Goal: Task Accomplishment & Management: Manage account settings

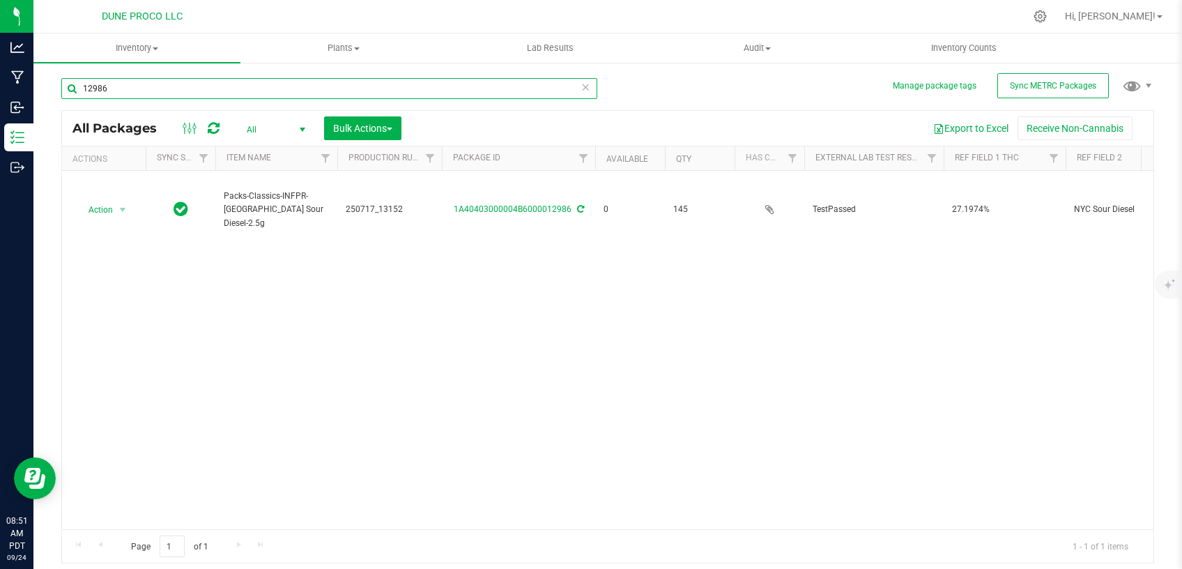
drag, startPoint x: 61, startPoint y: 82, endPoint x: 194, endPoint y: 77, distance: 133.2
click at [61, 81] on input "12986" at bounding box center [329, 88] width 536 height 21
paste input "250807_15033"
type input "250807_15033"
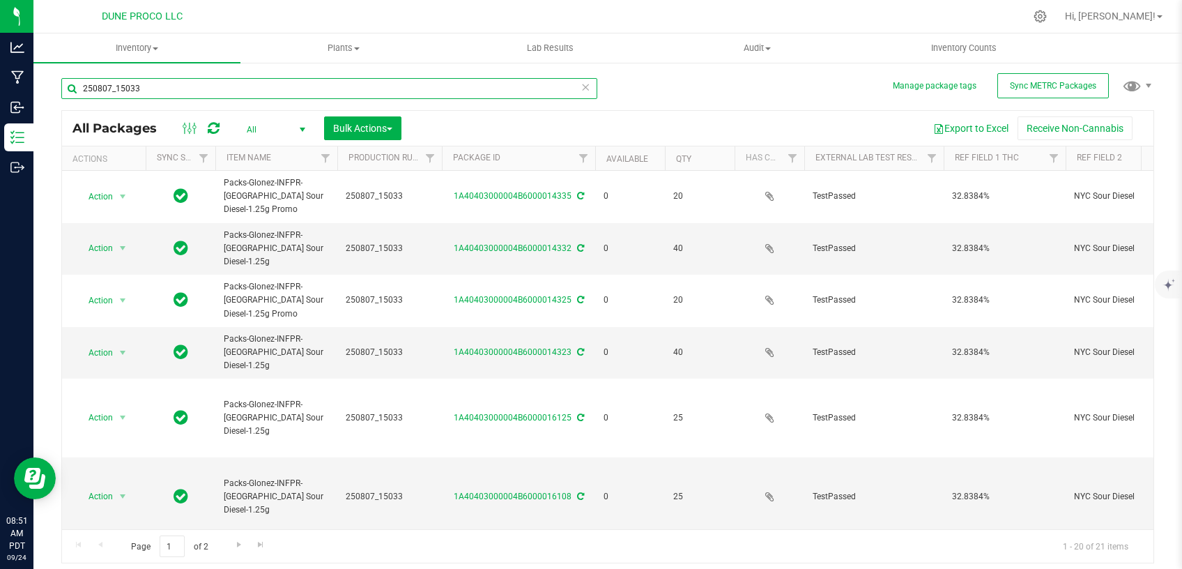
type input "[DATE]"
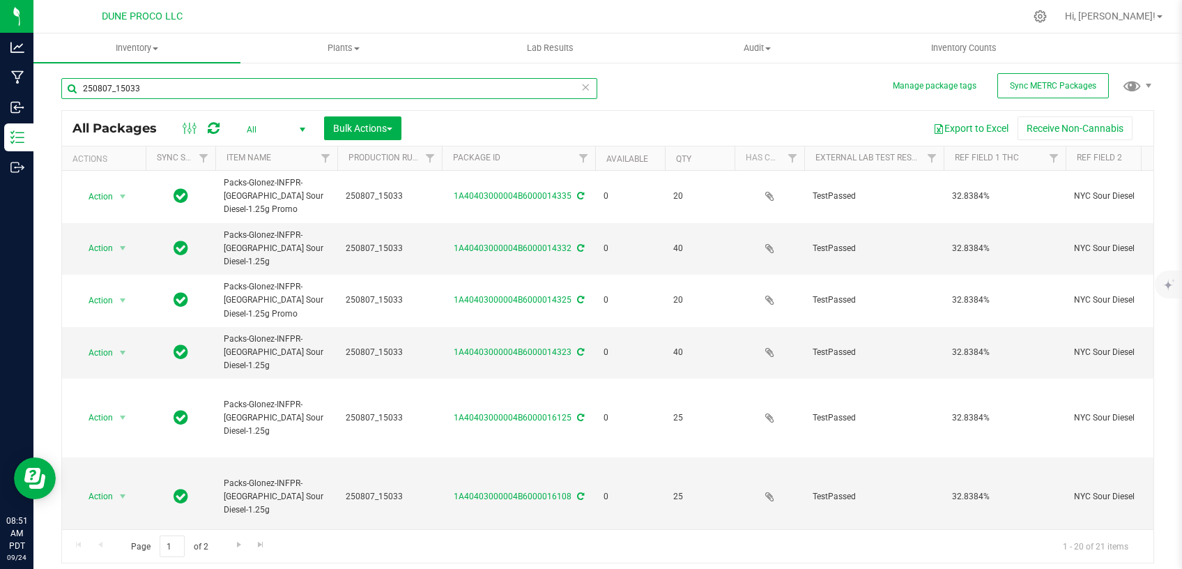
type input "[DATE]"
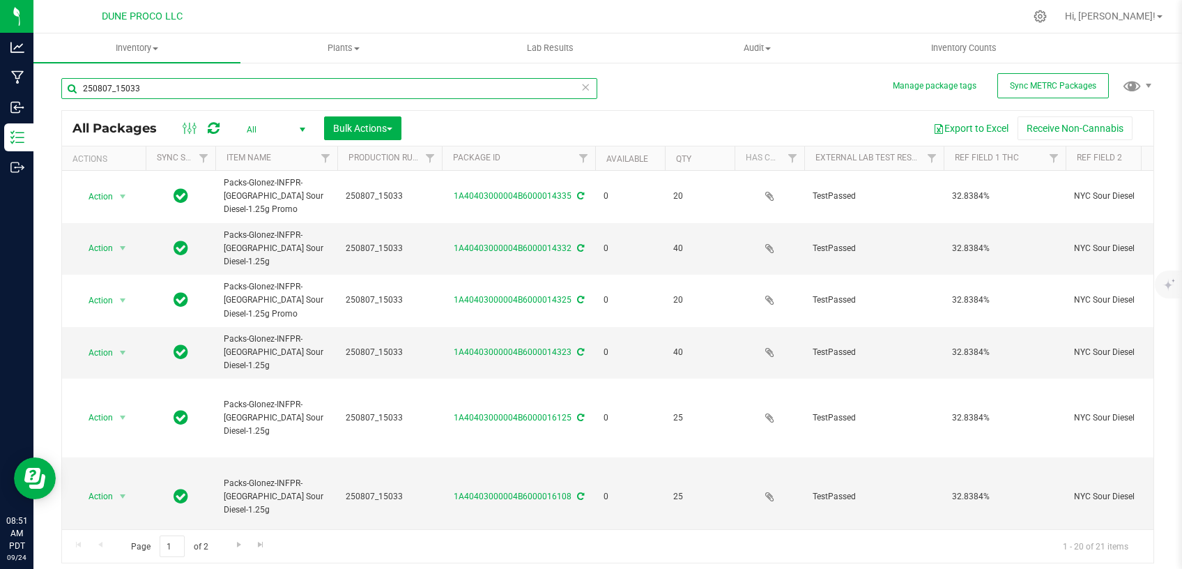
type input "[DATE]"
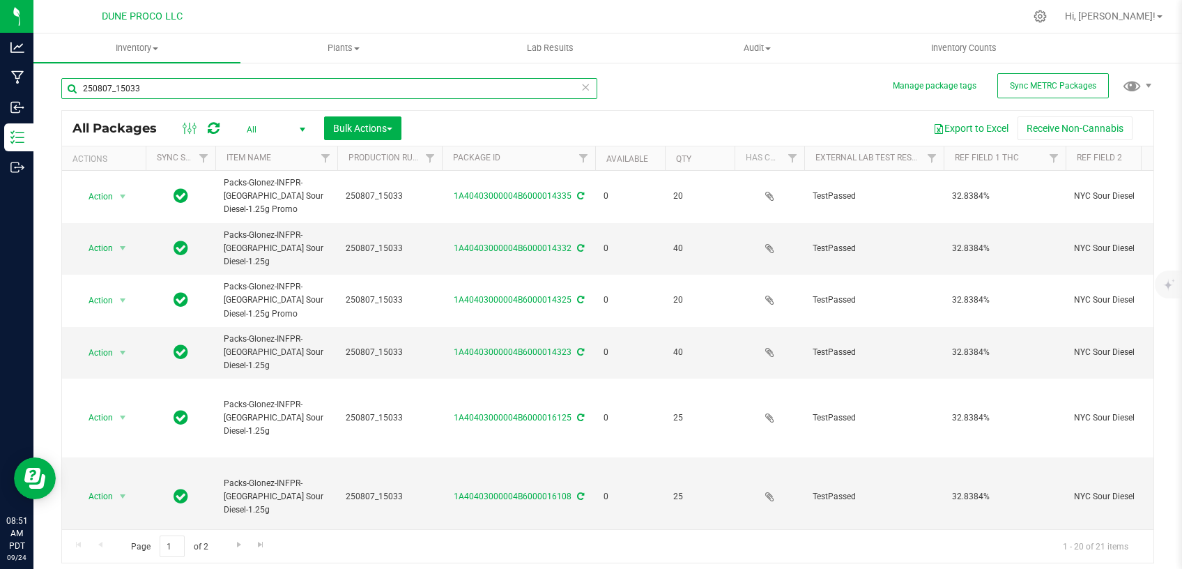
type input "[DATE]"
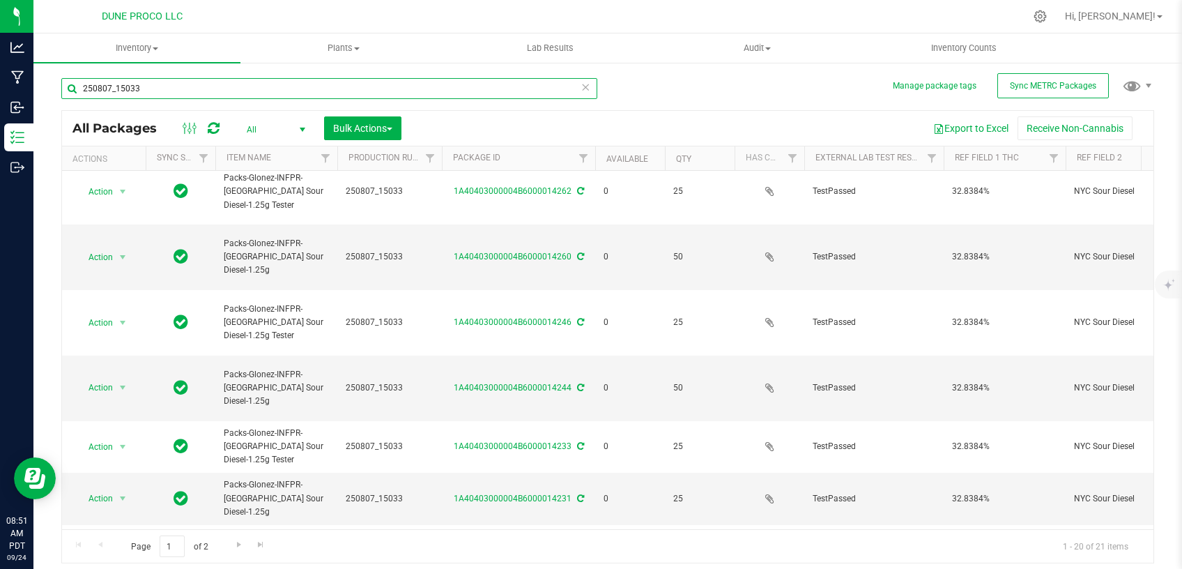
scroll to position [585, 0]
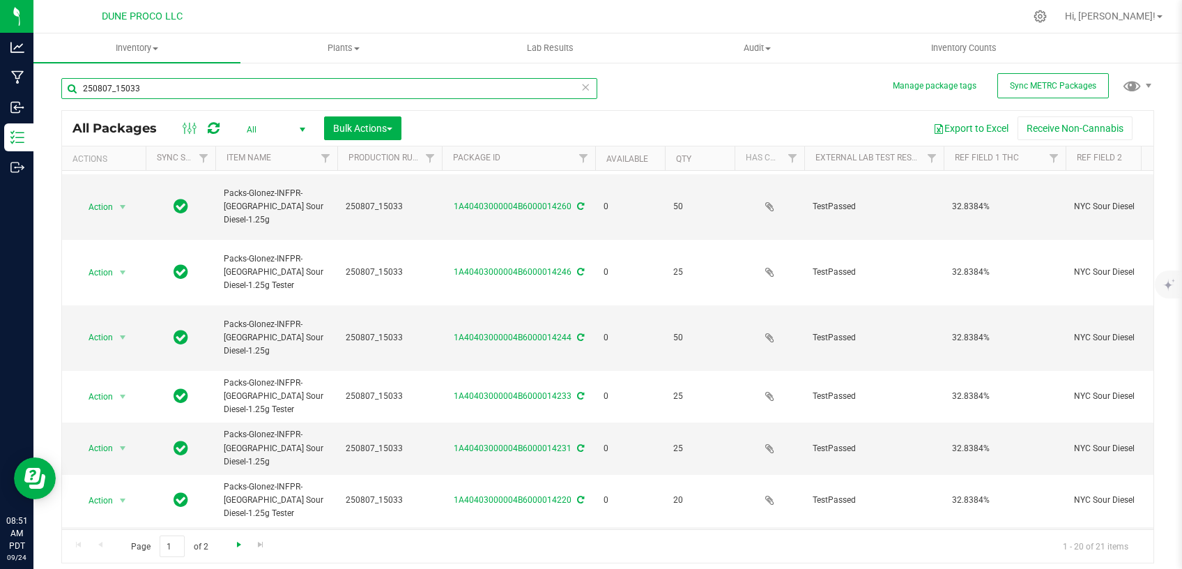
type input "250807_15033"
click at [243, 542] on span "Go to the next page" at bounding box center [238, 544] width 11 height 11
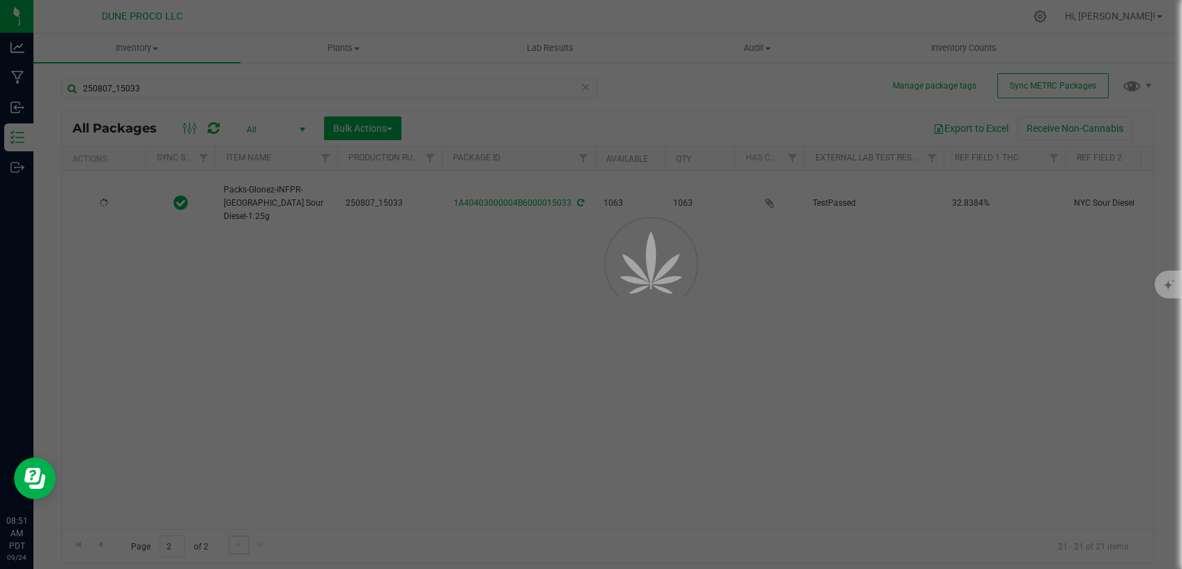
type input "2025-08-07"
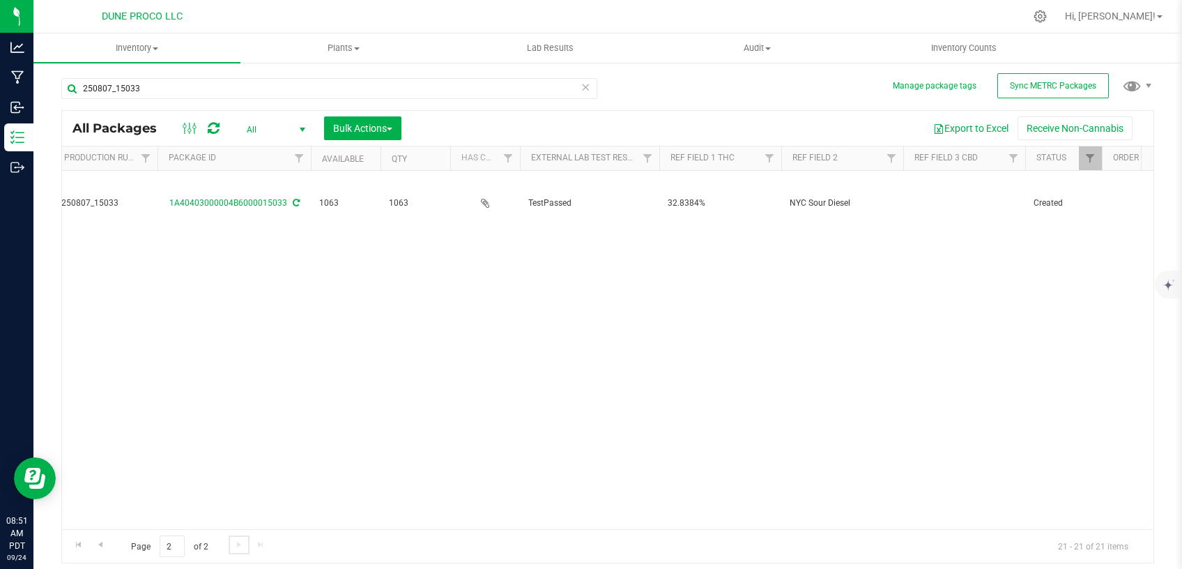
scroll to position [0, 180]
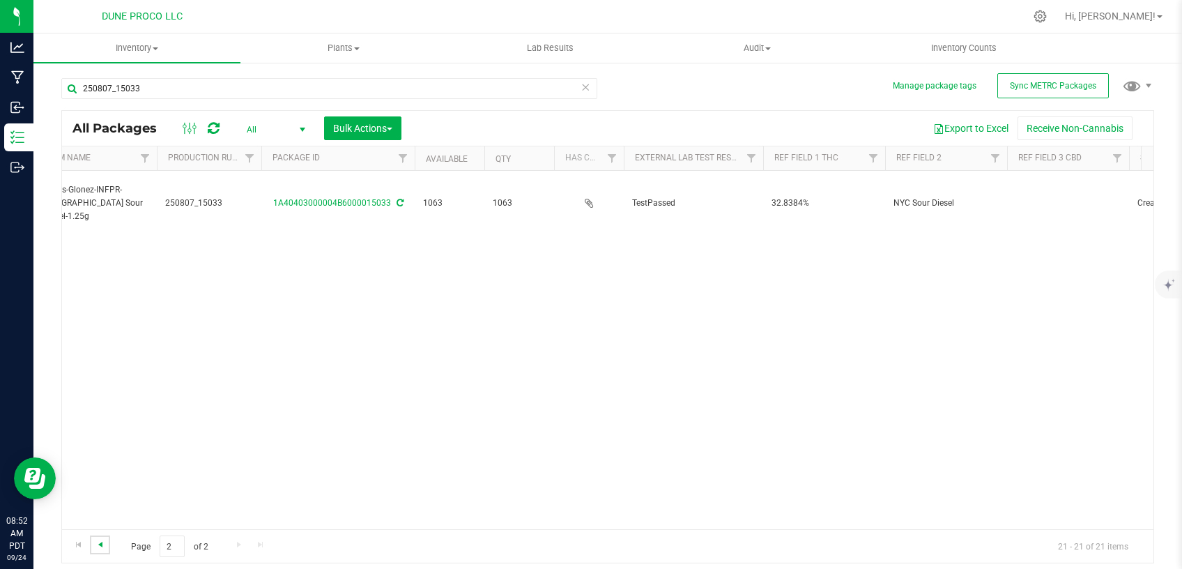
click at [98, 545] on span "Go to the previous page" at bounding box center [100, 544] width 11 height 11
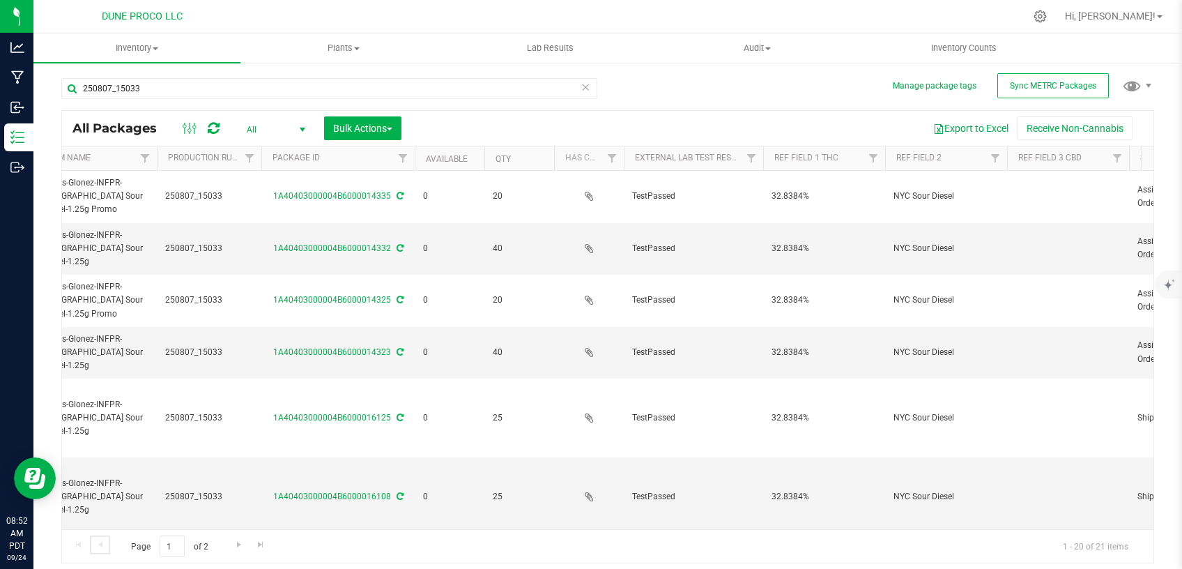
type input "2025-08-07"
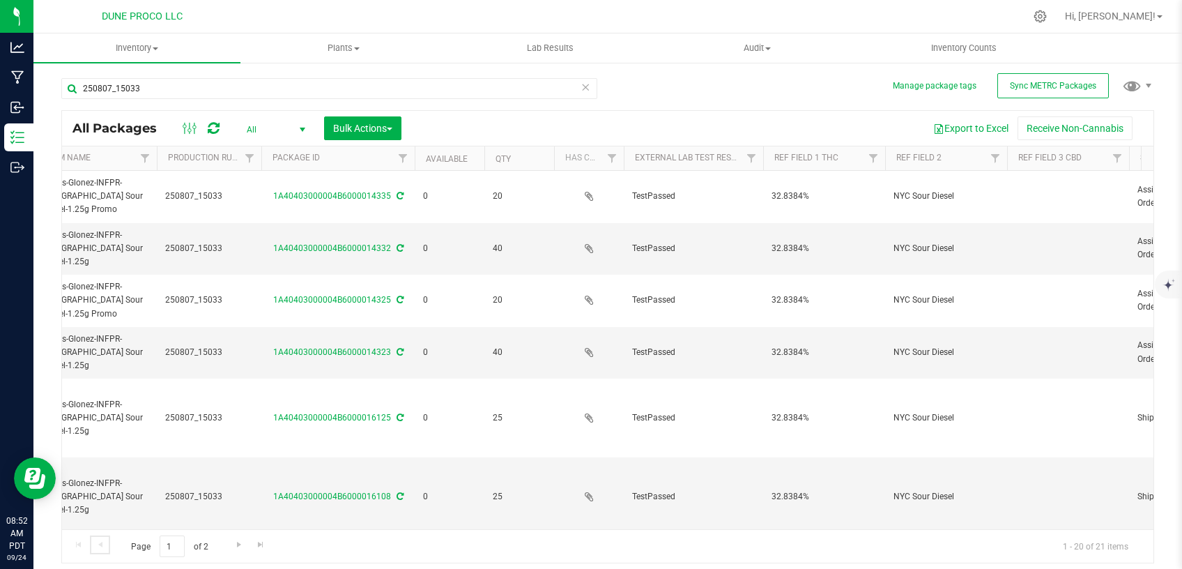
type input "2025-08-07"
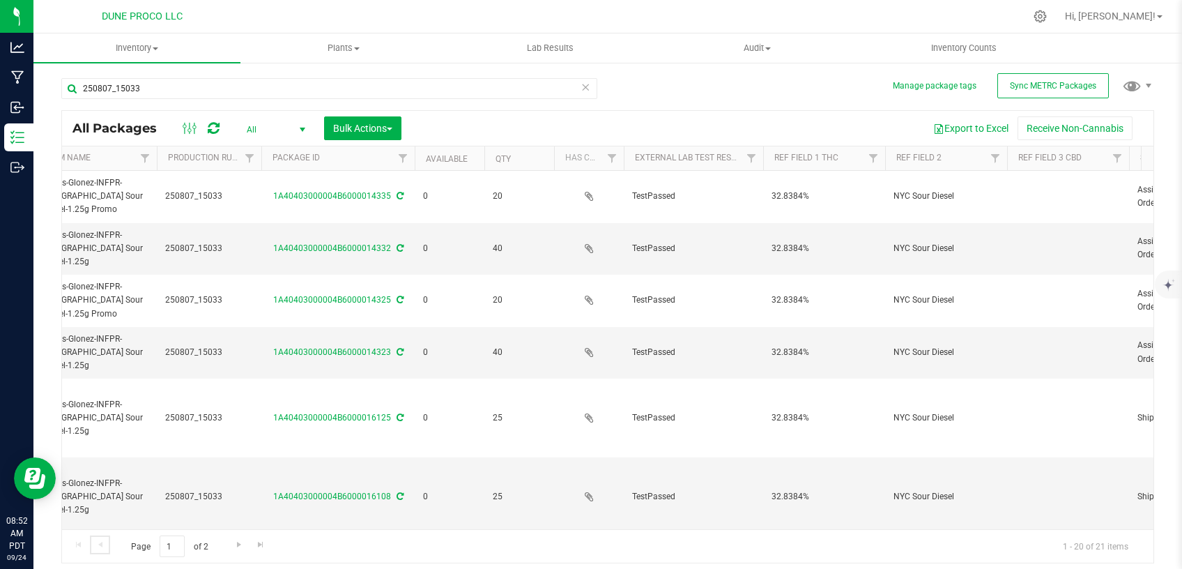
type input "2025-08-07"
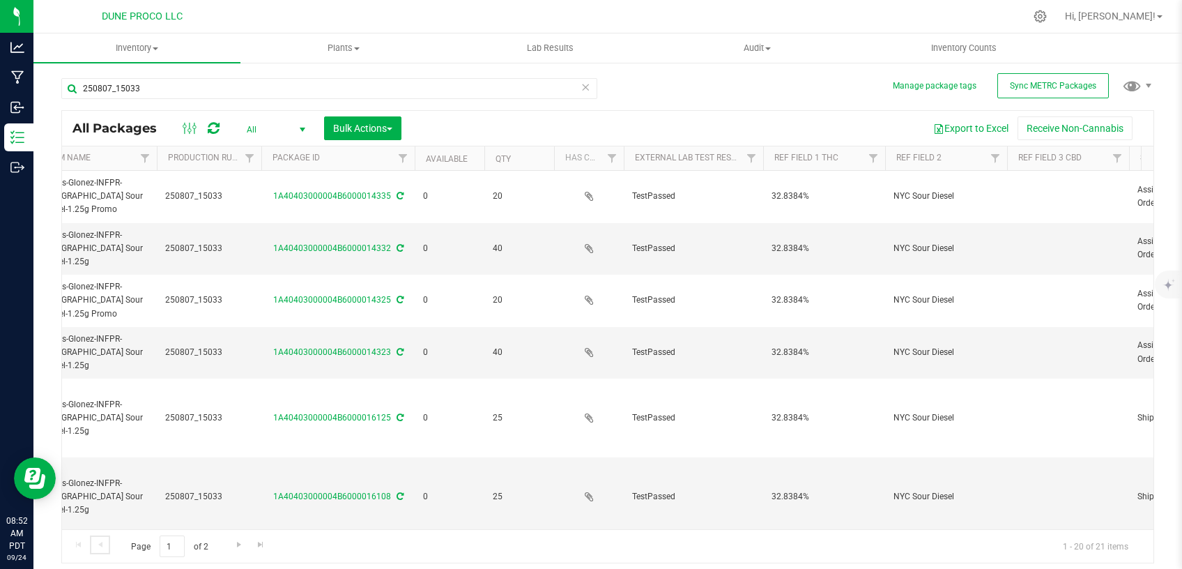
type input "2025-08-07"
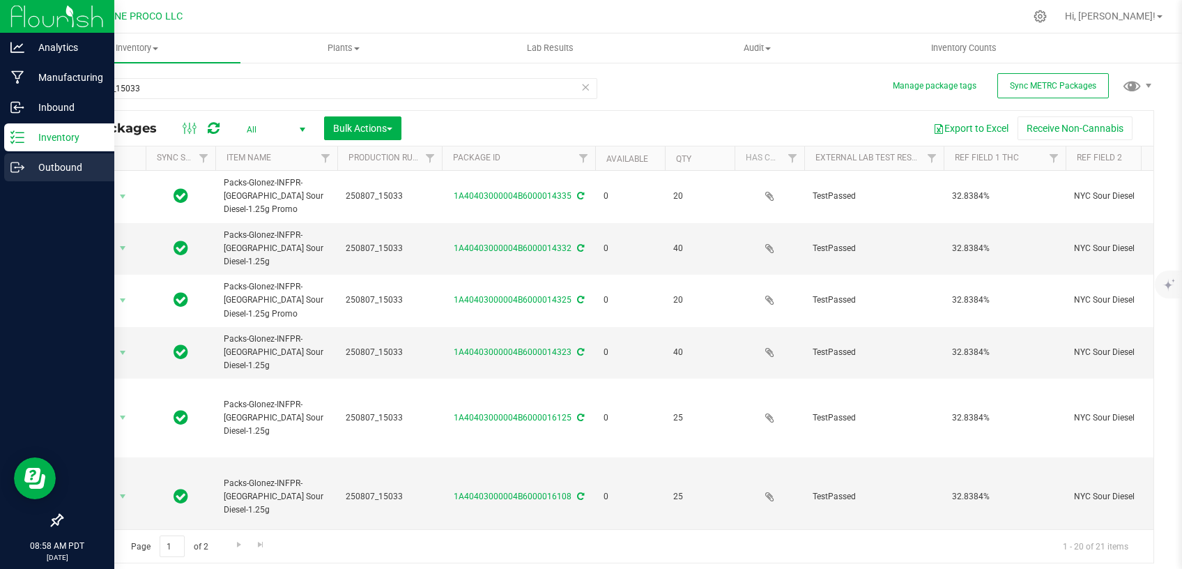
click at [27, 164] on p "Outbound" at bounding box center [66, 167] width 84 height 17
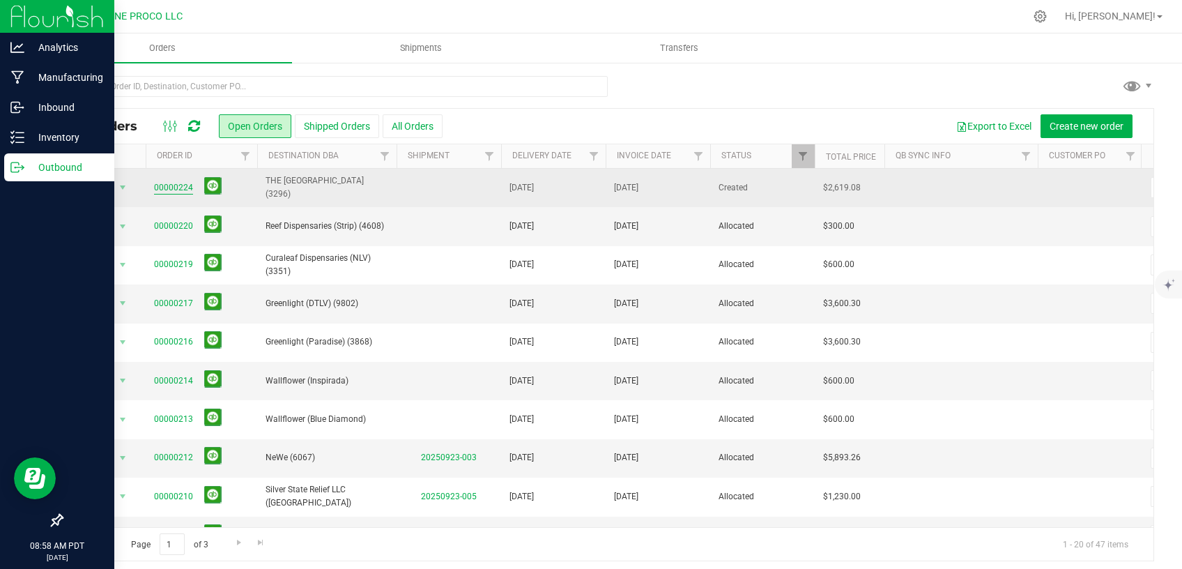
click at [164, 185] on link "00000224" at bounding box center [173, 187] width 39 height 13
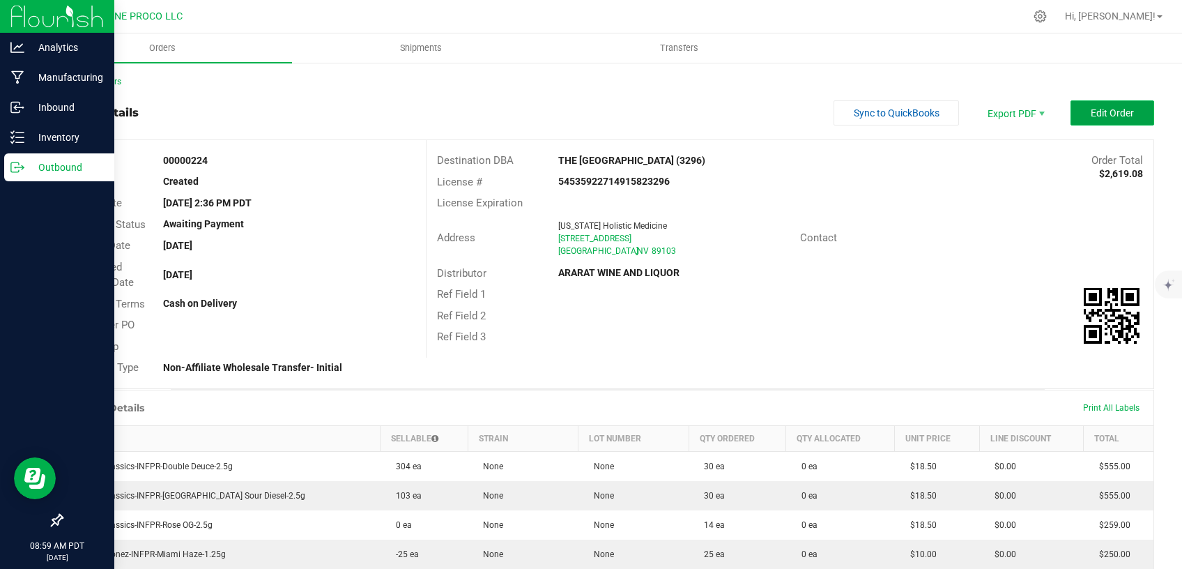
click at [1103, 108] on span "Edit Order" at bounding box center [1112, 112] width 43 height 11
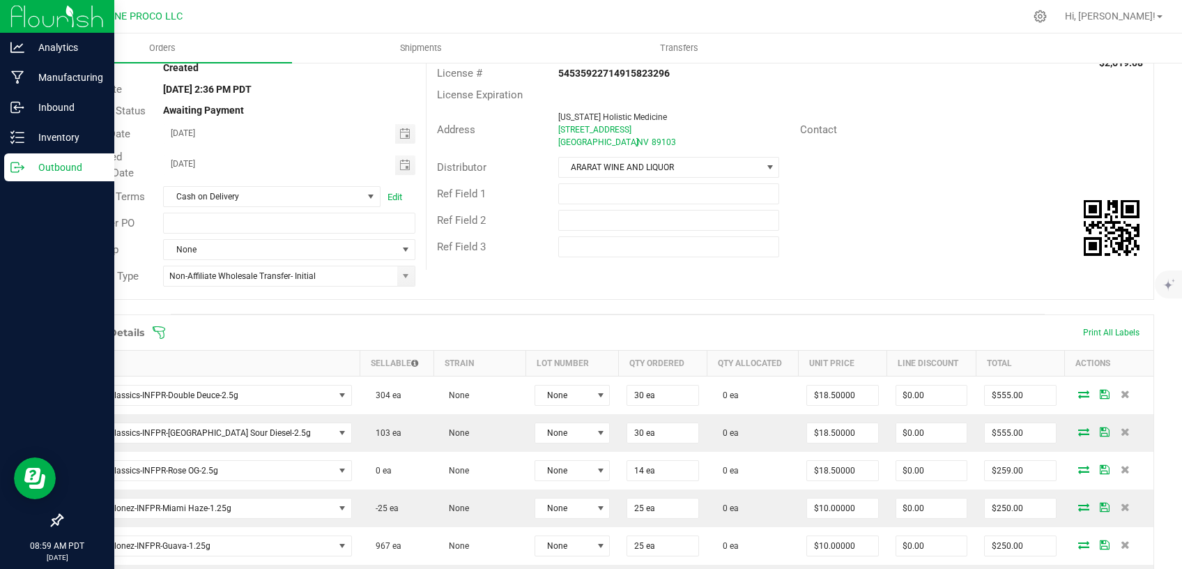
scroll to position [177, 0]
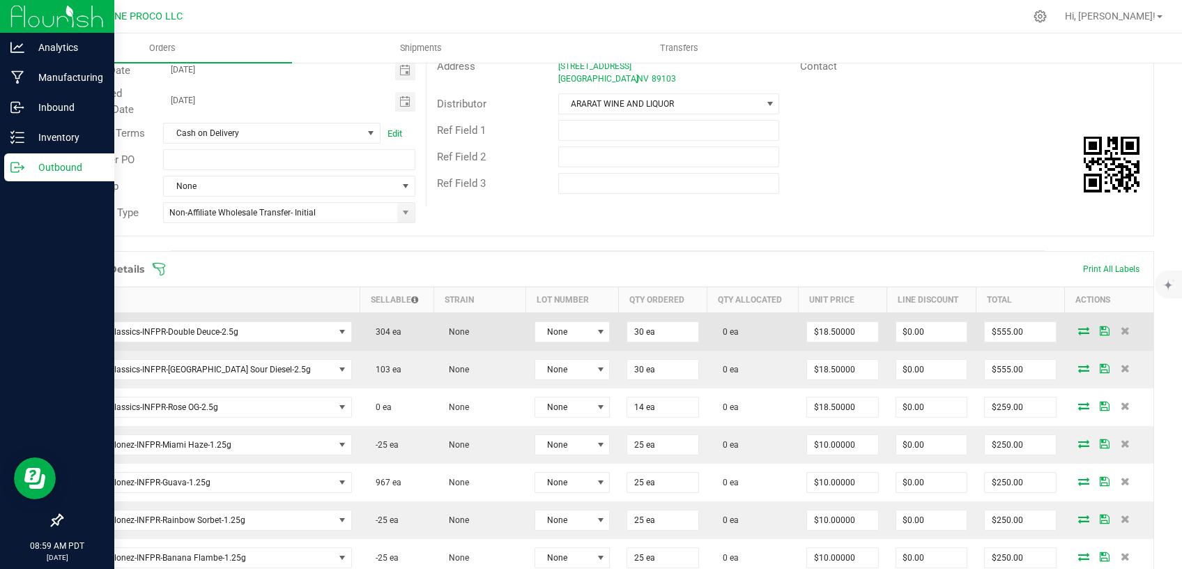
click at [1078, 333] on icon at bounding box center [1083, 330] width 11 height 8
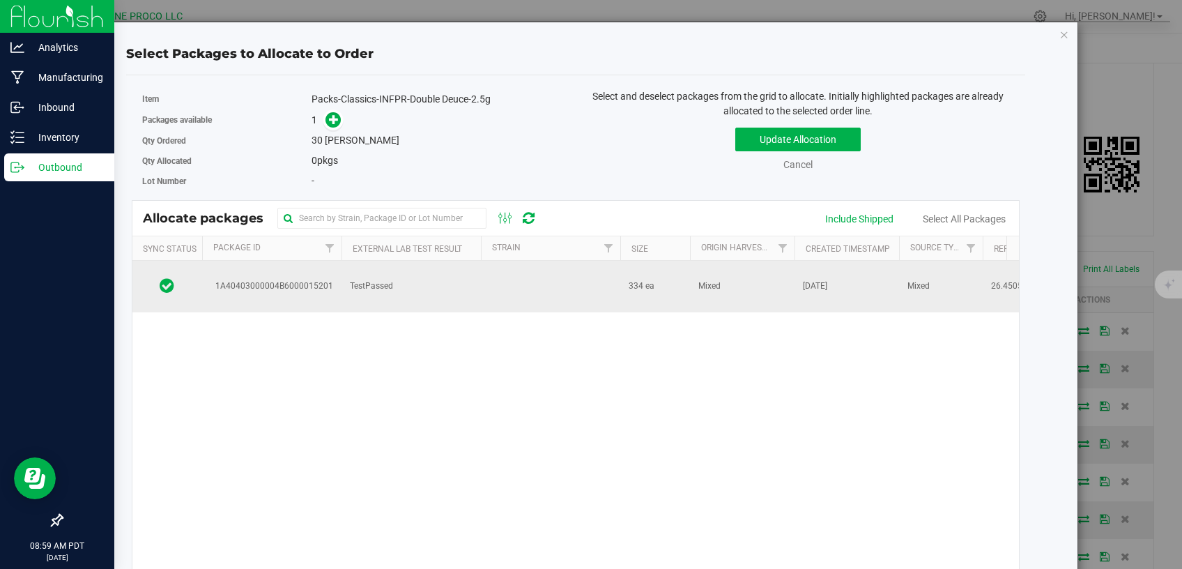
click at [624, 295] on td "334 ea" at bounding box center [655, 287] width 70 height 52
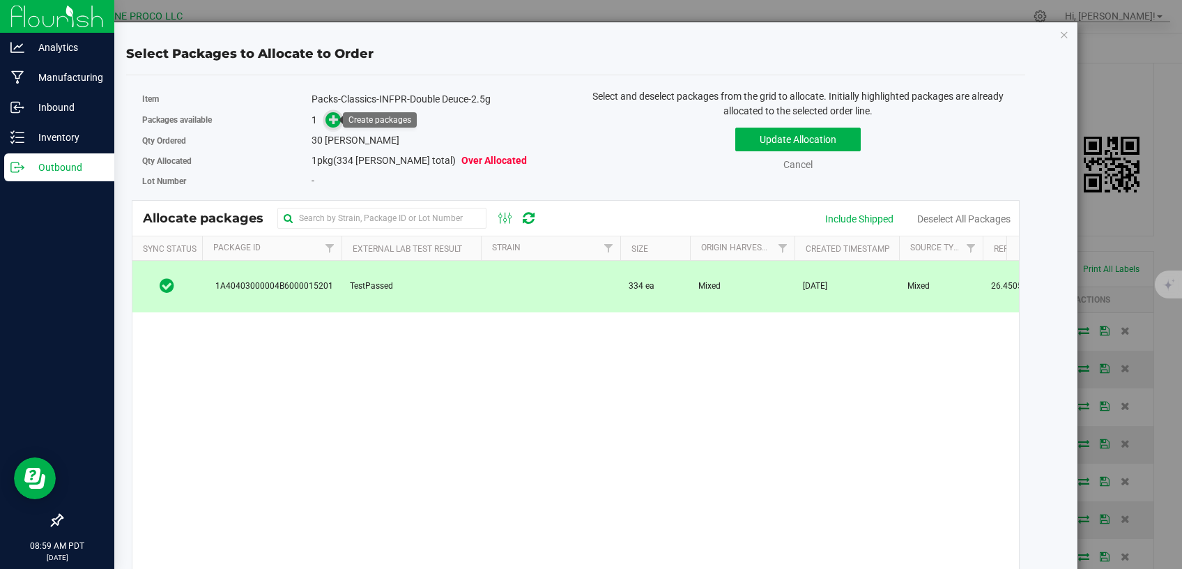
click at [330, 117] on icon at bounding box center [334, 119] width 10 height 10
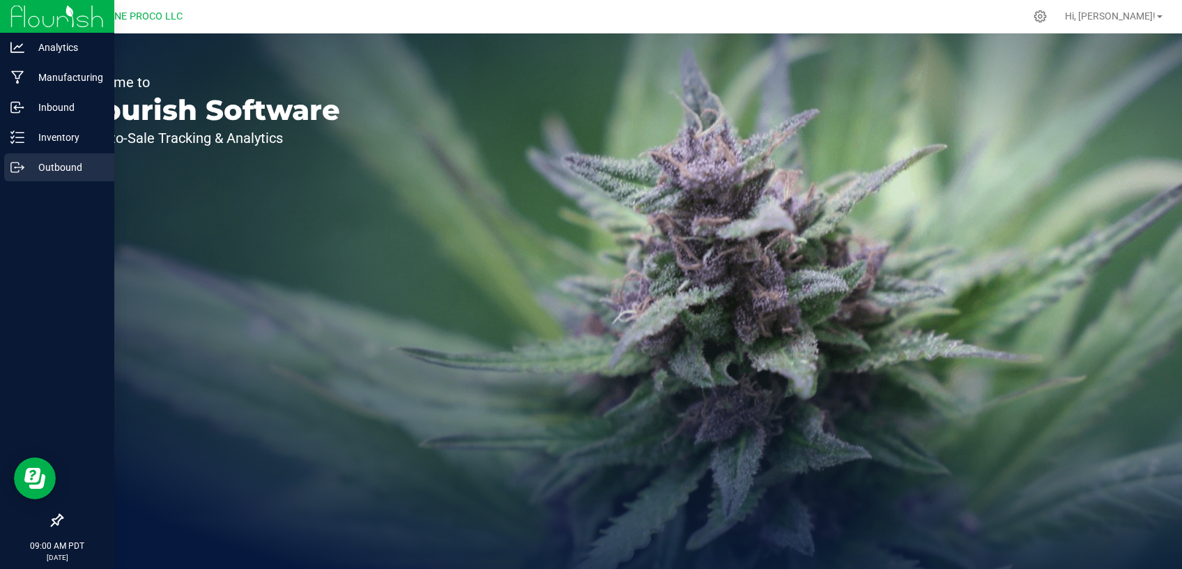
click at [29, 155] on div "Outbound" at bounding box center [59, 167] width 110 height 28
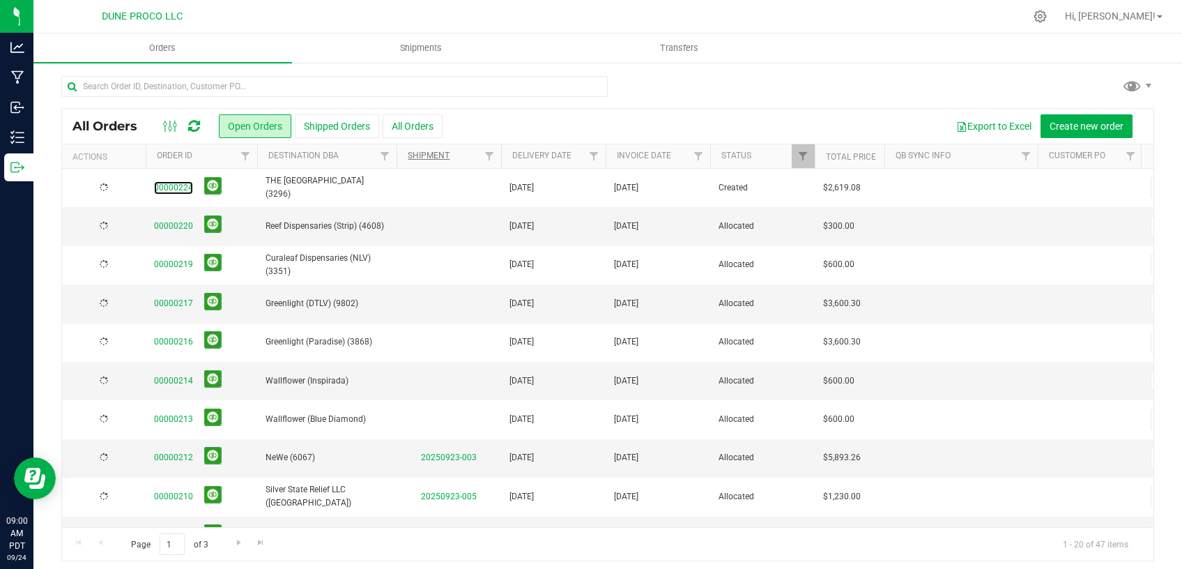
click at [171, 182] on link "00000224" at bounding box center [173, 187] width 39 height 13
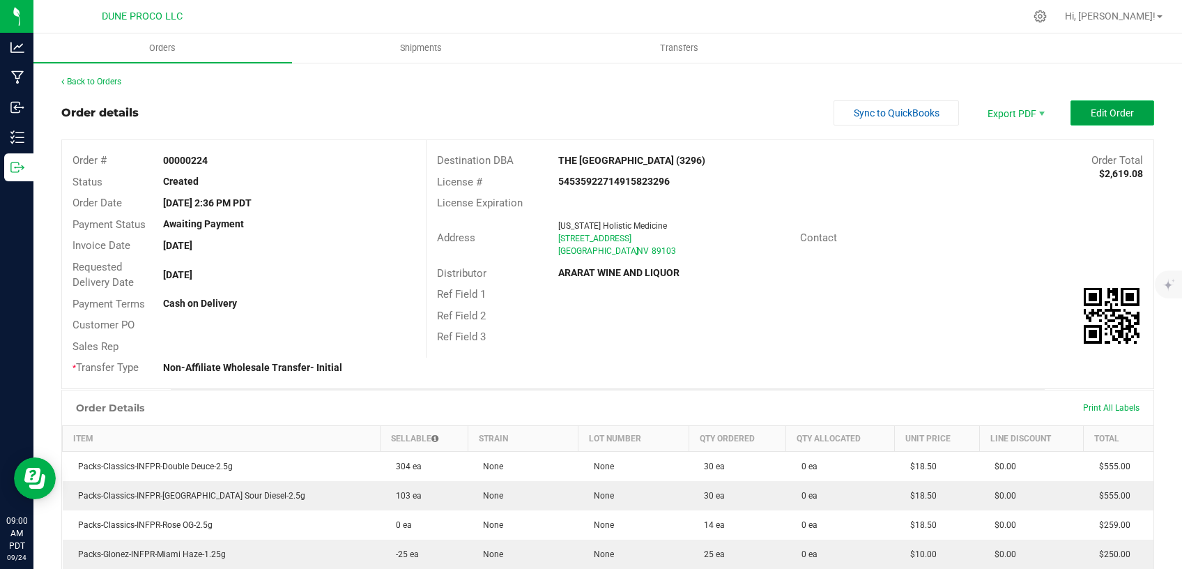
click at [1134, 112] on button "Edit Order" at bounding box center [1112, 112] width 84 height 25
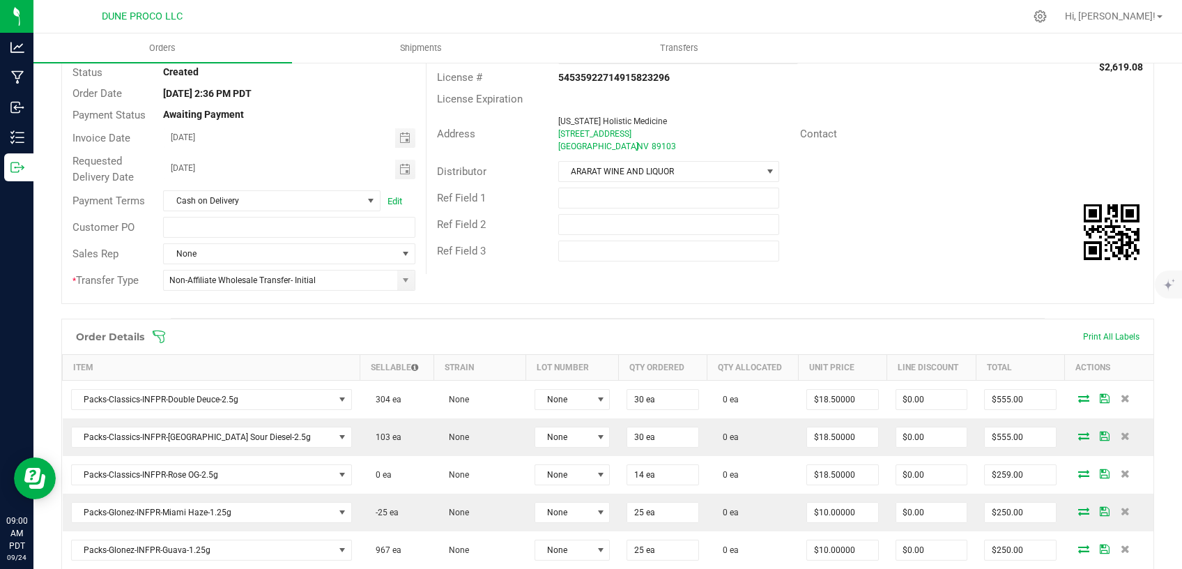
scroll to position [118, 0]
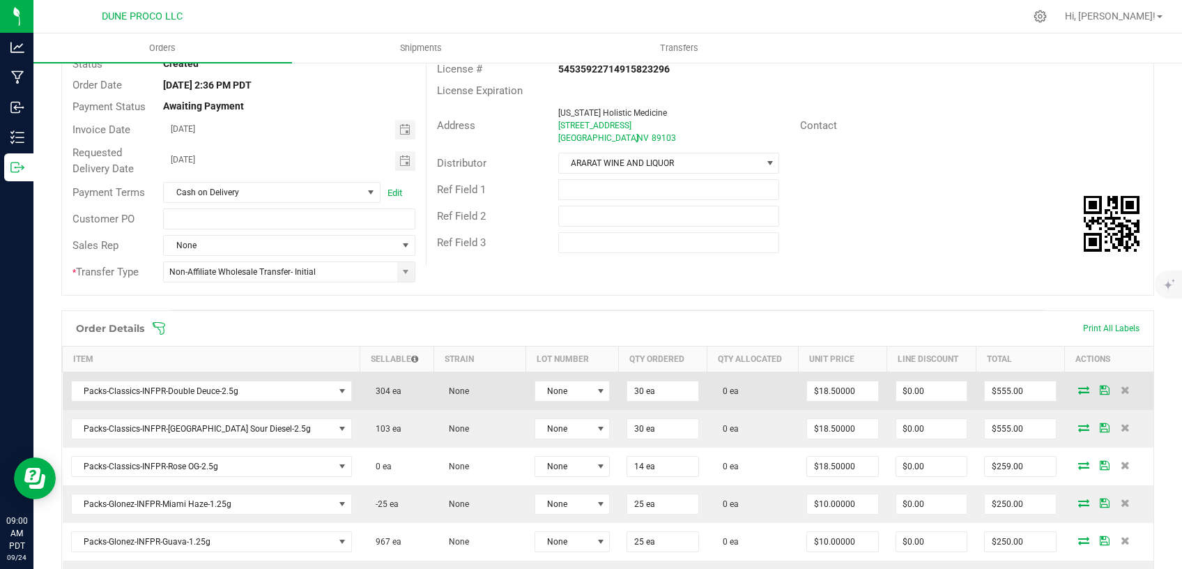
click at [1078, 388] on icon at bounding box center [1083, 389] width 11 height 8
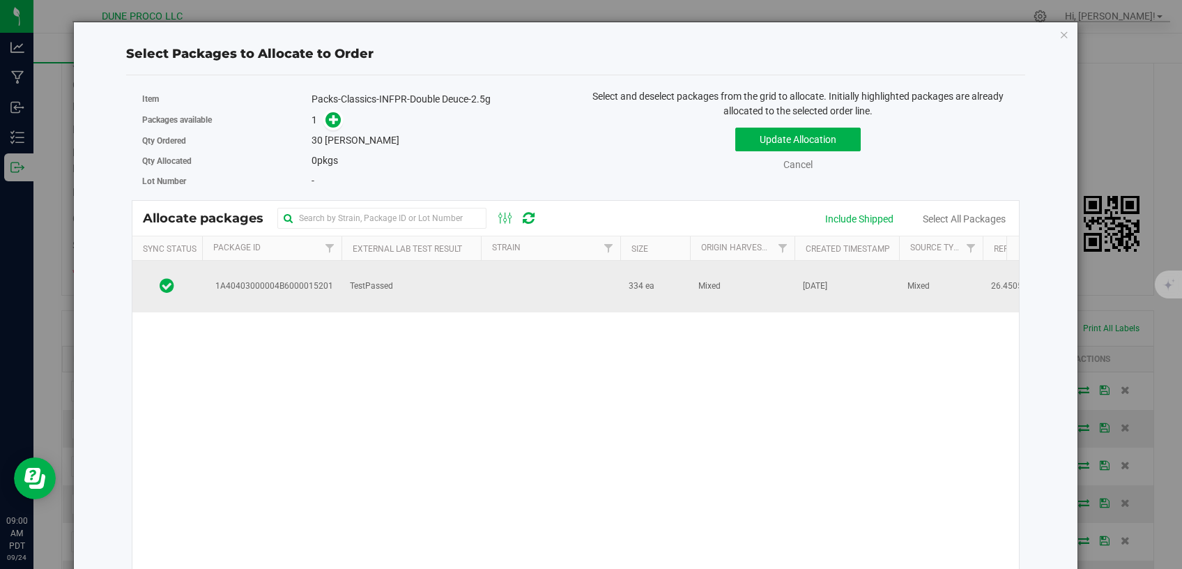
click at [231, 288] on span "1A40403000004B6000015201" at bounding box center [271, 285] width 123 height 13
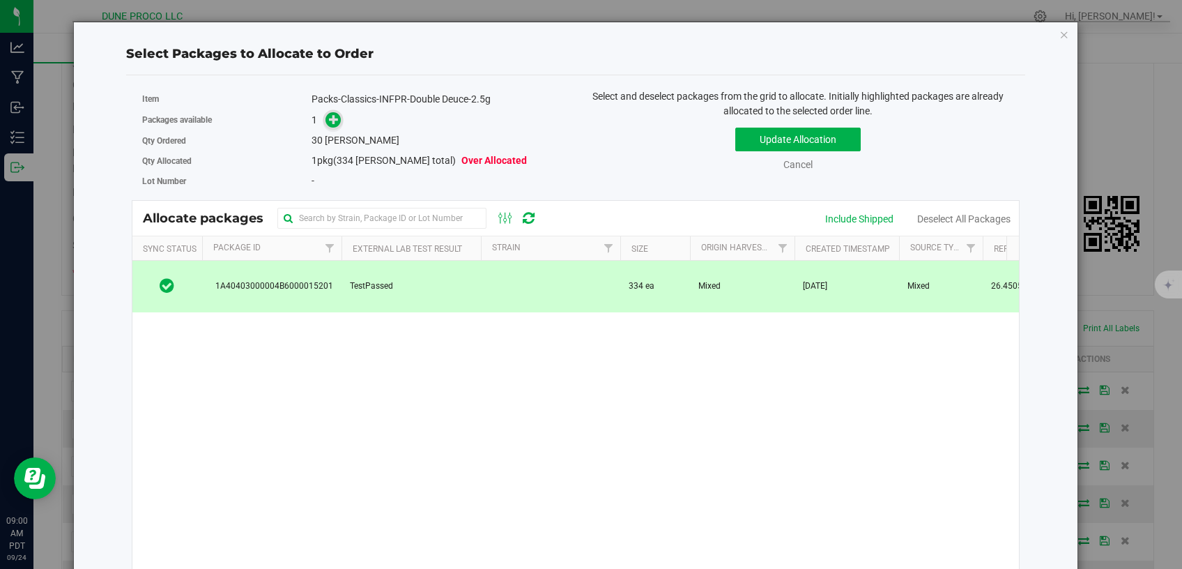
click at [330, 114] on icon at bounding box center [334, 119] width 10 height 10
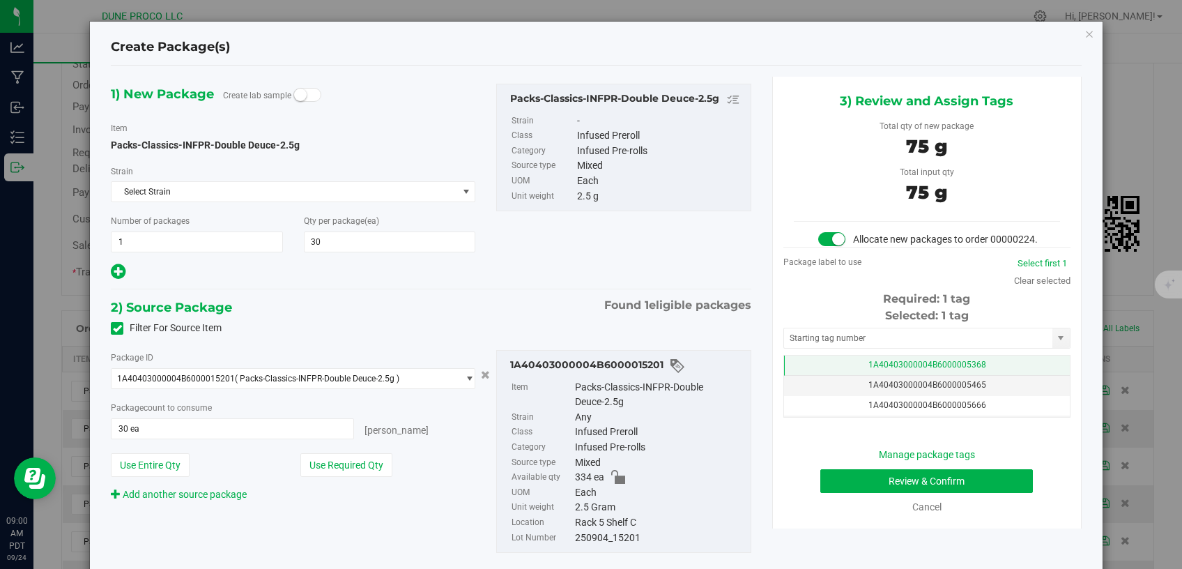
click at [822, 372] on td "1A40403000004B6000005368" at bounding box center [927, 365] width 286 height 20
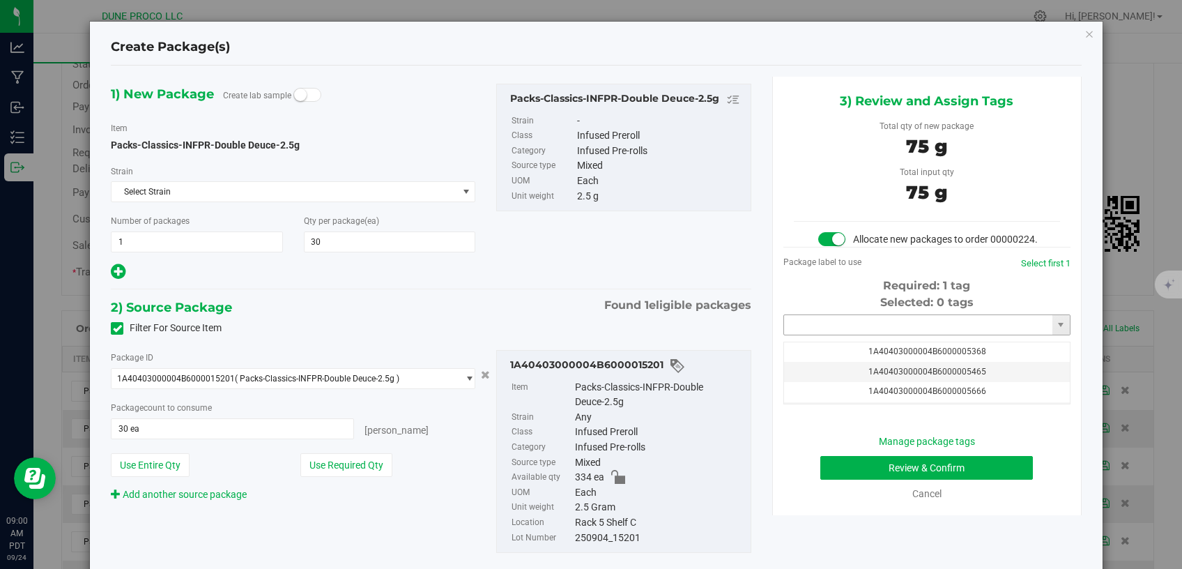
click at [833, 335] on input "text" at bounding box center [918, 325] width 268 height 20
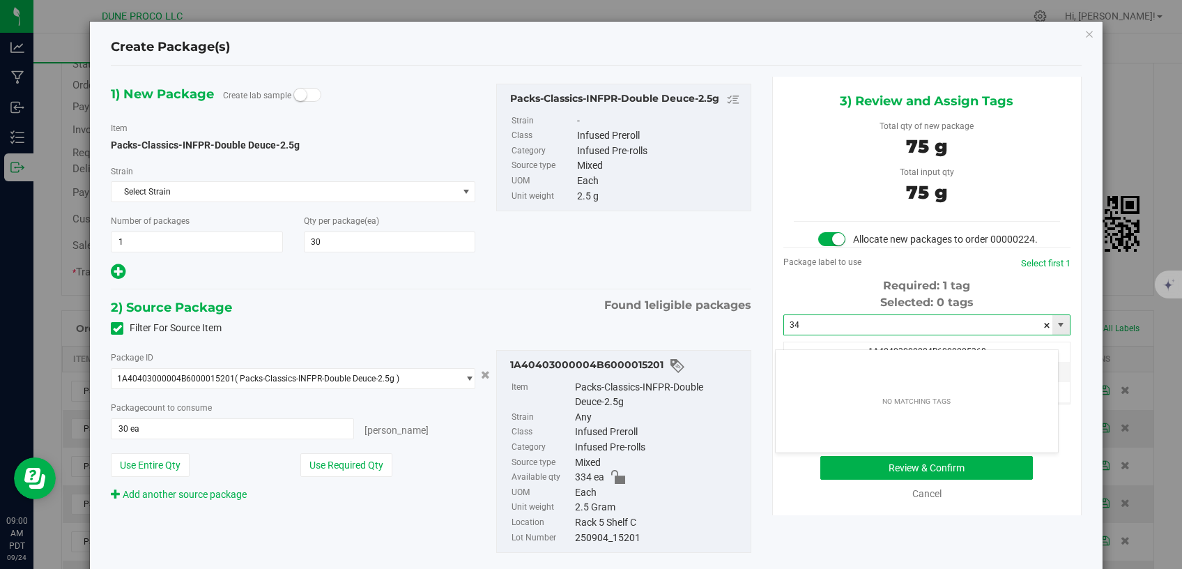
type input "3"
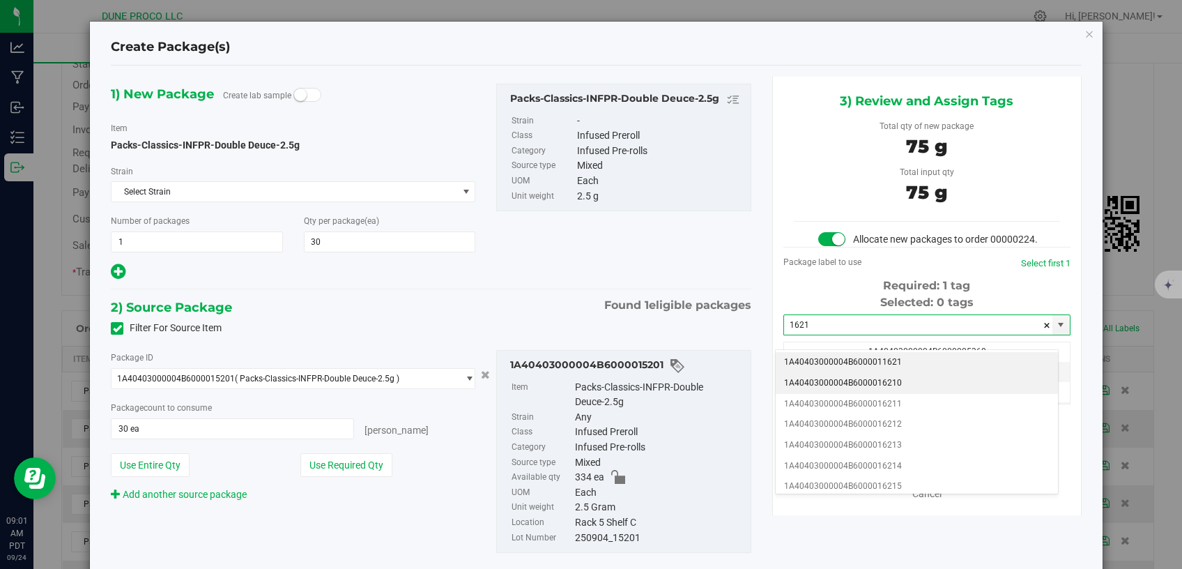
click at [826, 384] on li "1A40403000004B6000016210" at bounding box center [917, 383] width 282 height 21
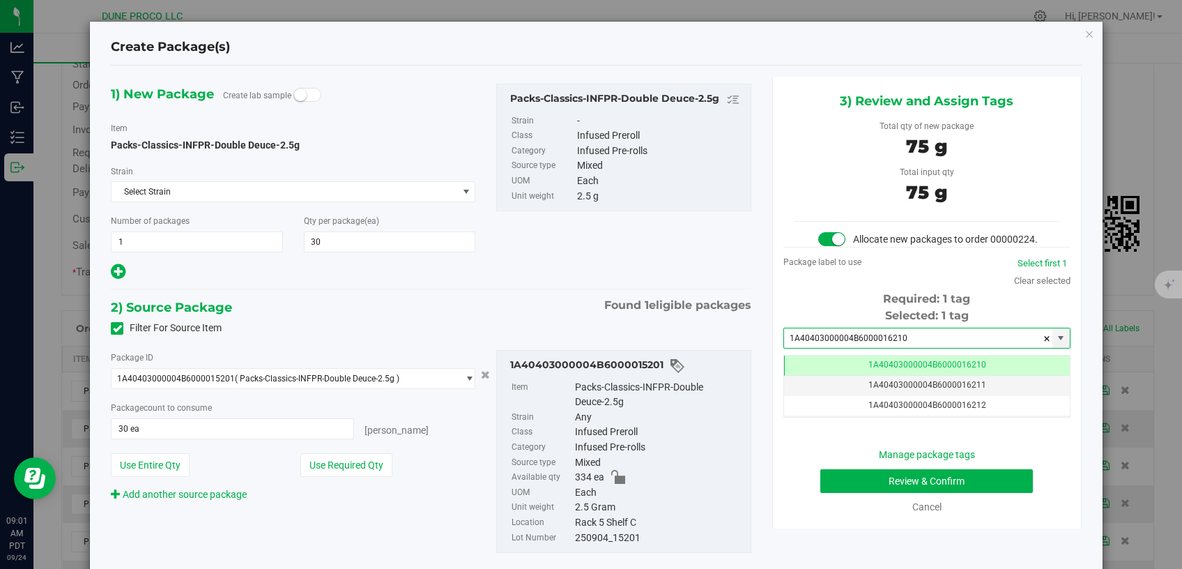
type input "1A40403000004B6000016210"
click at [876, 491] on button "Review & Confirm" at bounding box center [926, 481] width 213 height 24
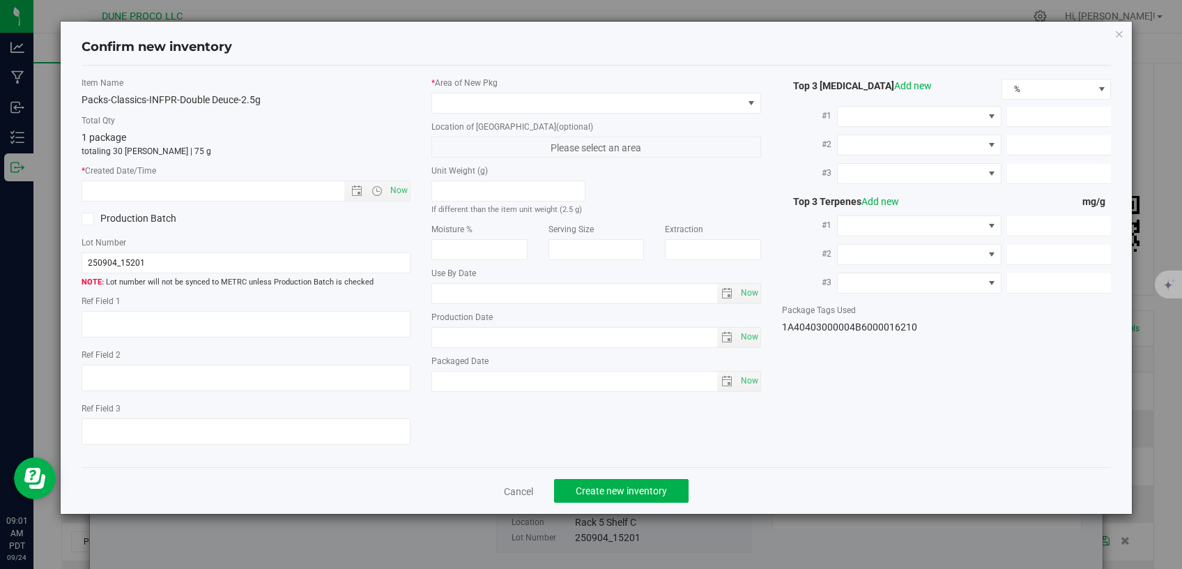
type textarea "26.4505%"
type textarea "Double Deuce"
type textarea "0.0957%"
type input "568.4755"
type input "162.7103"
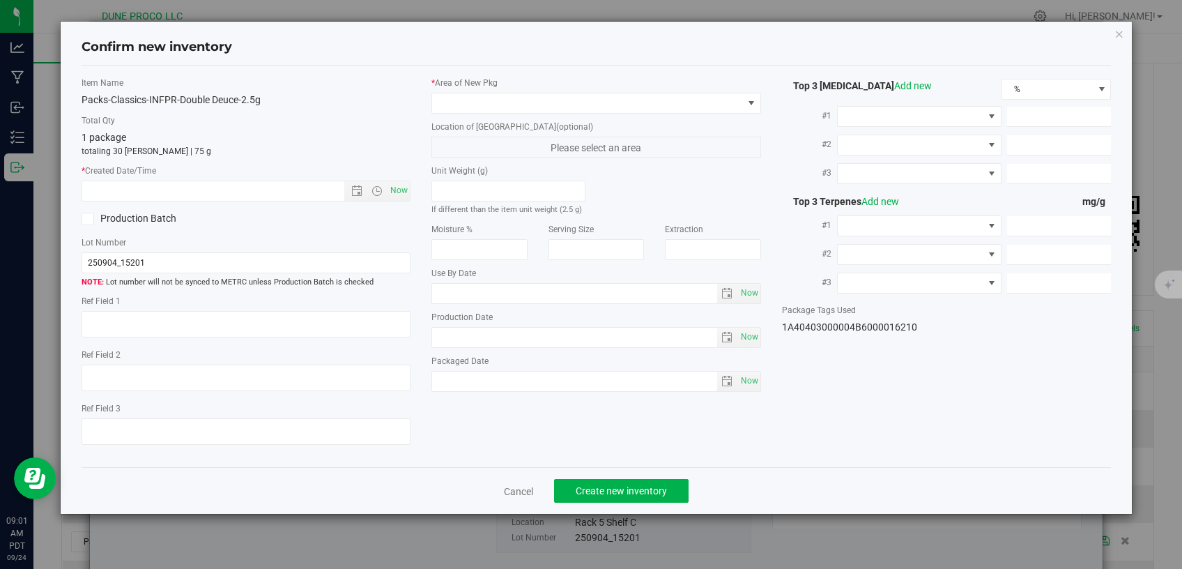
type input "17.4366"
type input "12.8650"
type input "5.1710"
type input "4.9070"
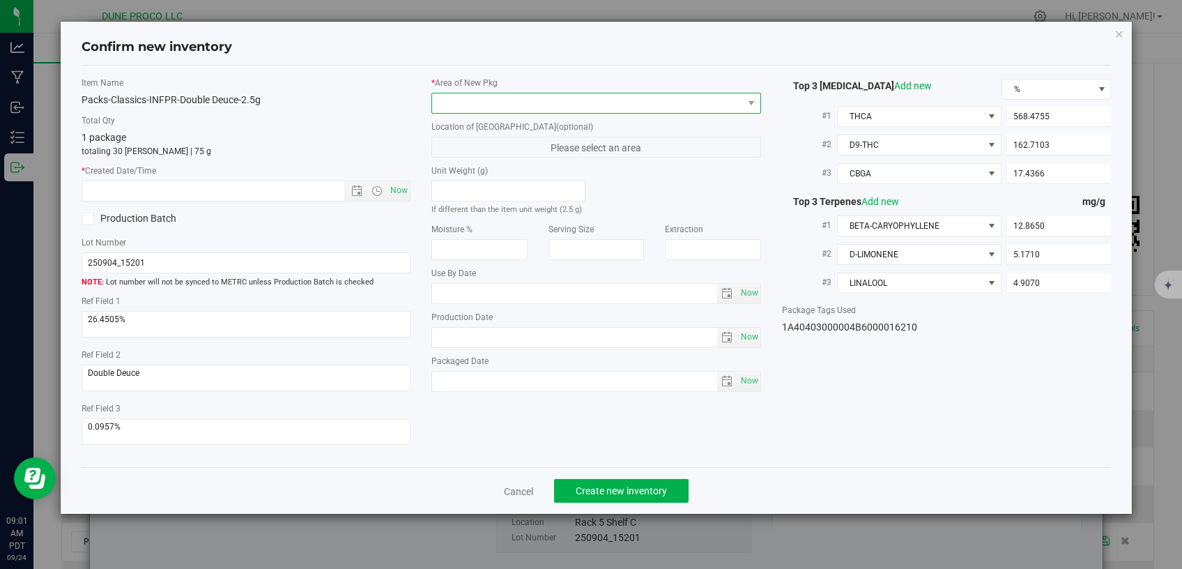
click at [589, 102] on span at bounding box center [587, 103] width 311 height 20
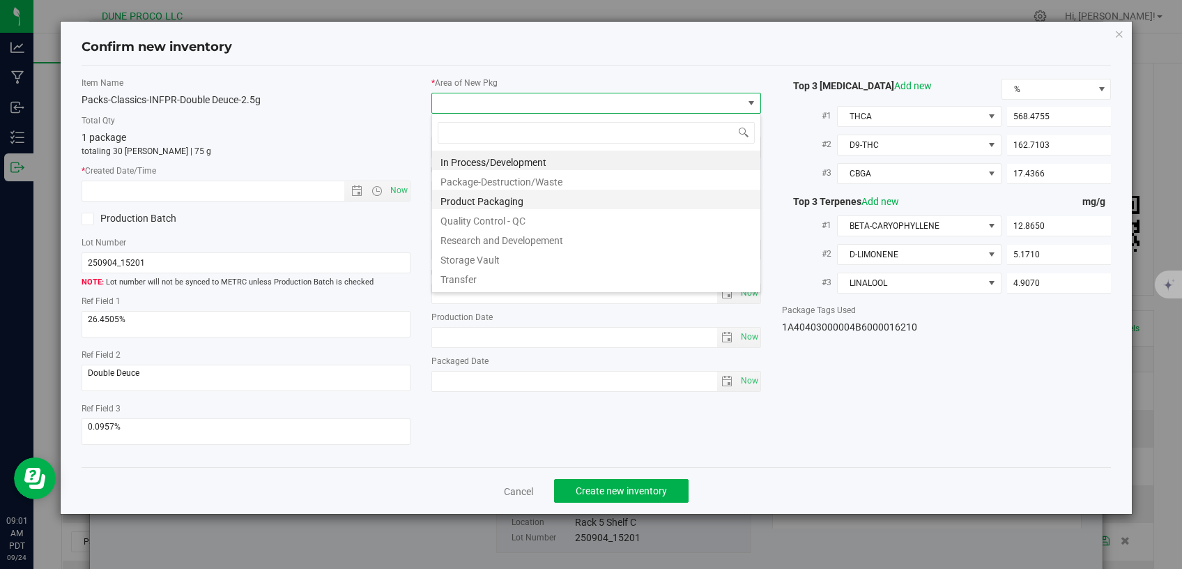
scroll to position [20, 329]
drag, startPoint x: 505, startPoint y: 264, endPoint x: 485, endPoint y: 256, distance: 21.2
click at [505, 265] on li "Storage Vault" at bounding box center [596, 258] width 328 height 20
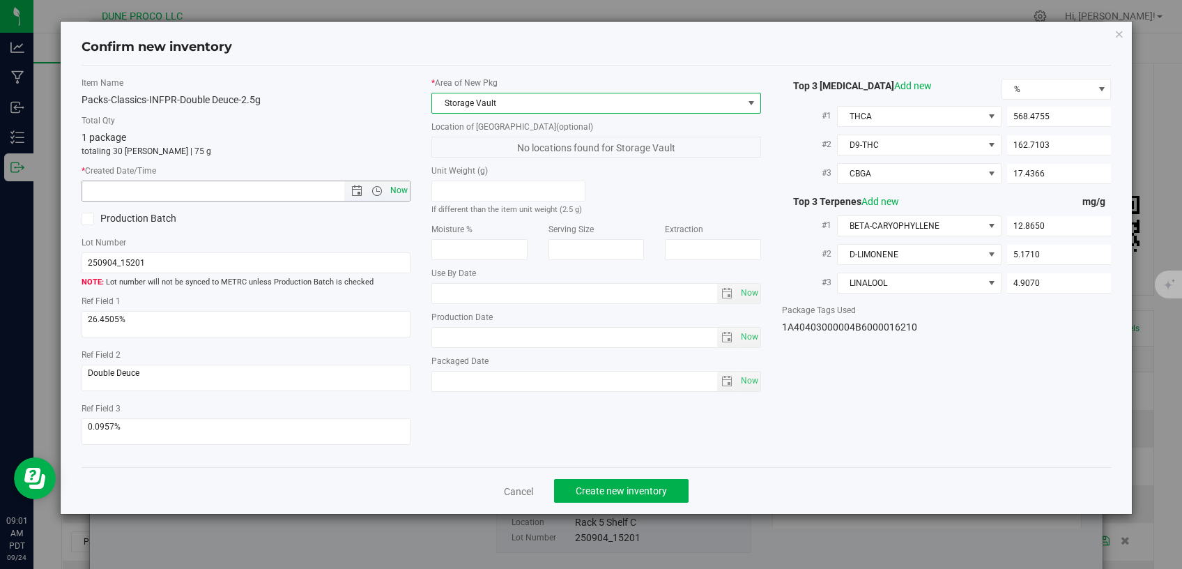
click at [399, 188] on span "Now" at bounding box center [399, 190] width 24 height 20
type input "9/24/2025 9:01 AM"
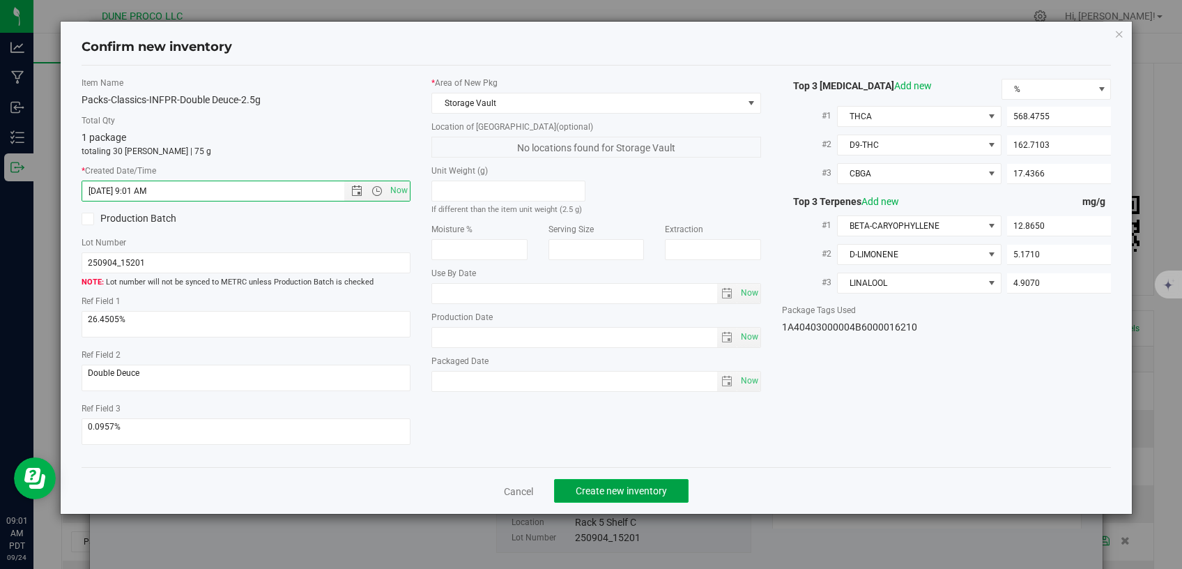
click at [615, 486] on span "Create new inventory" at bounding box center [621, 490] width 91 height 11
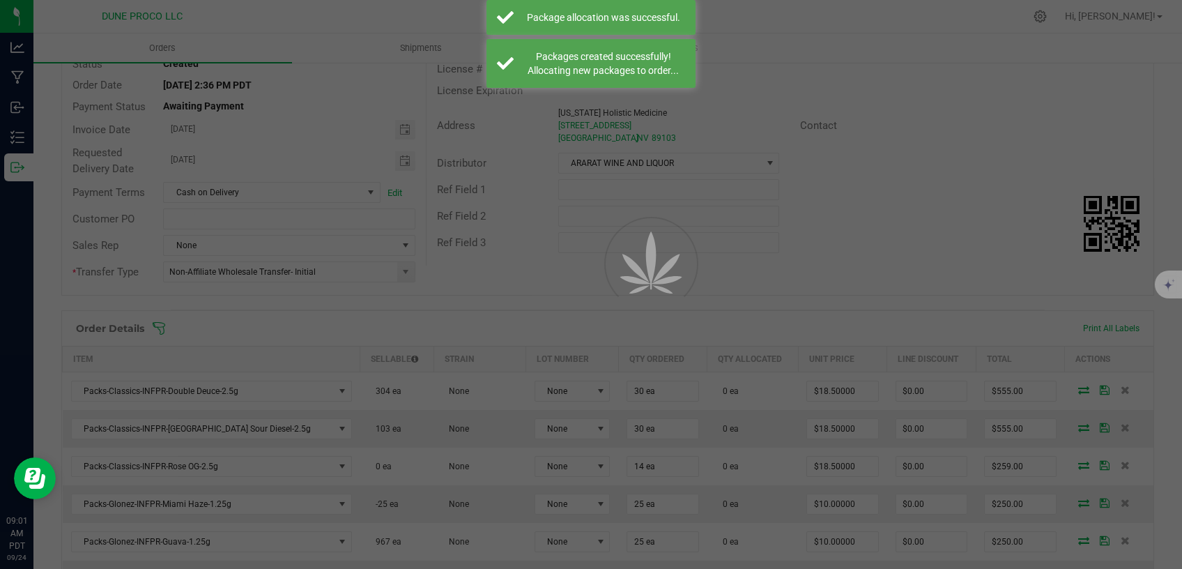
scroll to position [118, 0]
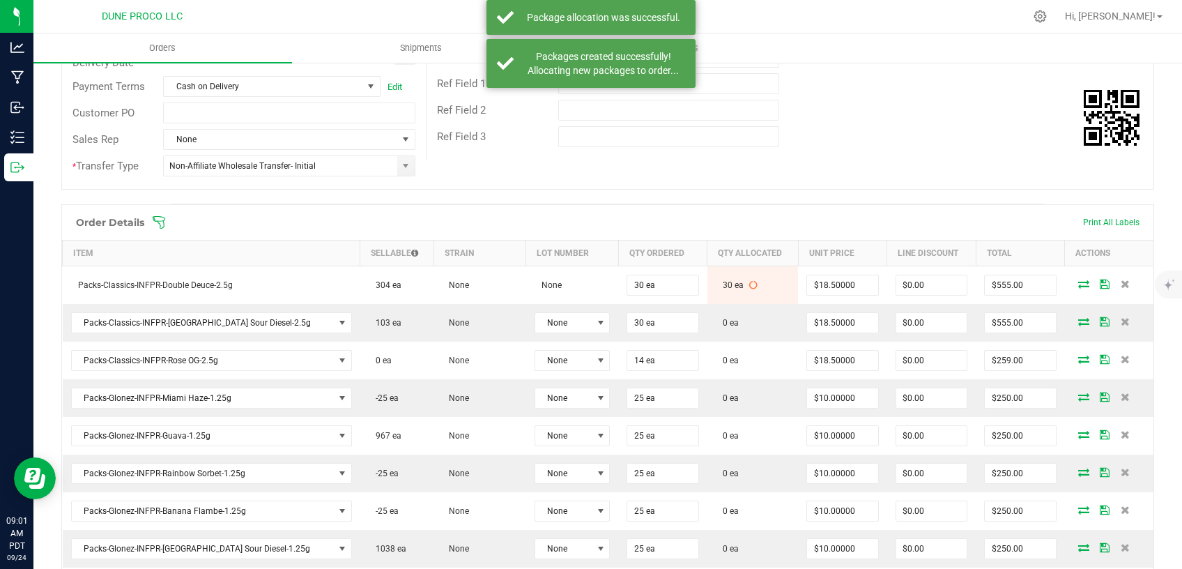
scroll to position [236, 0]
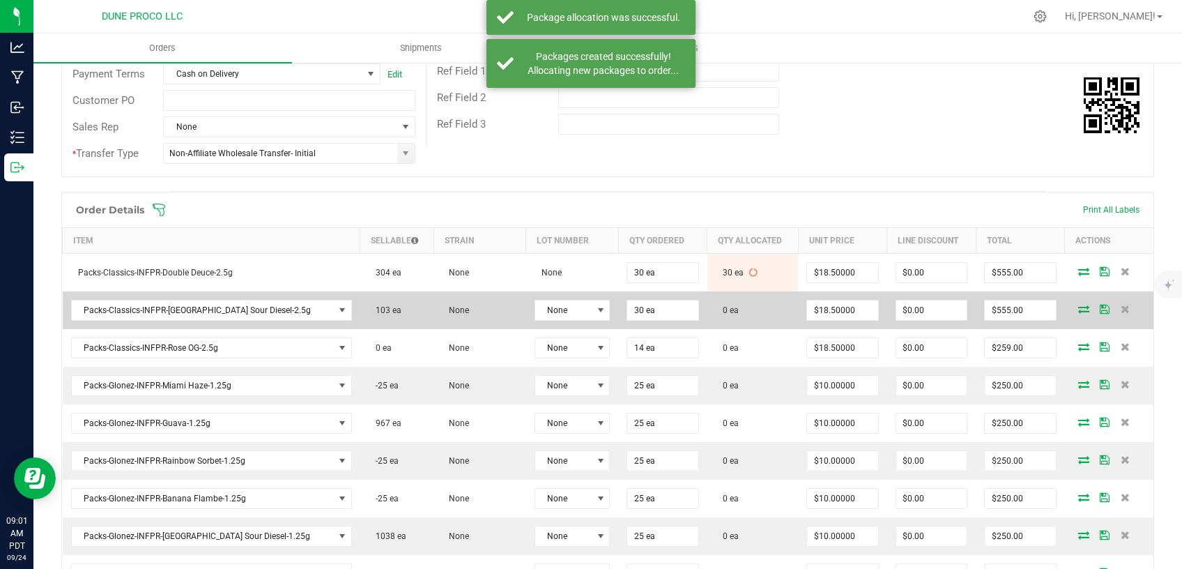
click at [1078, 305] on icon at bounding box center [1083, 309] width 11 height 8
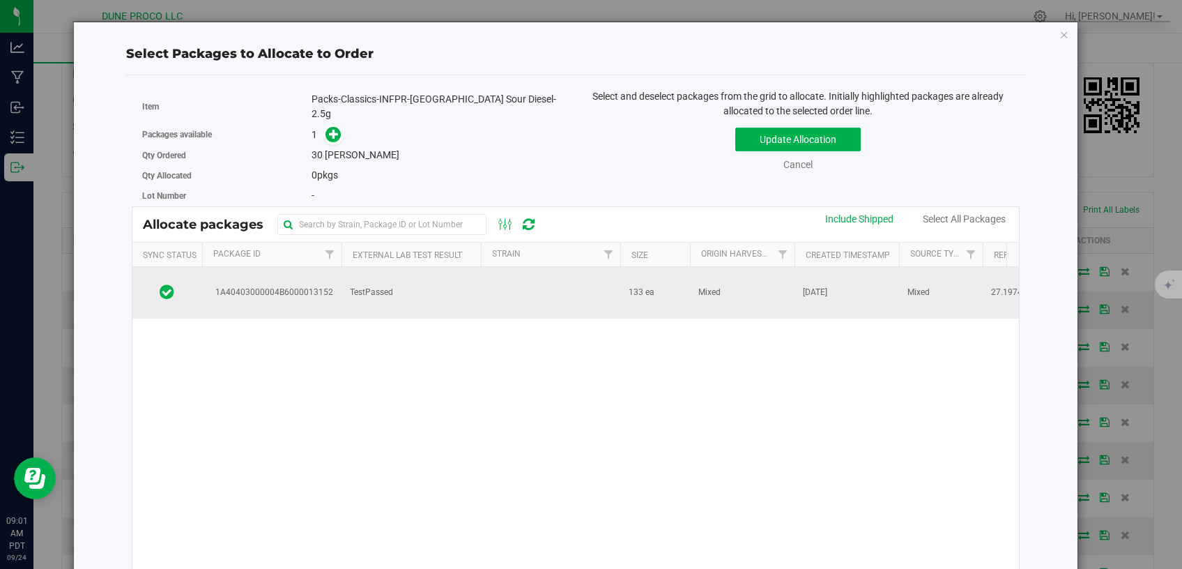
click at [448, 288] on td "TestPassed" at bounding box center [410, 293] width 139 height 52
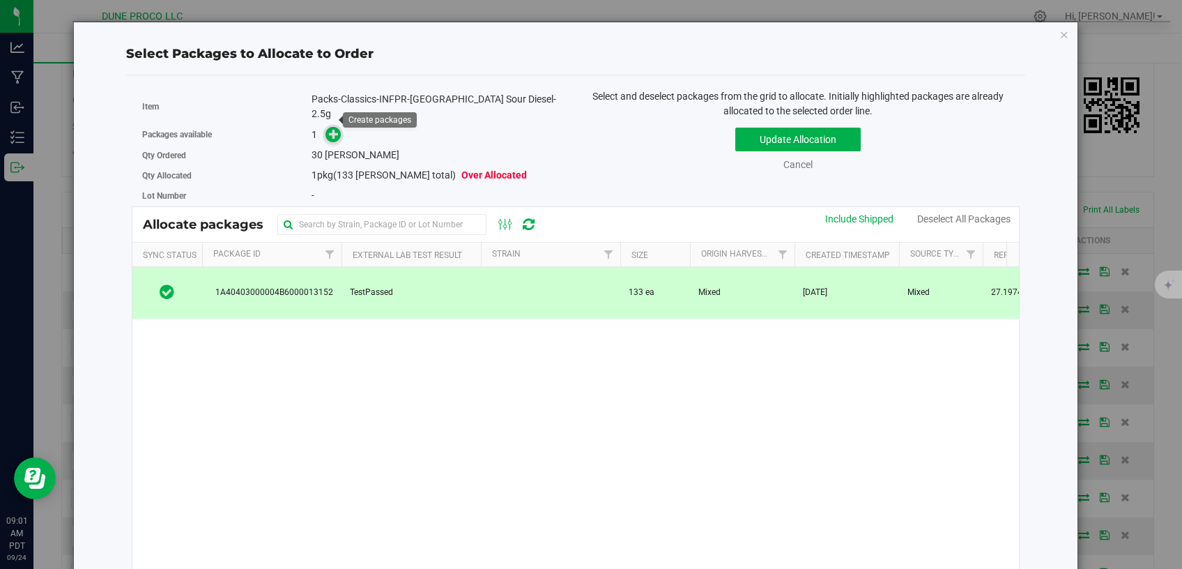
click at [330, 129] on icon at bounding box center [334, 134] width 10 height 10
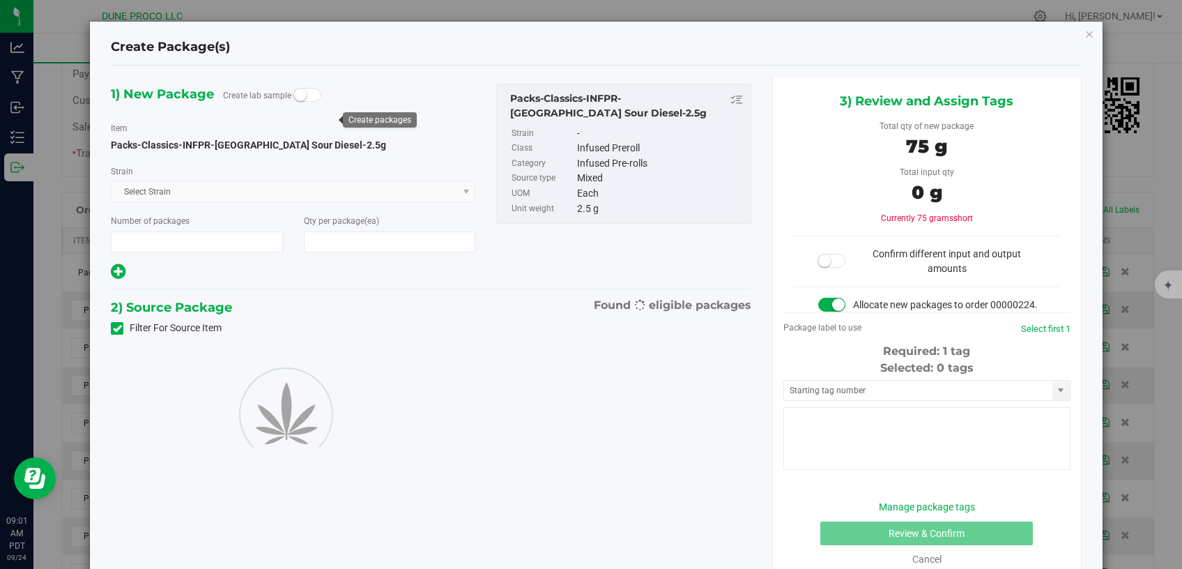
scroll to position [236, 0]
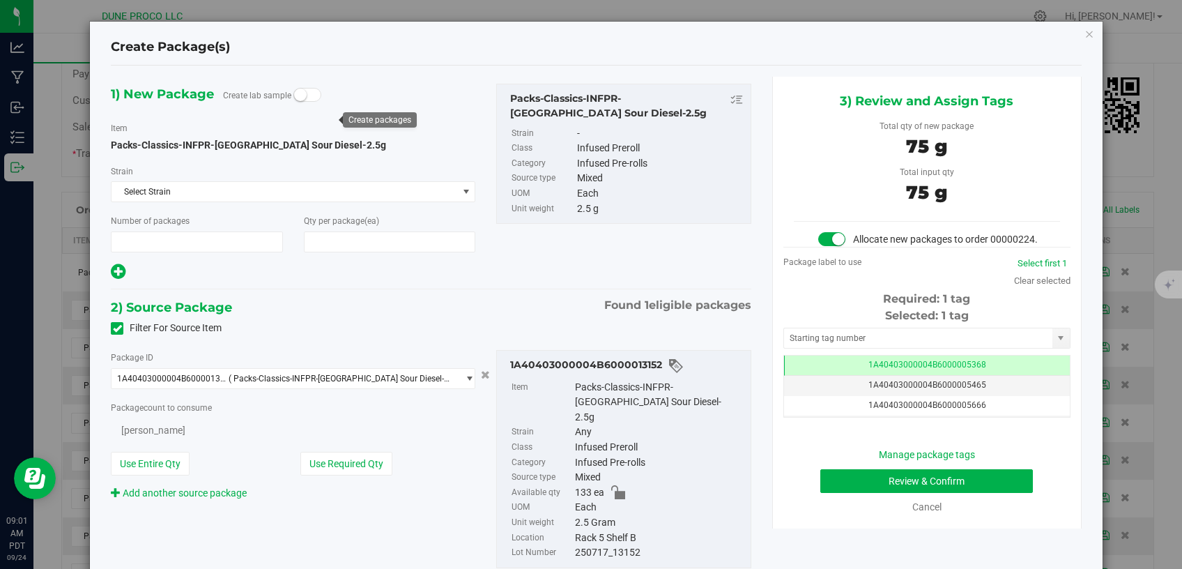
type input "1"
type input "30"
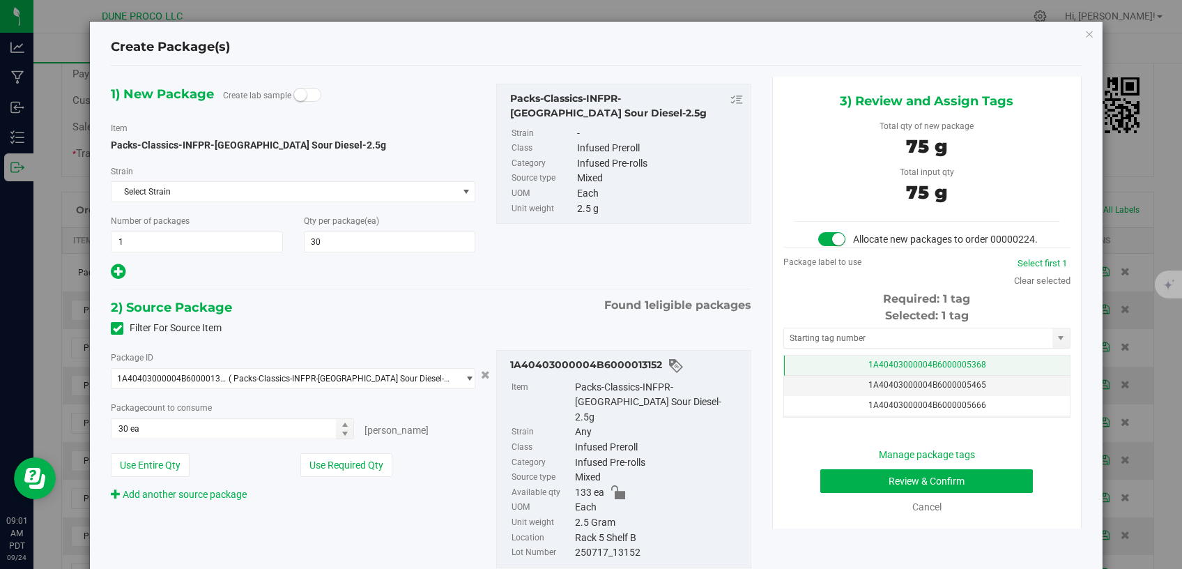
click at [923, 369] on span "1A40403000004B6000005368" at bounding box center [927, 365] width 118 height 10
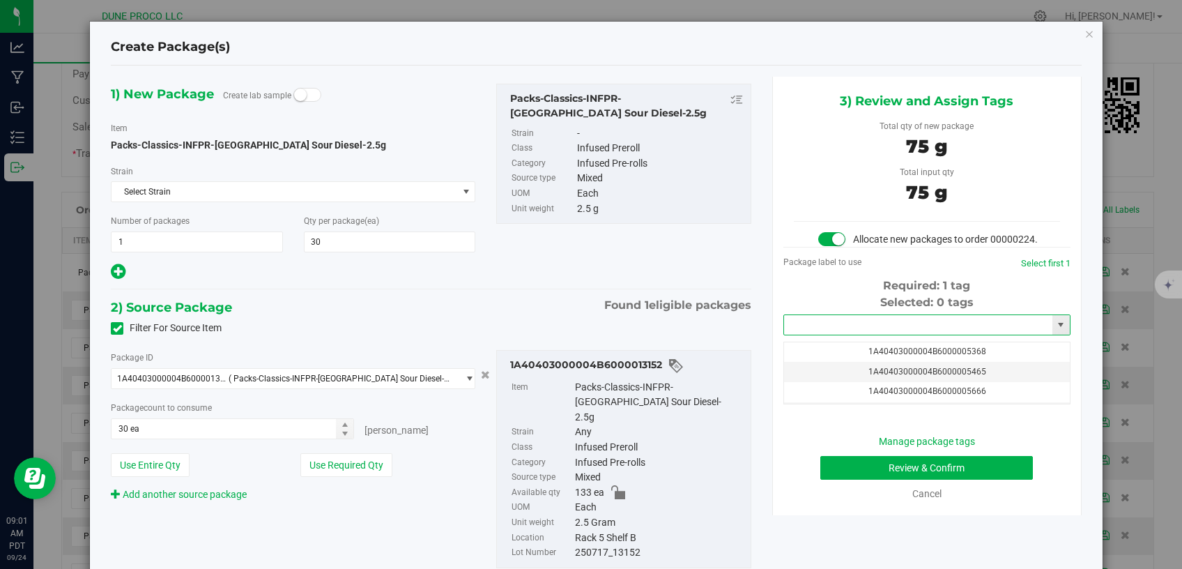
click at [886, 335] on input "text" at bounding box center [918, 325] width 268 height 20
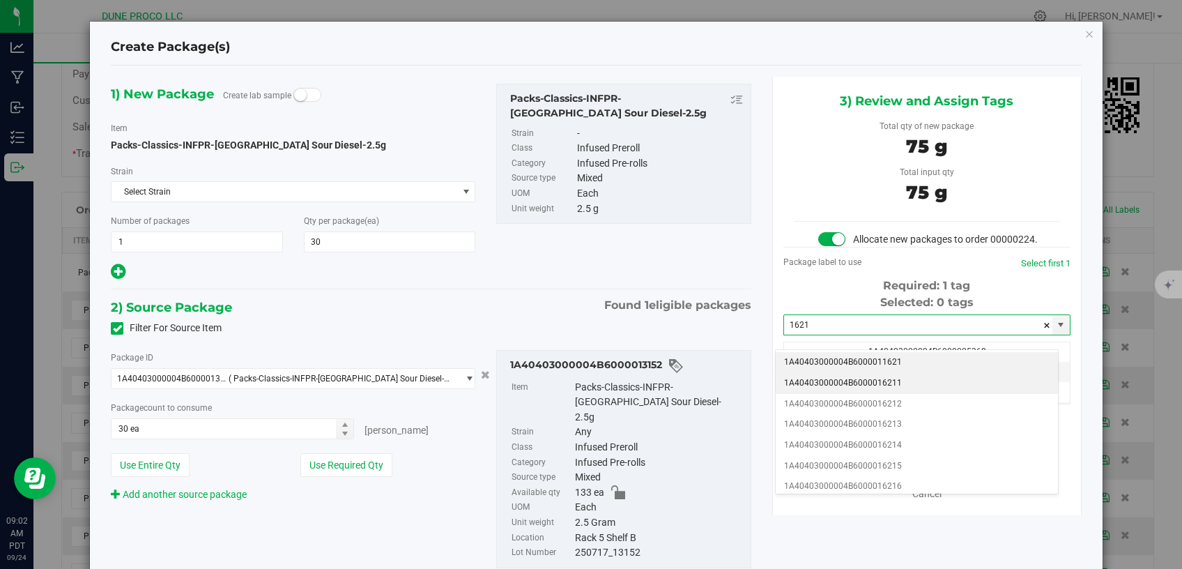
click at [875, 386] on li "1A40403000004B6000016211" at bounding box center [917, 383] width 282 height 21
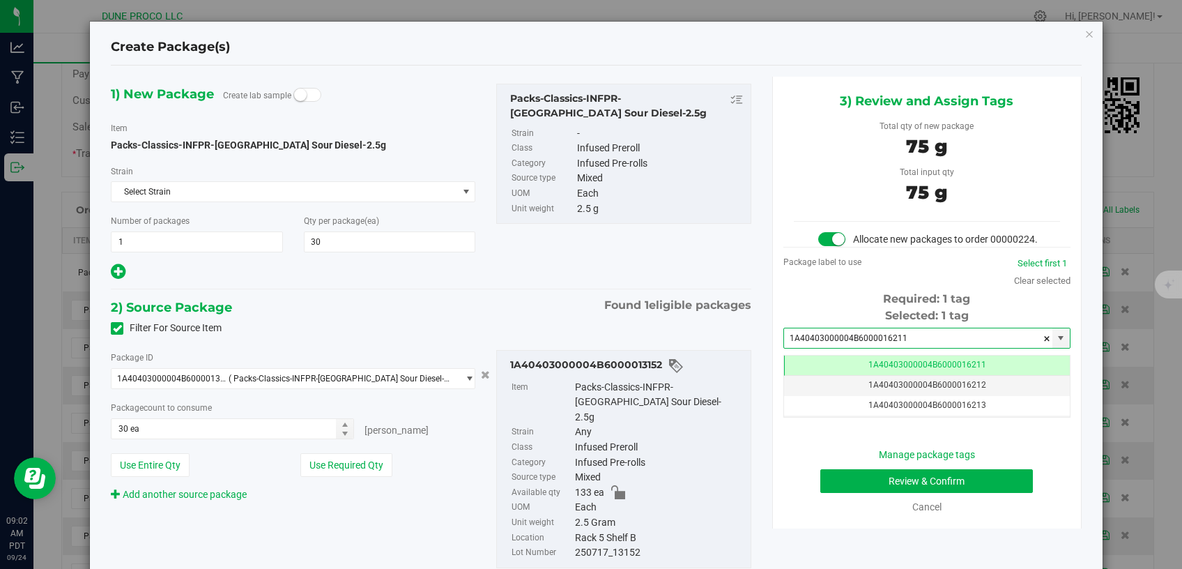
type input "1A40403000004B6000016211"
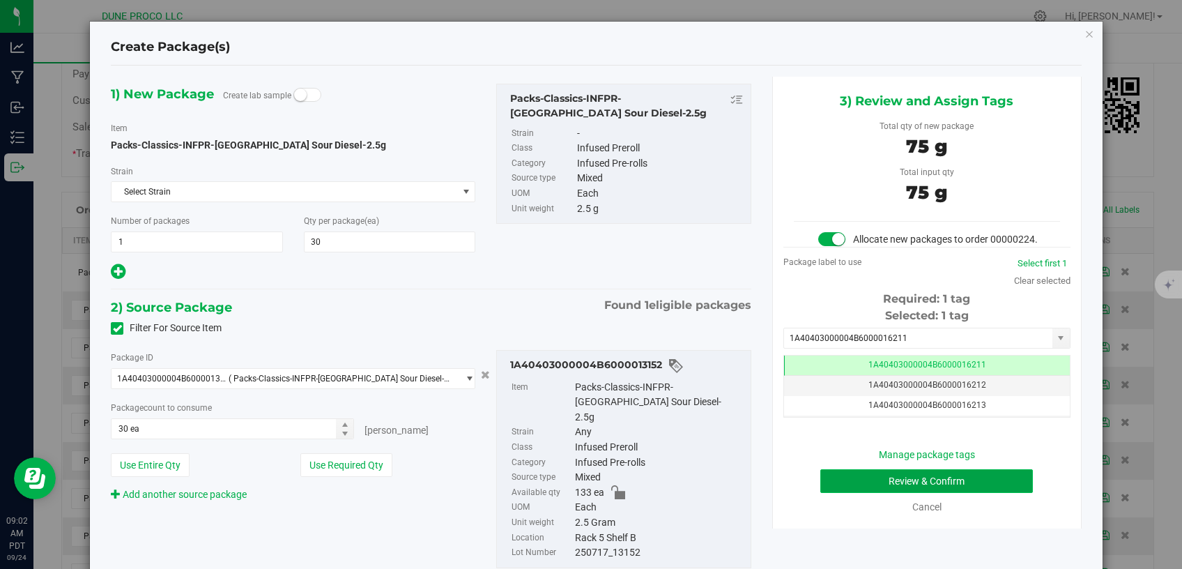
click at [886, 491] on button "Review & Confirm" at bounding box center [926, 481] width 213 height 24
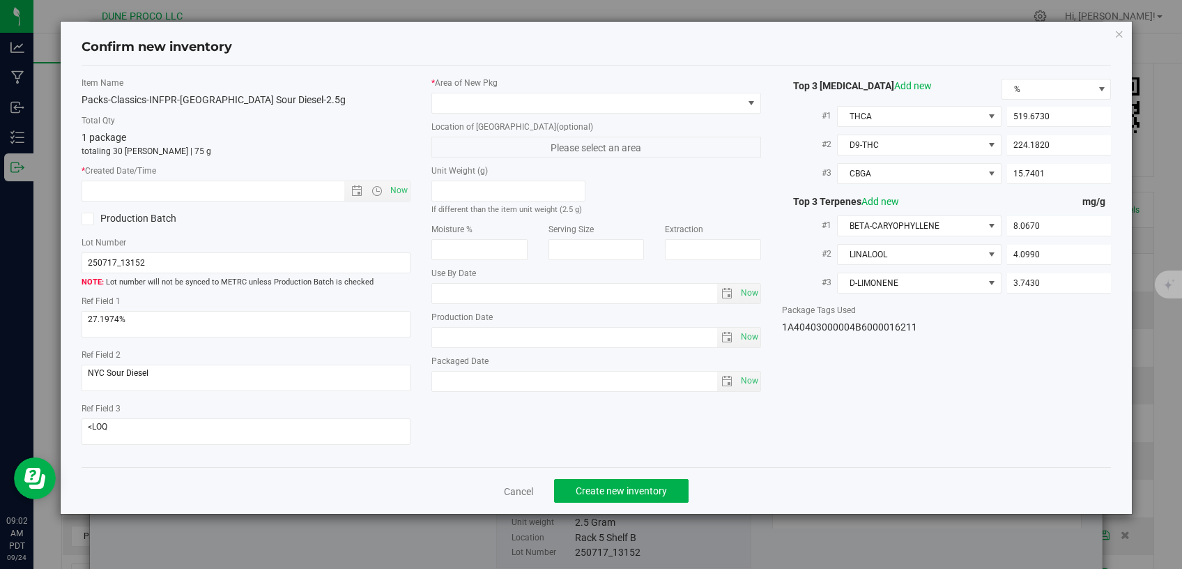
type input "2025-07-17"
click at [618, 101] on span at bounding box center [587, 103] width 311 height 20
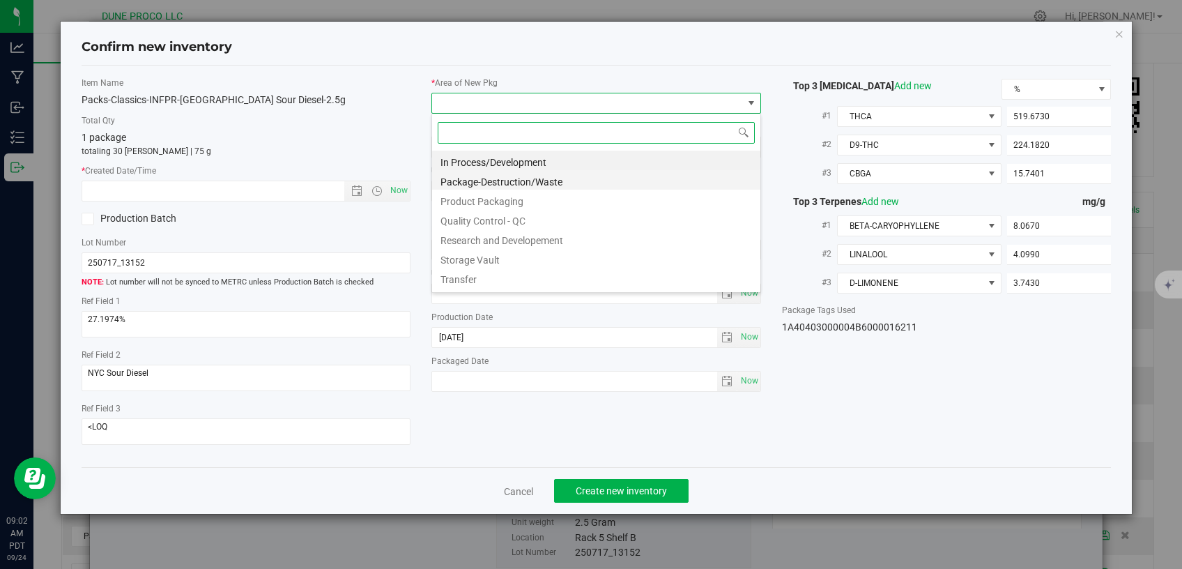
scroll to position [20, 329]
click at [468, 252] on li "Storage Vault" at bounding box center [596, 258] width 328 height 20
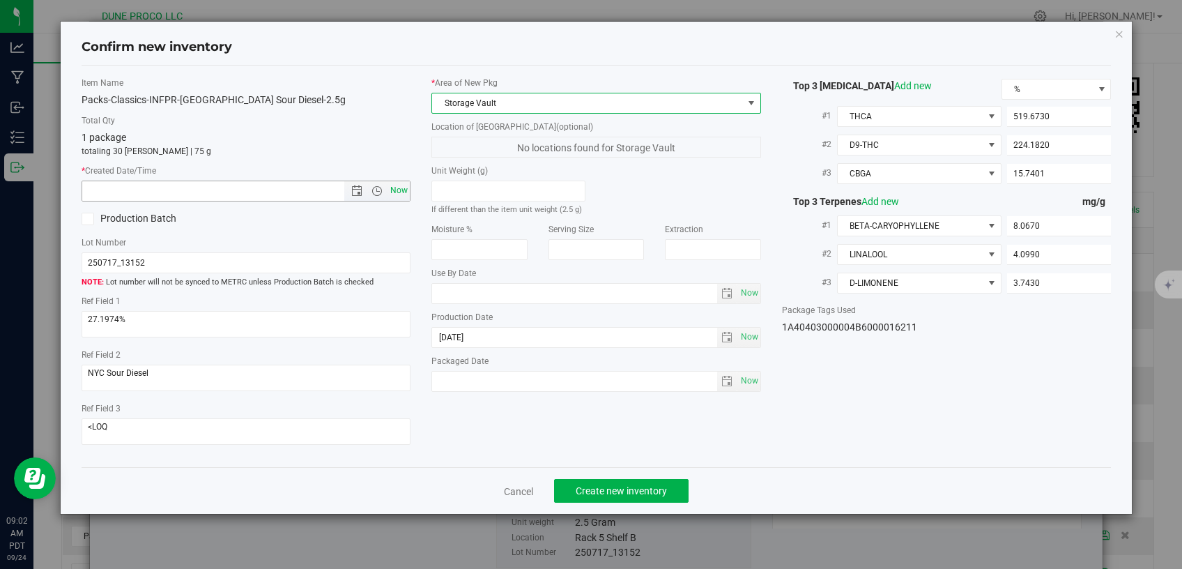
click at [409, 191] on span "Now" at bounding box center [399, 190] width 24 height 20
type input "9/24/2025 9:02 AM"
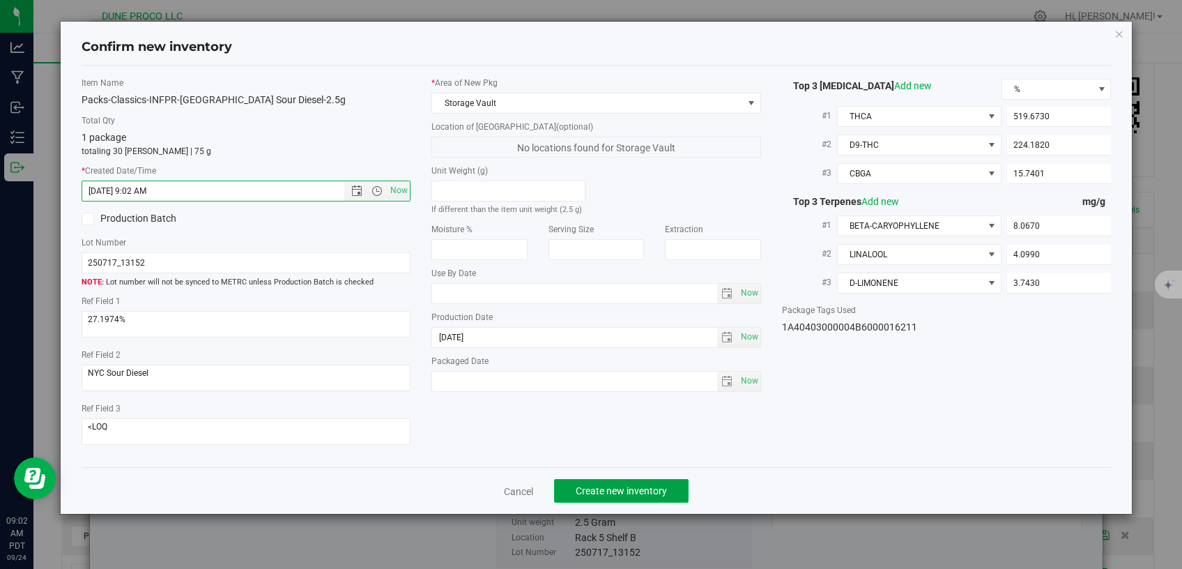
click at [657, 485] on span "Create new inventory" at bounding box center [621, 490] width 91 height 11
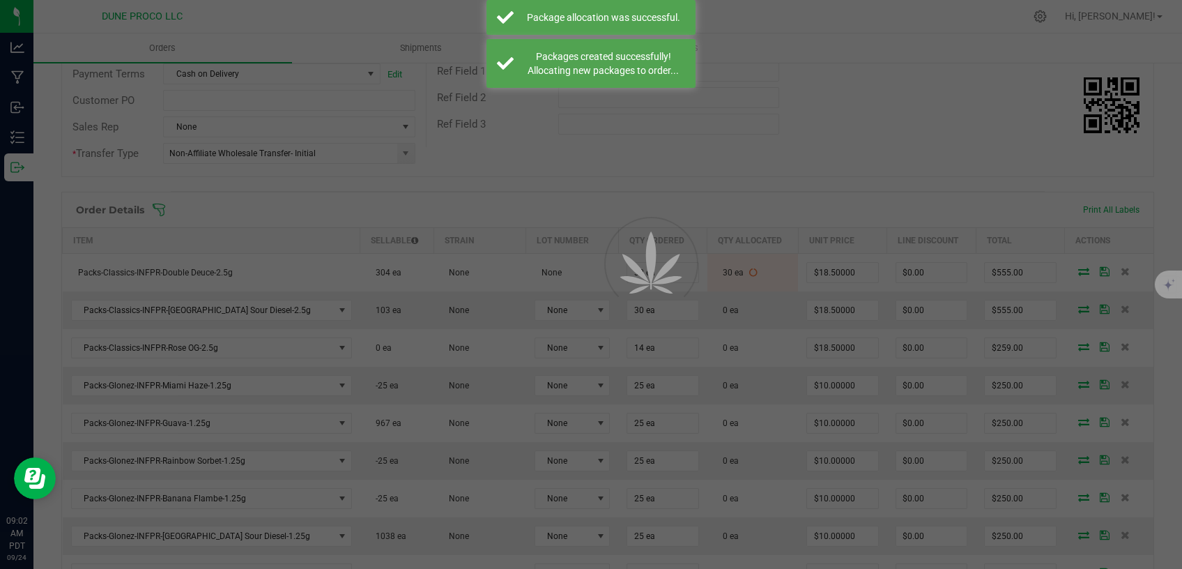
scroll to position [236, 0]
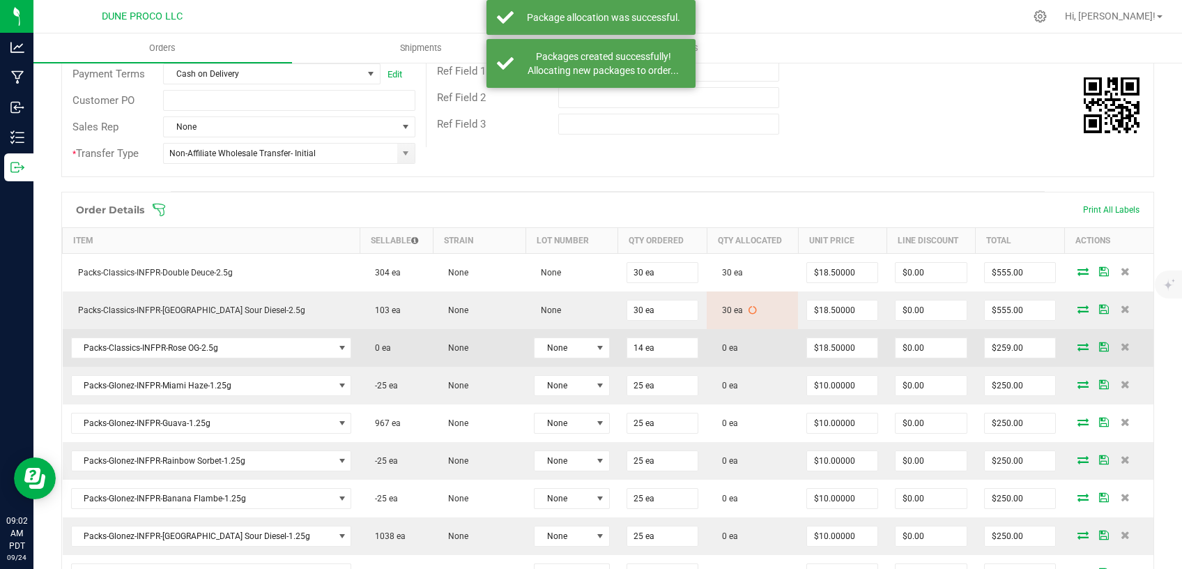
click at [1077, 346] on icon at bounding box center [1082, 346] width 11 height 8
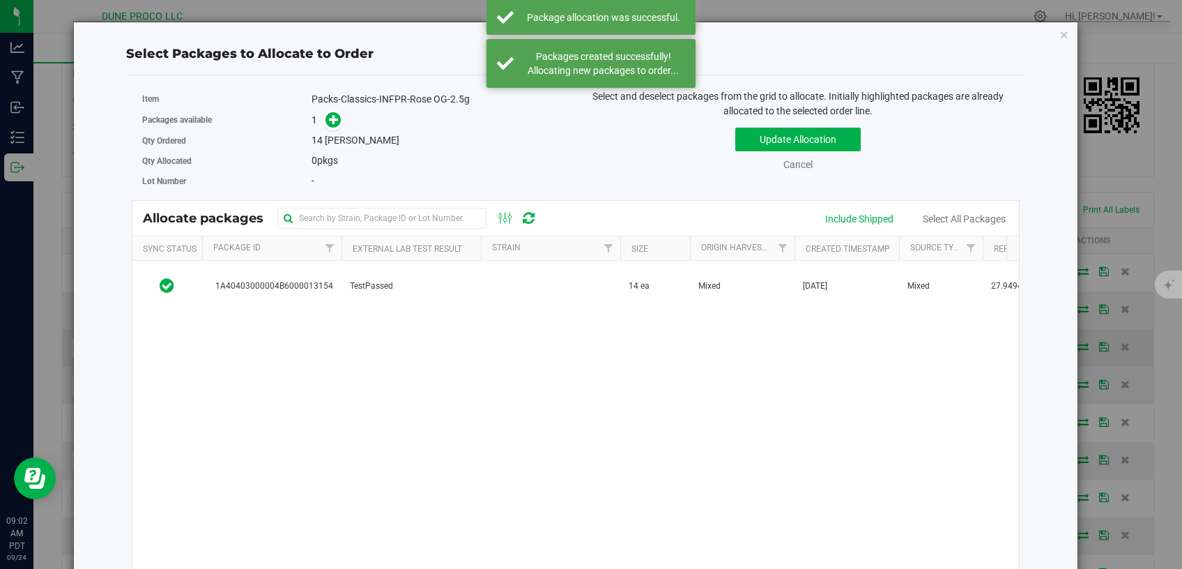
scroll to position [236, 0]
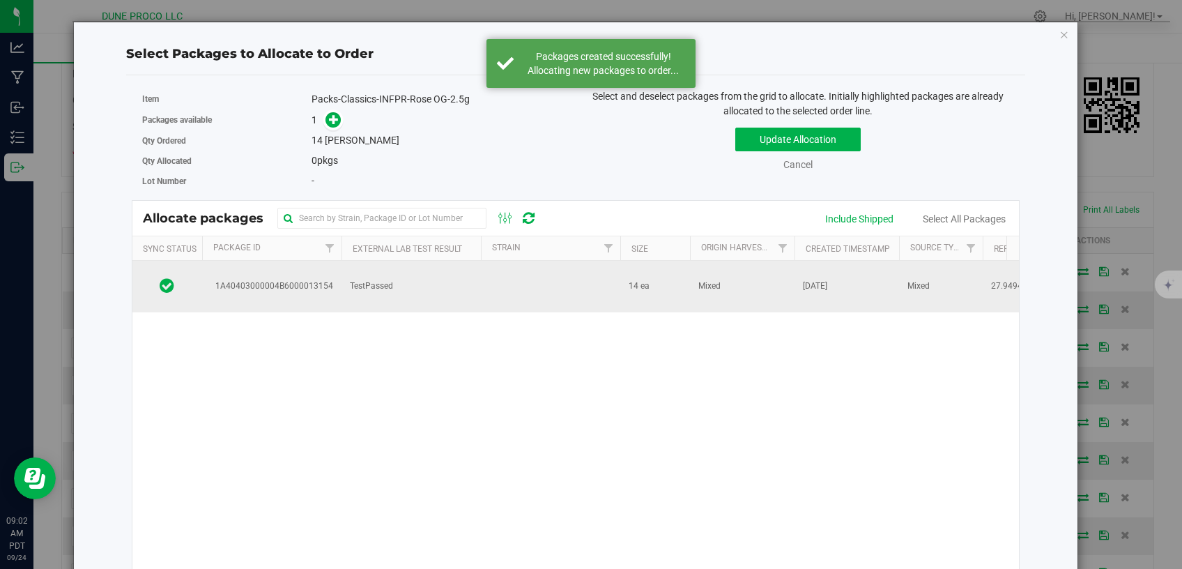
click at [371, 295] on td "TestPassed" at bounding box center [410, 287] width 139 height 52
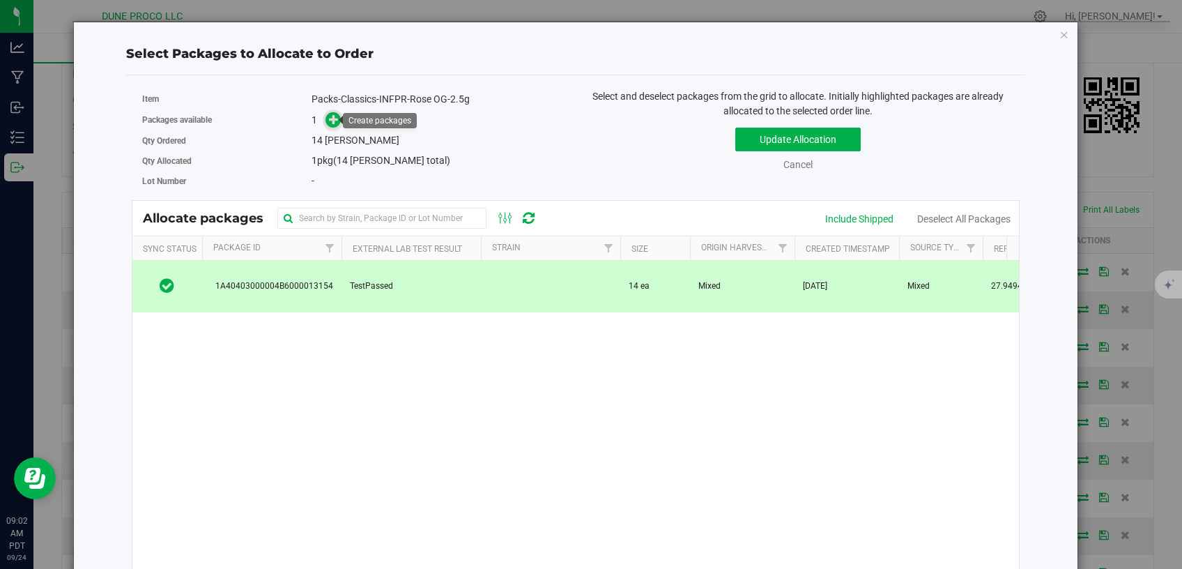
click at [325, 118] on span at bounding box center [333, 120] width 16 height 16
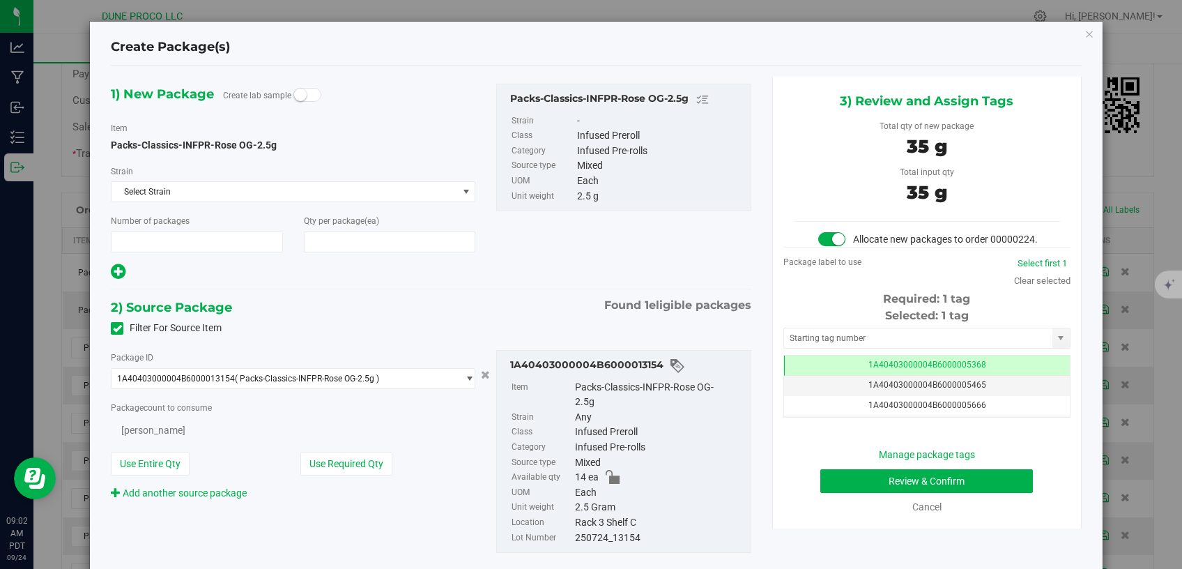
type input "1"
type input "14"
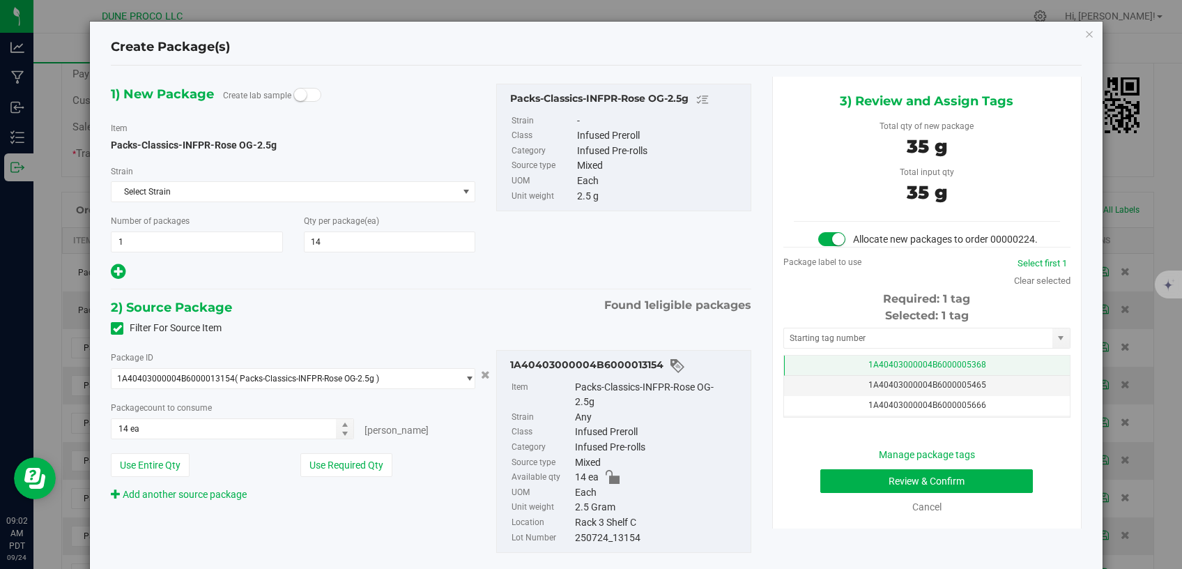
click at [833, 376] on td "1A40403000004B6000005368" at bounding box center [927, 365] width 286 height 20
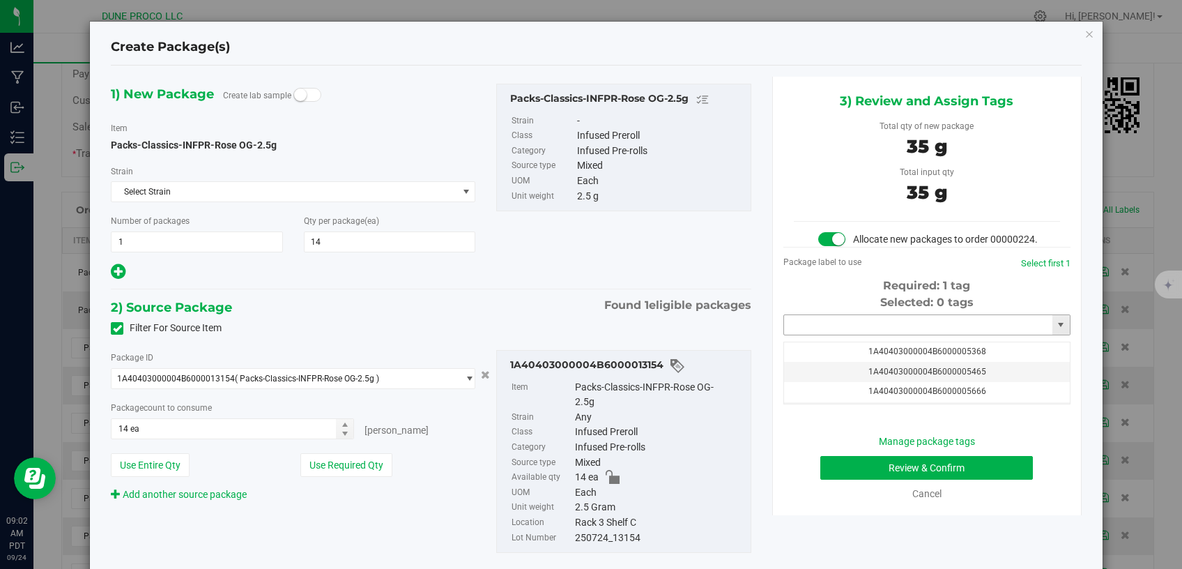
click at [830, 335] on input "text" at bounding box center [918, 325] width 268 height 20
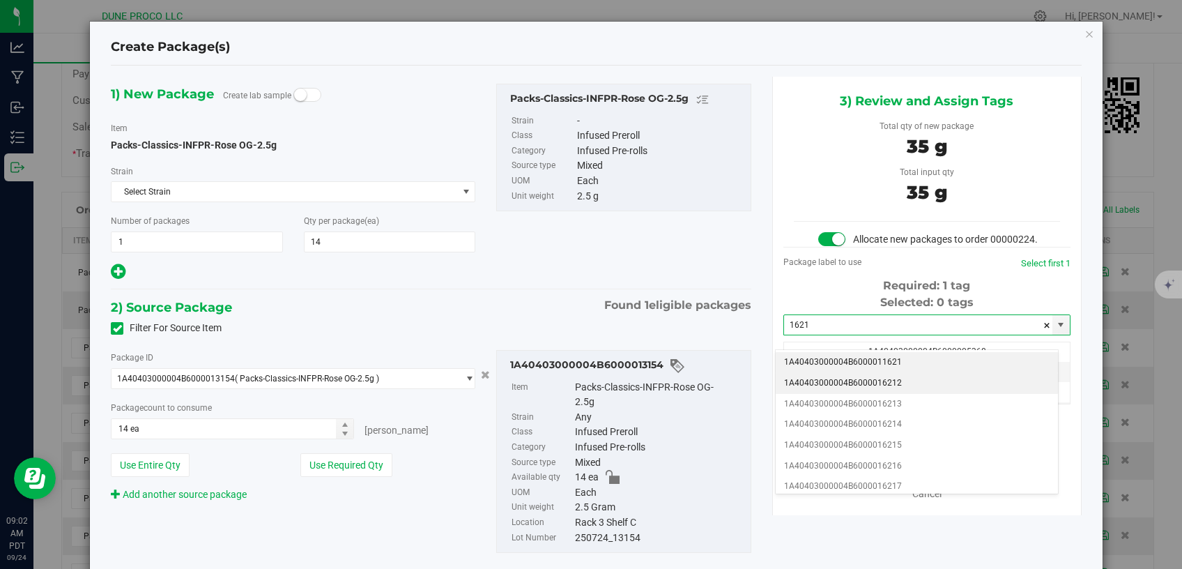
click at [829, 377] on li "1A40403000004B6000016212" at bounding box center [917, 383] width 282 height 21
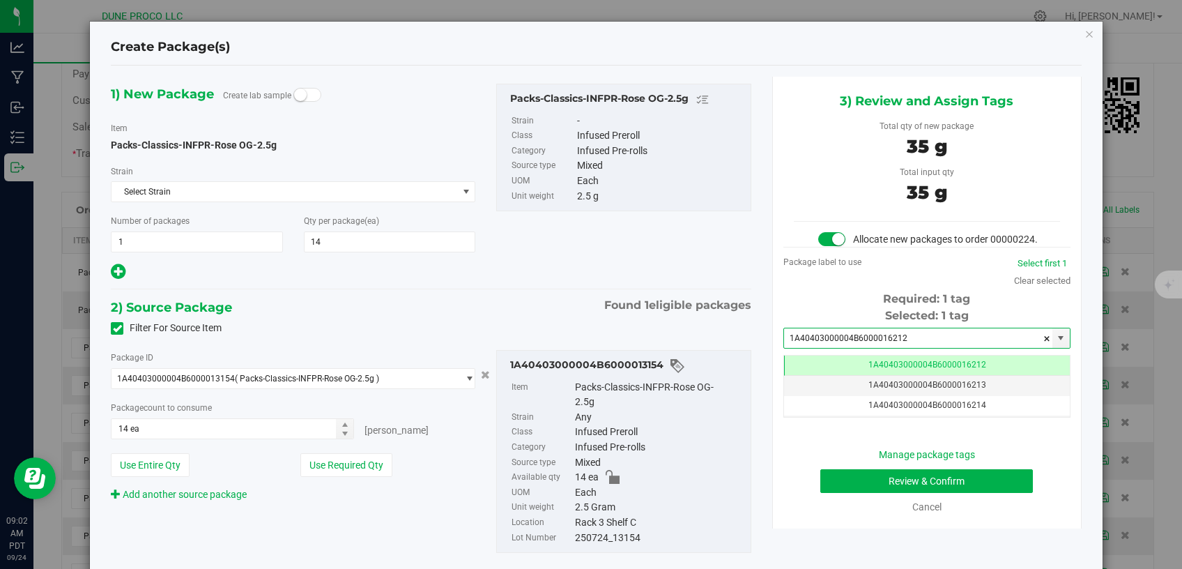
type input "1A40403000004B6000016212"
click at [870, 493] on button "Review & Confirm" at bounding box center [926, 481] width 213 height 24
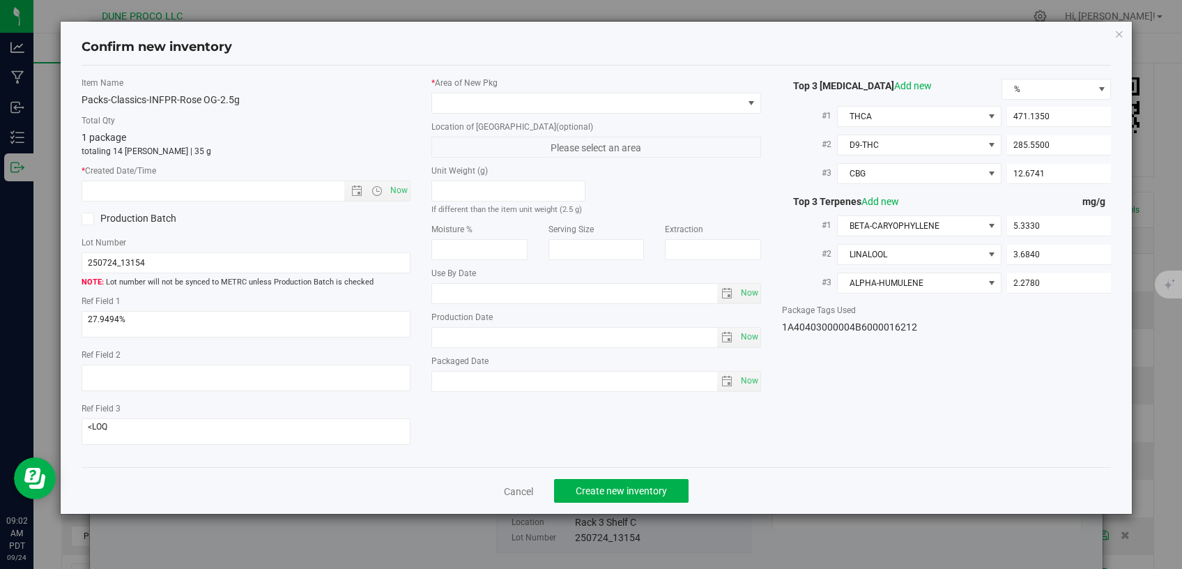
type input "2025-07-24"
click at [544, 111] on span at bounding box center [587, 103] width 311 height 20
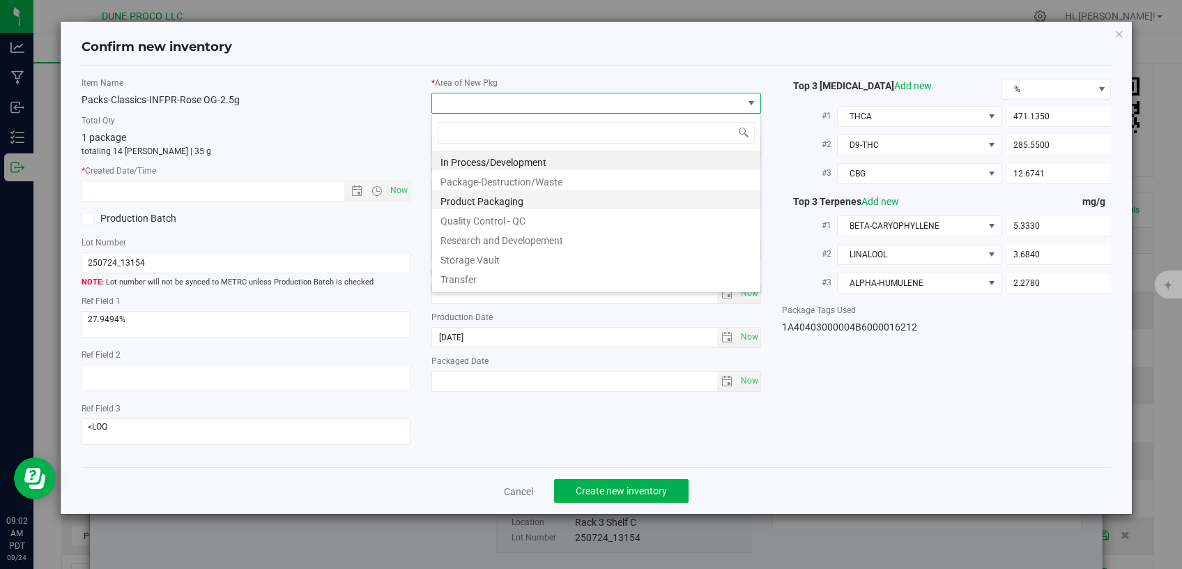
scroll to position [20, 329]
click at [473, 256] on li "Storage Vault" at bounding box center [596, 258] width 328 height 20
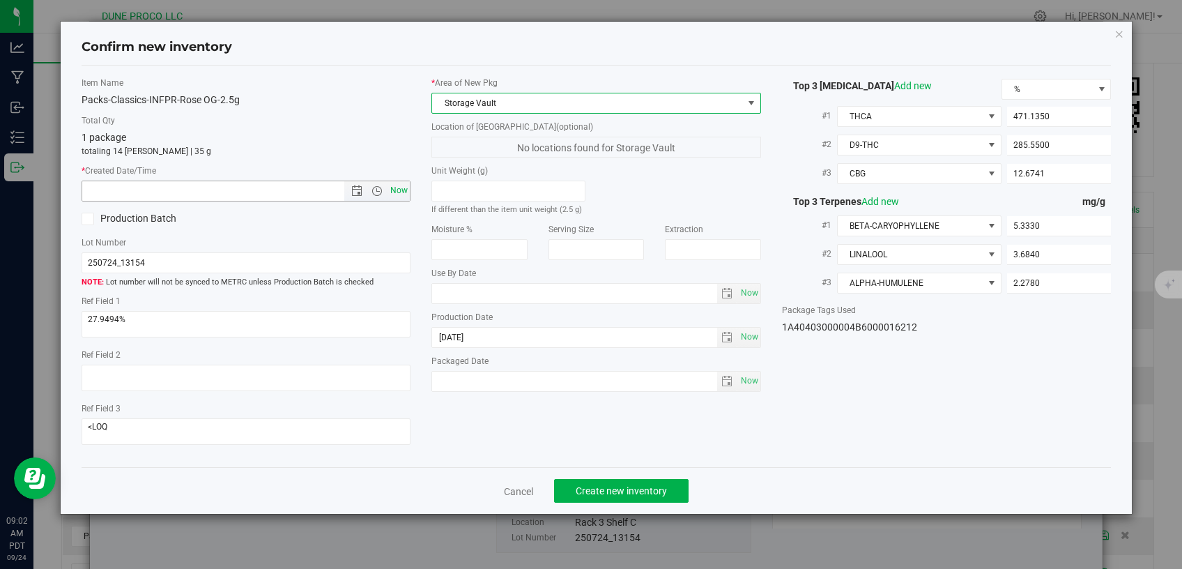
click at [388, 183] on span "Now" at bounding box center [399, 190] width 24 height 20
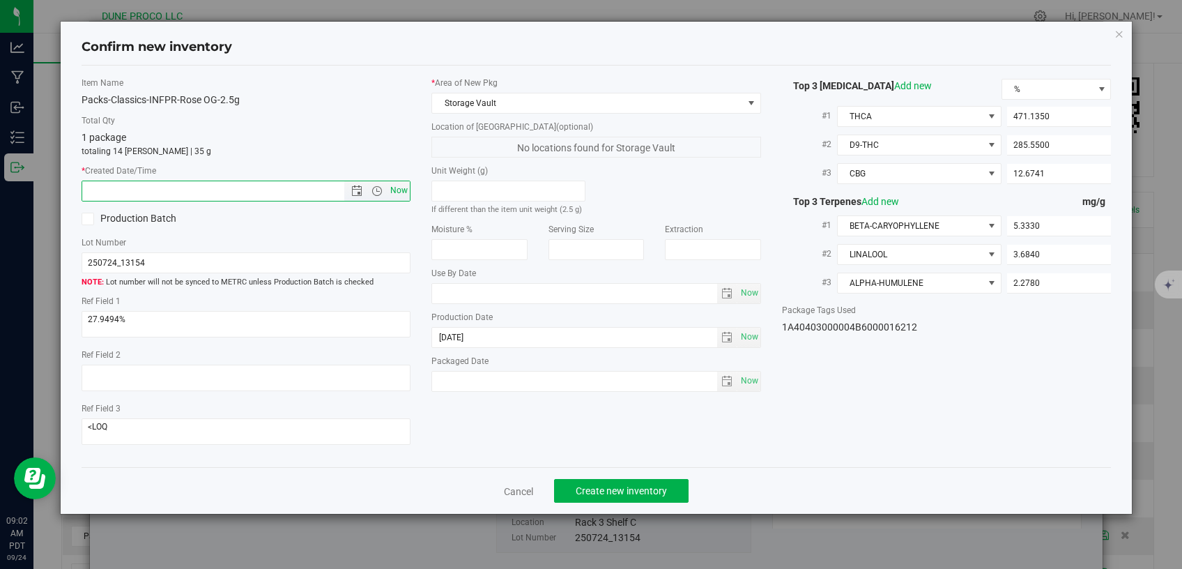
type input "9/24/2025 9:02 AM"
drag, startPoint x: 652, startPoint y: 462, endPoint x: 649, endPoint y: 470, distance: 8.8
click at [652, 467] on div "Cancel Create new inventory" at bounding box center [597, 490] width 1030 height 47
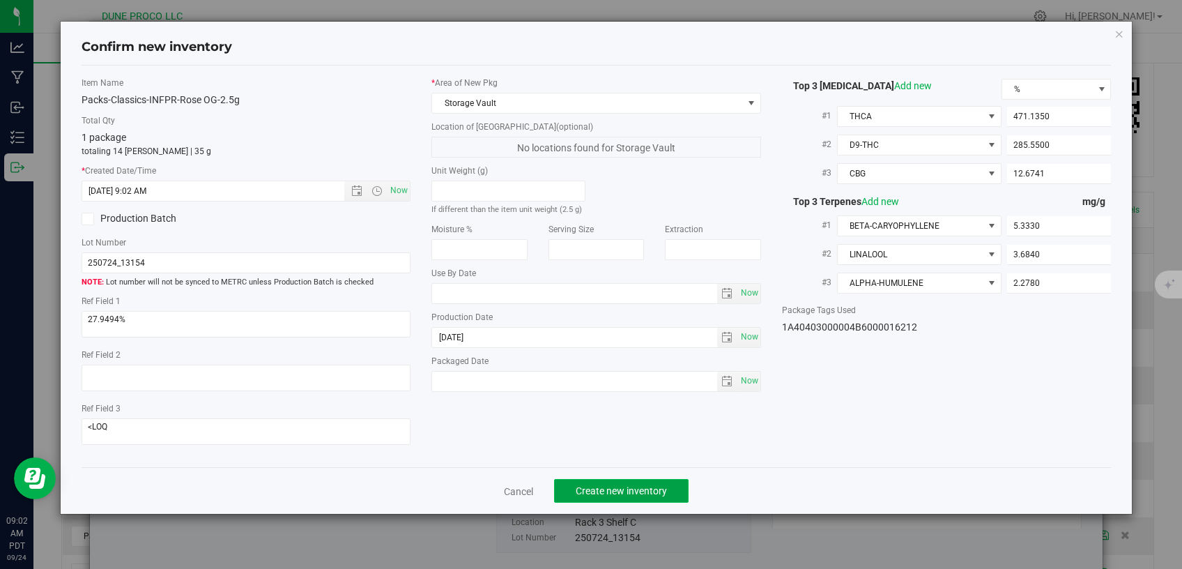
click at [647, 485] on span "Create new inventory" at bounding box center [621, 490] width 91 height 11
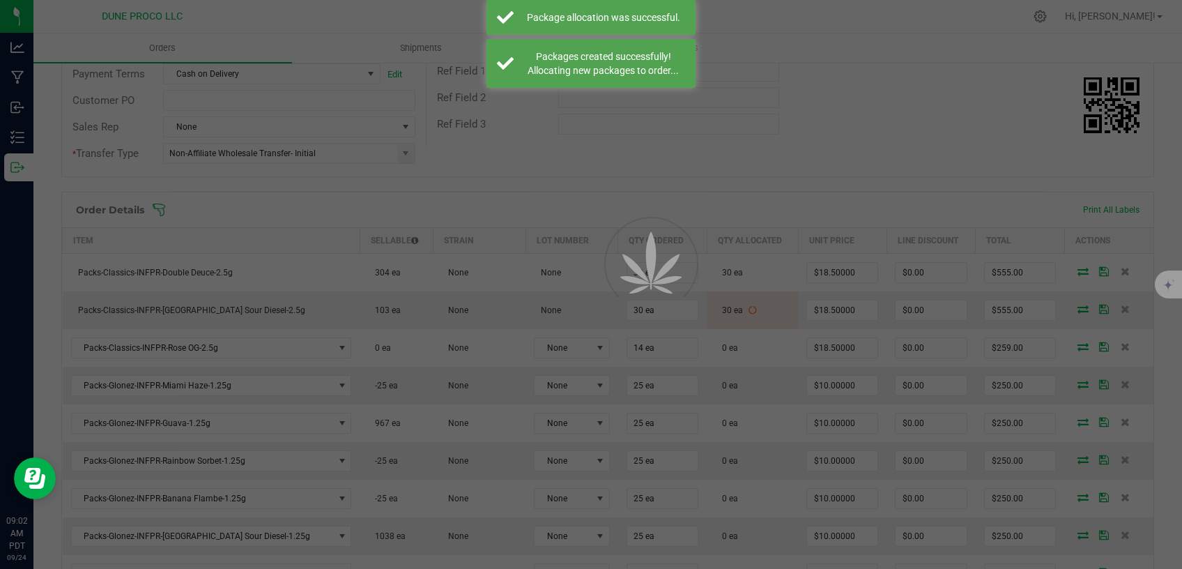
scroll to position [236, 0]
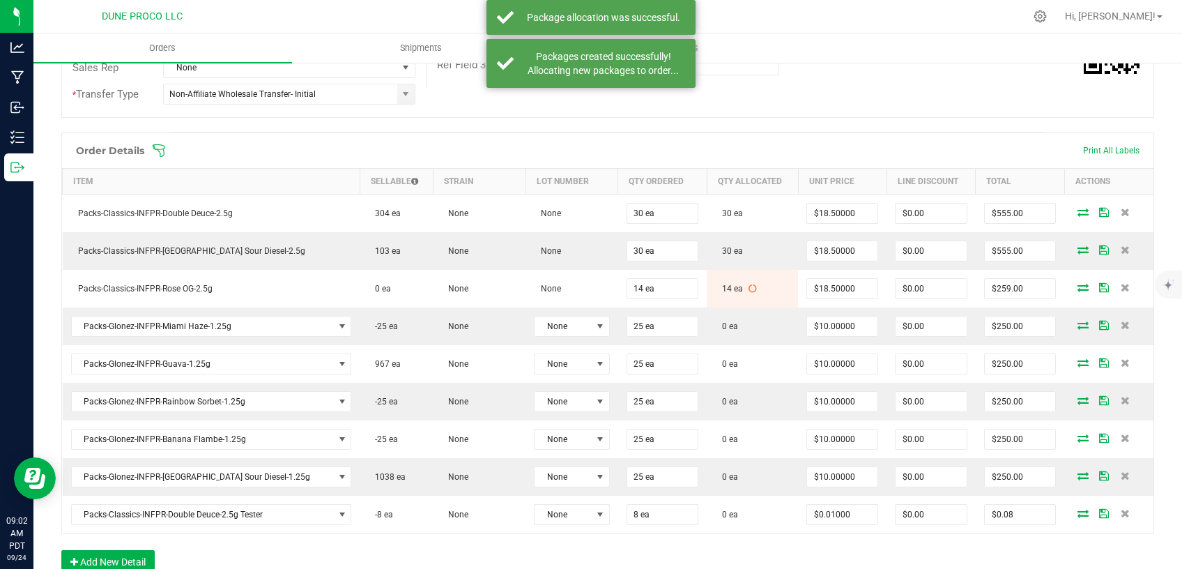
scroll to position [354, 0]
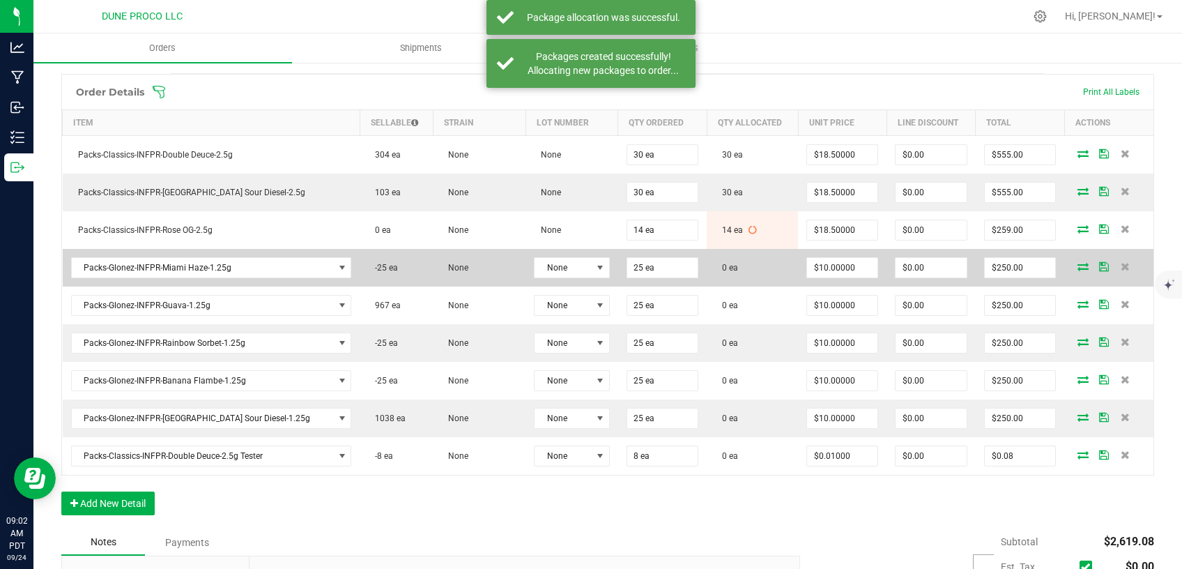
click at [1077, 263] on icon at bounding box center [1082, 266] width 11 height 8
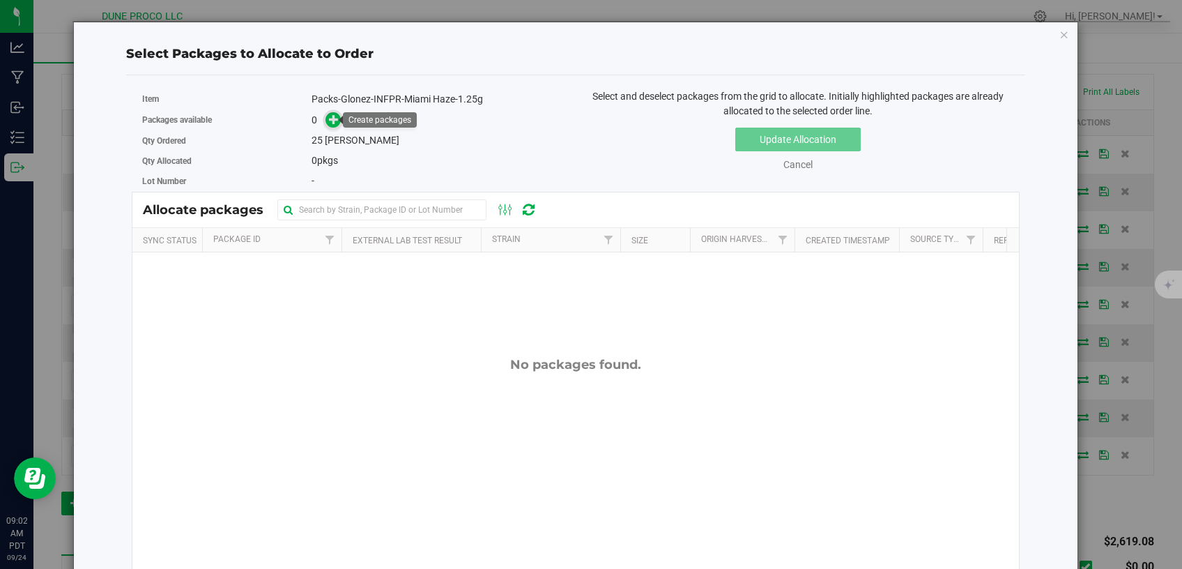
click at [329, 121] on icon at bounding box center [334, 119] width 10 height 10
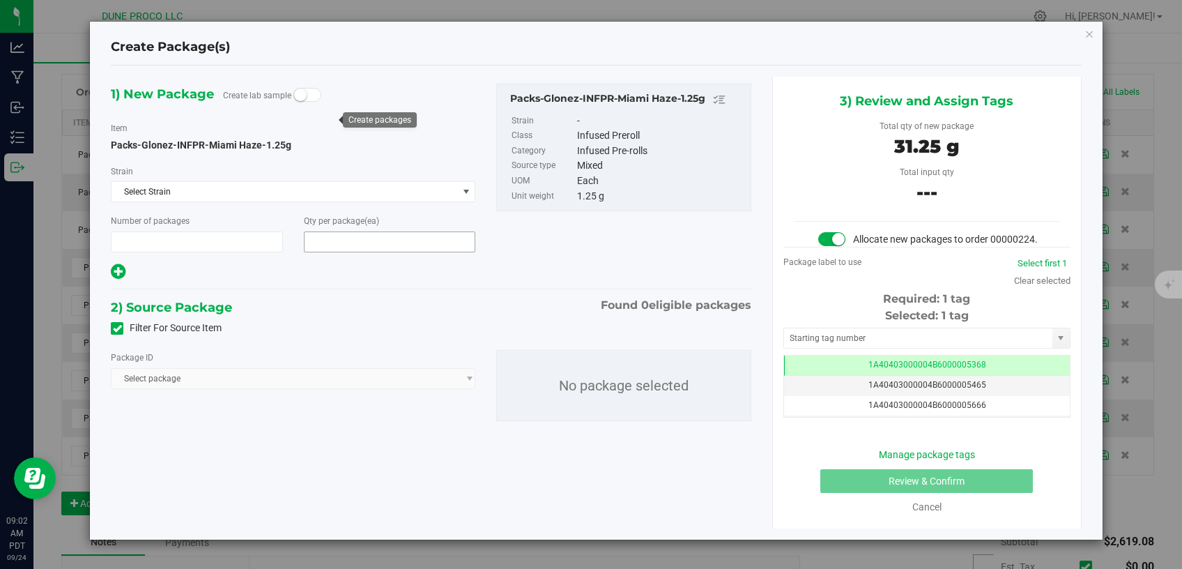
type input "1"
type input "25"
click at [118, 328] on icon at bounding box center [117, 328] width 9 height 0
click at [0, 0] on input "Filter For Source Item" at bounding box center [0, 0] width 0 height 0
click at [236, 382] on span "Select package" at bounding box center [285, 379] width 346 height 20
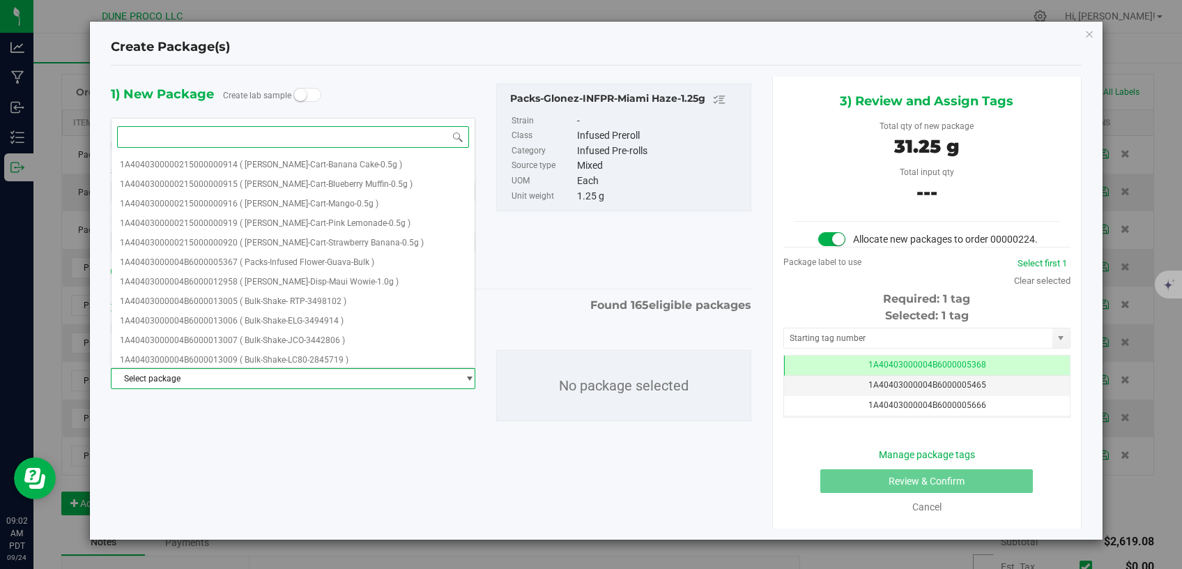
paste input "13085"
type input "13085"
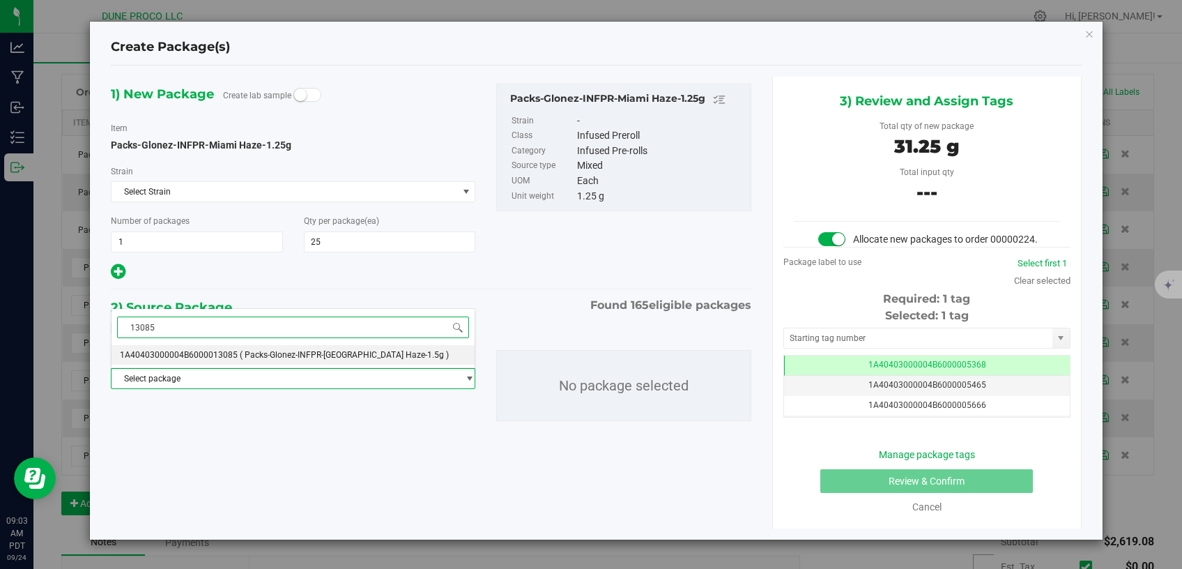
click at [240, 353] on span "( Packs-Glonez-INFPR-Miami Haze-1.5g )" at bounding box center [344, 355] width 209 height 10
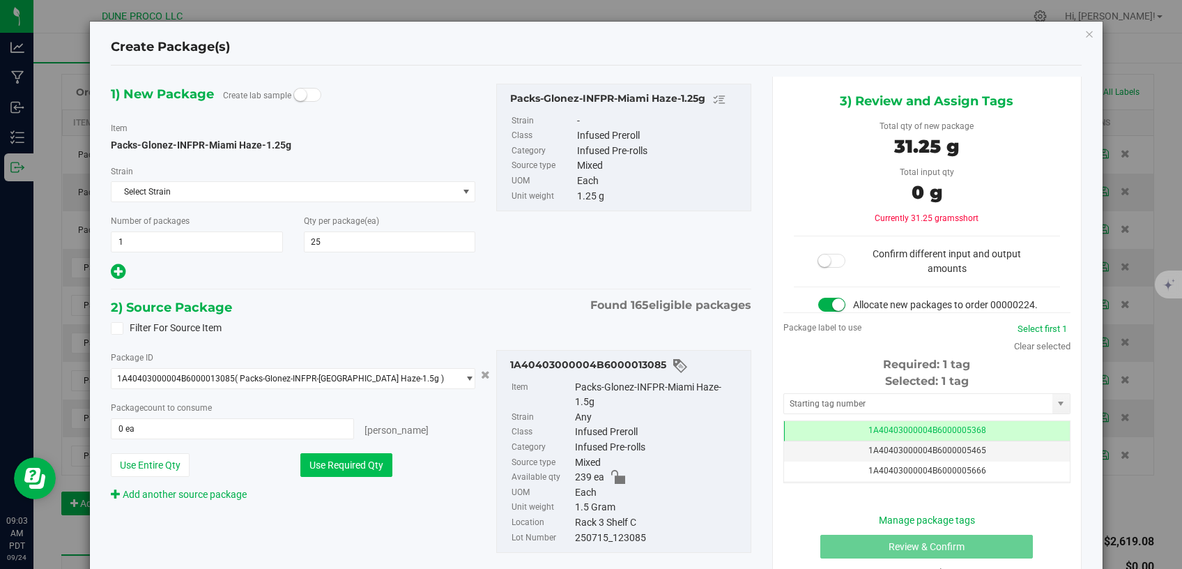
click at [351, 466] on button "Use Required Qty" at bounding box center [346, 465] width 92 height 24
type input "21 ea"
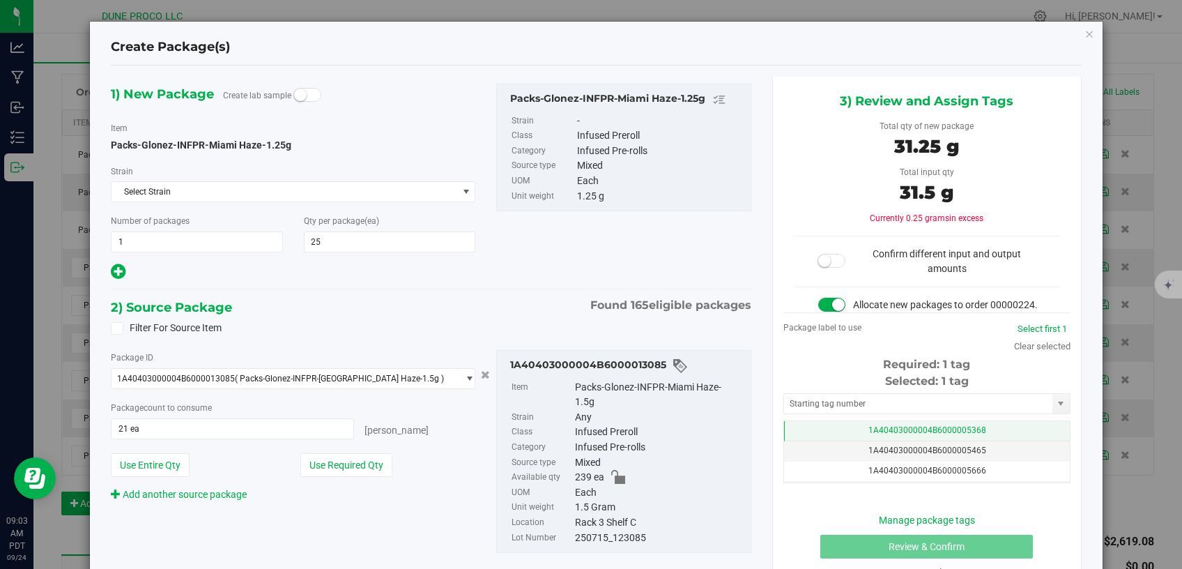
click at [834, 440] on td "1A40403000004B6000005368" at bounding box center [927, 431] width 286 height 20
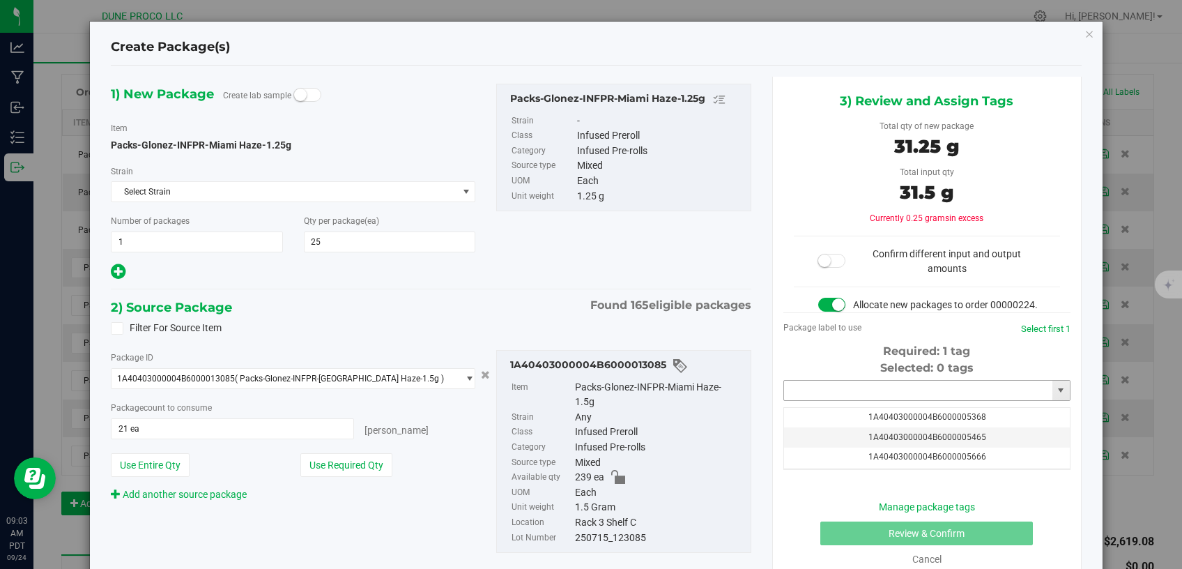
click at [832, 400] on input "text" at bounding box center [918, 390] width 268 height 20
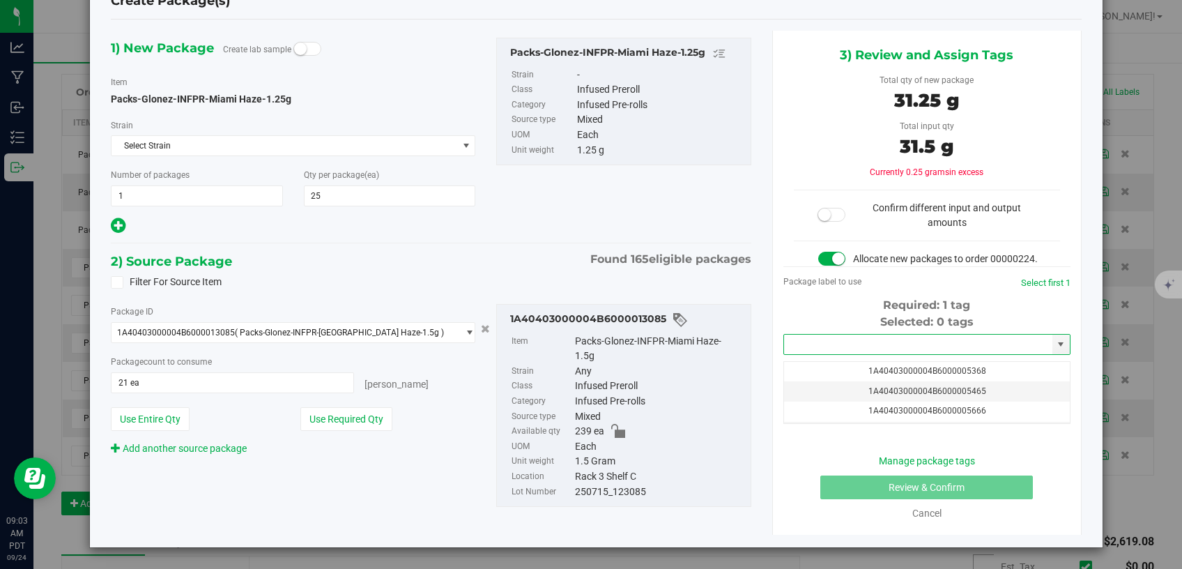
scroll to position [58, 0]
click at [918, 514] on link "Cancel" at bounding box center [926, 512] width 29 height 11
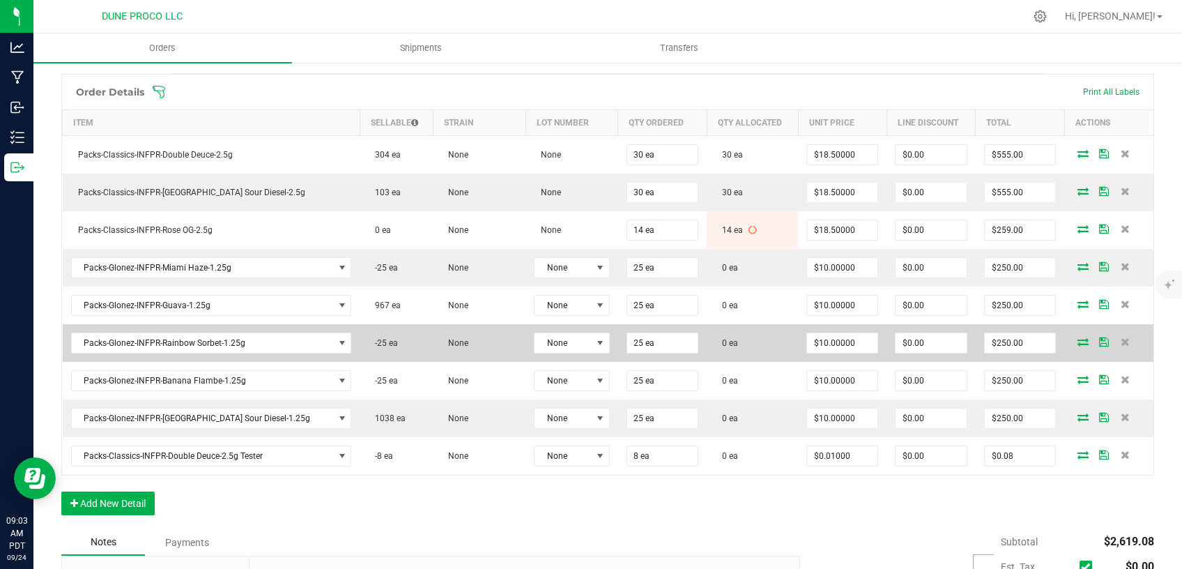
scroll to position [354, 0]
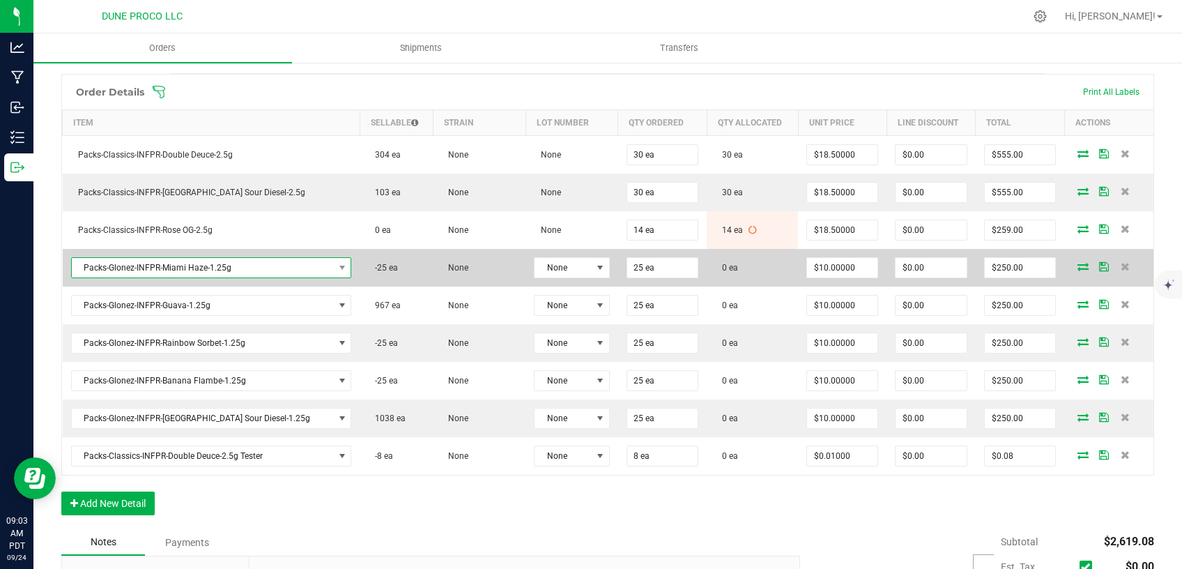
click at [240, 264] on span "Packs-Glonez-INFPR-Miami Haze-1.25g" at bounding box center [203, 268] width 262 height 20
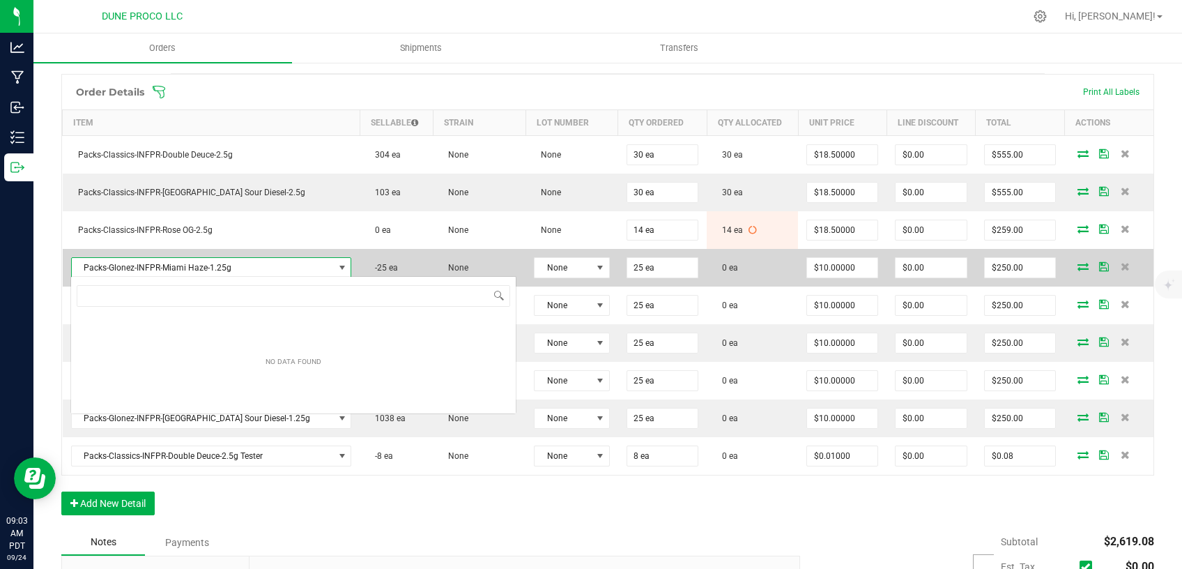
scroll to position [21, 239]
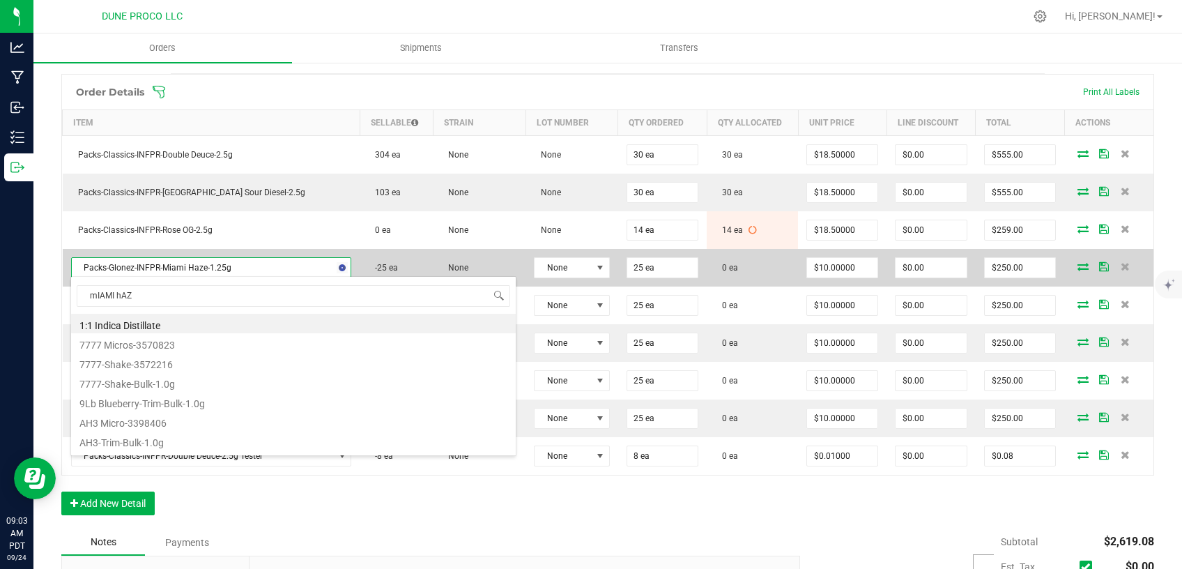
type input "mIAMI hAZE"
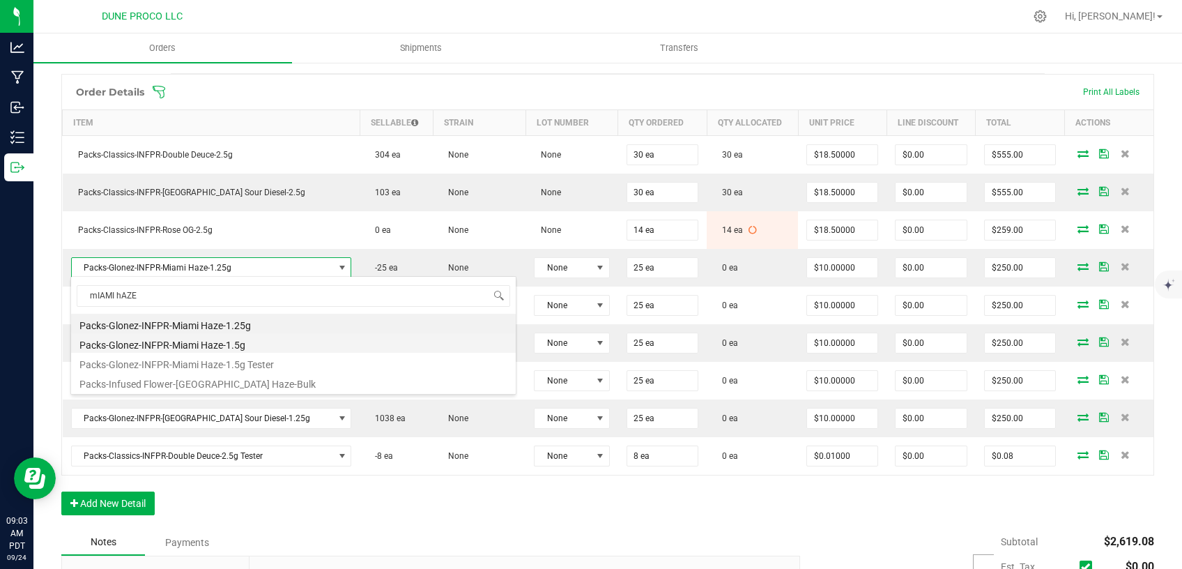
click at [210, 346] on li "Packs-Glonez-INFPR-Miami Haze-1.5g" at bounding box center [293, 343] width 445 height 20
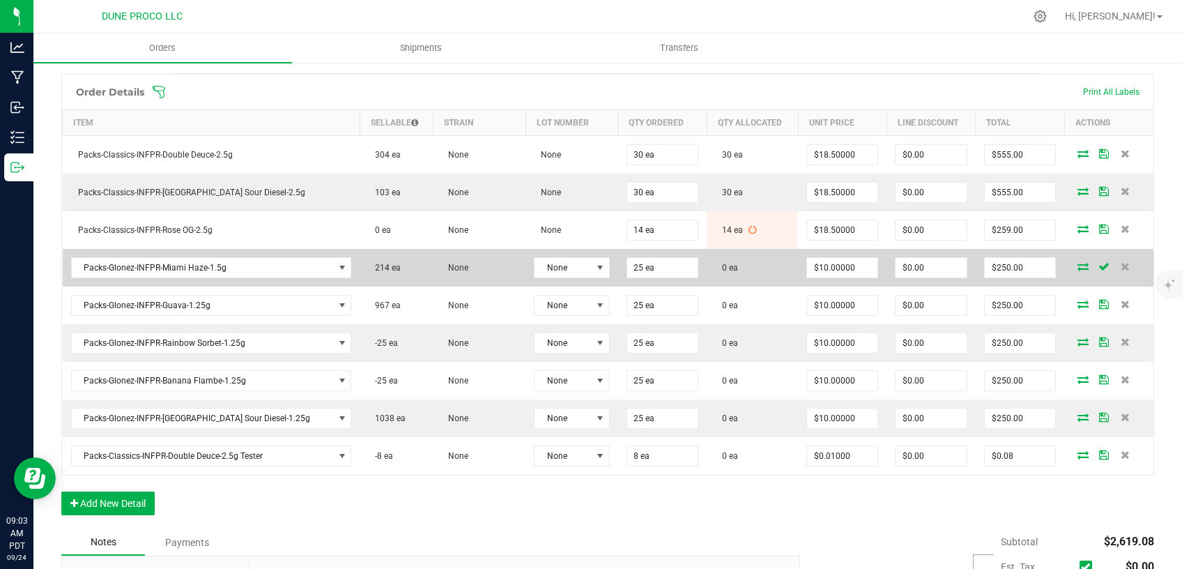
click at [1077, 263] on icon at bounding box center [1082, 266] width 11 height 8
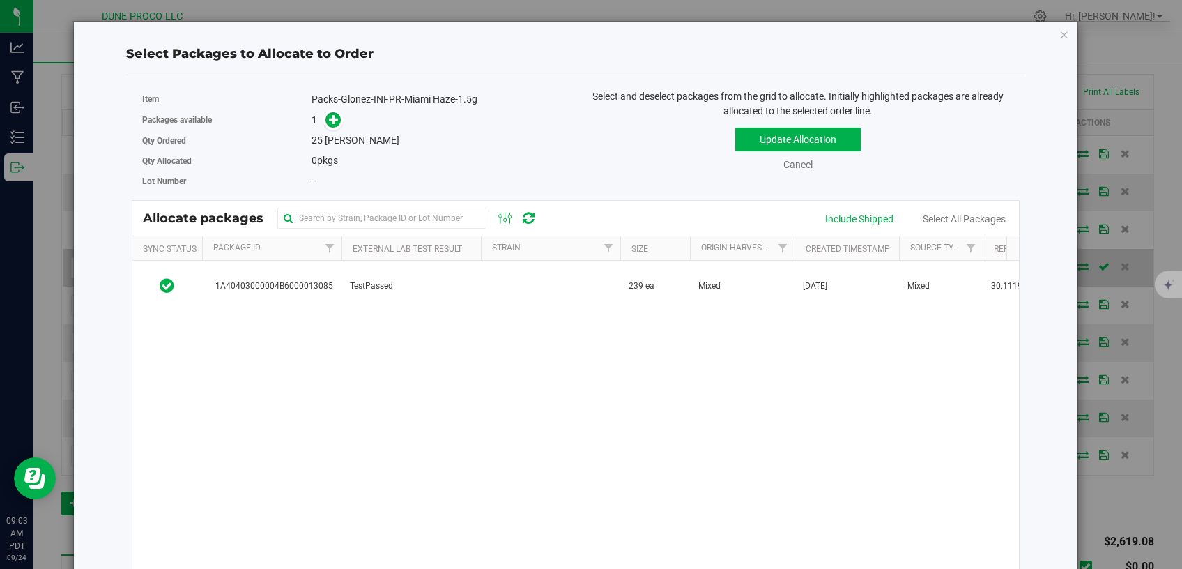
scroll to position [354, 0]
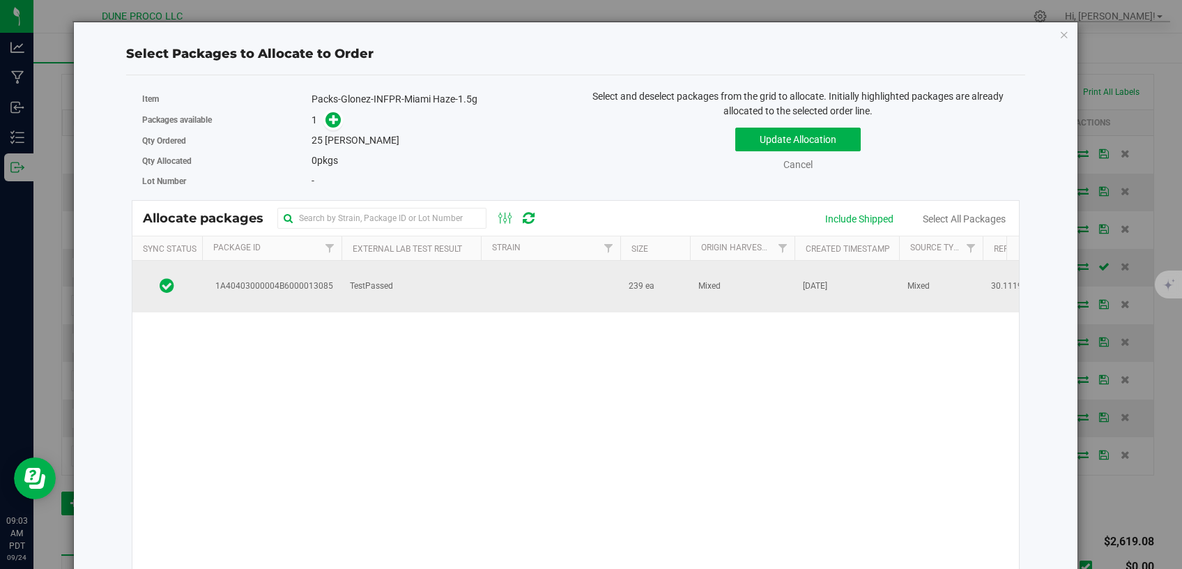
click at [455, 286] on td "TestPassed" at bounding box center [410, 287] width 139 height 52
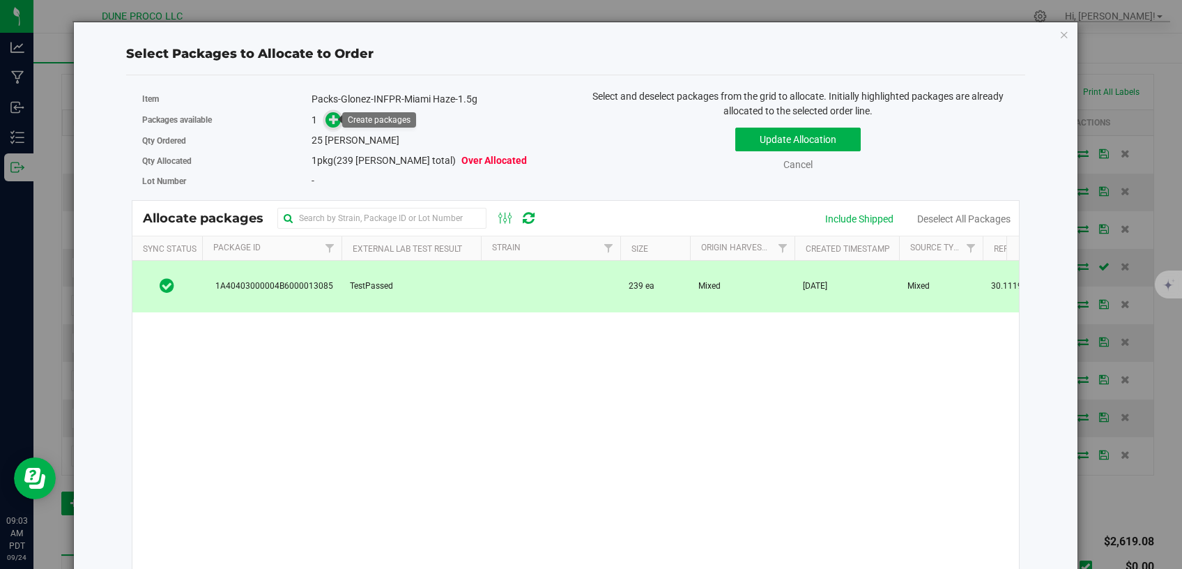
click at [333, 118] on icon at bounding box center [334, 119] width 10 height 10
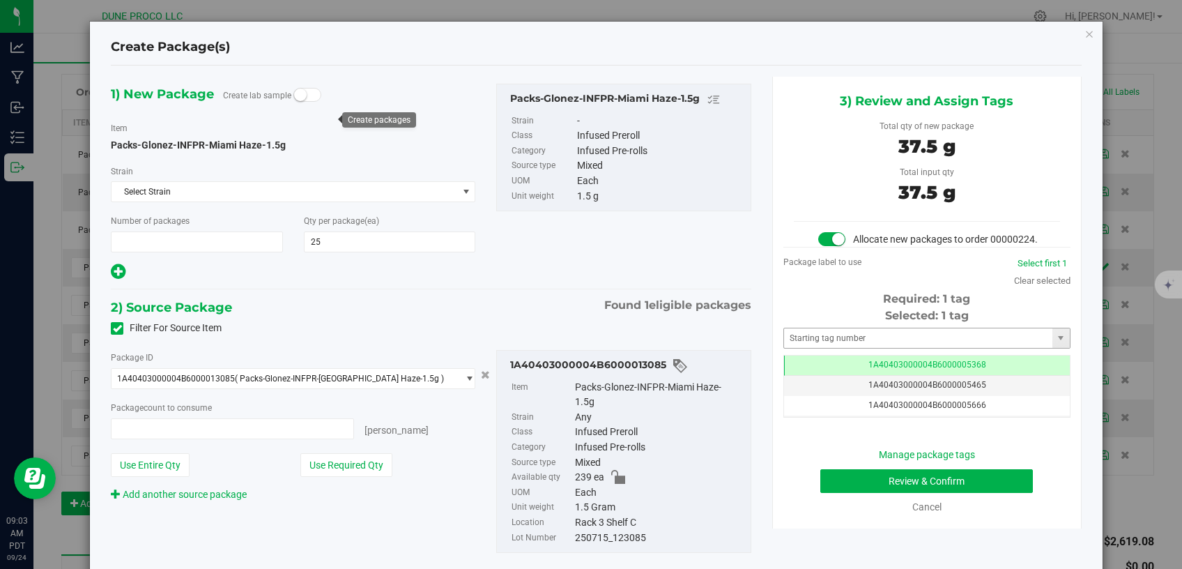
scroll to position [354, 0]
type input "1"
type input "25 ea"
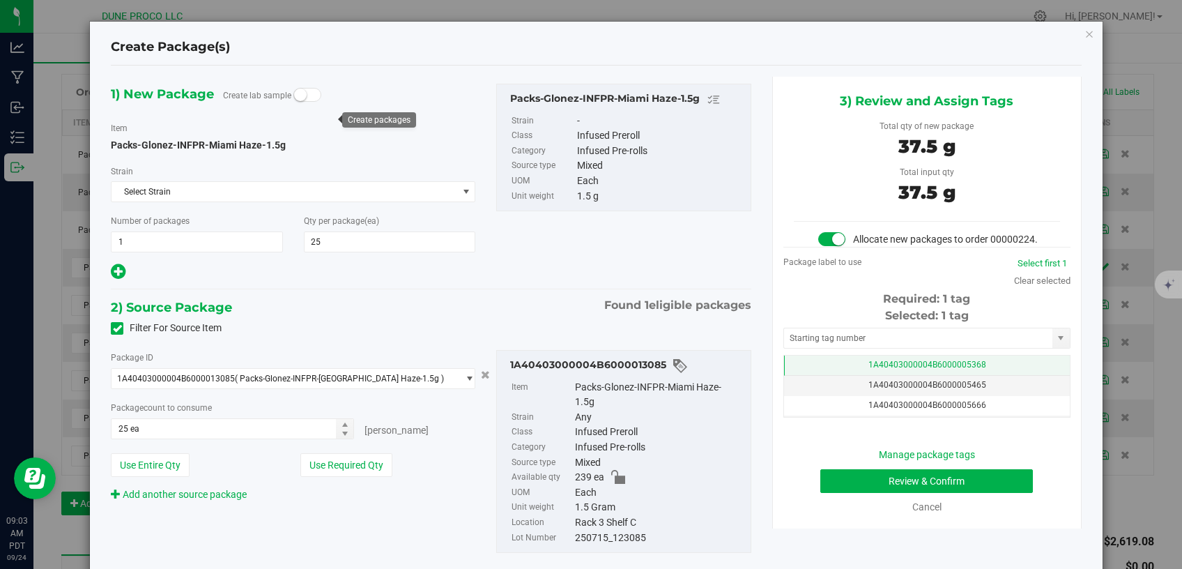
click at [870, 369] on span "1A40403000004B6000005368" at bounding box center [927, 365] width 118 height 10
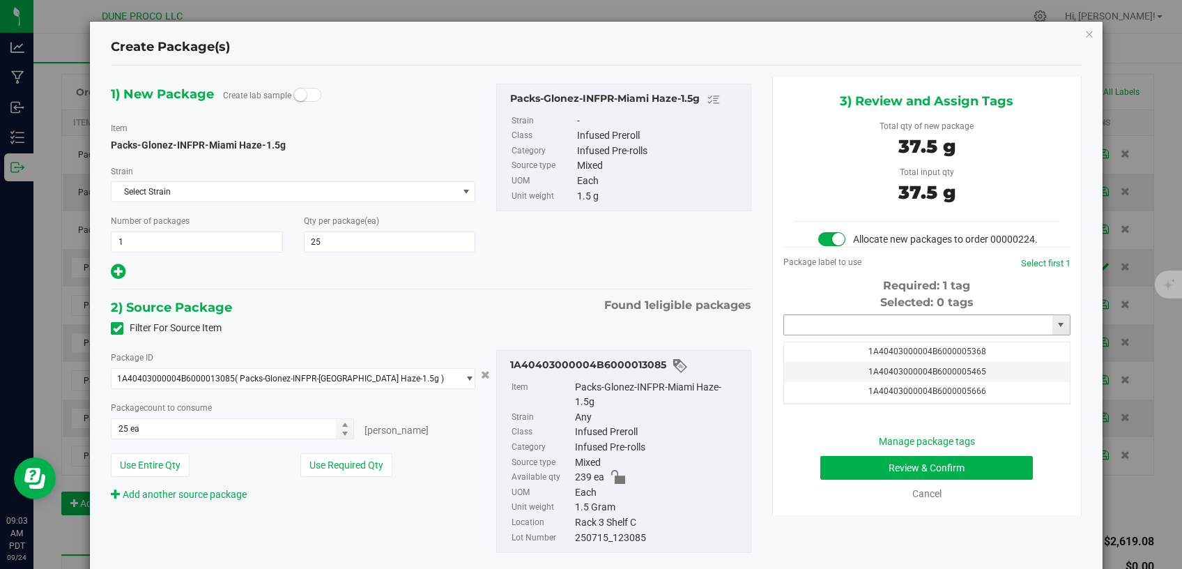
click at [859, 335] on input "text" at bounding box center [918, 325] width 268 height 20
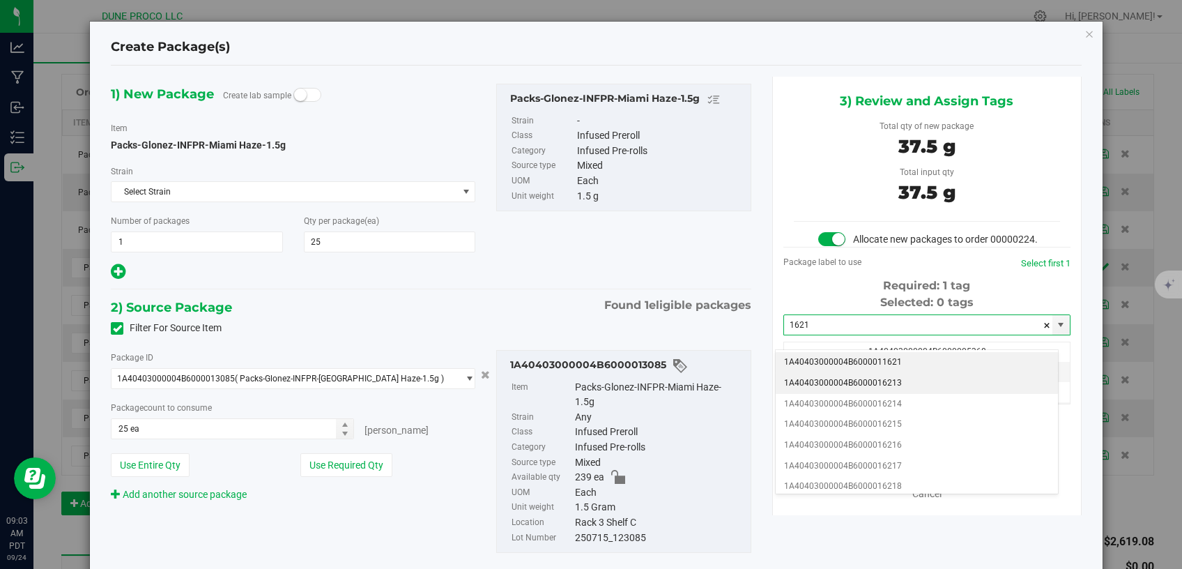
click at [887, 380] on li "1A40403000004B6000016213" at bounding box center [917, 383] width 282 height 21
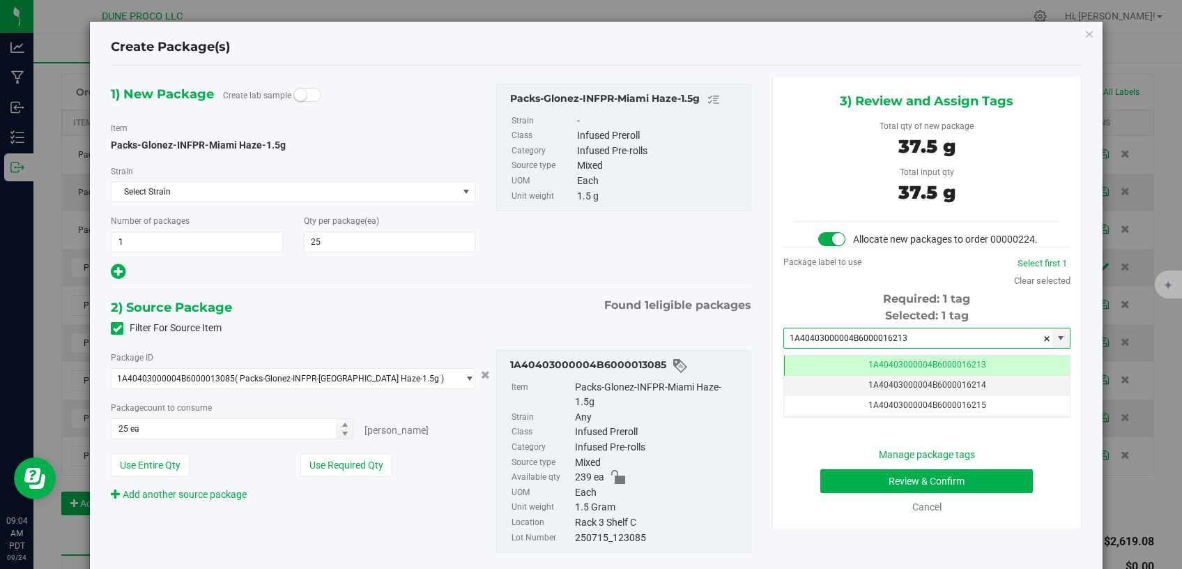
type input "1A40403000004B6000016213"
click at [868, 488] on button "Review & Confirm" at bounding box center [926, 481] width 213 height 24
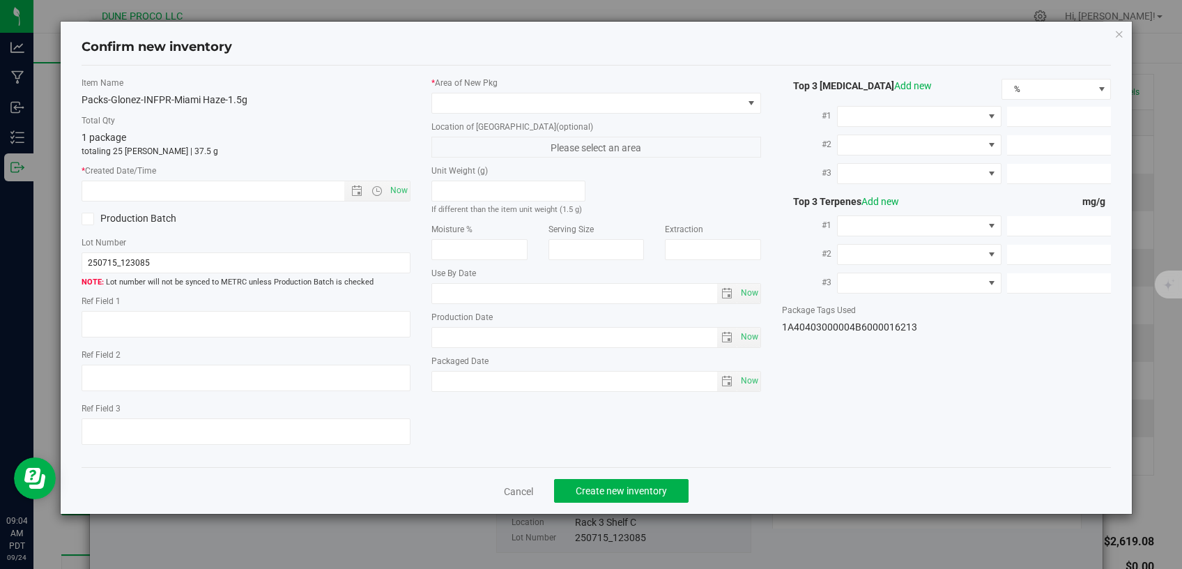
type textarea "30.1119%"
type textarea "0.0786522%"
type input "431.8716"
type input "72.9275"
type input "11.7739"
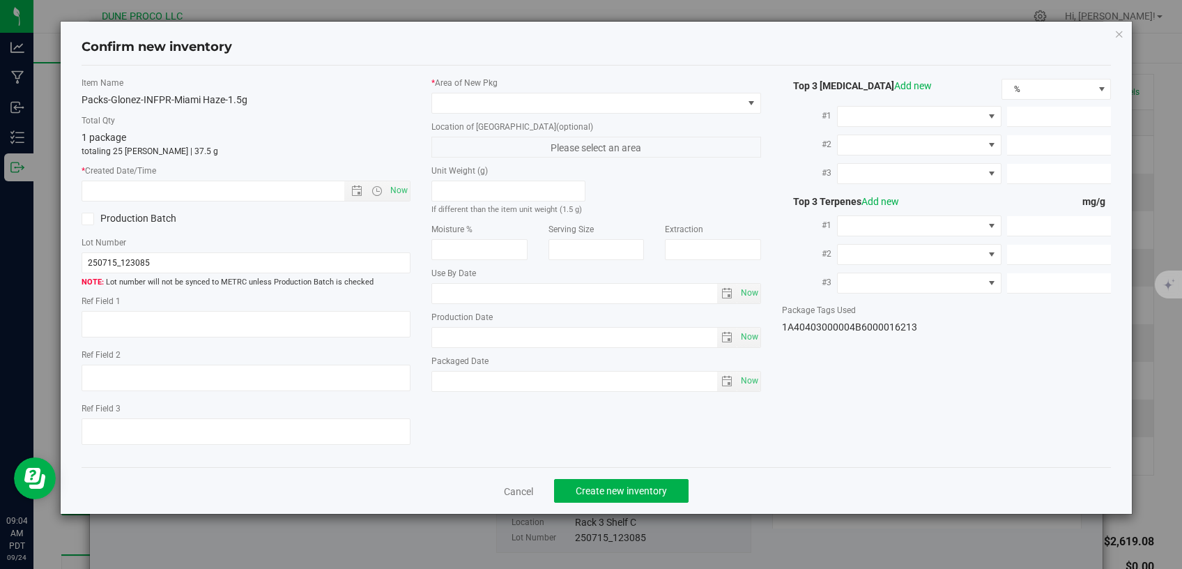
type input "2.6580"
type input "1.4750"
type input "1.2330"
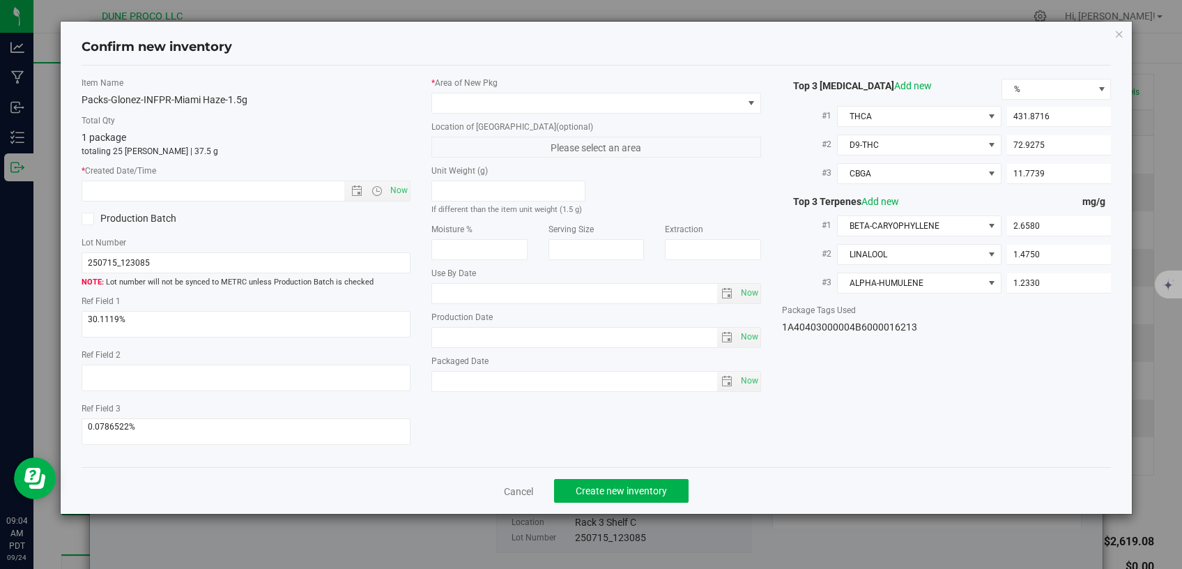
type input "2025-07-15"
click at [516, 103] on span at bounding box center [587, 103] width 311 height 20
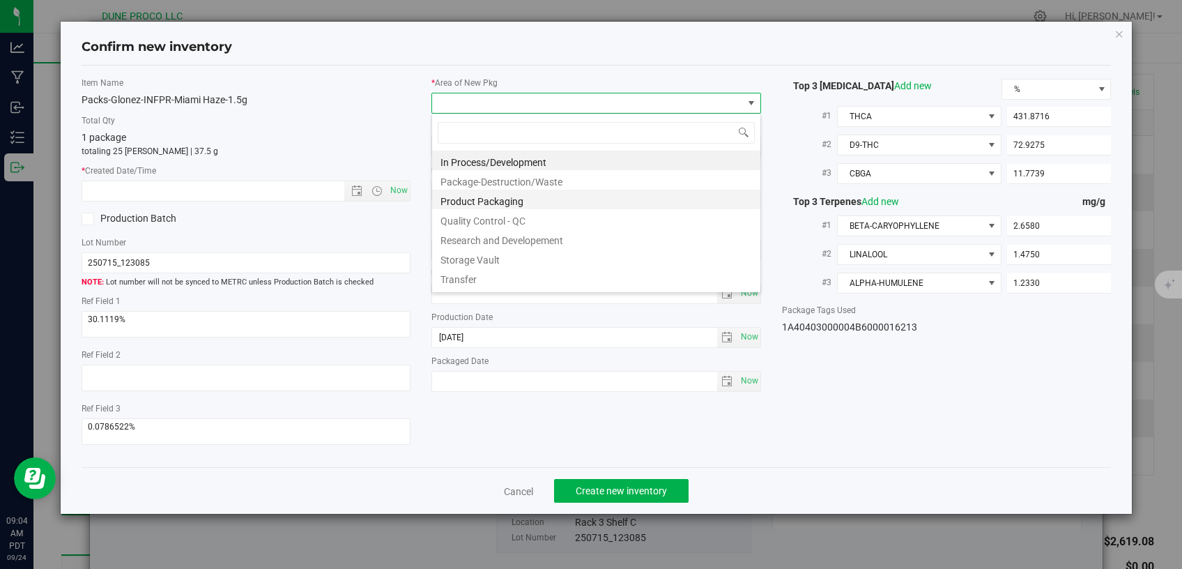
scroll to position [20, 329]
click at [493, 260] on li "Storage Vault" at bounding box center [596, 258] width 328 height 20
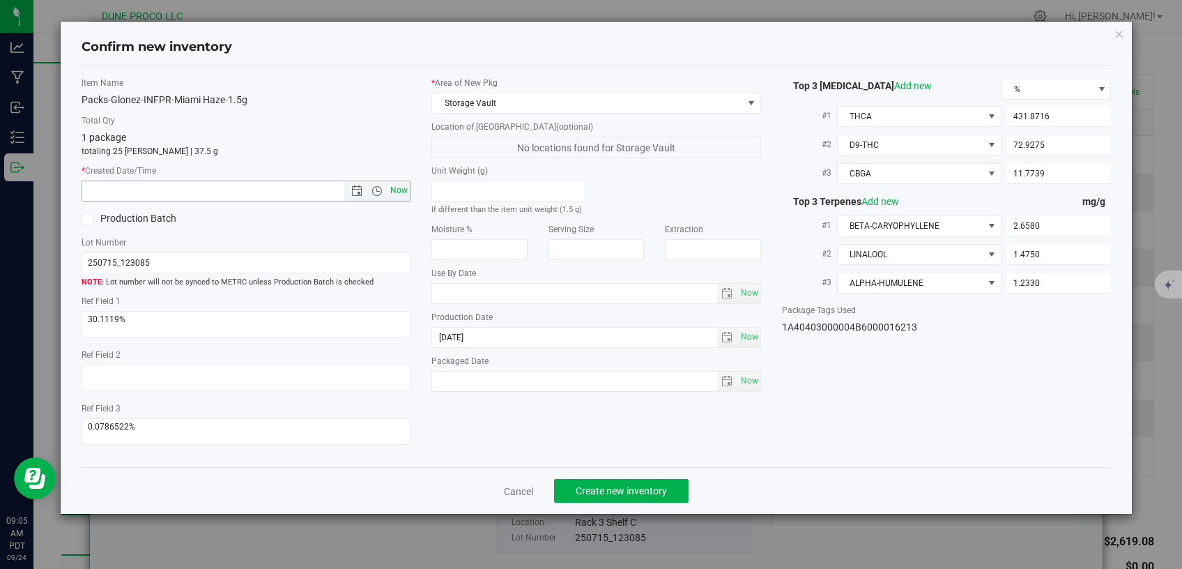
click at [399, 187] on span "Now" at bounding box center [399, 190] width 24 height 20
type input "9/24/2025 9:05 AM"
click at [578, 485] on span "Create new inventory" at bounding box center [621, 490] width 91 height 11
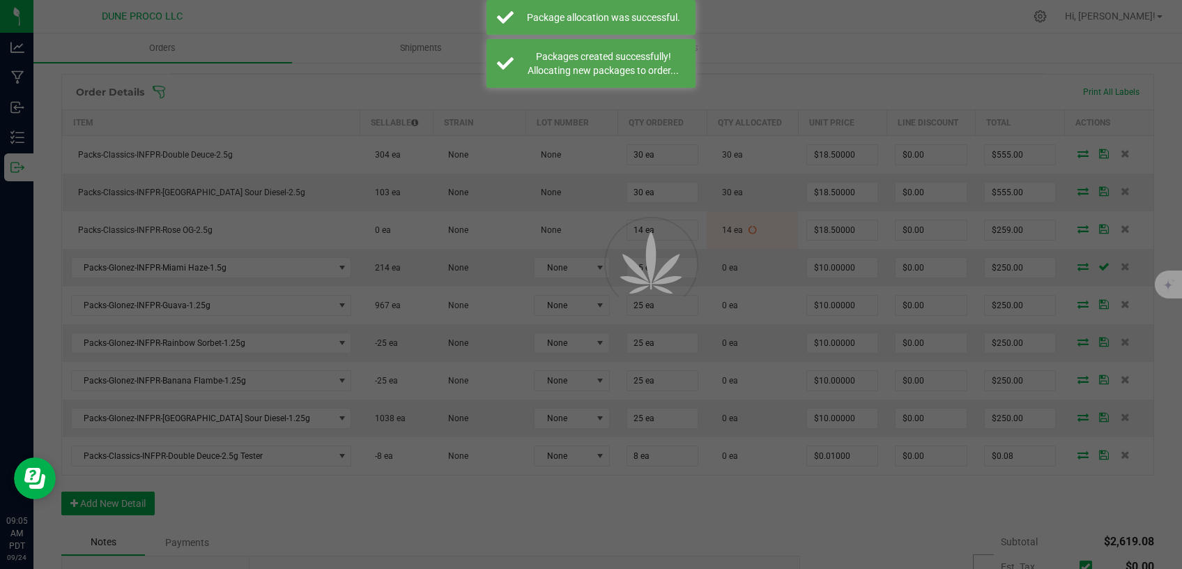
scroll to position [354, 0]
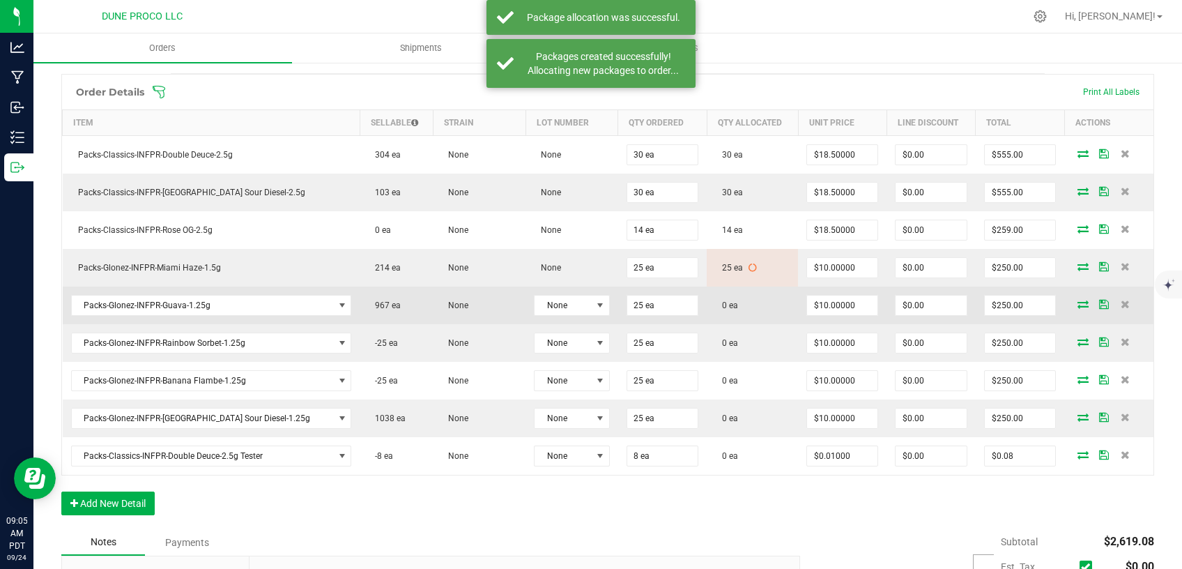
click at [1077, 303] on icon at bounding box center [1082, 304] width 11 height 8
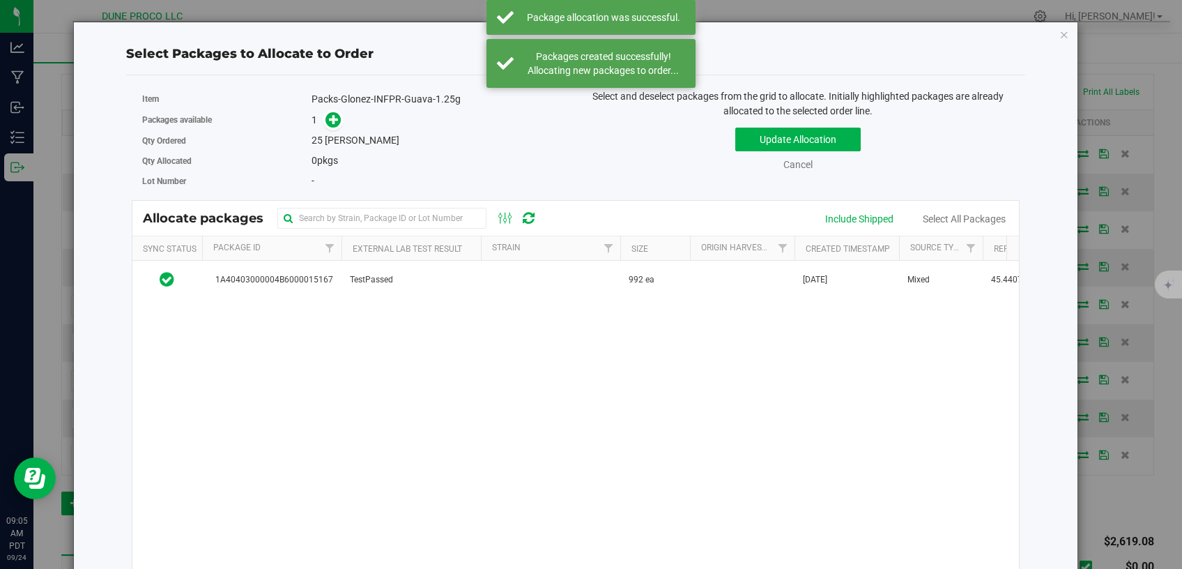
scroll to position [354, 0]
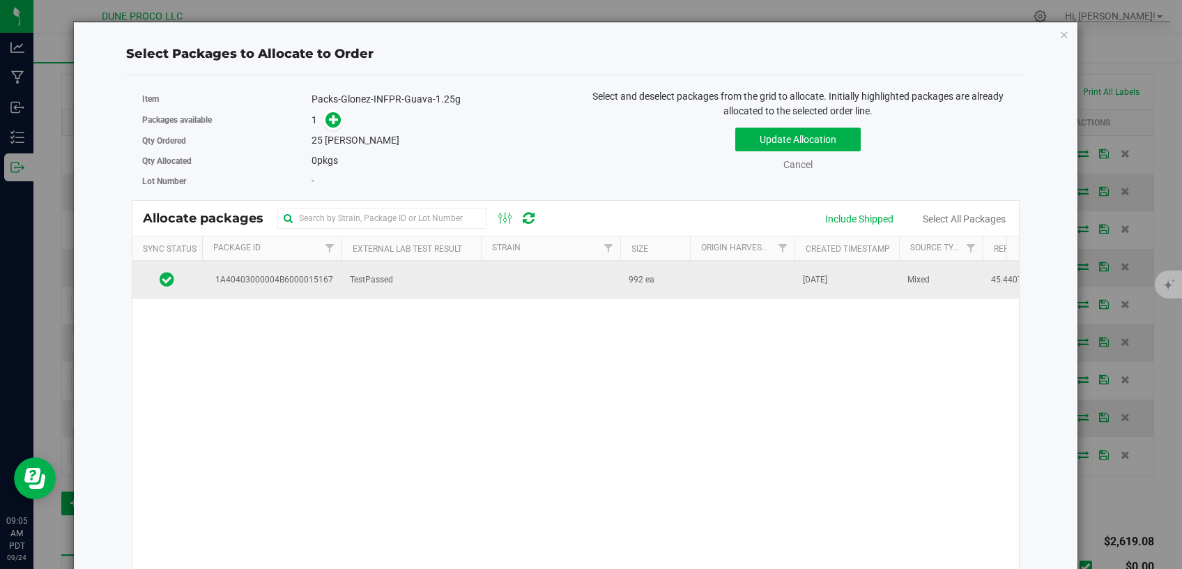
click at [333, 288] on td "1A40403000004B6000015167" at bounding box center [271, 280] width 139 height 38
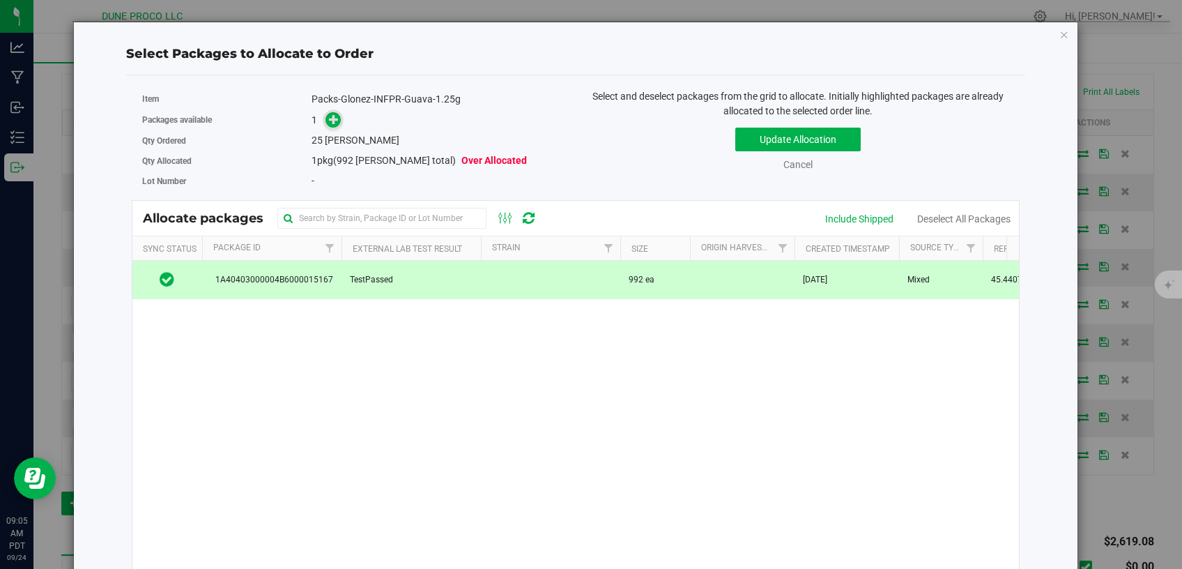
click at [330, 122] on icon at bounding box center [334, 119] width 10 height 10
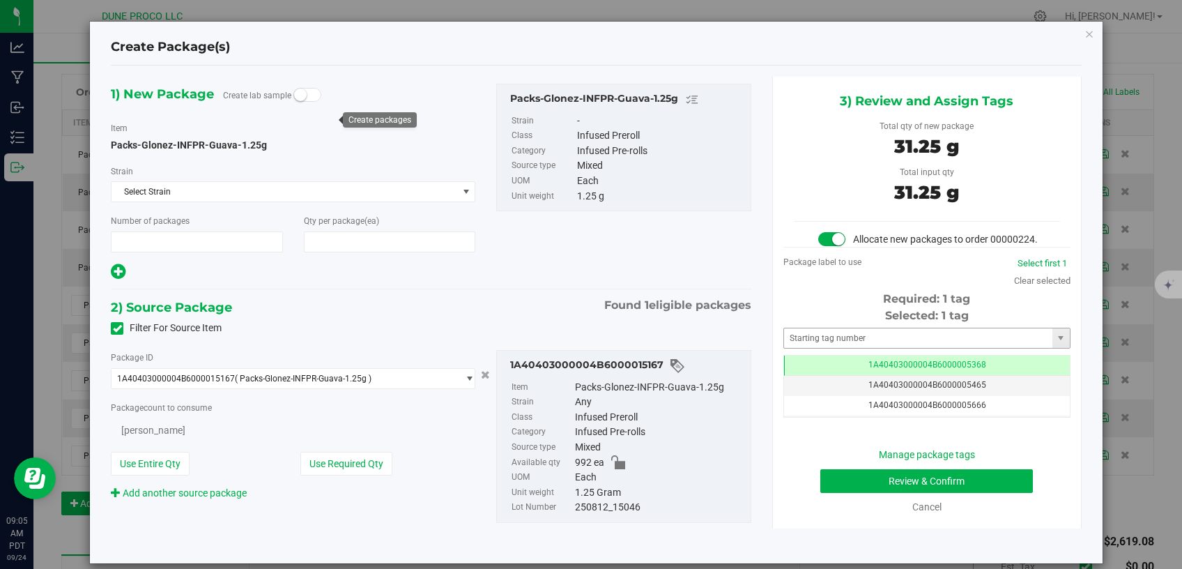
type input "1"
type input "25"
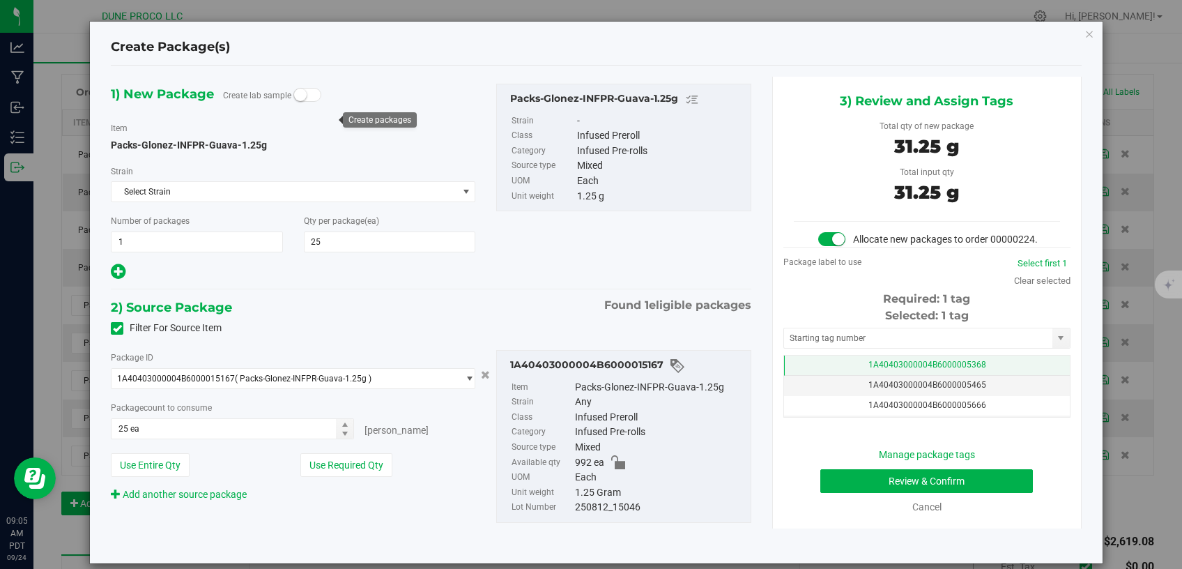
click at [849, 376] on td "1A40403000004B6000005368" at bounding box center [927, 365] width 286 height 20
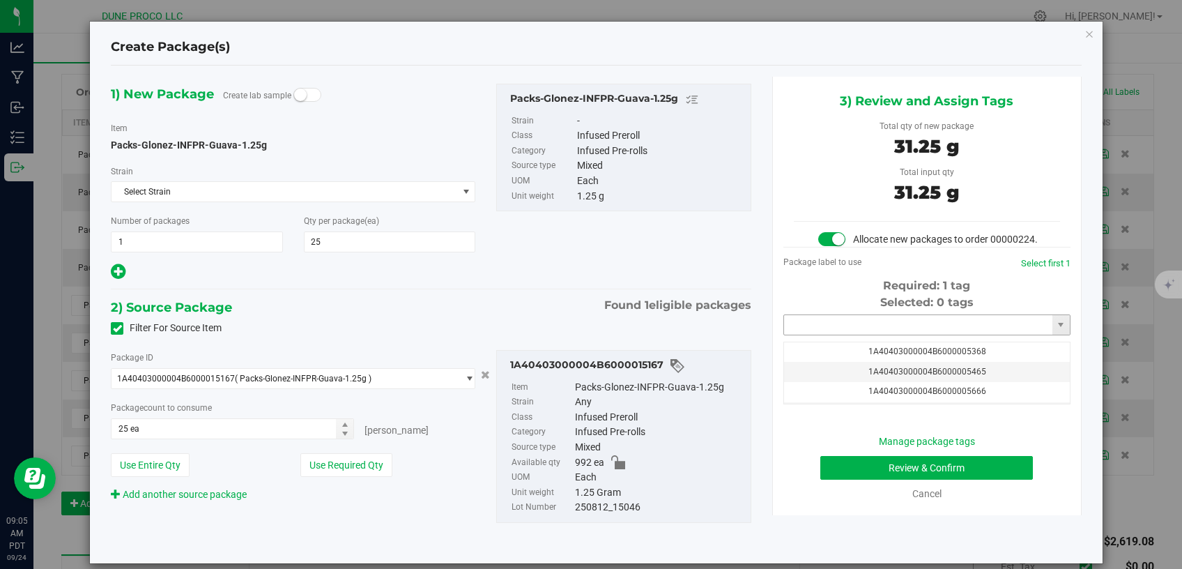
click at [844, 335] on input "text" at bounding box center [918, 325] width 268 height 20
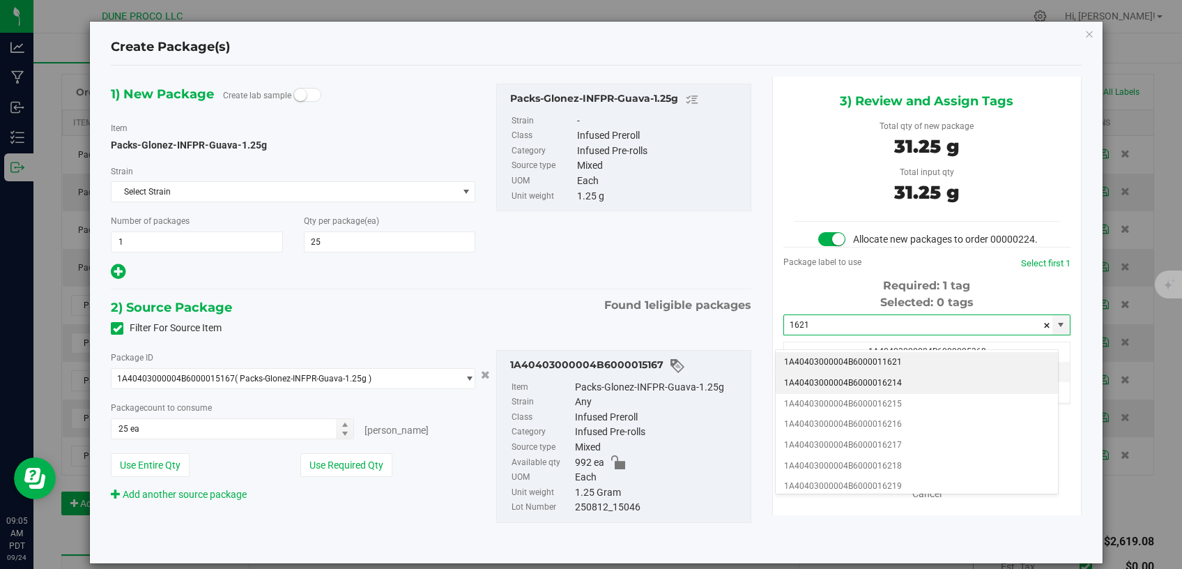
click at [862, 388] on li "1A40403000004B6000016214" at bounding box center [917, 383] width 282 height 21
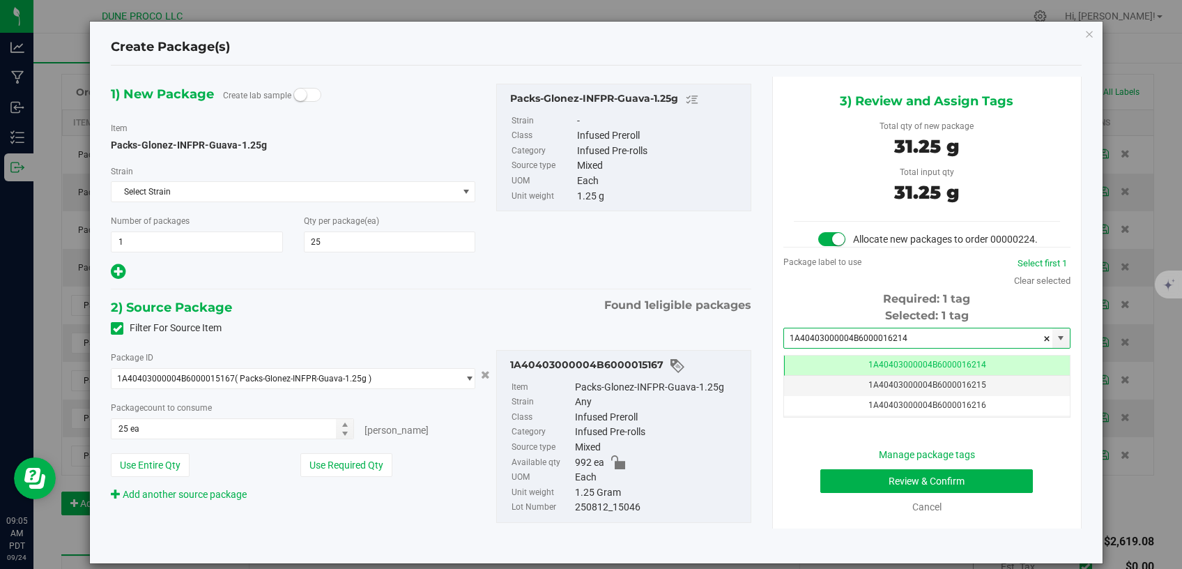
type input "1A40403000004B6000016214"
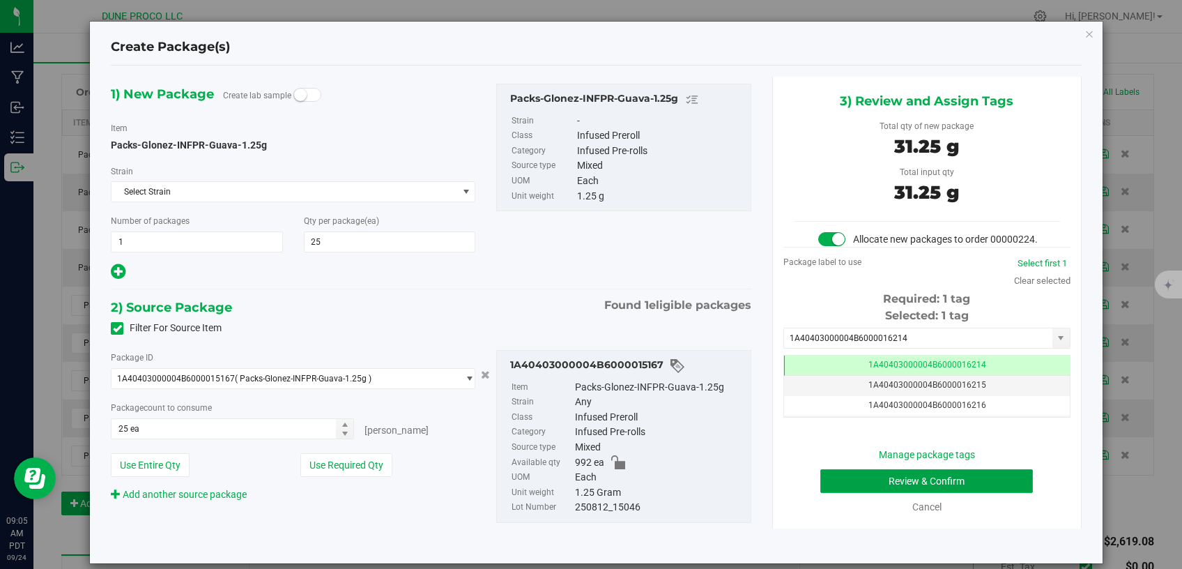
click at [848, 493] on button "Review & Confirm" at bounding box center [926, 481] width 213 height 24
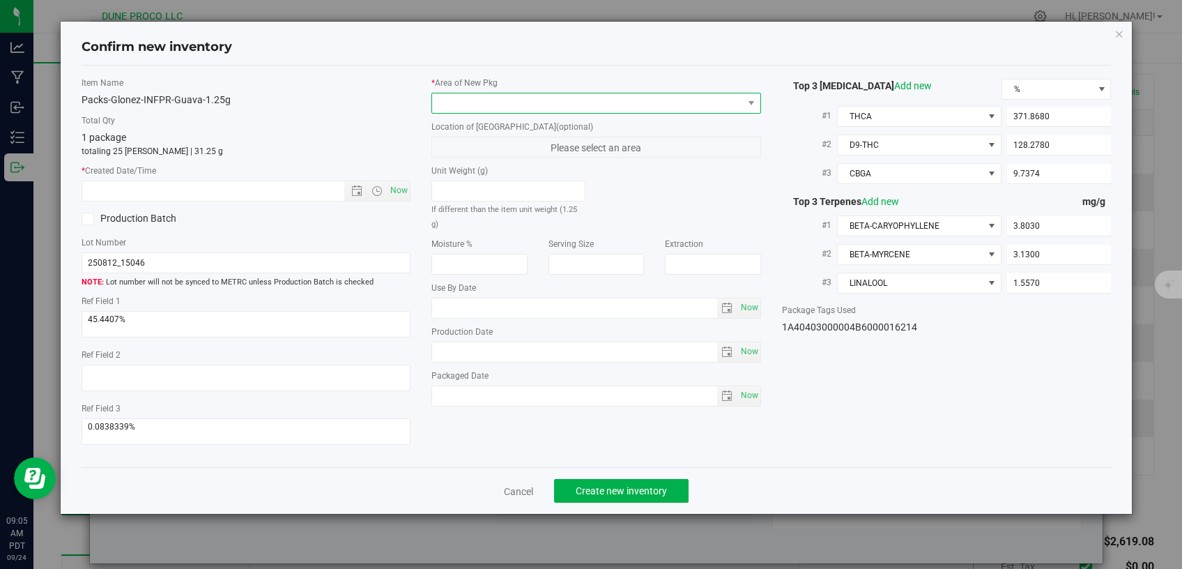
click at [641, 104] on span at bounding box center [587, 103] width 311 height 20
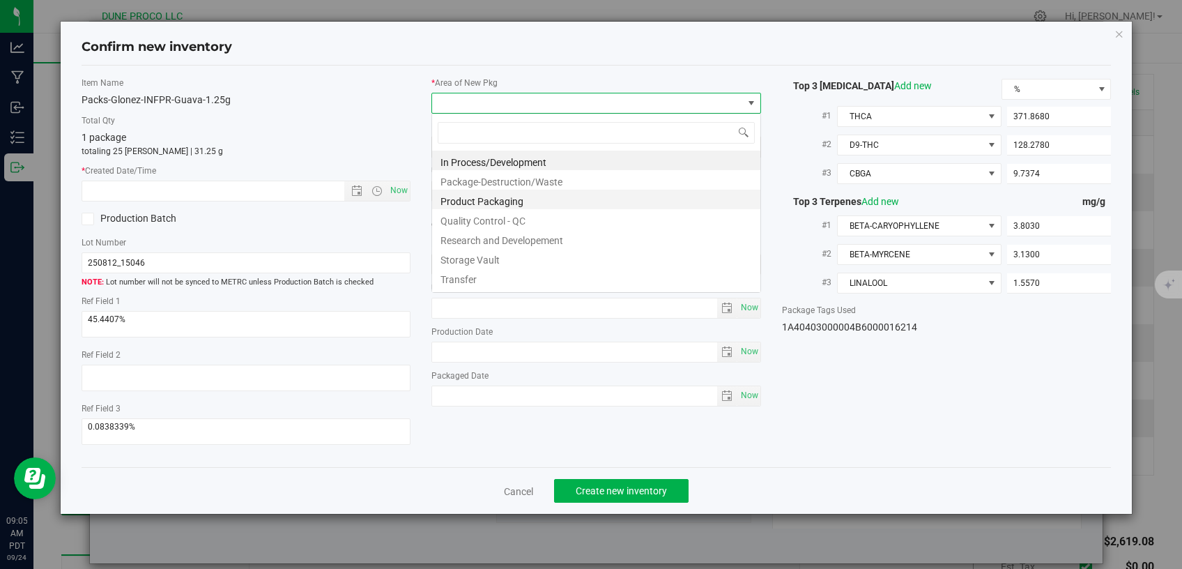
scroll to position [20, 329]
click at [486, 255] on li "Storage Vault" at bounding box center [596, 258] width 328 height 20
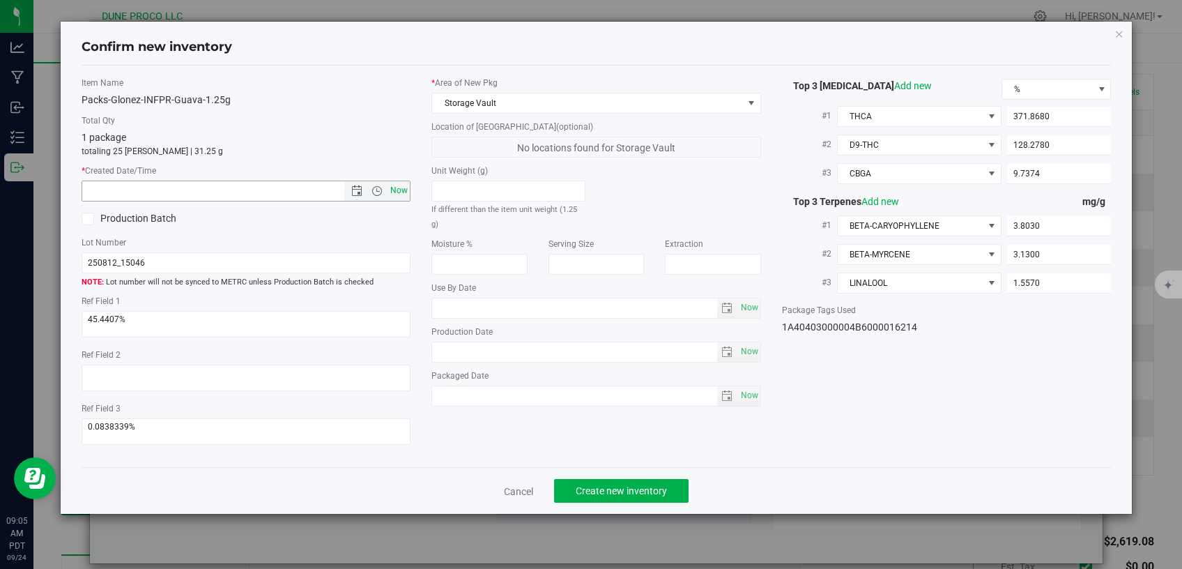
click at [392, 187] on span "Now" at bounding box center [399, 190] width 24 height 20
type input "9/24/2025 9:05 AM"
click at [530, 342] on input "text" at bounding box center [574, 352] width 285 height 20
click at [737, 342] on span "Now" at bounding box center [748, 352] width 23 height 20
click at [741, 341] on span "Now" at bounding box center [749, 351] width 24 height 20
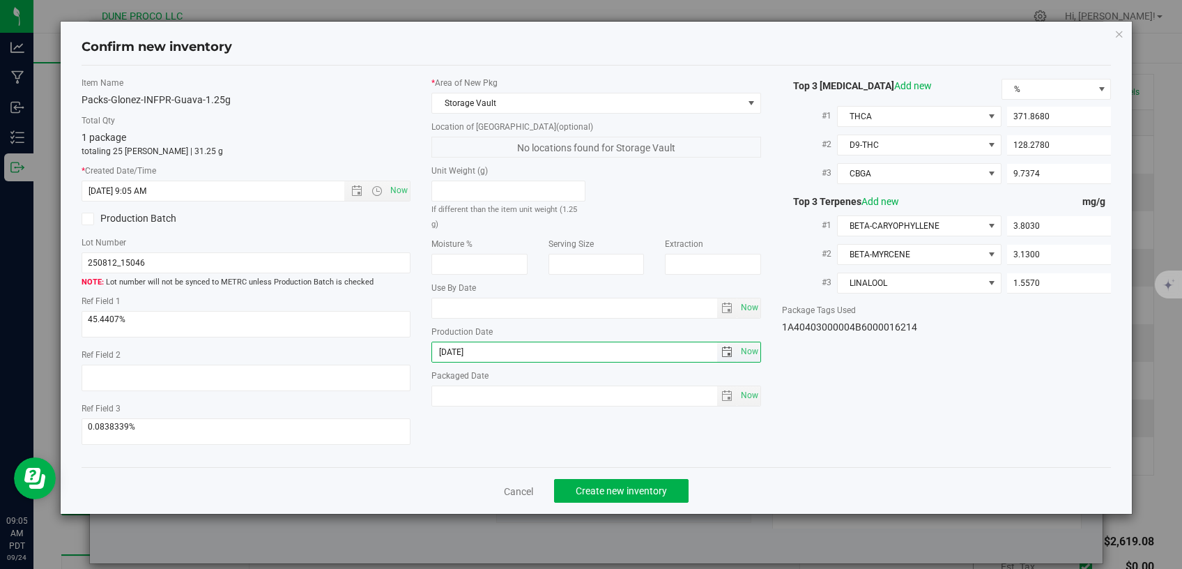
click at [470, 342] on input "2025-09-24" at bounding box center [574, 352] width 285 height 20
click at [516, 342] on input "2025-08-24" at bounding box center [574, 352] width 285 height 20
type input "2025-08-12"
click at [521, 436] on div "Item Name Packs-Glonez-INFPR-Guava-1.25g Total Qty 1 package totaling 25 eaches…" at bounding box center [596, 267] width 1051 height 380
click at [587, 485] on span "Create new inventory" at bounding box center [621, 490] width 91 height 11
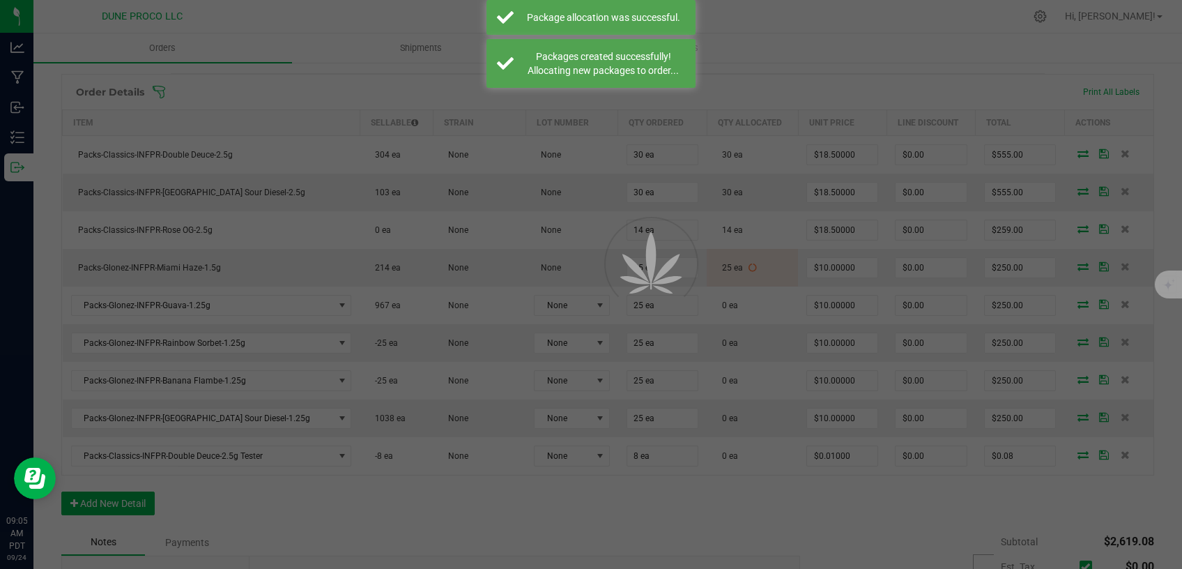
scroll to position [354, 0]
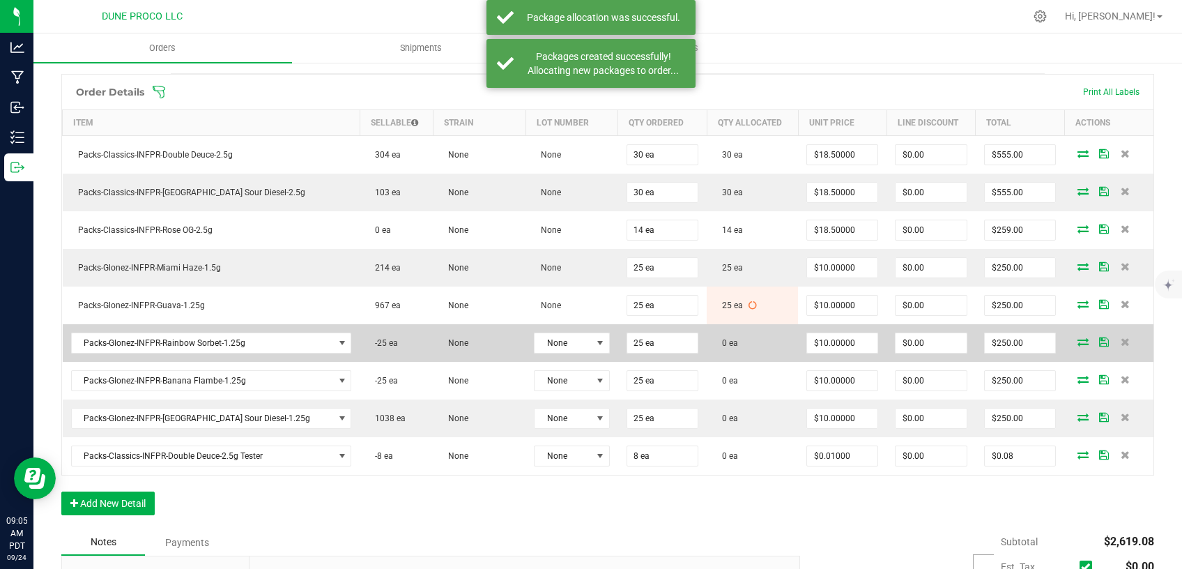
click at [1077, 339] on icon at bounding box center [1082, 341] width 11 height 8
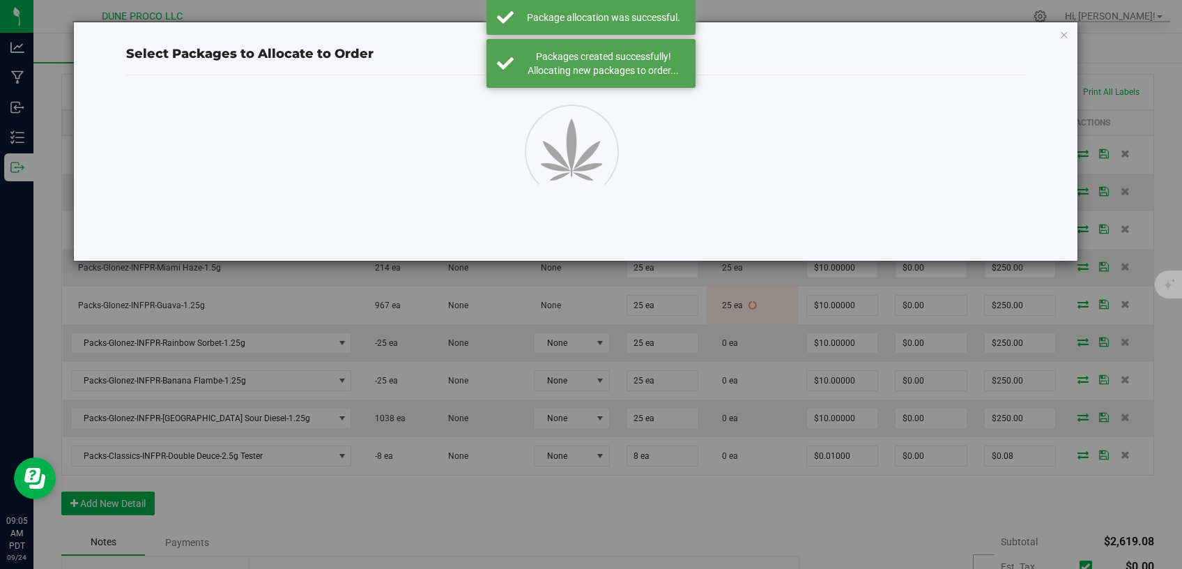
scroll to position [354, 0]
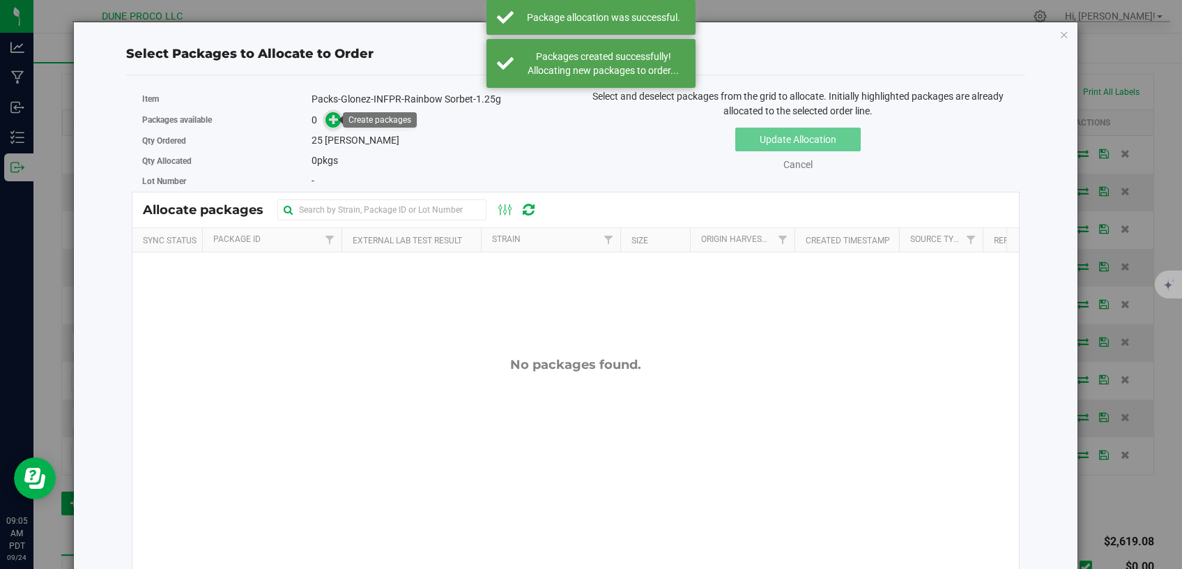
click at [330, 117] on icon at bounding box center [334, 119] width 10 height 10
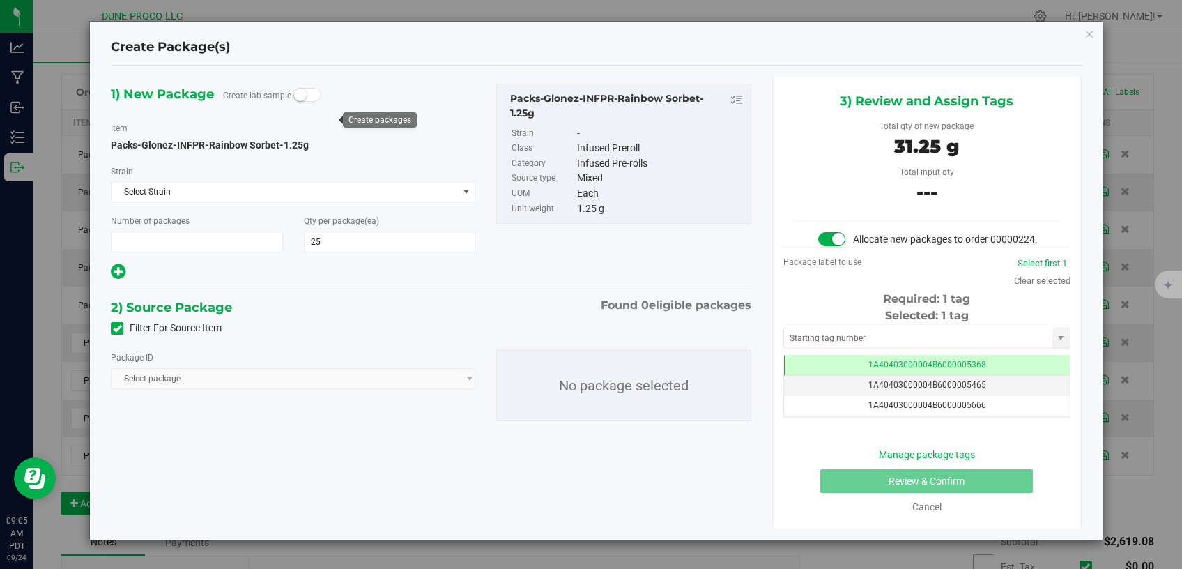
type input "1"
click at [113, 325] on span at bounding box center [117, 328] width 13 height 13
click at [0, 0] on input "Filter For Source Item" at bounding box center [0, 0] width 0 height 0
click at [189, 374] on span "Select package" at bounding box center [285, 379] width 346 height 20
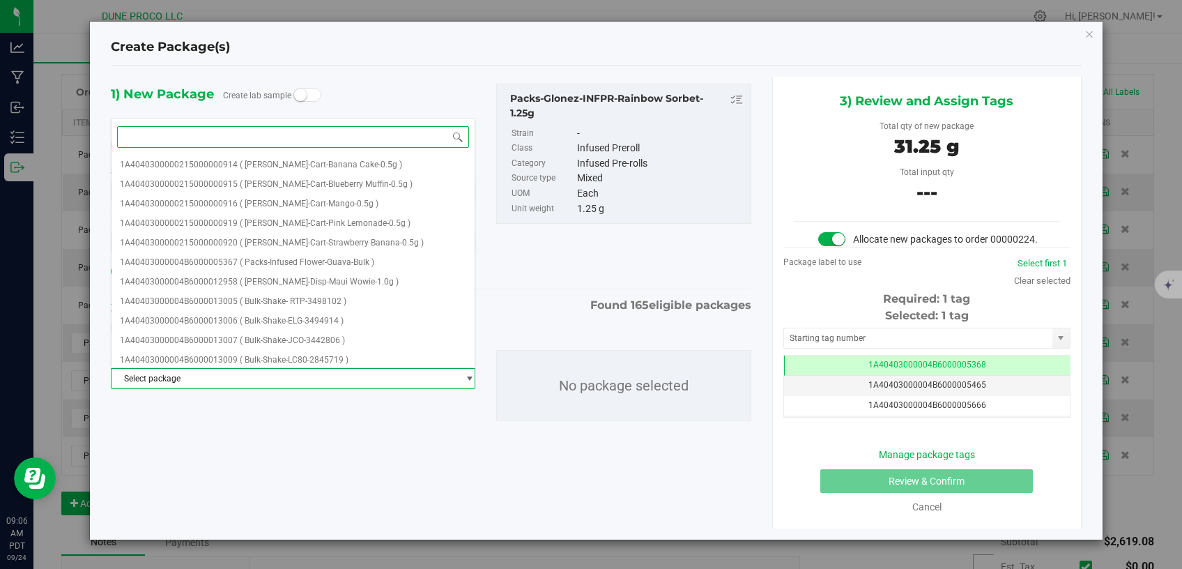
paste input "29772"
type input "29772"
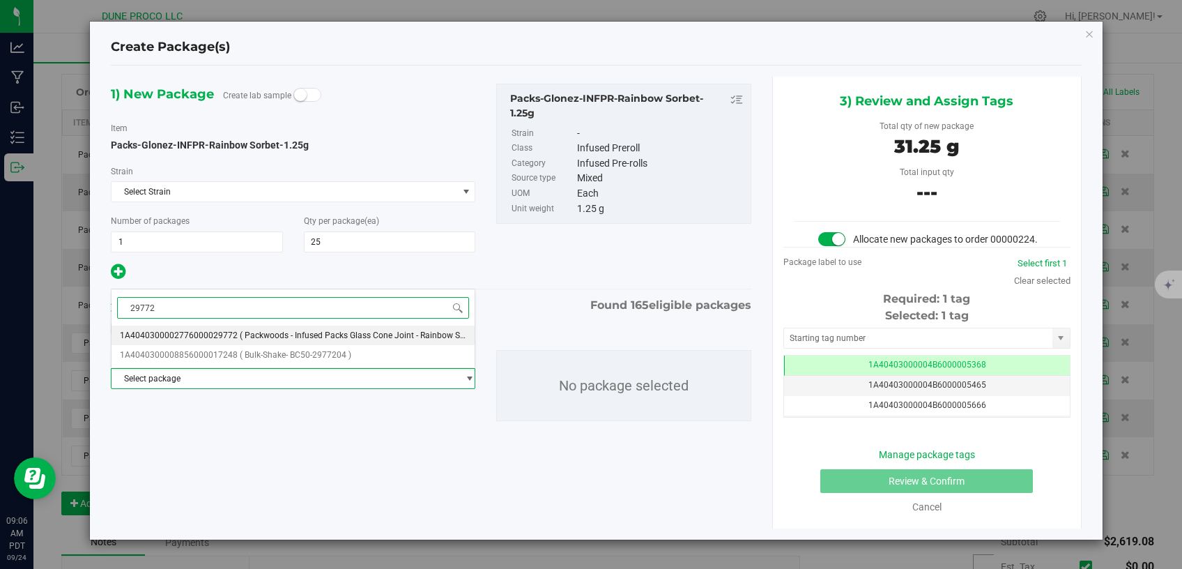
click at [130, 309] on input "29772" at bounding box center [293, 308] width 352 height 22
drag, startPoint x: 157, startPoint y: 309, endPoint x: 81, endPoint y: 313, distance: 76.8
click at [117, 312] on input "29772" at bounding box center [293, 308] width 352 height 22
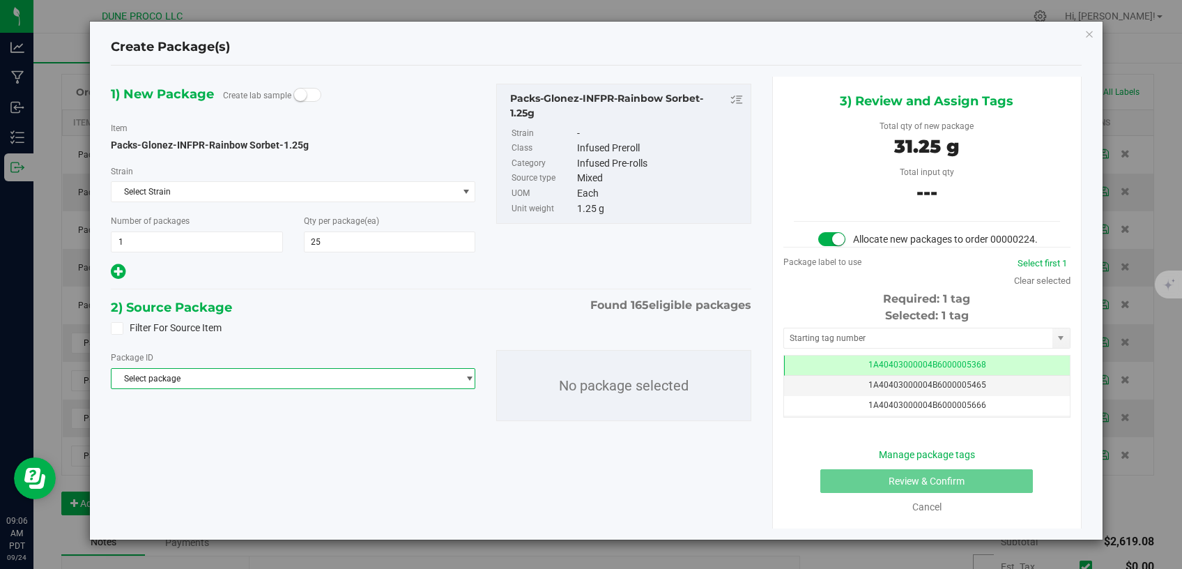
click at [245, 369] on span "Select package" at bounding box center [285, 379] width 346 height 20
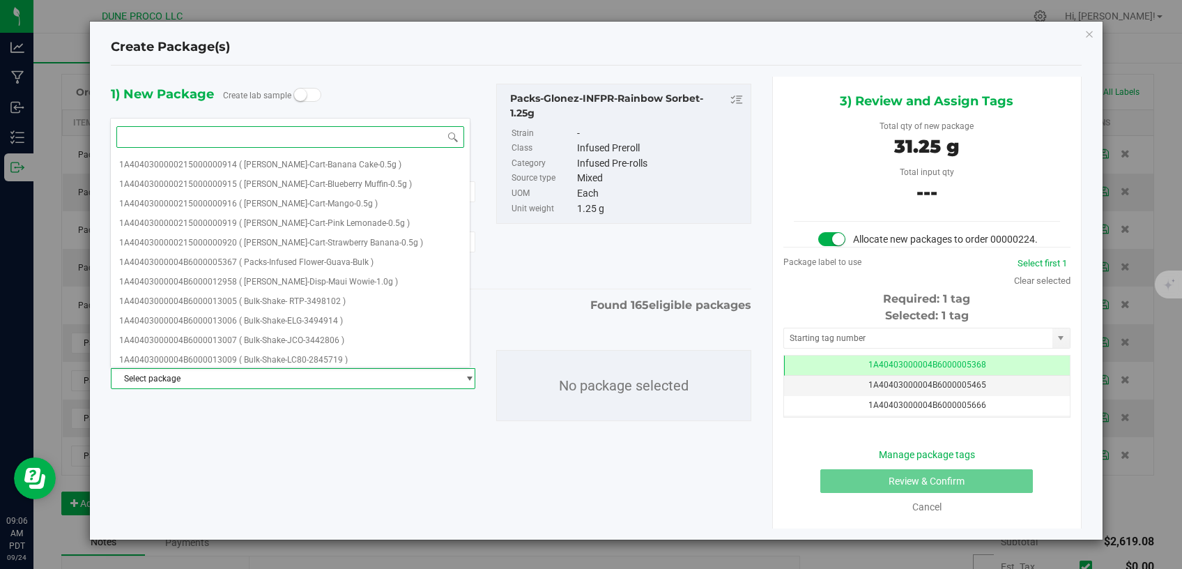
paste input "1A4040300002776000029772"
type input "1A4040300002776000029772"
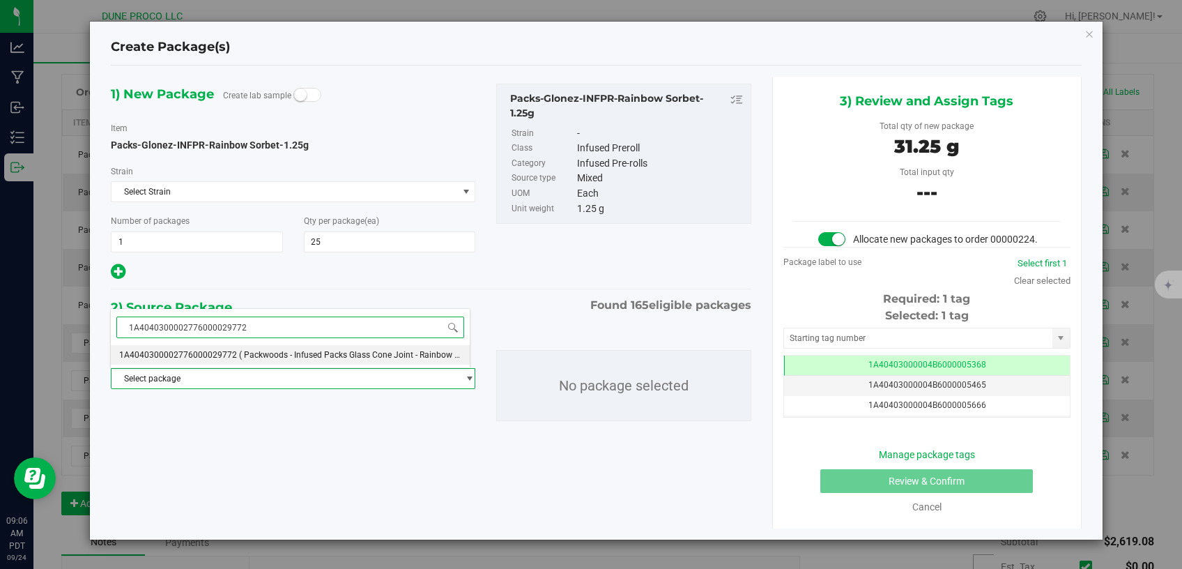
click at [247, 355] on span "( Packwoods - Infused Packs Glass Cone Joint - Rainbow Sorbet - 1.25g - (1 Coun…" at bounding box center [414, 355] width 351 height 10
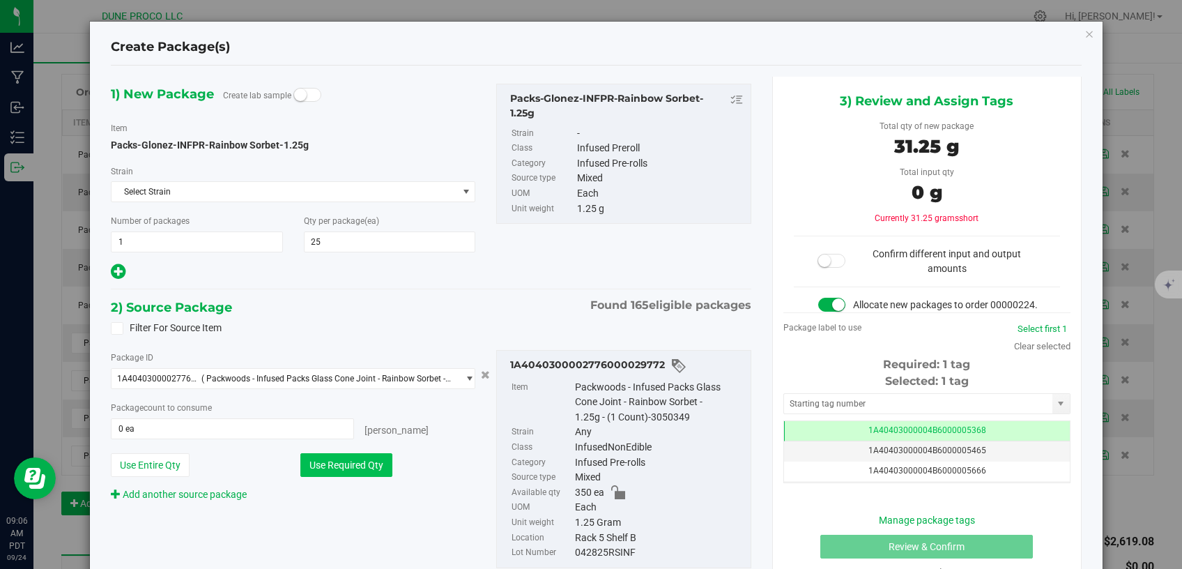
click at [376, 462] on button "Use Required Qty" at bounding box center [346, 465] width 92 height 24
type input "25 ea"
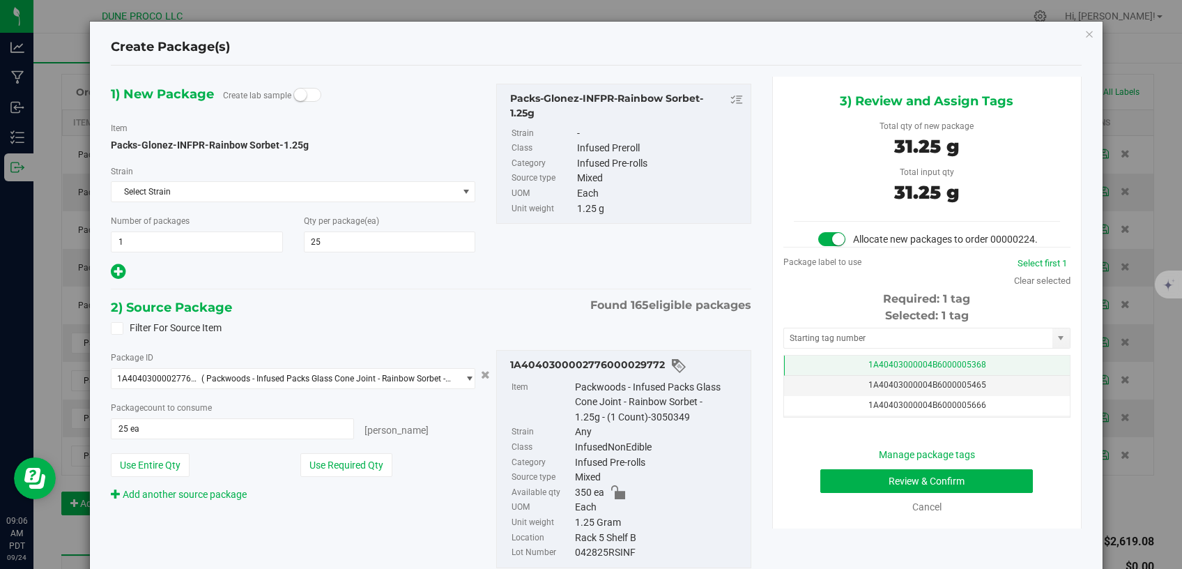
click at [838, 376] on td "1A40403000004B6000005368" at bounding box center [927, 365] width 286 height 20
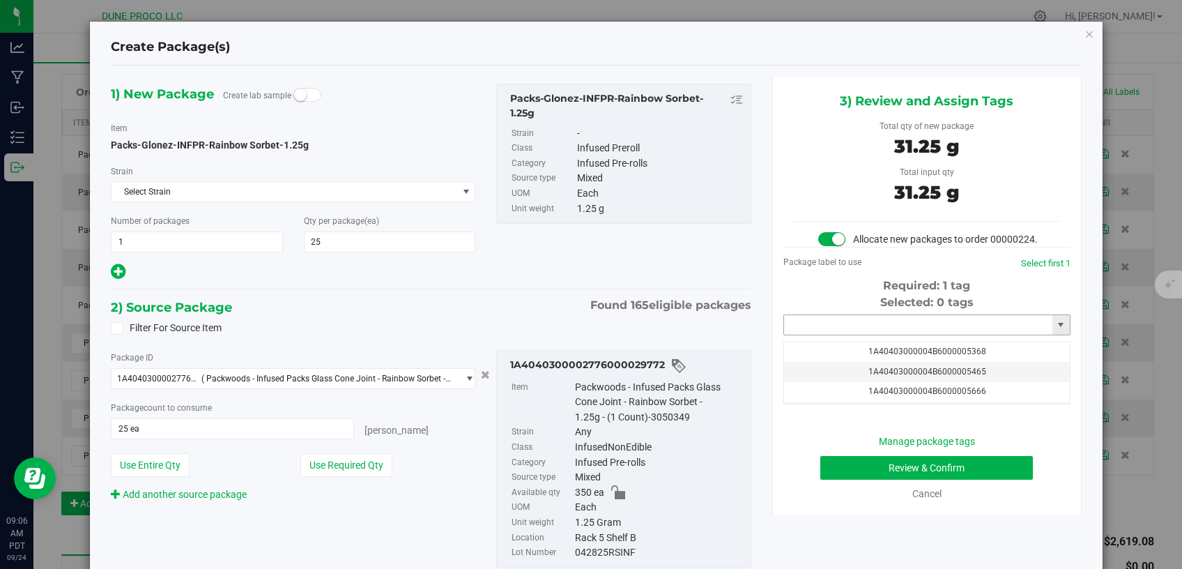
click at [833, 335] on input "text" at bounding box center [918, 325] width 268 height 20
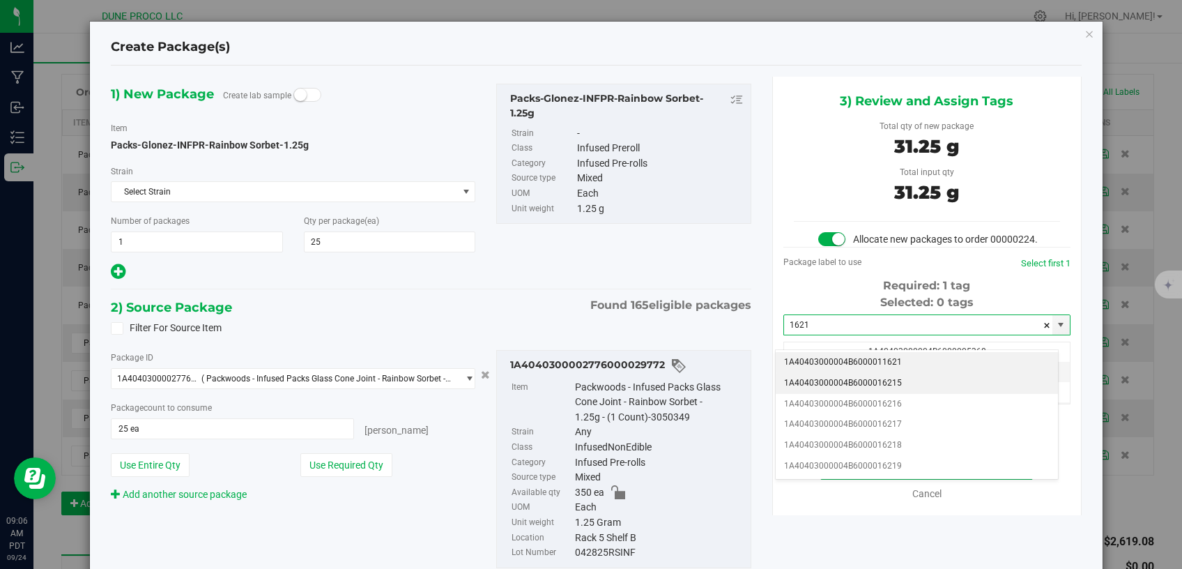
click at [834, 380] on li "1A40403000004B6000016215" at bounding box center [917, 383] width 282 height 21
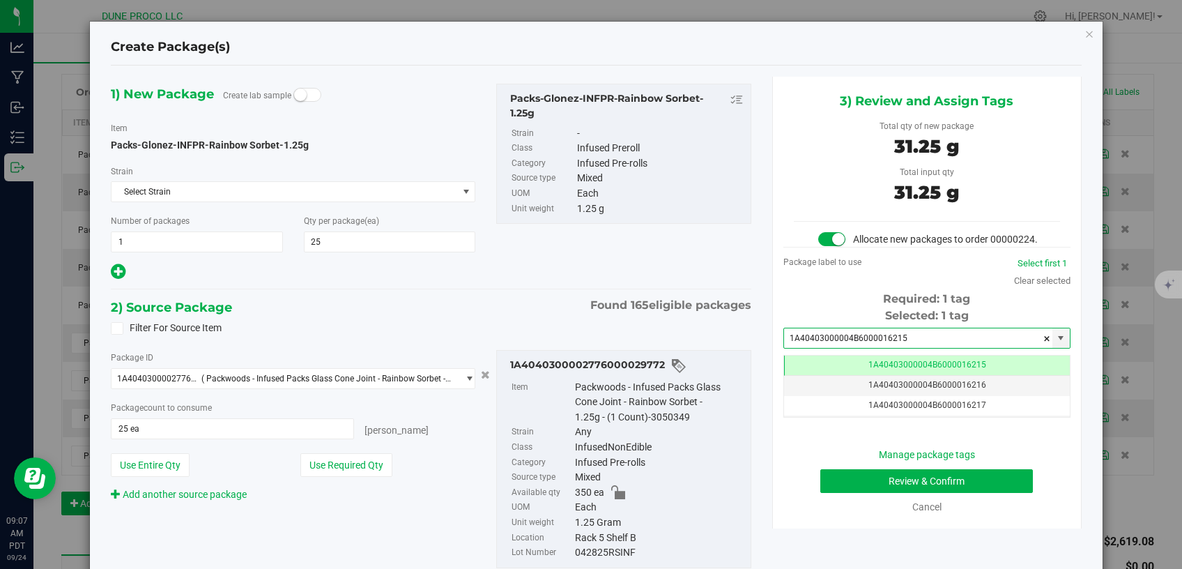
type input "1A40403000004B6000016215"
click at [820, 487] on button "Review & Confirm" at bounding box center [926, 481] width 213 height 24
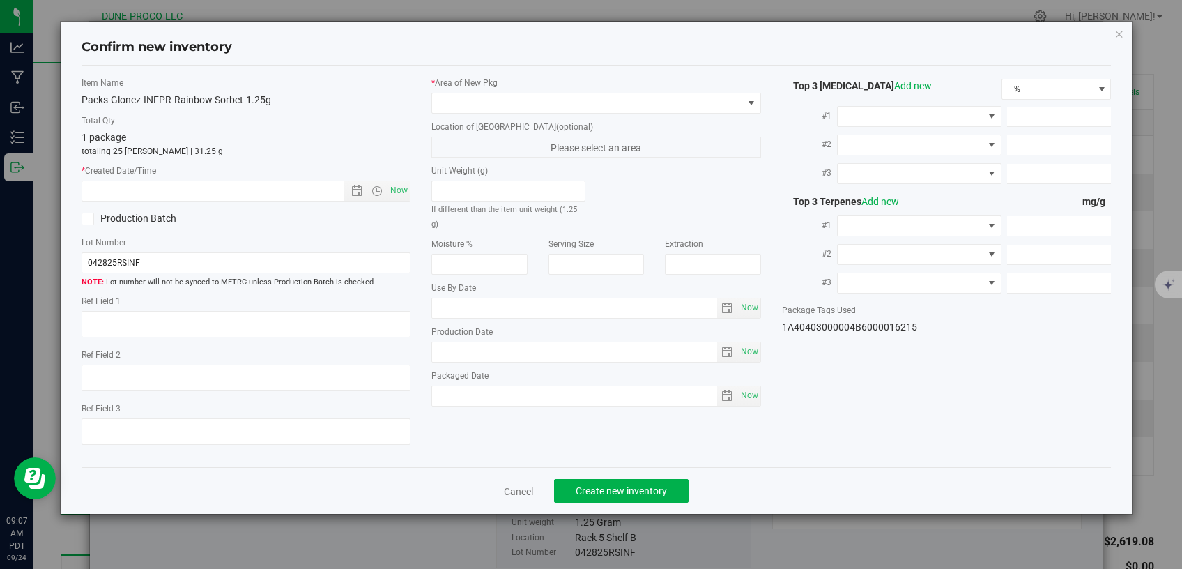
type textarea "32.213 %"
type textarea "Rainbow Sorbet"
type textarea "<LOQ"
type input "234.1600"
type input "100.3100"
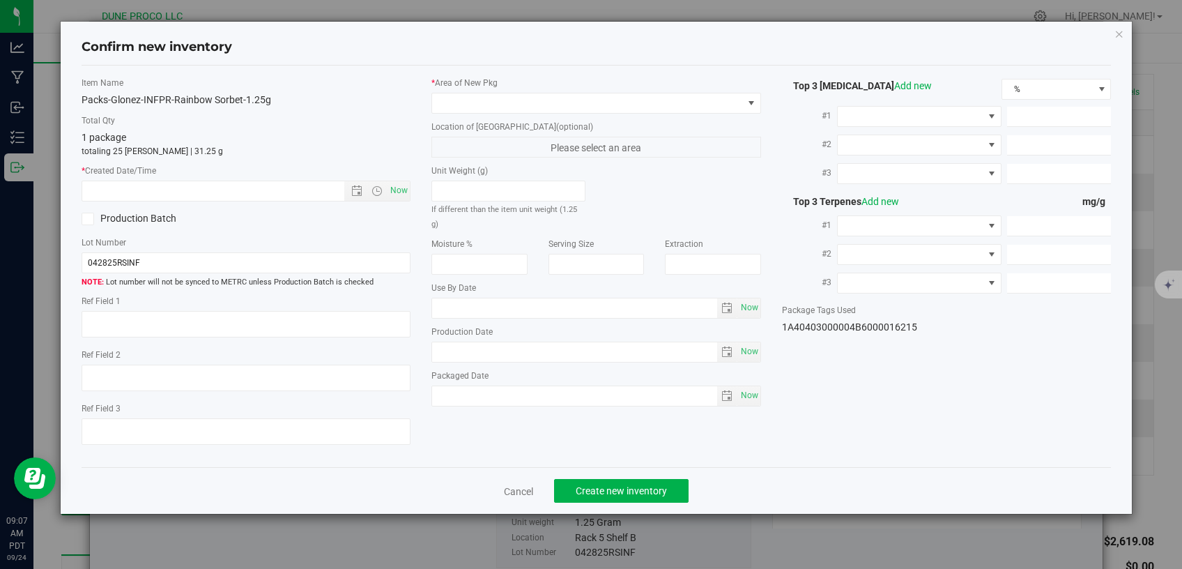
type input "16.7300"
type input "8.0400"
type input "2.4300"
type input "1.7800"
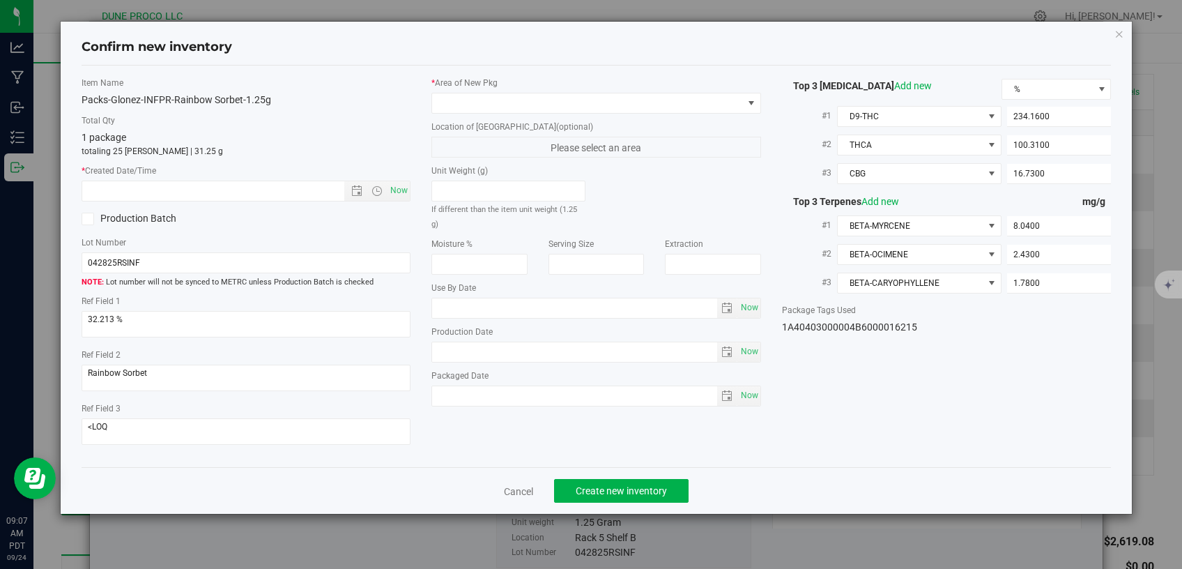
type input "2025-04-28"
click at [574, 98] on span at bounding box center [587, 103] width 311 height 20
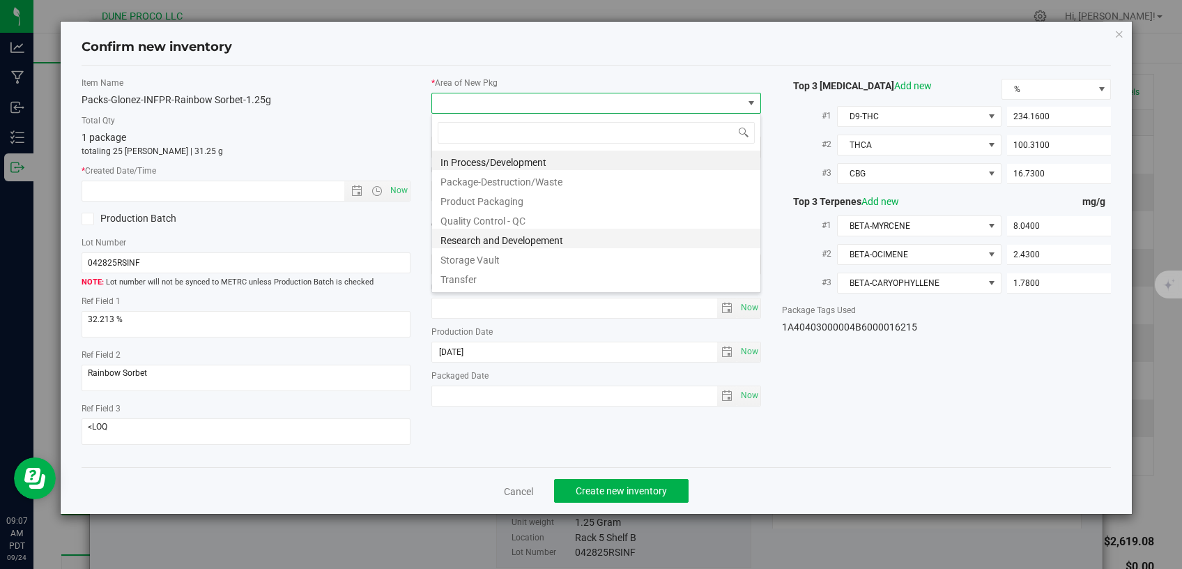
scroll to position [20, 329]
click at [494, 262] on li "Storage Vault" at bounding box center [596, 258] width 328 height 20
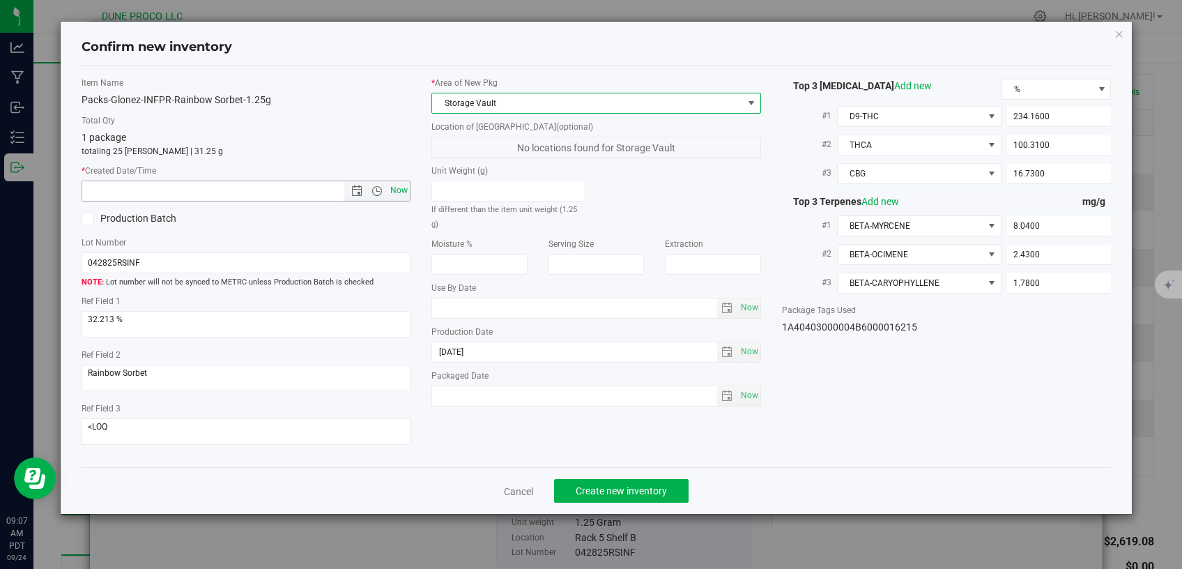
click at [399, 187] on span "Now" at bounding box center [399, 190] width 24 height 20
type input "9/24/2025 9:07 AM"
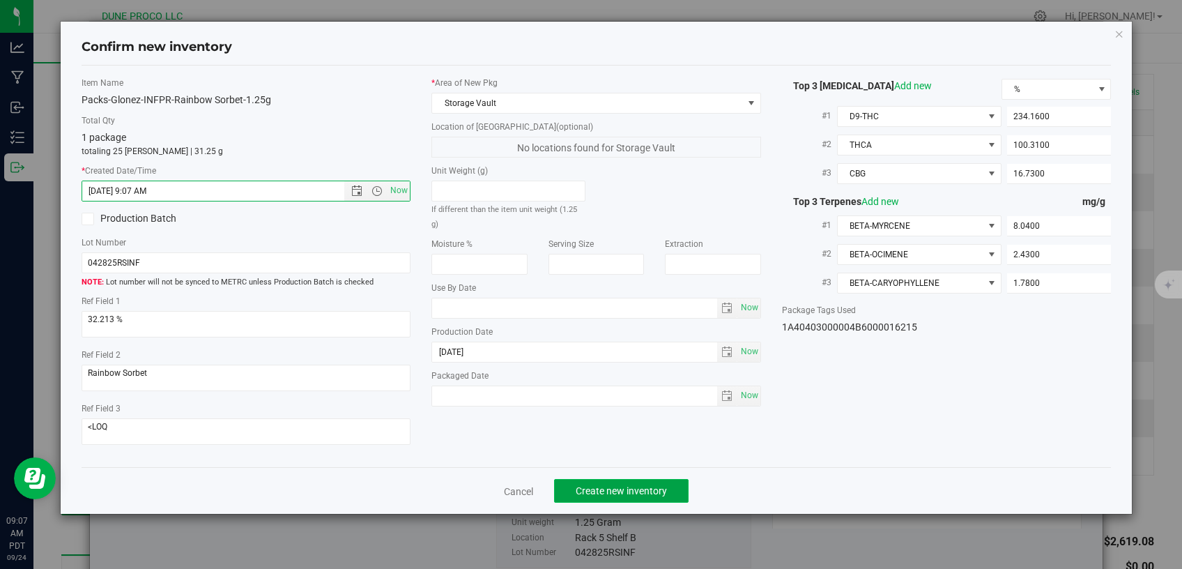
click at [636, 485] on span "Create new inventory" at bounding box center [621, 490] width 91 height 11
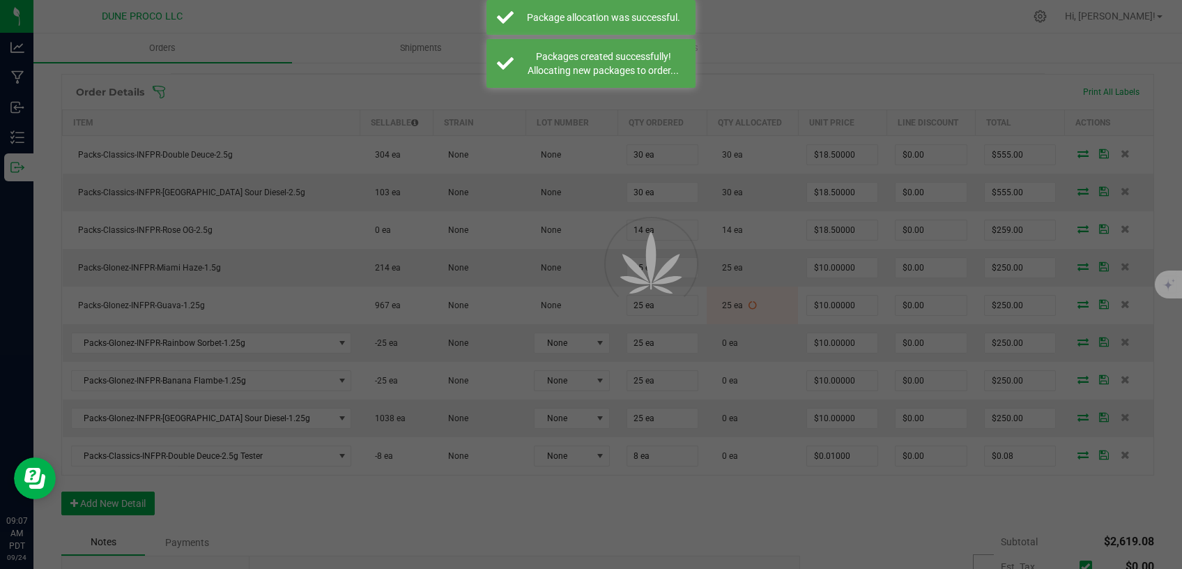
scroll to position [354, 0]
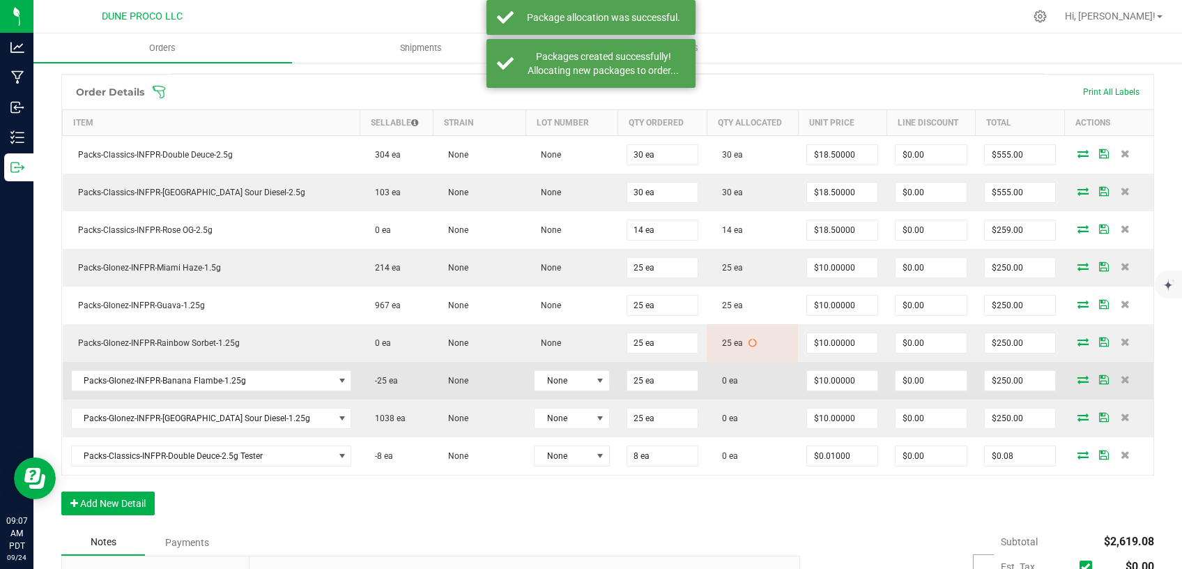
click at [1077, 375] on icon at bounding box center [1082, 379] width 11 height 8
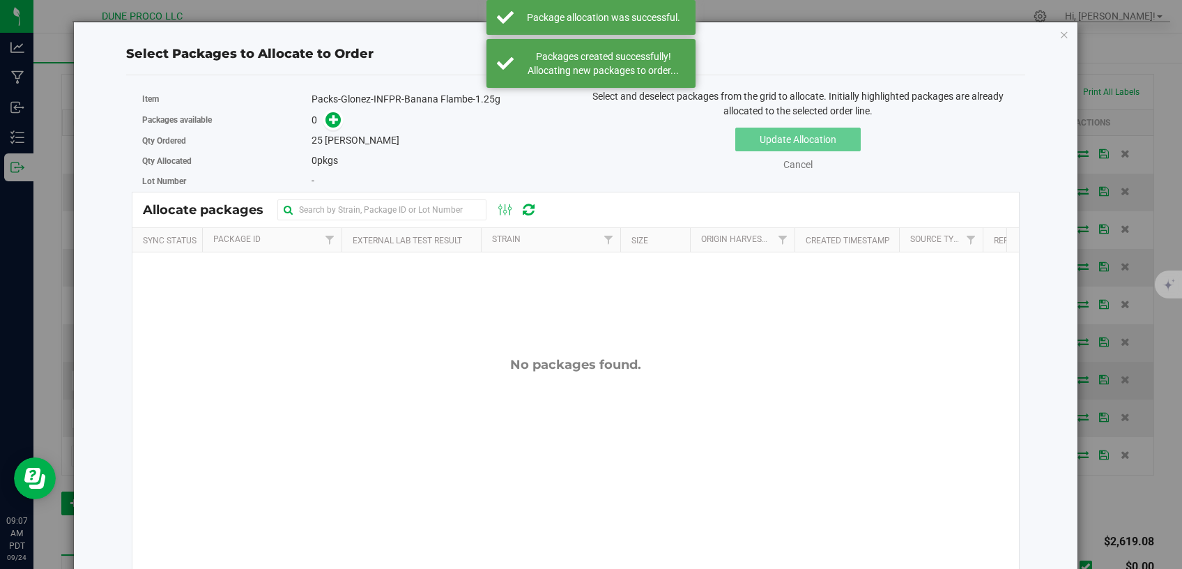
scroll to position [354, 0]
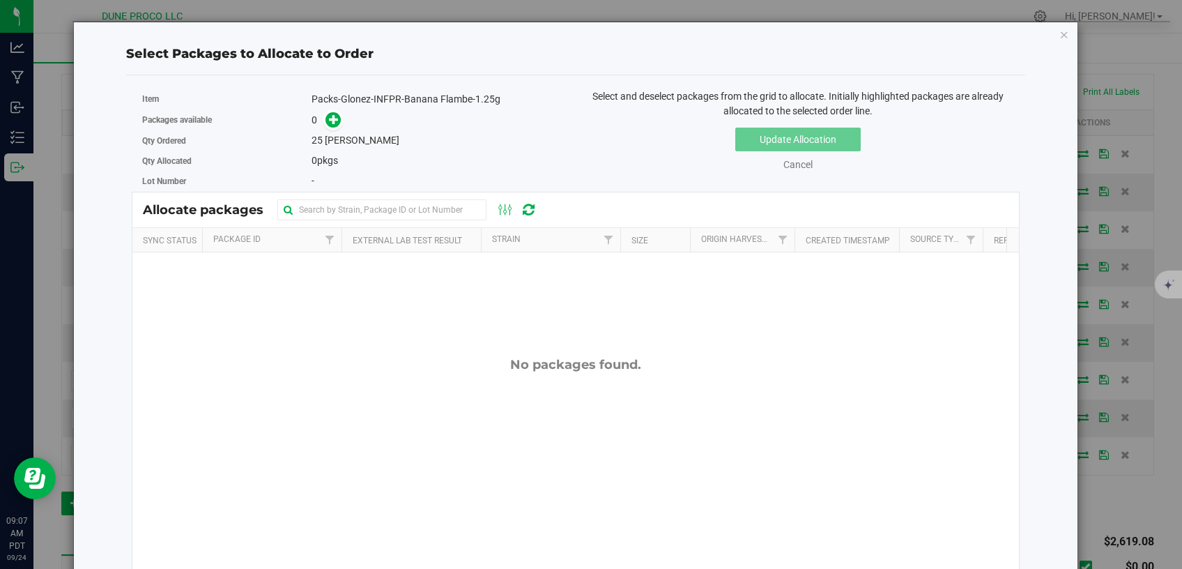
drag, startPoint x: 330, startPoint y: 121, endPoint x: 330, endPoint y: 108, distance: 12.5
click at [330, 120] on icon at bounding box center [334, 119] width 10 height 10
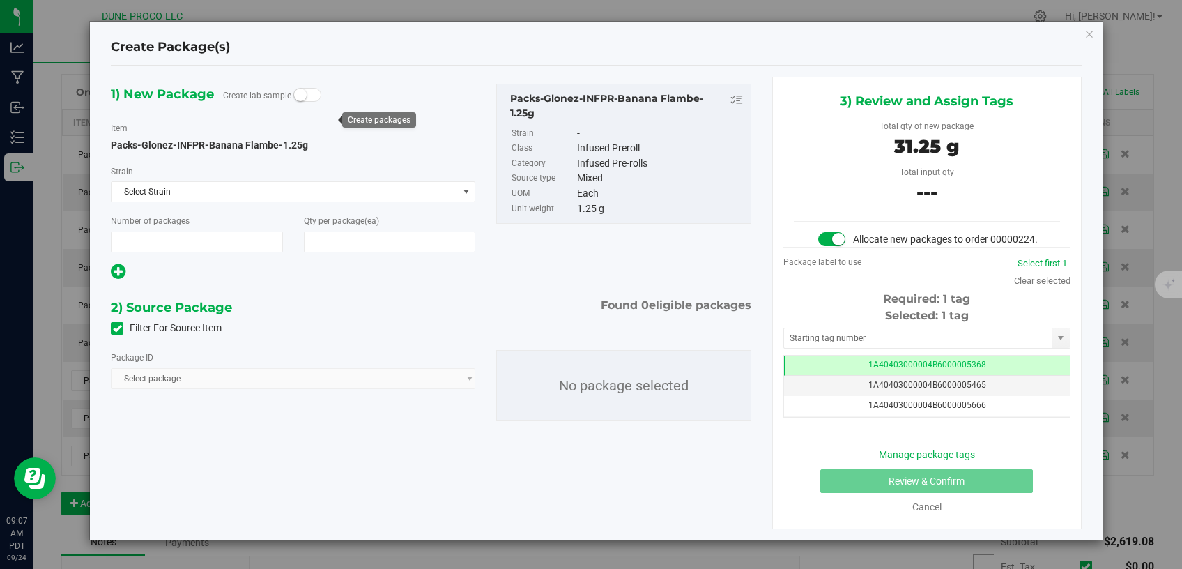
type input "1"
type input "25"
click at [118, 328] on icon at bounding box center [117, 328] width 9 height 0
click at [0, 0] on input "Filter For Source Item" at bounding box center [0, 0] width 0 height 0
click at [193, 371] on span "Select package" at bounding box center [285, 379] width 346 height 20
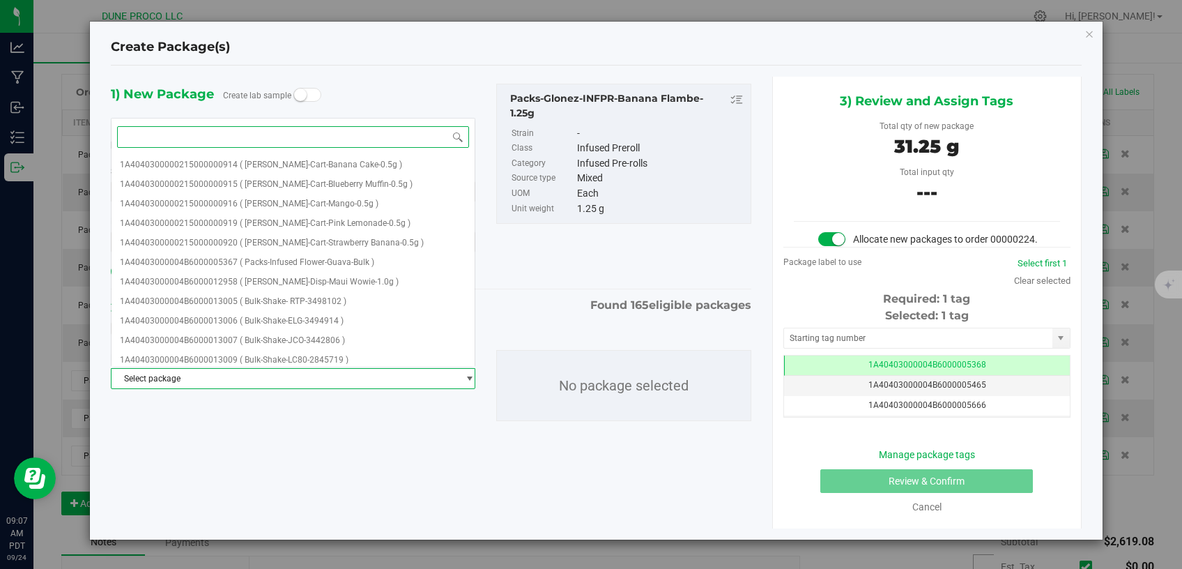
paste input "1A4040300002776000029771"
type input "1A4040300002776000029771"
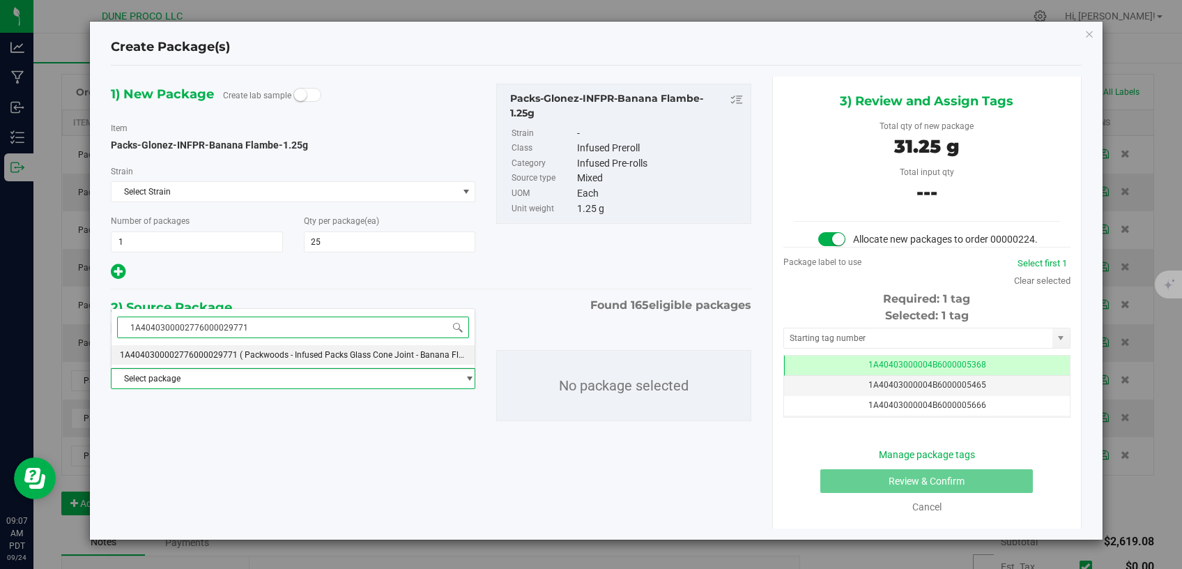
click at [201, 358] on span "1A4040300002776000029771" at bounding box center [179, 355] width 118 height 10
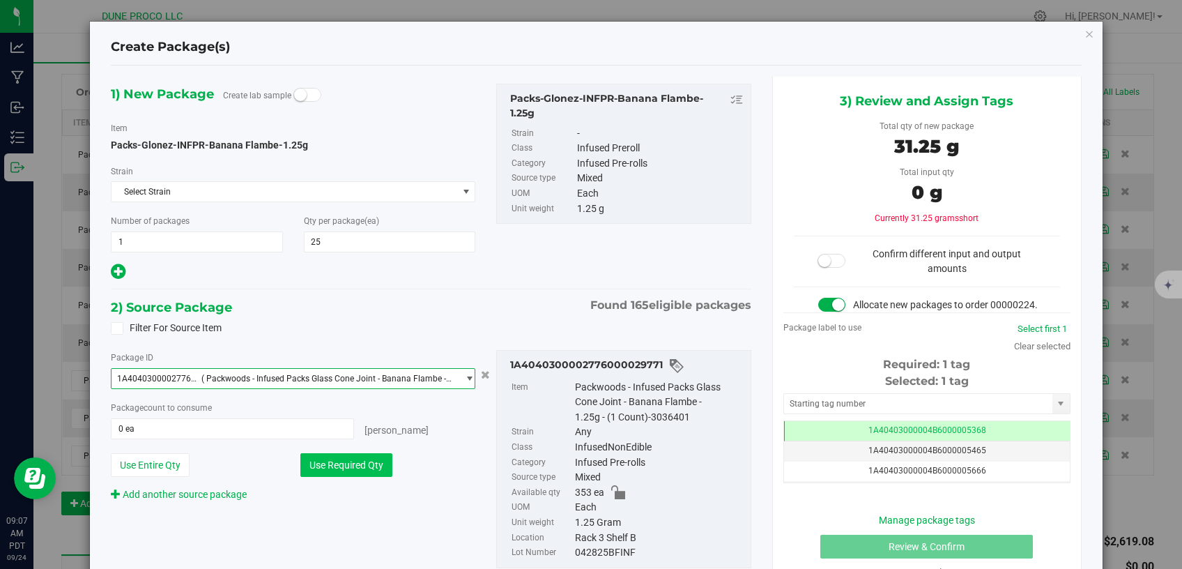
click at [319, 475] on button "Use Required Qty" at bounding box center [346, 465] width 92 height 24
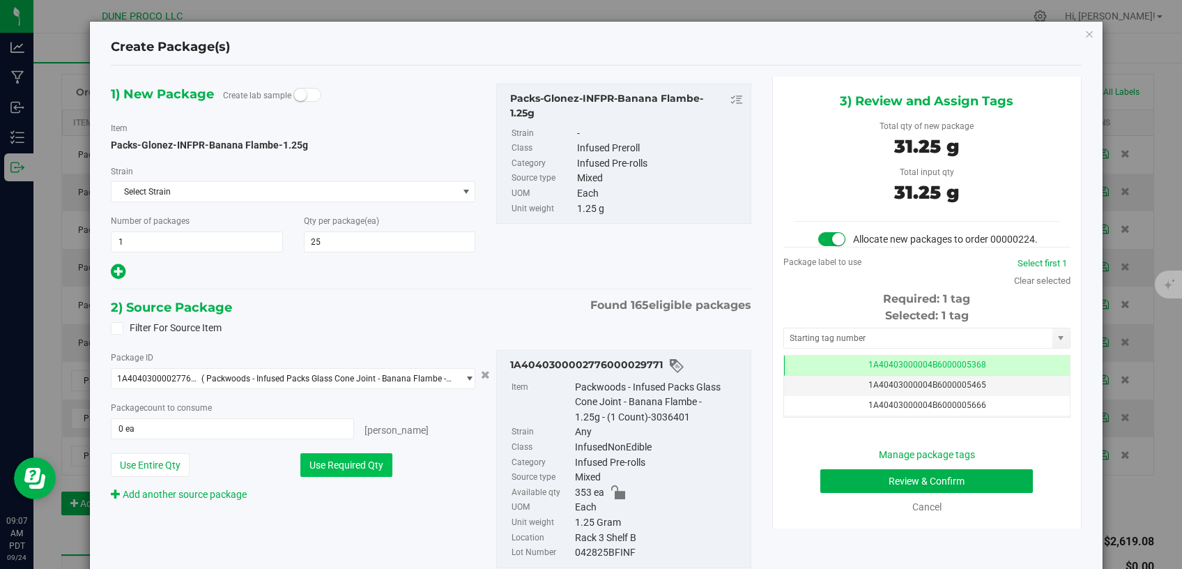
type input "25 ea"
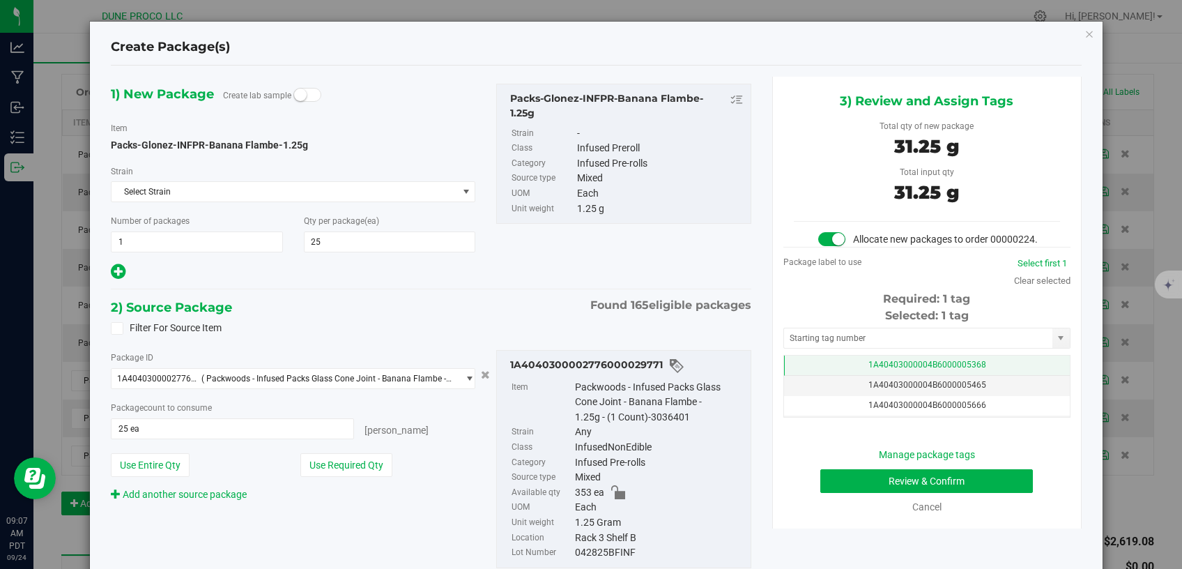
click at [868, 369] on span "1A40403000004B6000005368" at bounding box center [927, 365] width 118 height 10
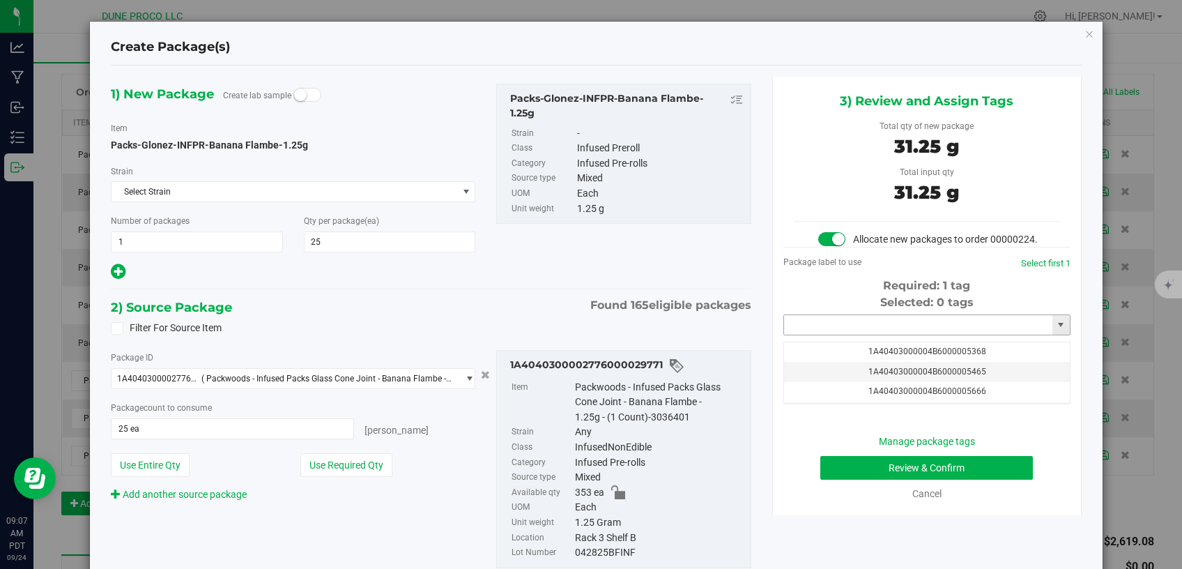
click at [849, 335] on input "text" at bounding box center [918, 325] width 268 height 20
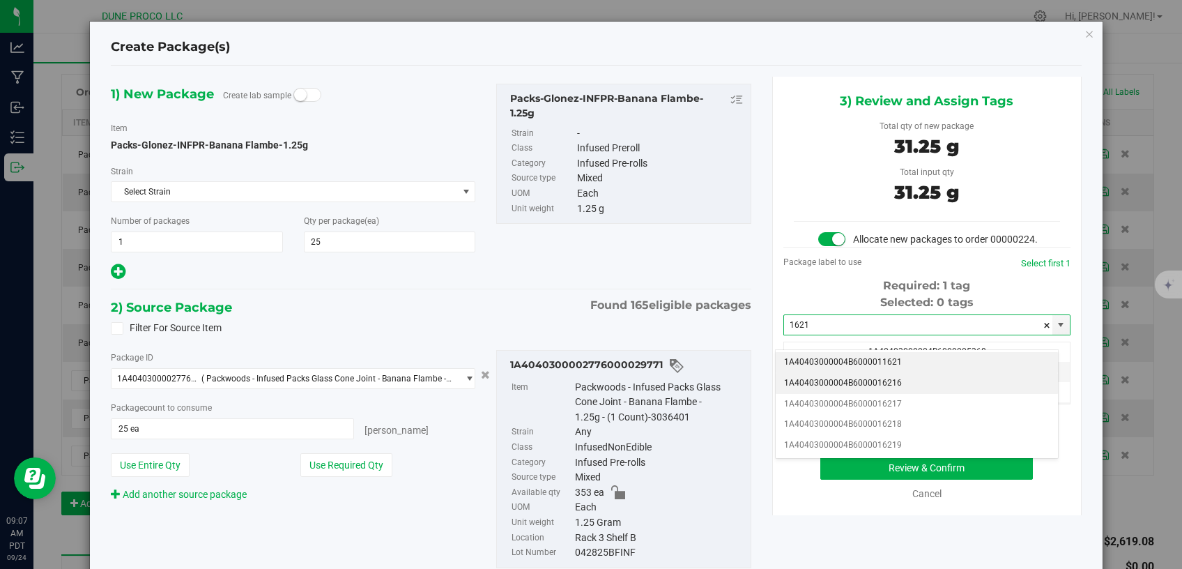
click at [853, 378] on li "1A40403000004B6000016216" at bounding box center [917, 383] width 282 height 21
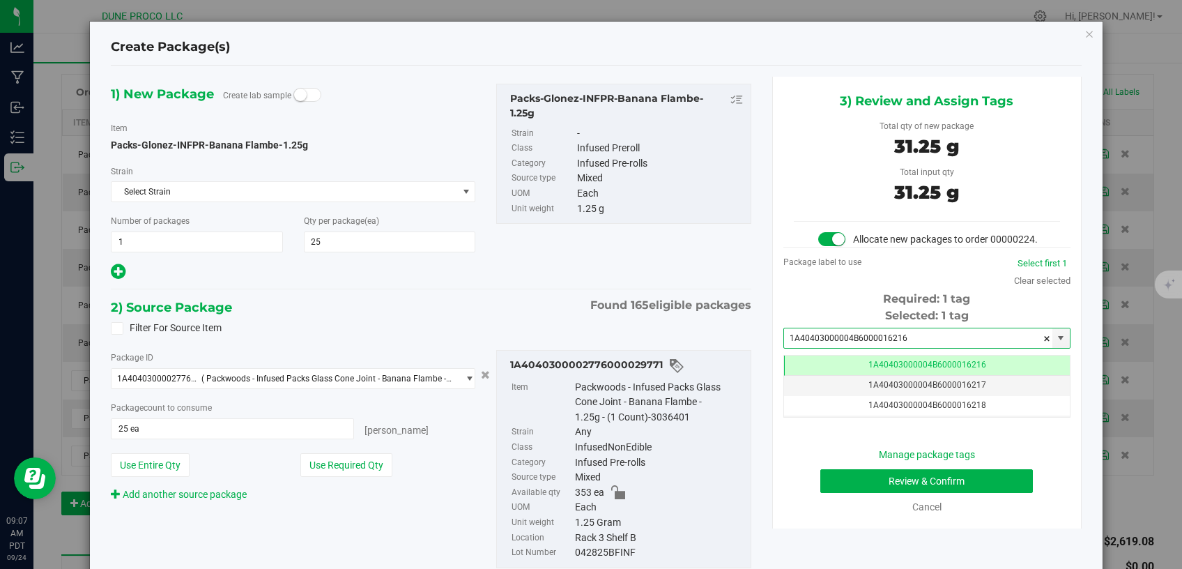
type input "1A40403000004B6000016216"
click at [859, 489] on button "Review & Confirm" at bounding box center [926, 481] width 213 height 24
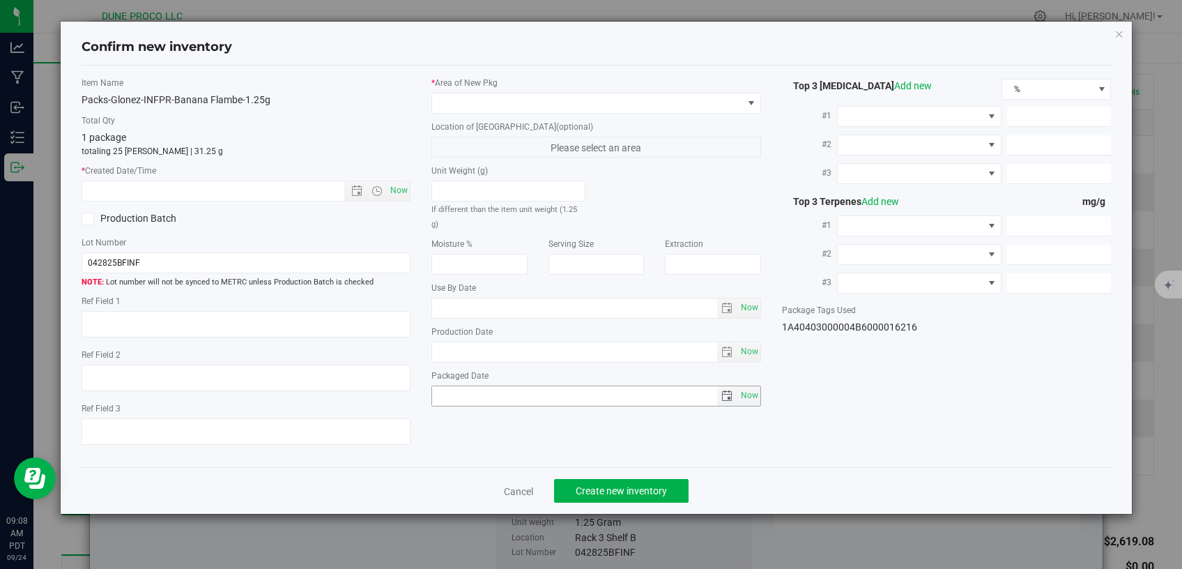
type textarea "35.336 %"
type textarea "Banana Flambe"
type textarea "<LOQ"
type input "268.8200"
type input "96.4000"
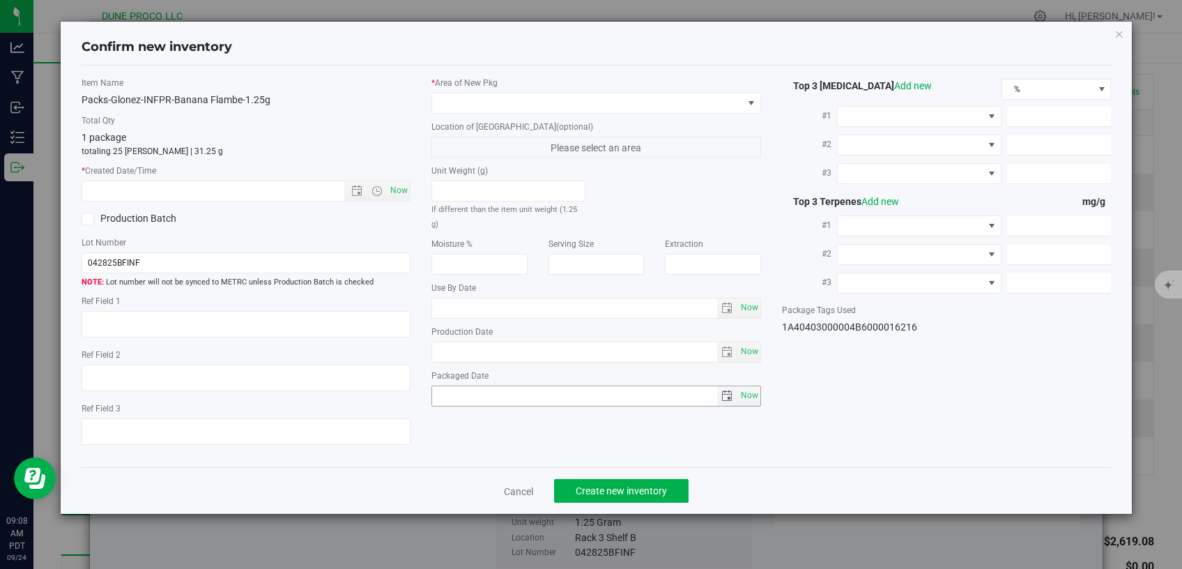
type input "14.0700"
type input "8.7100"
type input "2.4800"
type input "1.6200"
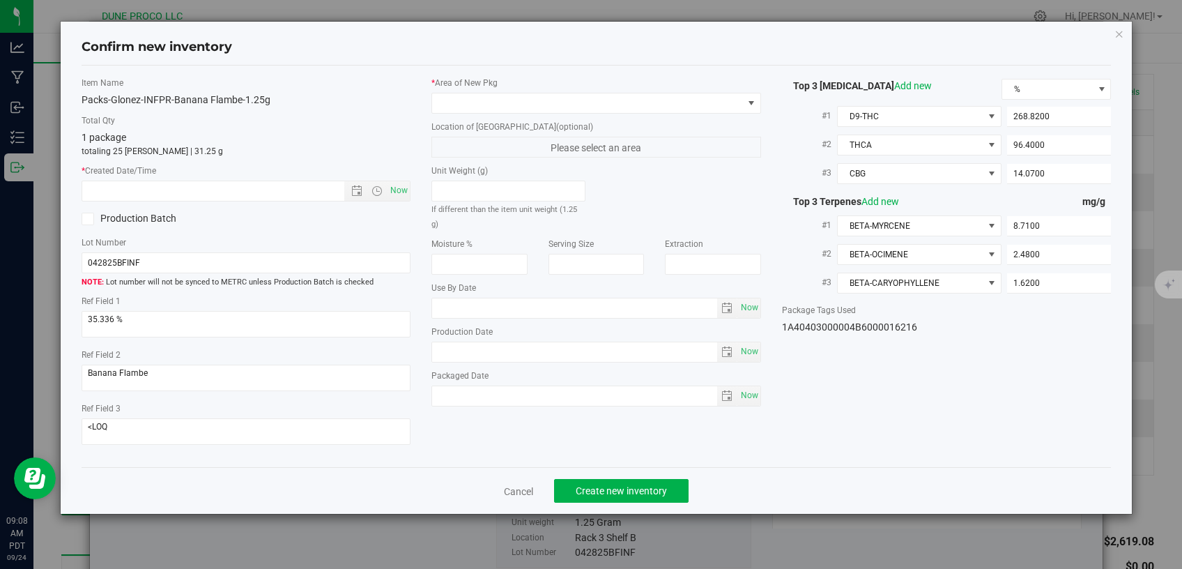
type input "2025-04-28"
click at [588, 99] on span at bounding box center [587, 103] width 311 height 20
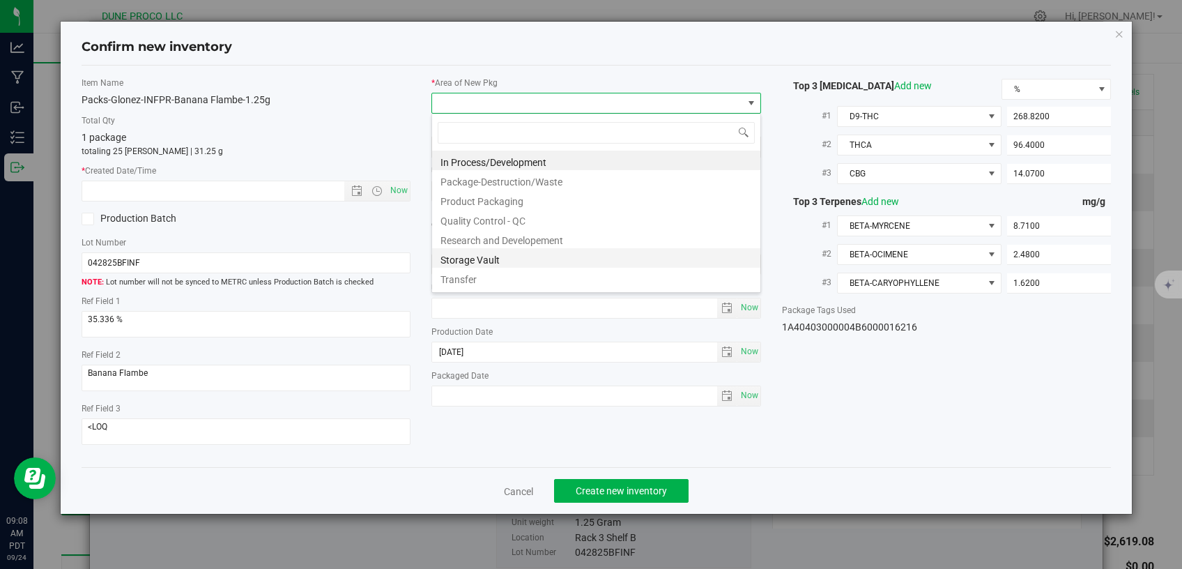
scroll to position [20, 329]
click at [459, 251] on li "Storage Vault" at bounding box center [596, 258] width 328 height 20
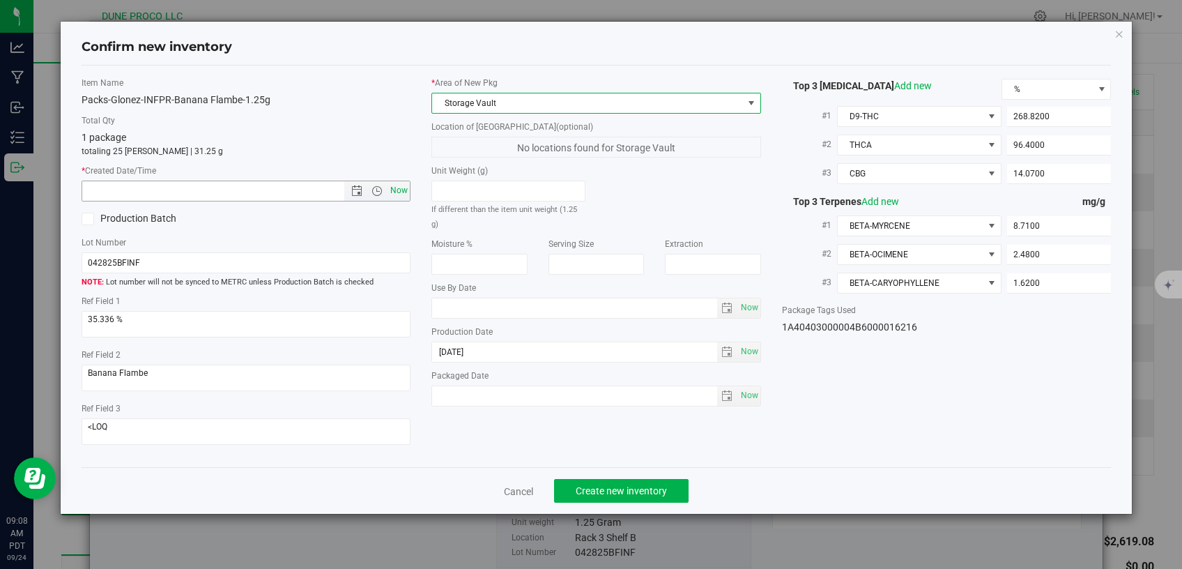
click at [408, 192] on span "Now" at bounding box center [399, 190] width 24 height 20
type input "9/24/2025 9:08 AM"
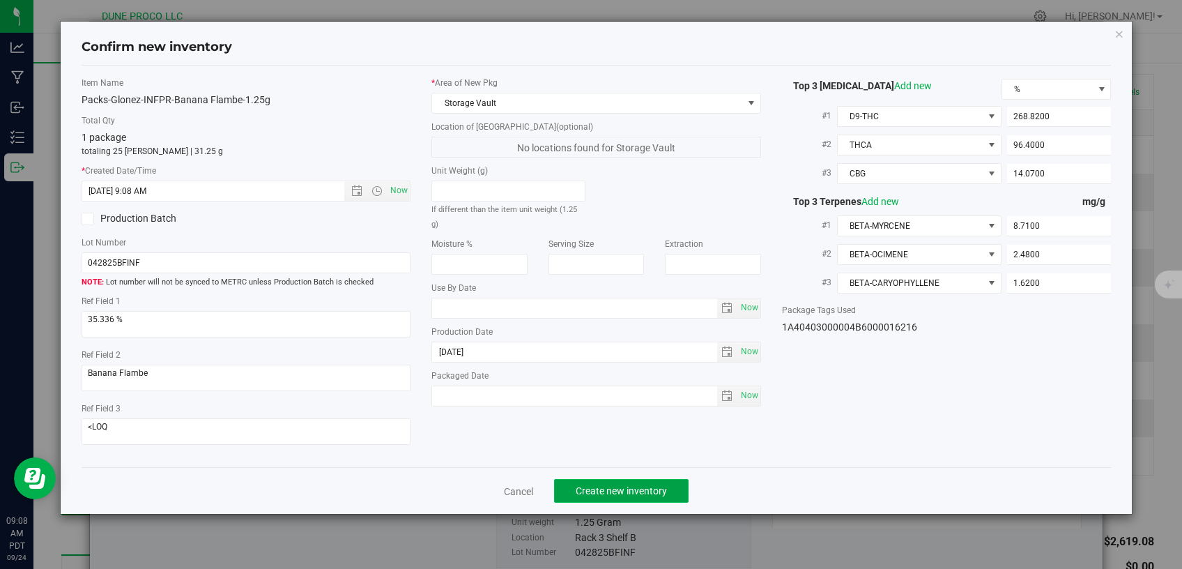
click at [583, 485] on span "Create new inventory" at bounding box center [621, 490] width 91 height 11
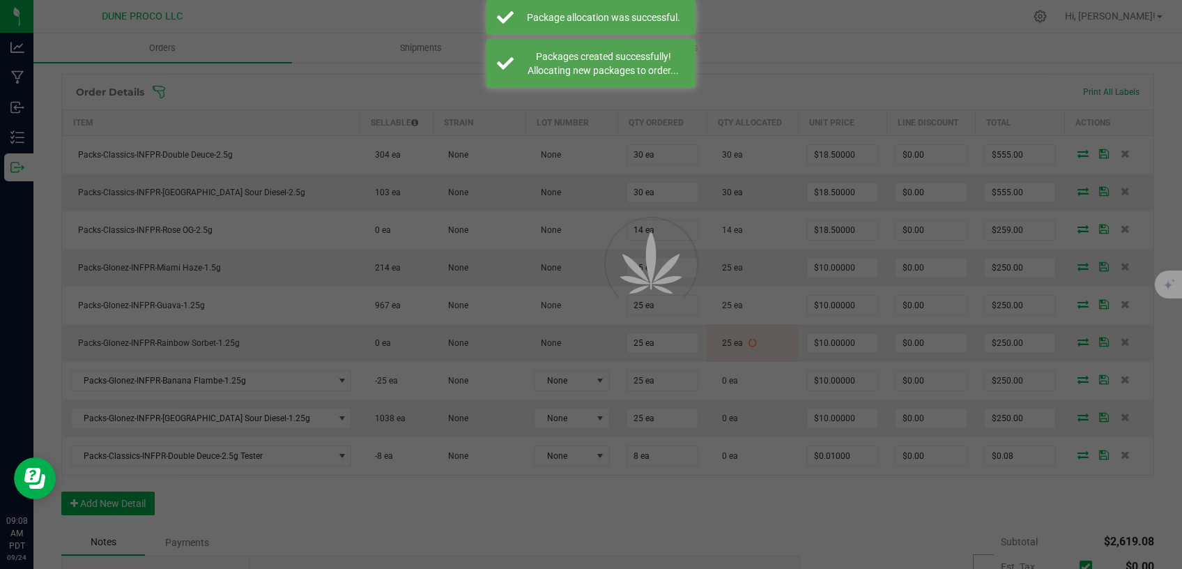
scroll to position [354, 0]
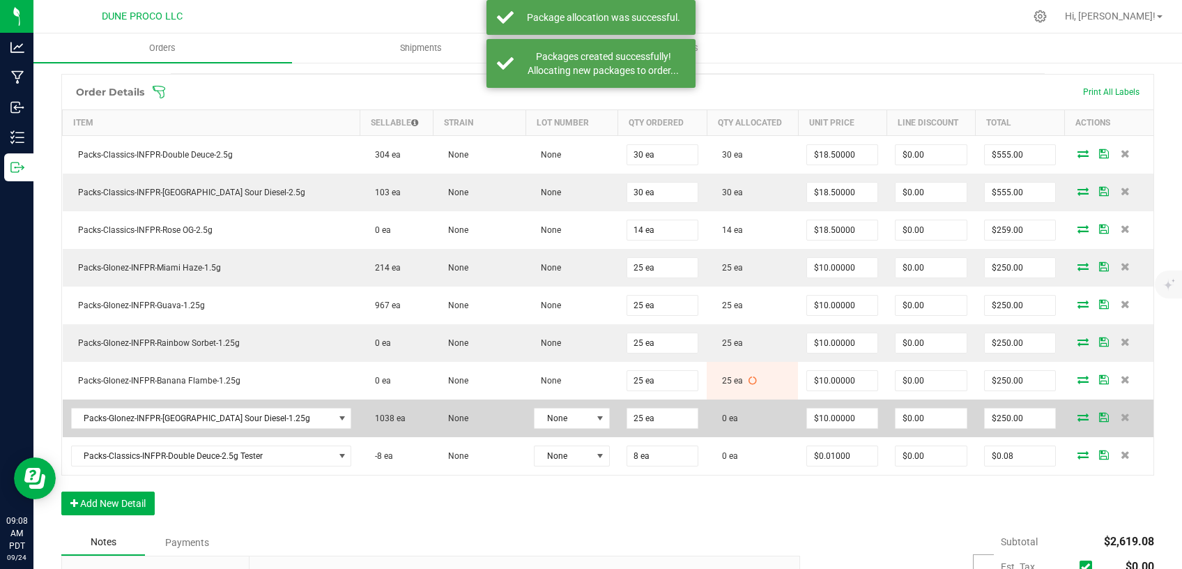
click at [1077, 414] on icon at bounding box center [1082, 417] width 11 height 8
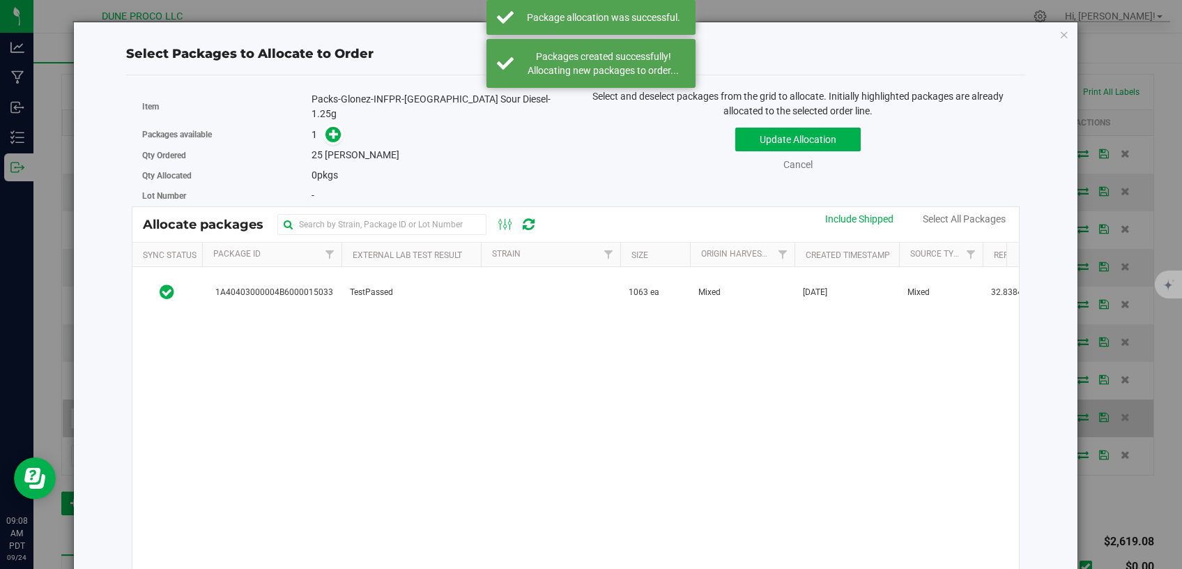
scroll to position [354, 0]
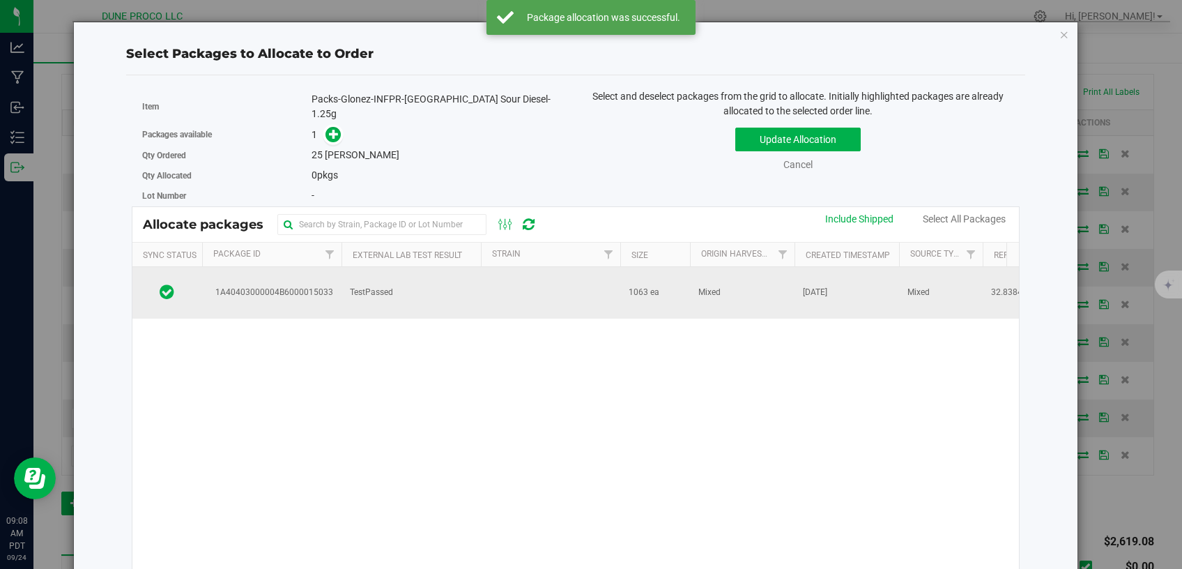
click at [389, 291] on span "TestPassed" at bounding box center [371, 292] width 43 height 13
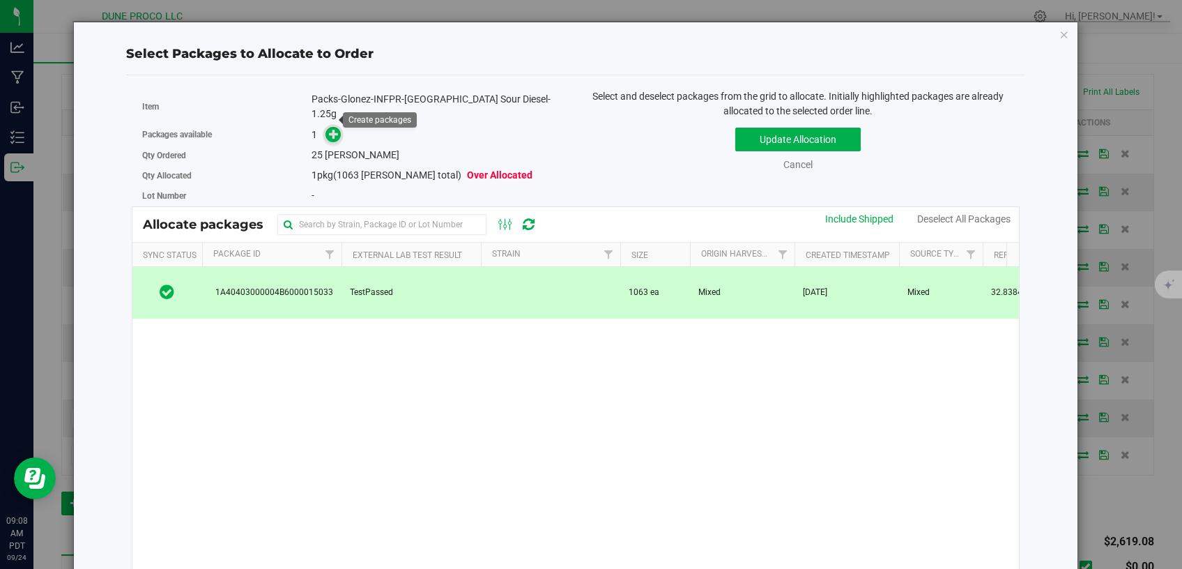
click at [329, 129] on icon at bounding box center [334, 134] width 10 height 10
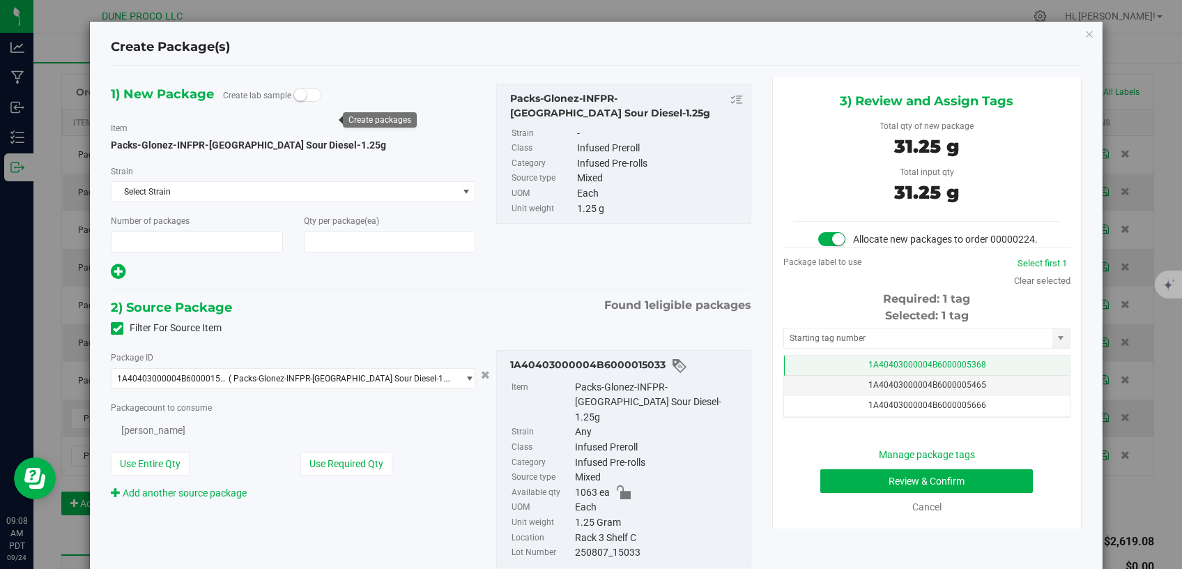
type input "1"
type input "25"
click at [886, 369] on span "1A40403000004B6000005368" at bounding box center [927, 365] width 118 height 10
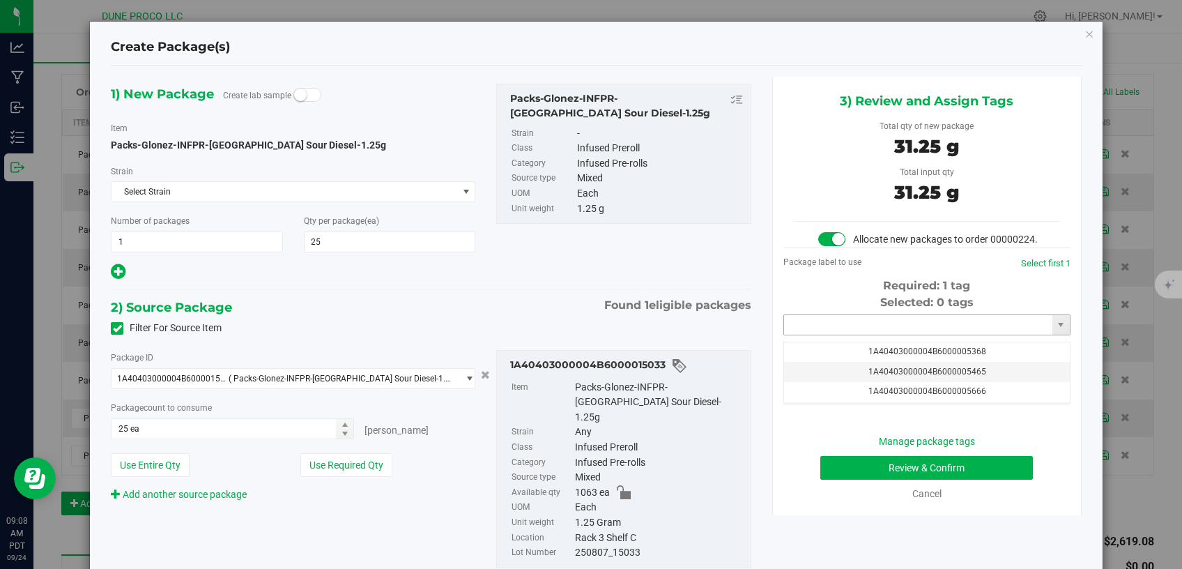
click at [876, 335] on input "text" at bounding box center [918, 325] width 268 height 20
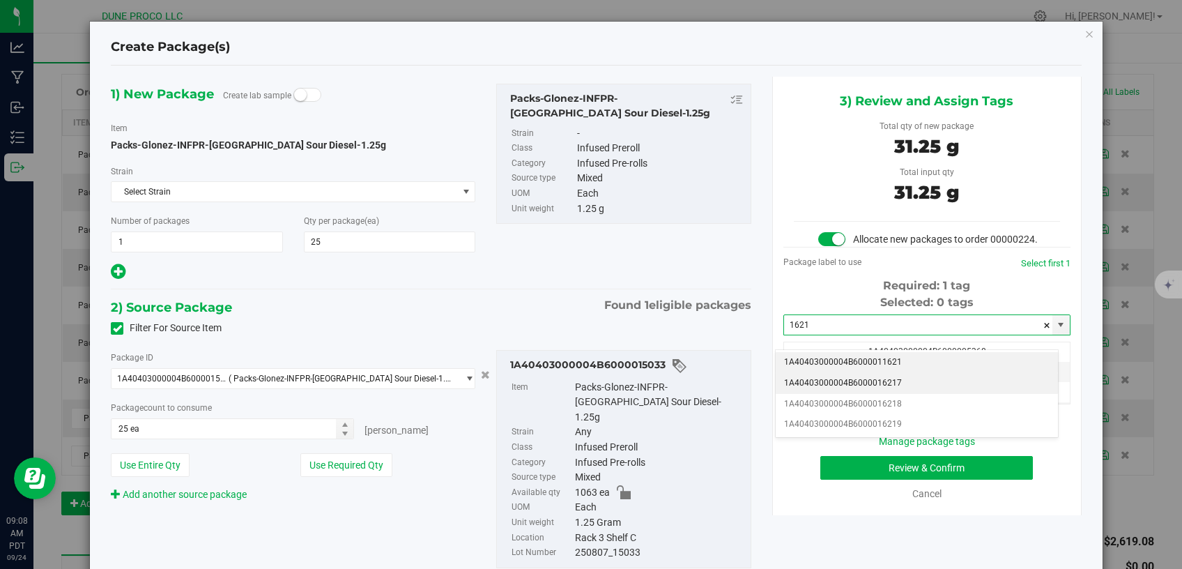
drag, startPoint x: 866, startPoint y: 377, endPoint x: 842, endPoint y: 392, distance: 27.8
click at [866, 378] on li "1A40403000004B6000016217" at bounding box center [917, 383] width 282 height 21
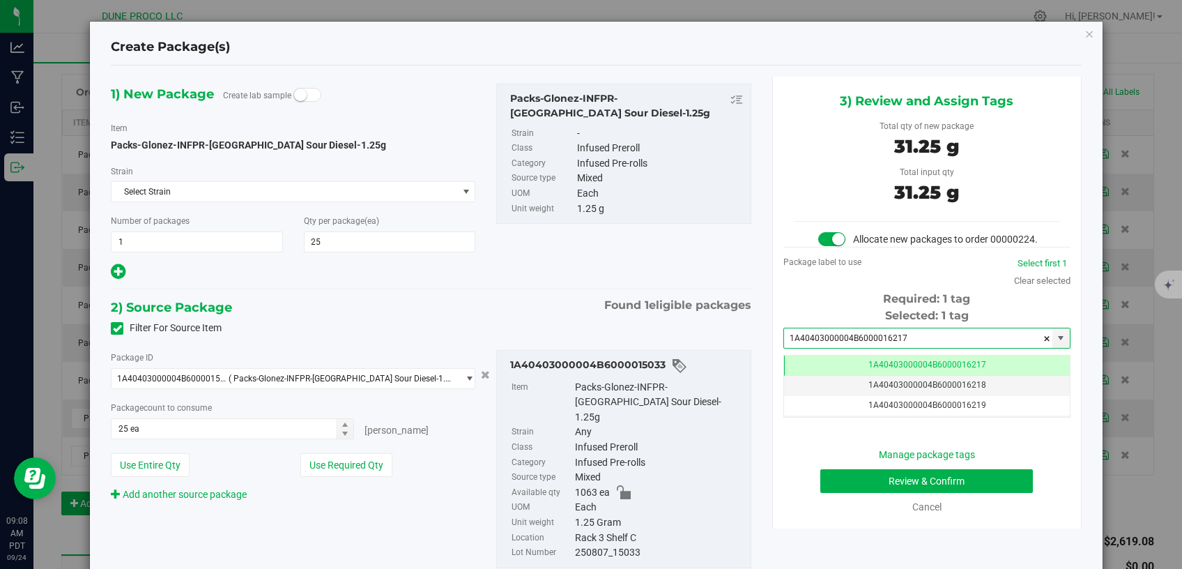
type input "1A40403000004B6000016217"
click at [868, 493] on button "Review & Confirm" at bounding box center [926, 481] width 213 height 24
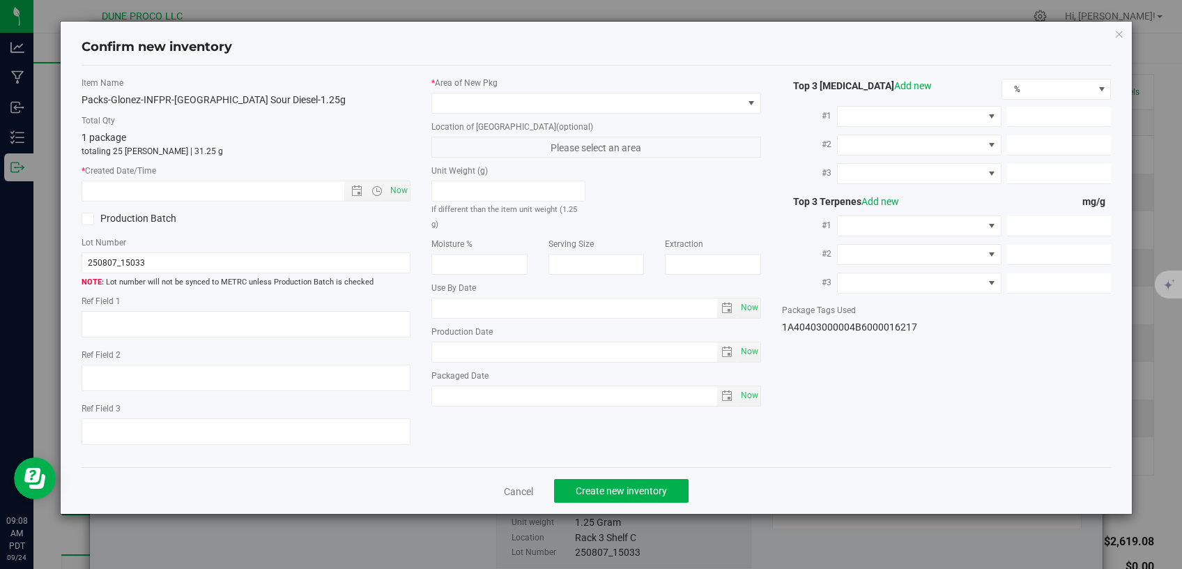
type textarea "32.8384%"
type textarea "NYC Sour Diesel"
type textarea "<LOQ"
type input "292.1620"
type input "154.2540"
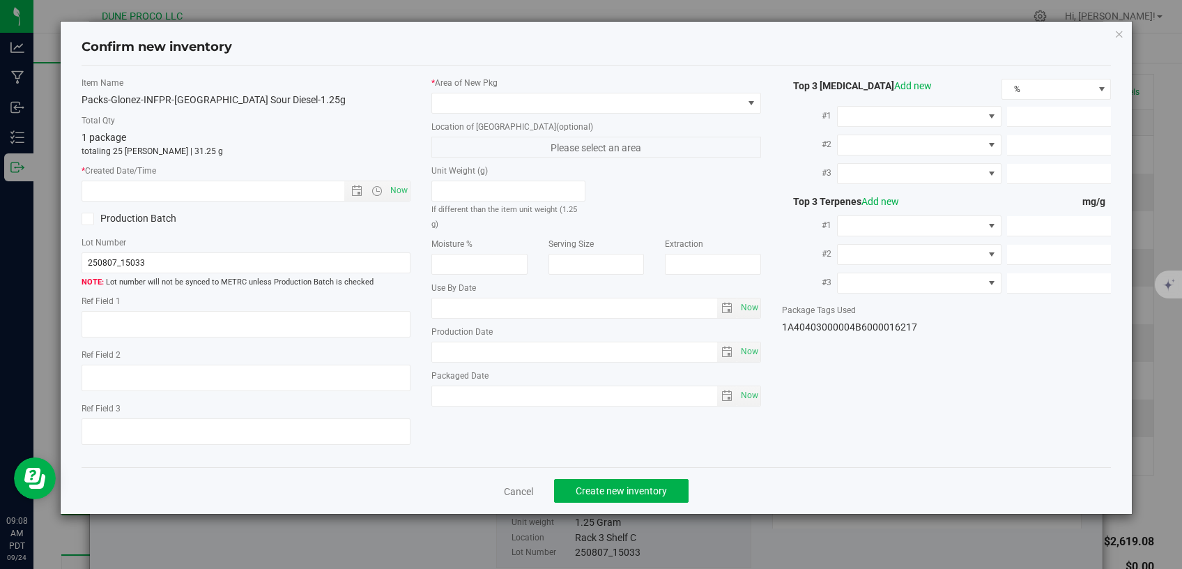
type input "10.1944"
type input "2.9560"
type input "1.3310"
type input "1.2710"
type input "2025-08-07"
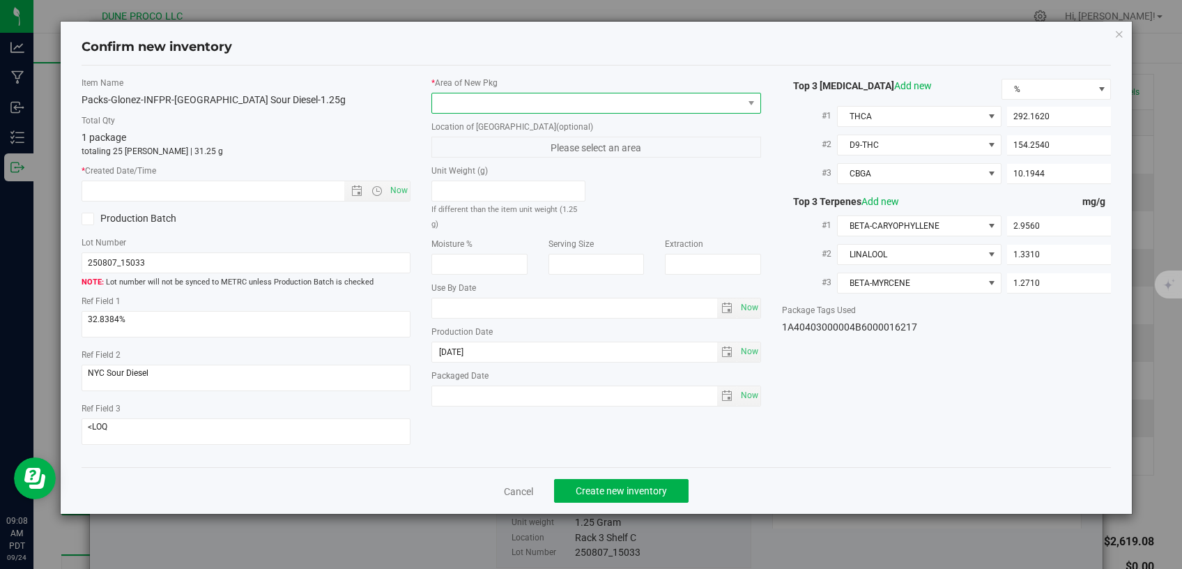
click at [629, 108] on span at bounding box center [587, 103] width 311 height 20
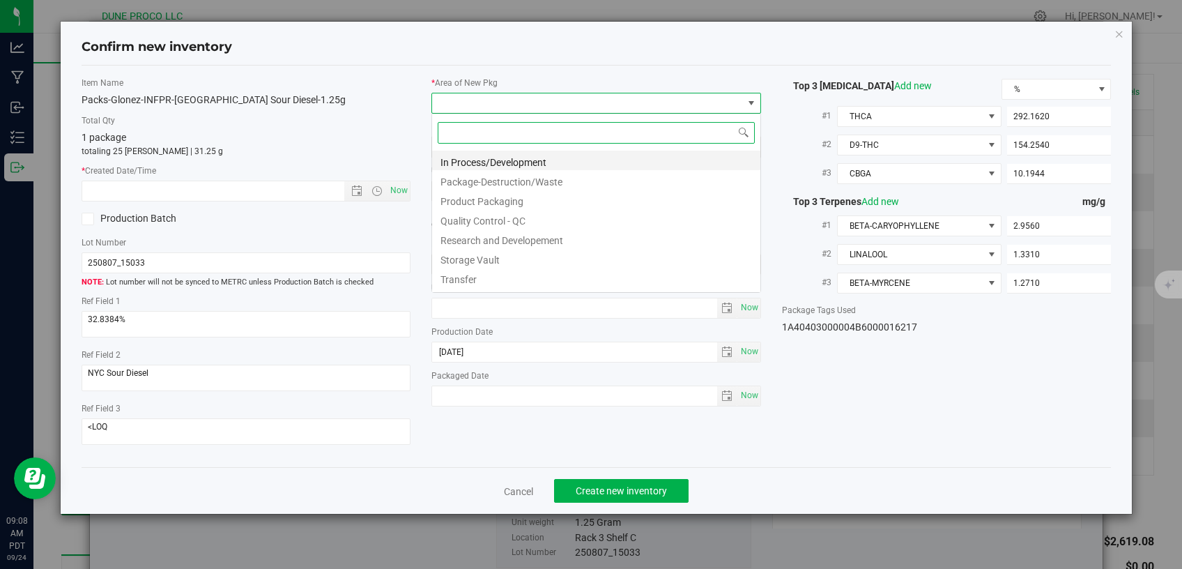
scroll to position [20, 329]
click at [486, 264] on li "Storage Vault" at bounding box center [596, 258] width 328 height 20
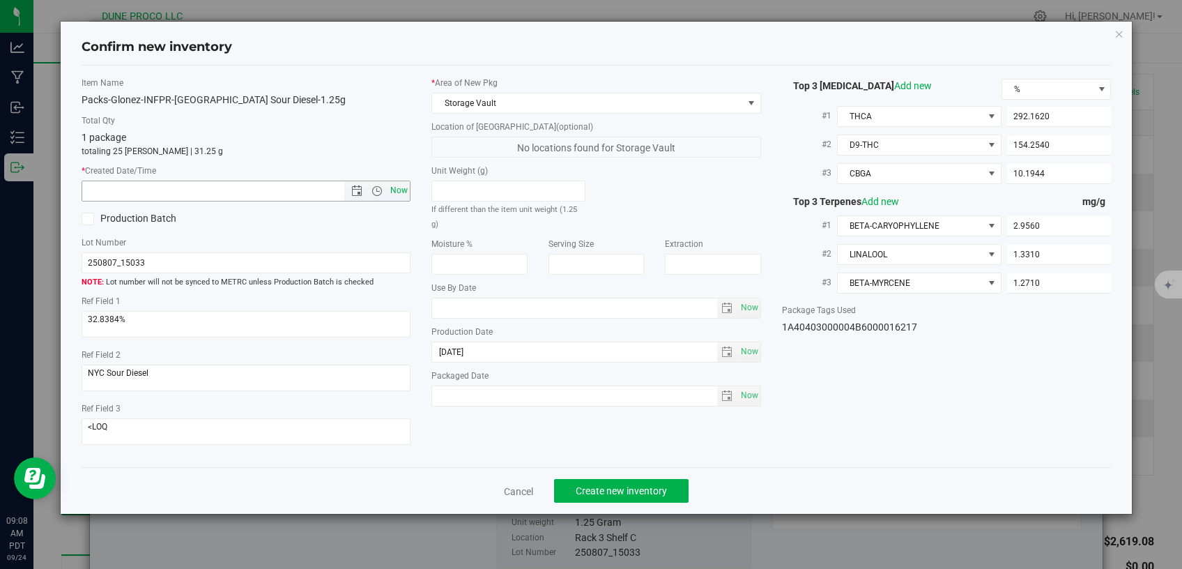
click at [404, 185] on span "Now" at bounding box center [399, 190] width 24 height 20
type input "9/24/2025 9:08 AM"
click at [586, 485] on span "Create new inventory" at bounding box center [621, 490] width 91 height 11
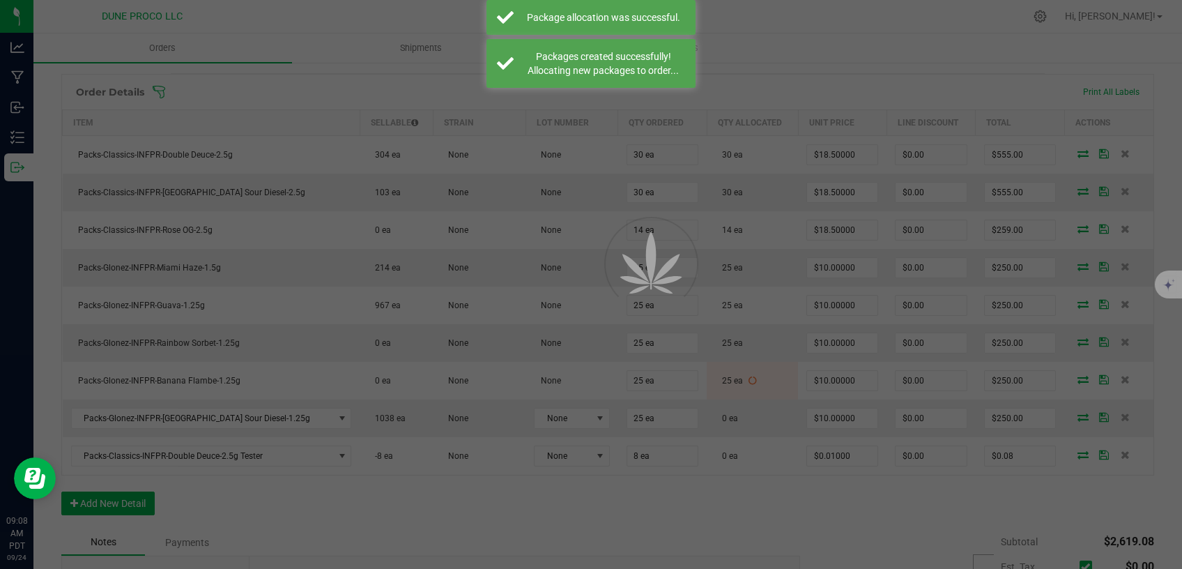
scroll to position [354, 0]
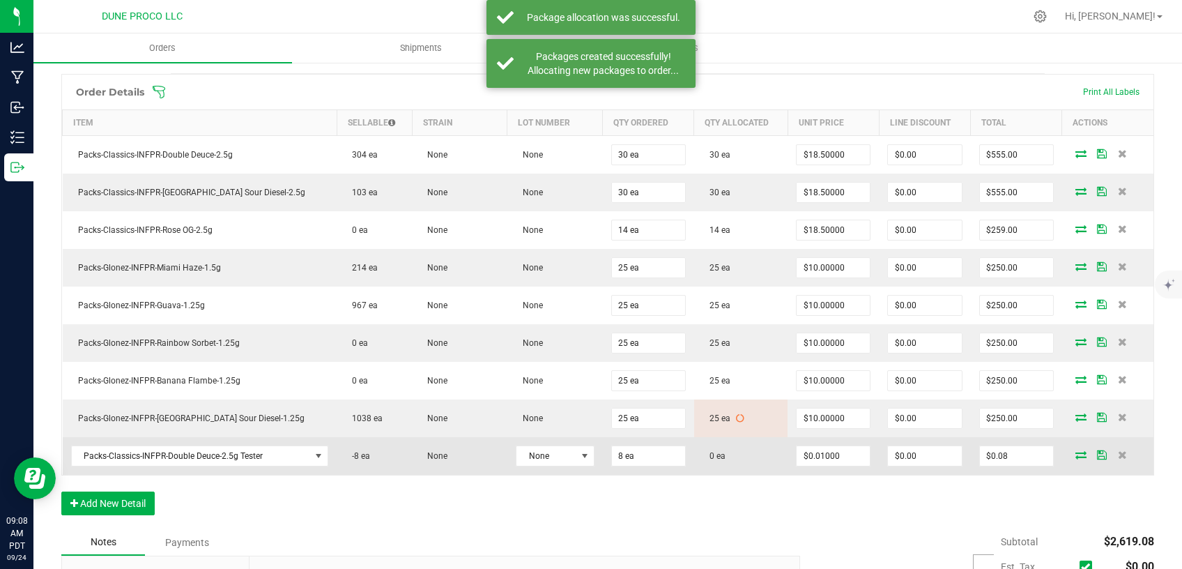
click at [1070, 452] on span at bounding box center [1080, 454] width 21 height 8
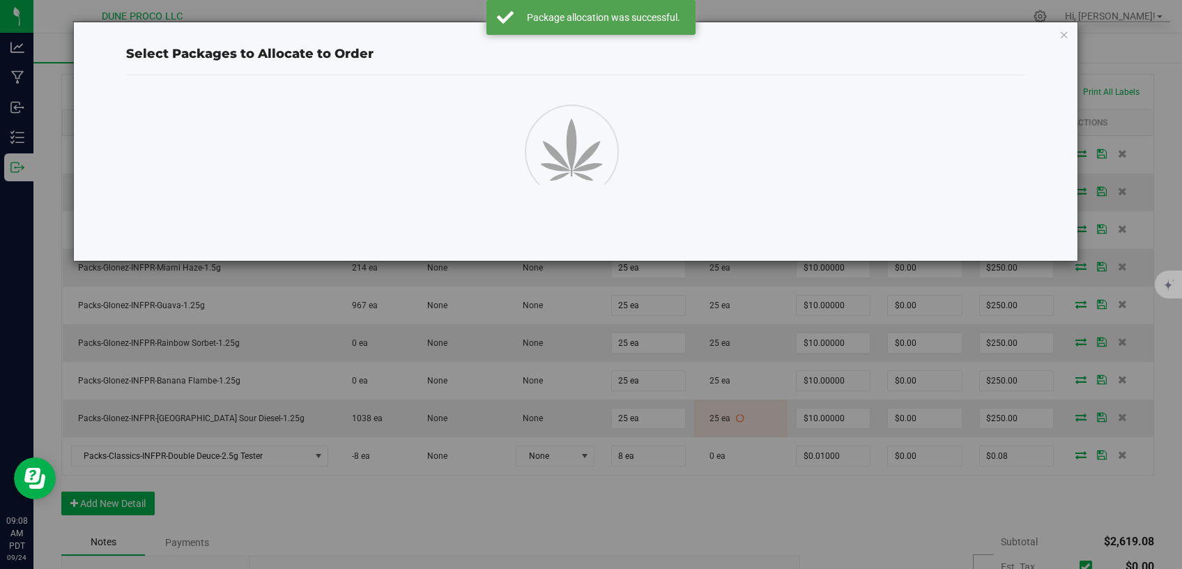
scroll to position [354, 0]
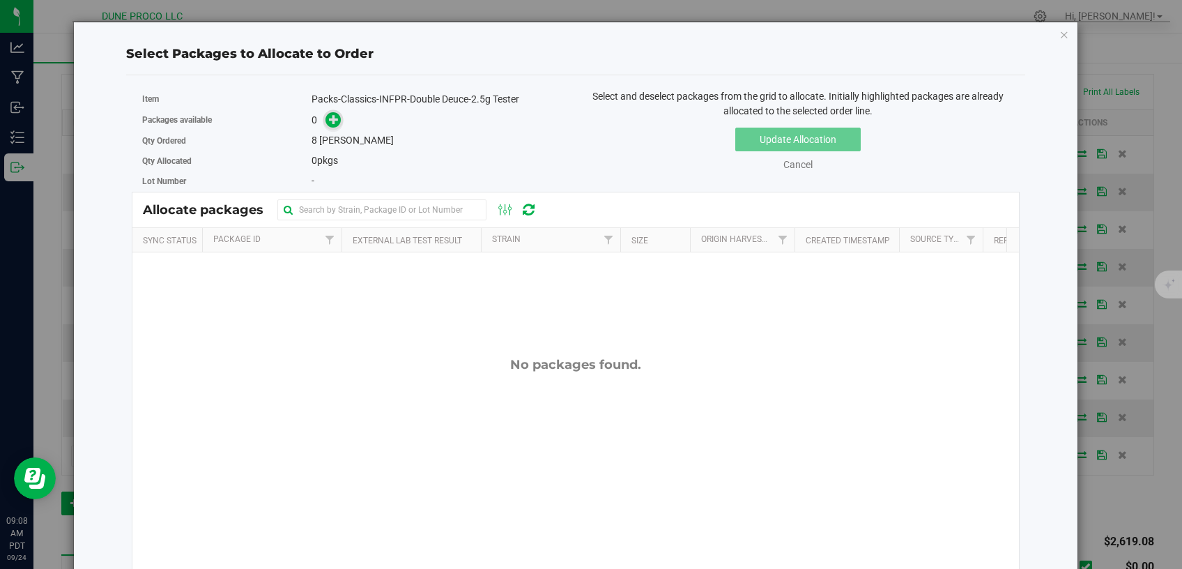
click at [326, 119] on span at bounding box center [333, 120] width 16 height 16
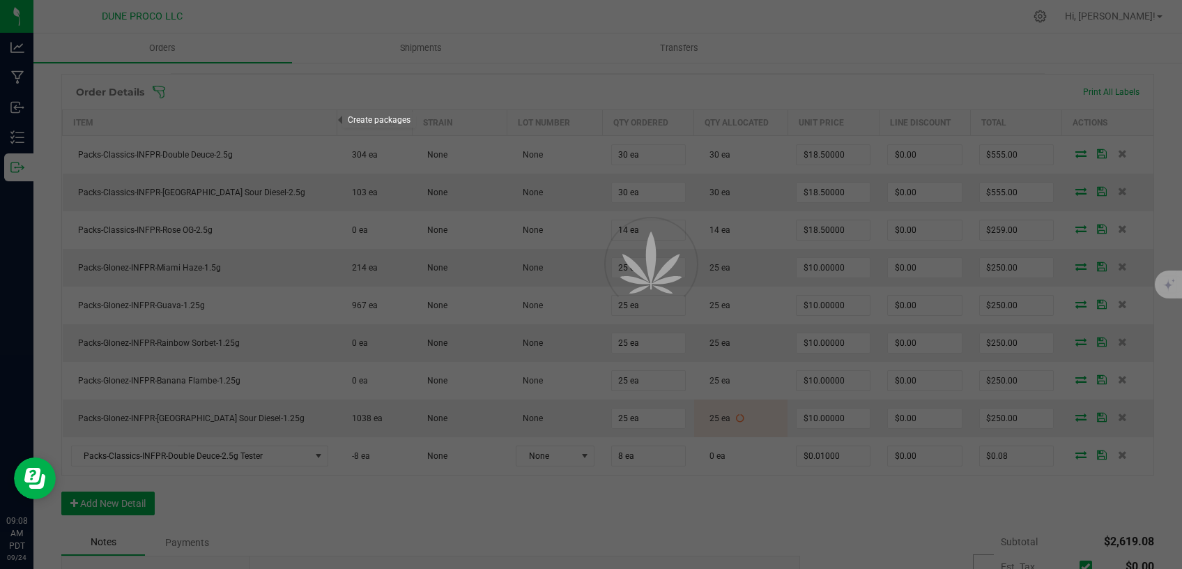
scroll to position [354, 0]
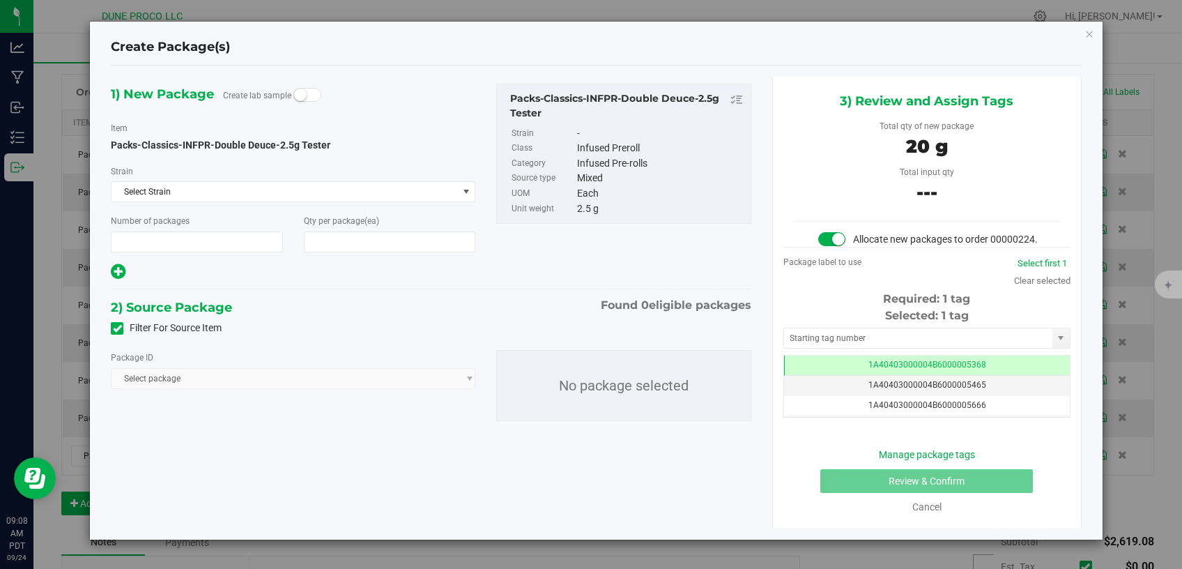
type input "1"
type input "8"
click at [116, 328] on icon at bounding box center [117, 328] width 9 height 0
click at [0, 0] on input "Filter For Source Item" at bounding box center [0, 0] width 0 height 0
click at [348, 378] on span "Select package" at bounding box center [285, 379] width 346 height 20
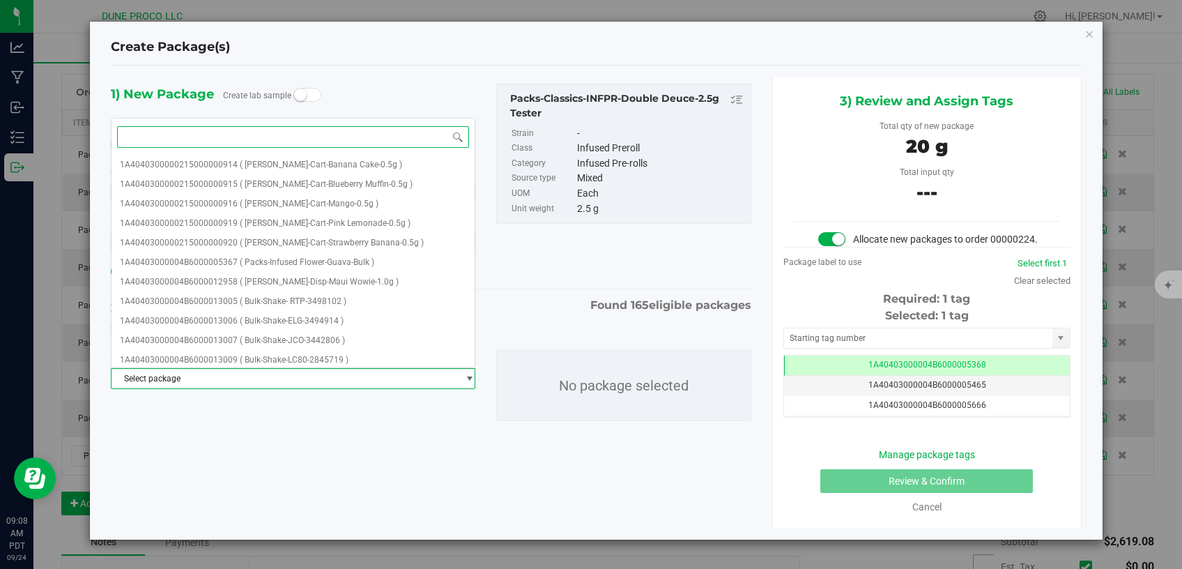
paste input "15201"
type input "15201"
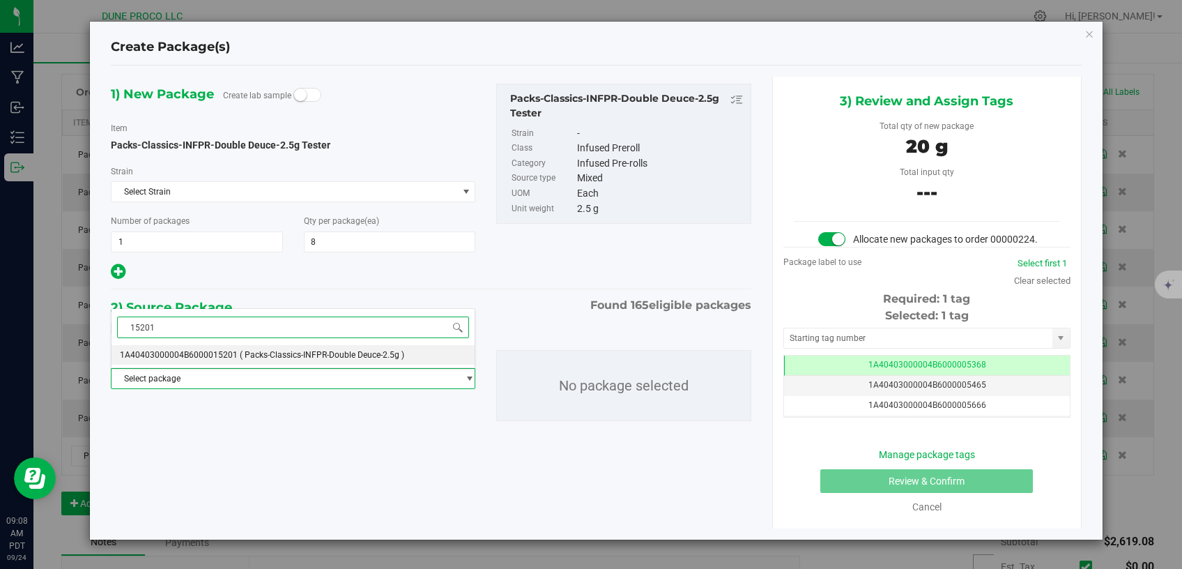
click at [330, 355] on span "( Packs-Classics-INFPR-Double Deuce-2.5g )" at bounding box center [322, 355] width 164 height 10
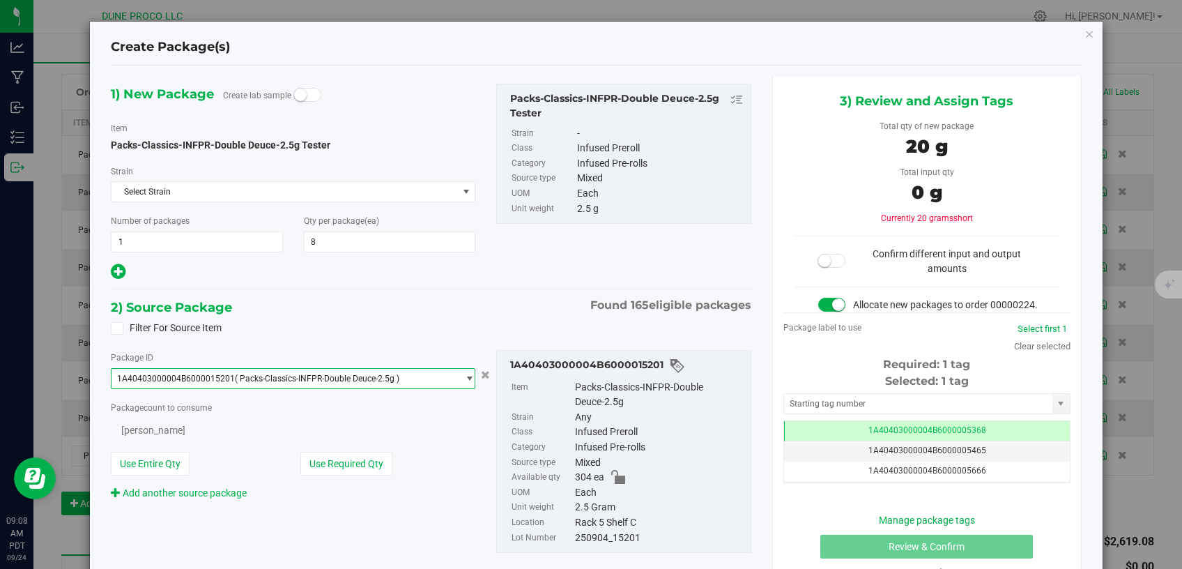
scroll to position [0, 0]
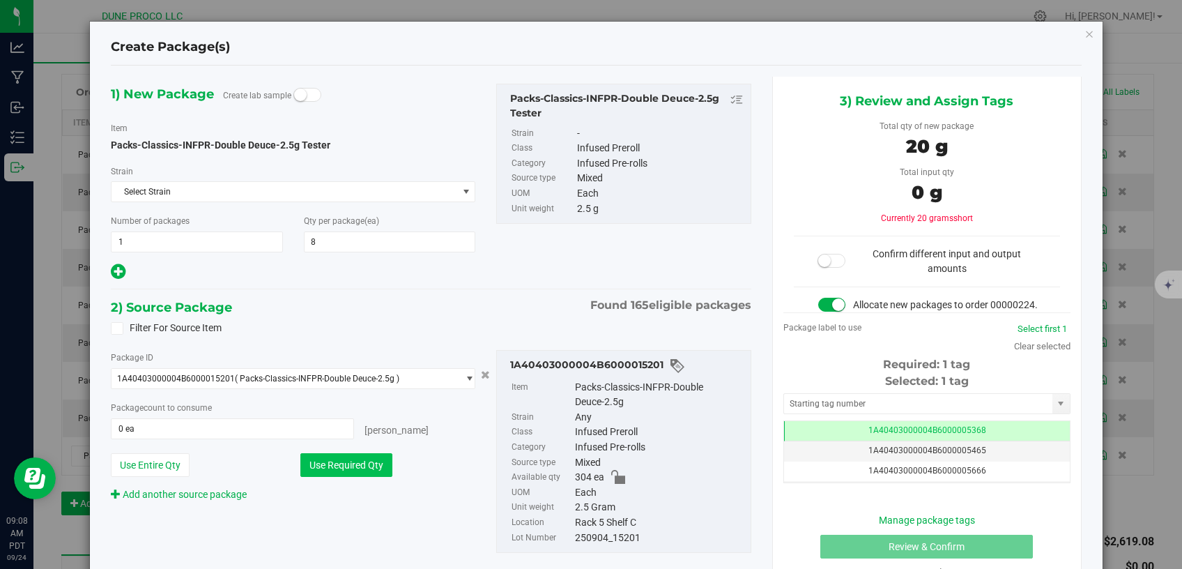
click at [346, 465] on button "Use Required Qty" at bounding box center [346, 465] width 92 height 24
type input "8 ea"
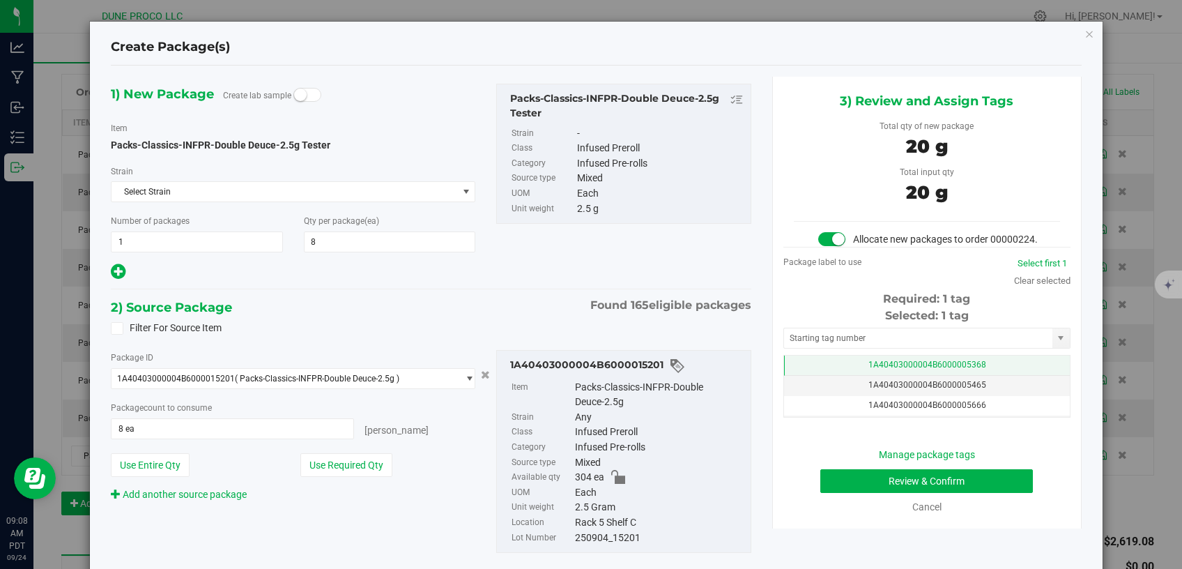
click at [839, 376] on td "1A40403000004B6000005368" at bounding box center [927, 365] width 286 height 20
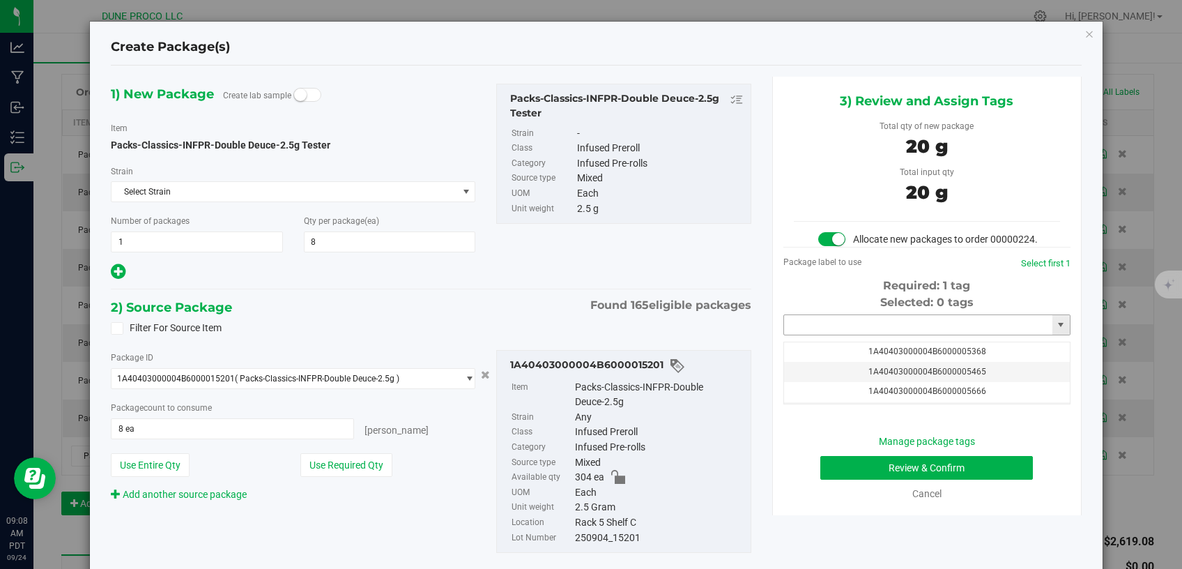
click at [840, 335] on input "text" at bounding box center [918, 325] width 268 height 20
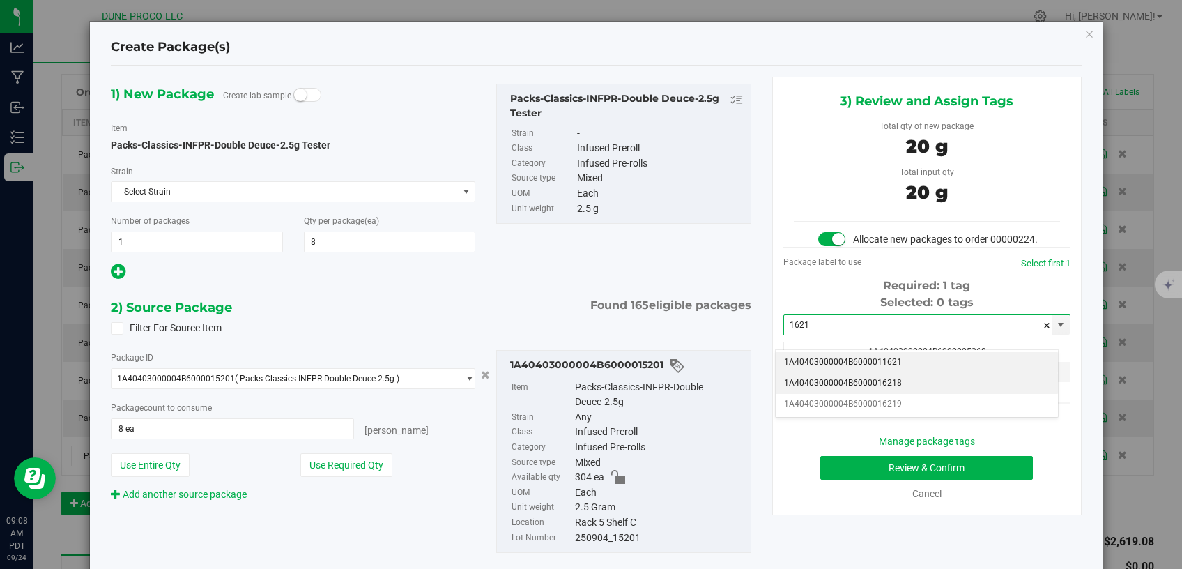
click at [838, 383] on li "1A40403000004B6000016218" at bounding box center [917, 383] width 282 height 21
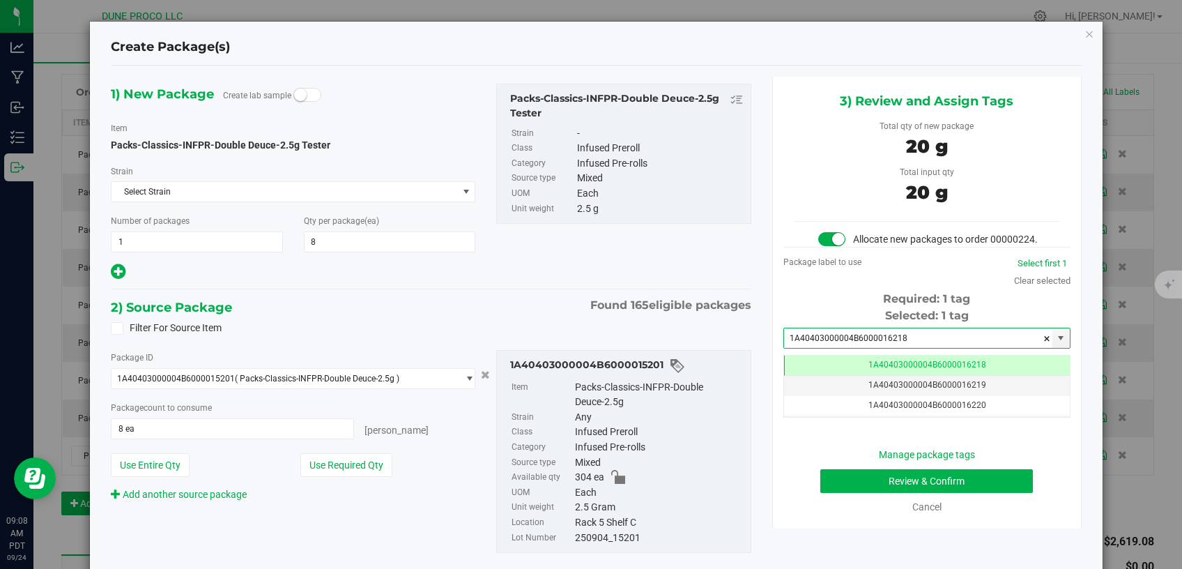
type input "1A40403000004B6000016218"
click at [851, 492] on button "Review & Confirm" at bounding box center [926, 481] width 213 height 24
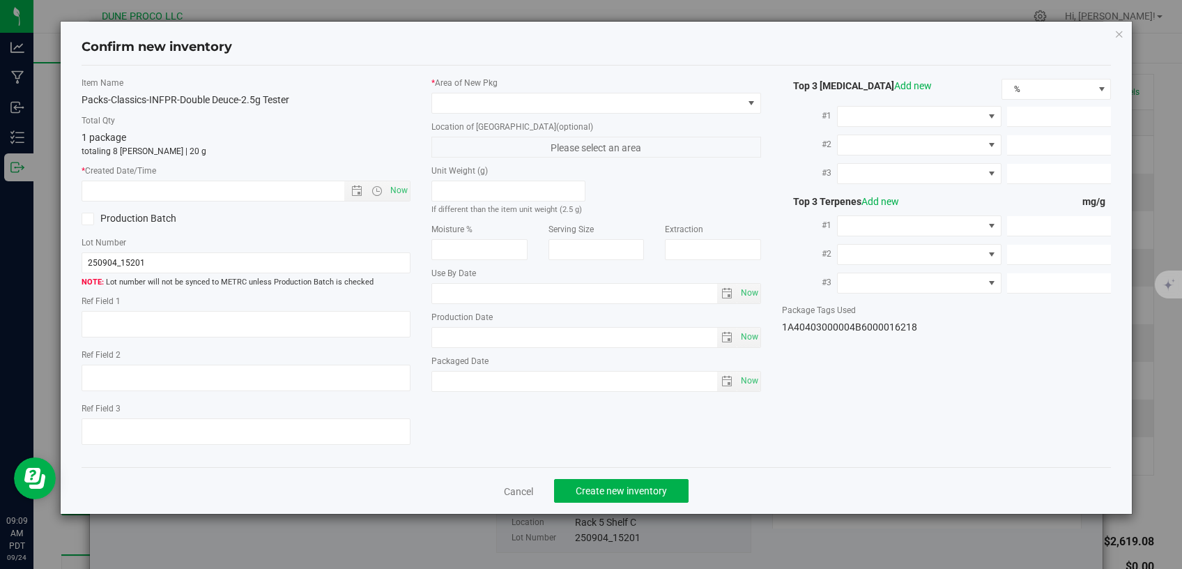
type textarea "26.4505%"
type textarea "Double Deuce"
type textarea "0.0957%"
type input "568.4755"
type input "162.7103"
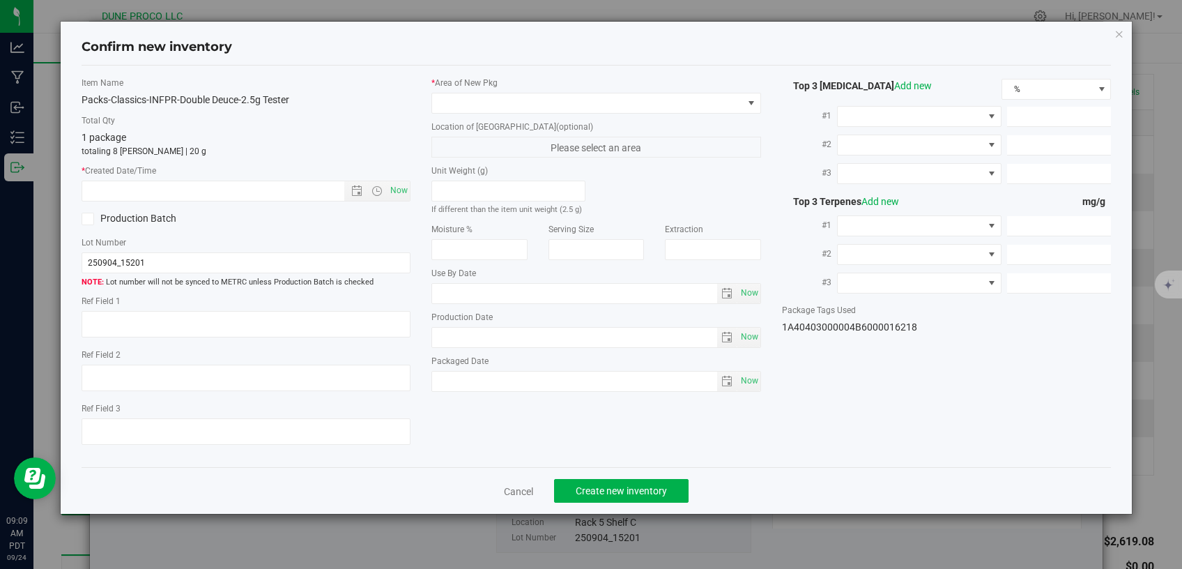
type input "17.4366"
type input "12.8650"
type input "5.1710"
type input "4.9070"
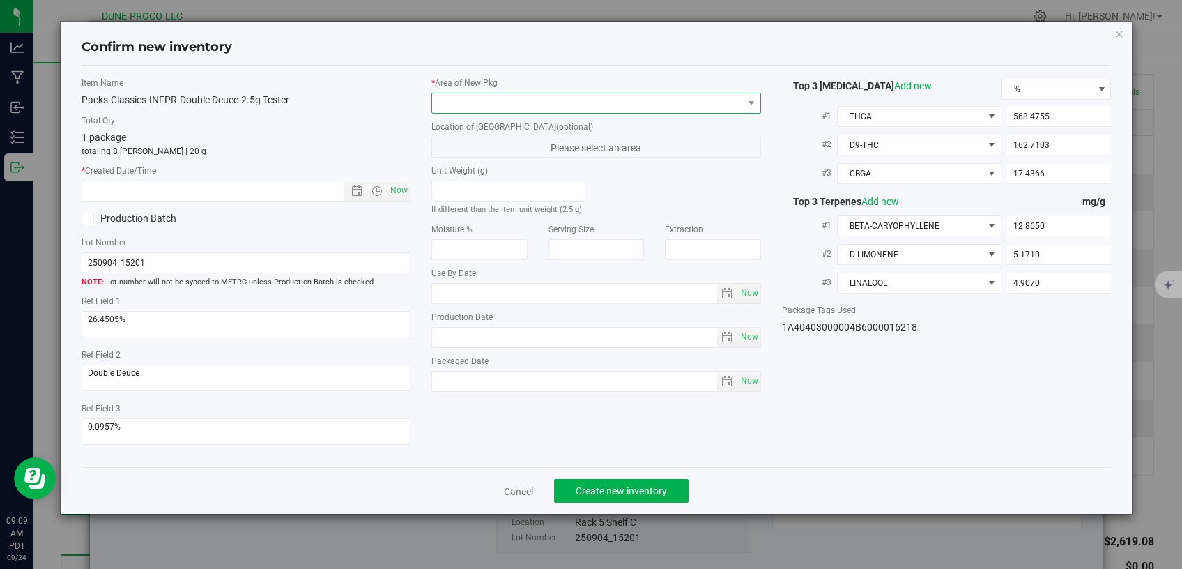
click at [594, 107] on span at bounding box center [587, 103] width 311 height 20
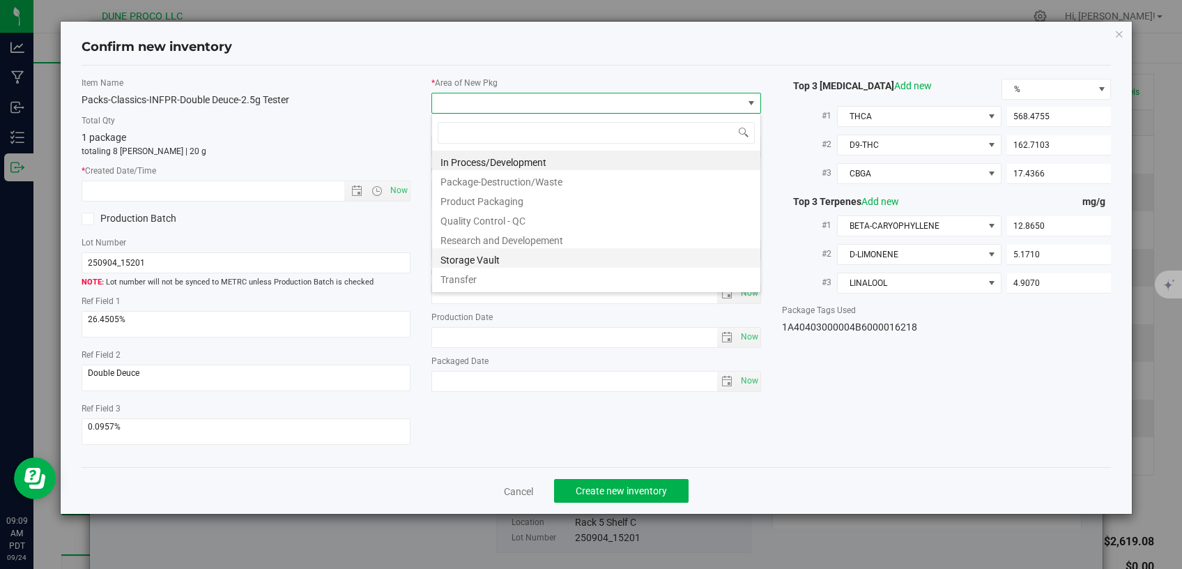
scroll to position [20, 329]
click at [520, 258] on li "Storage Vault" at bounding box center [596, 258] width 328 height 20
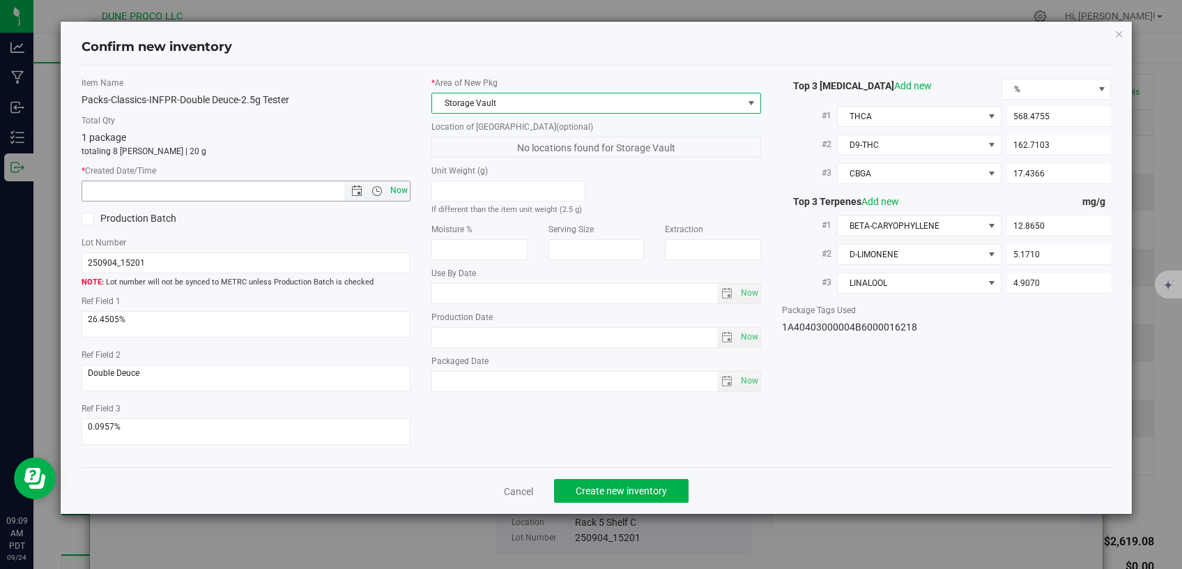
click at [394, 187] on span "Now" at bounding box center [399, 190] width 24 height 20
type input "9/24/2025 9:09 AM"
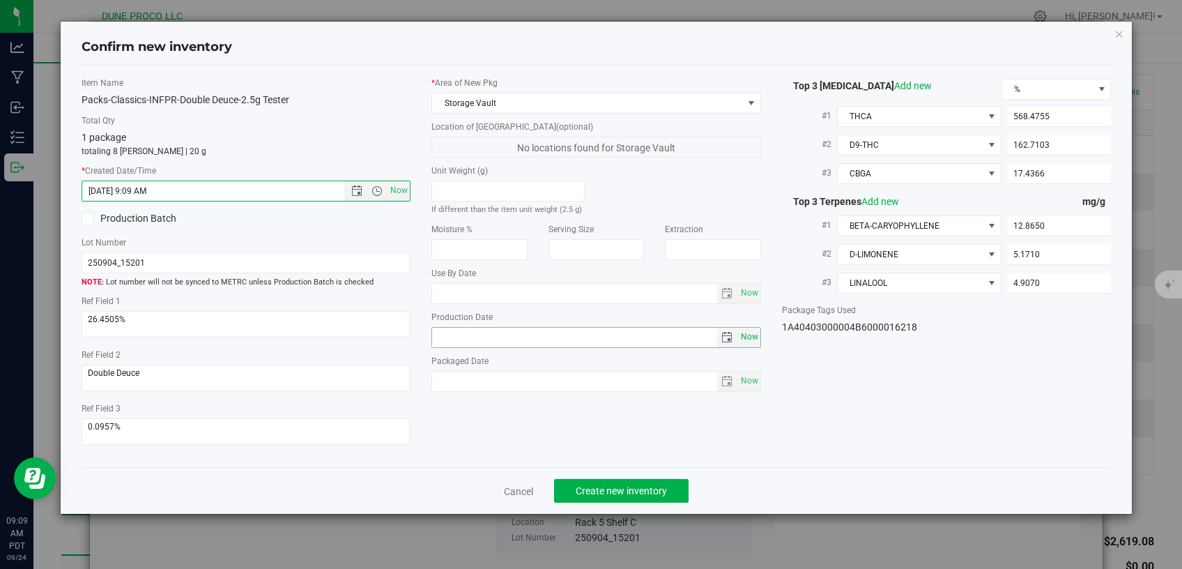
click at [758, 332] on span "Now" at bounding box center [749, 337] width 24 height 20
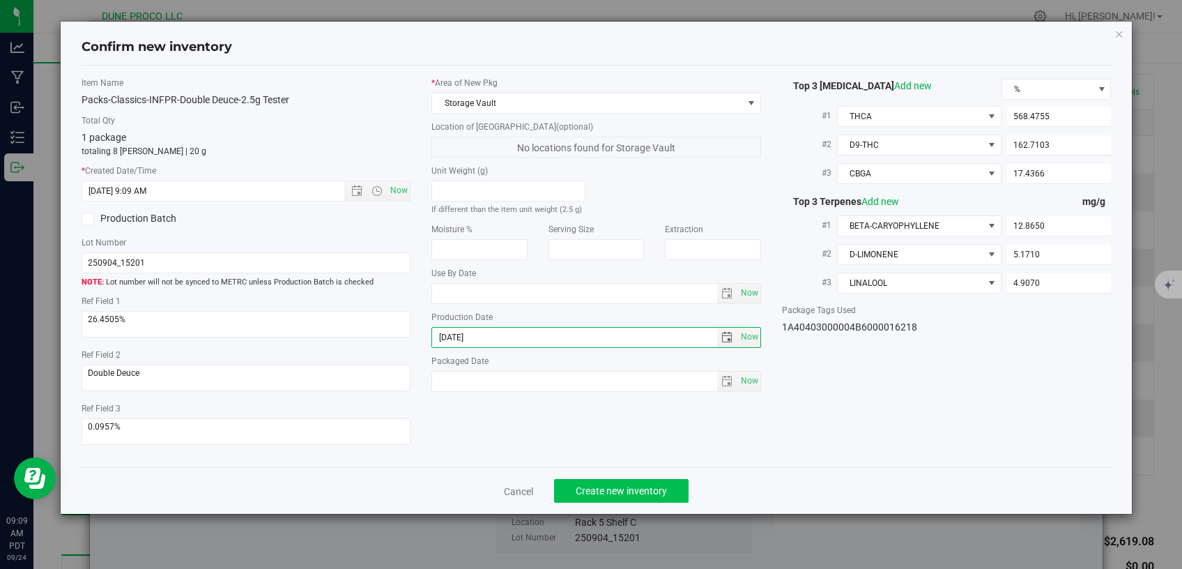
type input "2025-09-04"
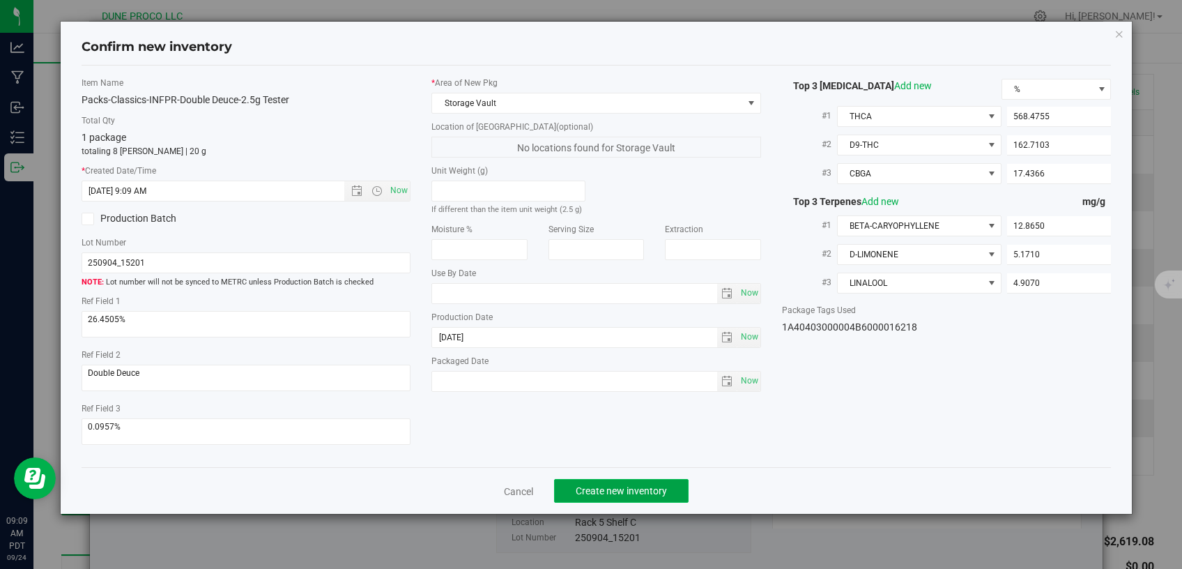
click at [580, 485] on span "Create new inventory" at bounding box center [621, 490] width 91 height 11
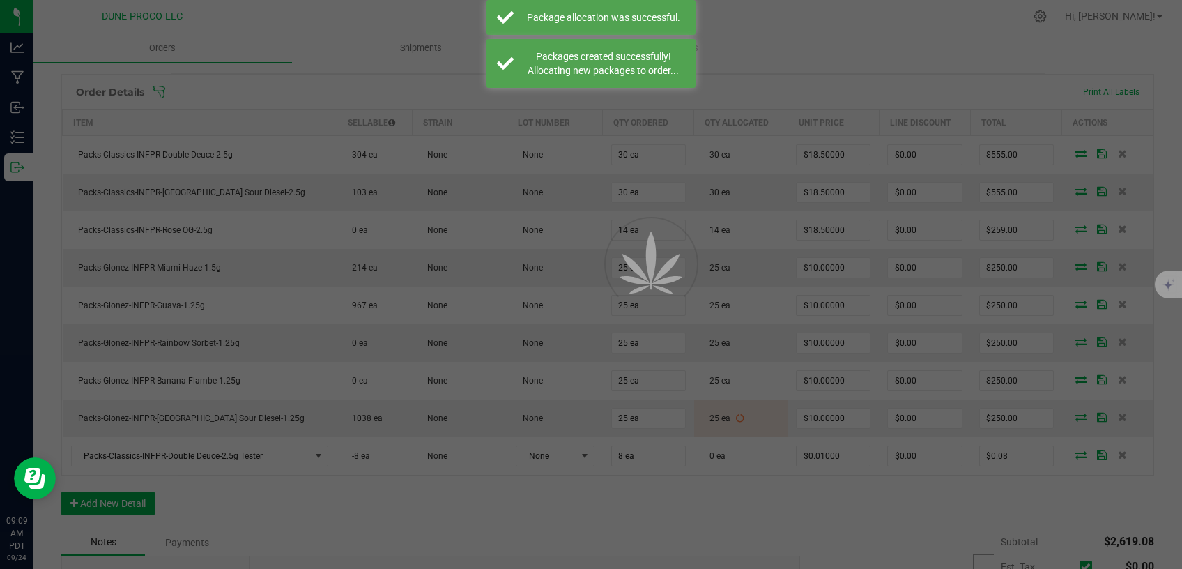
scroll to position [354, 0]
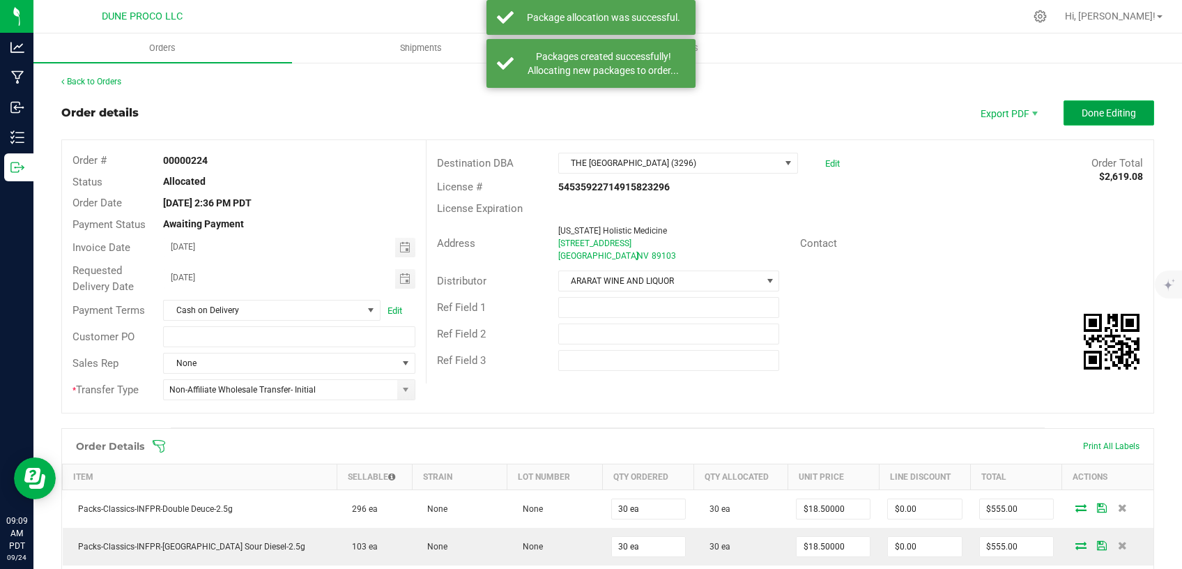
click at [1082, 110] on span "Done Editing" at bounding box center [1109, 112] width 54 height 11
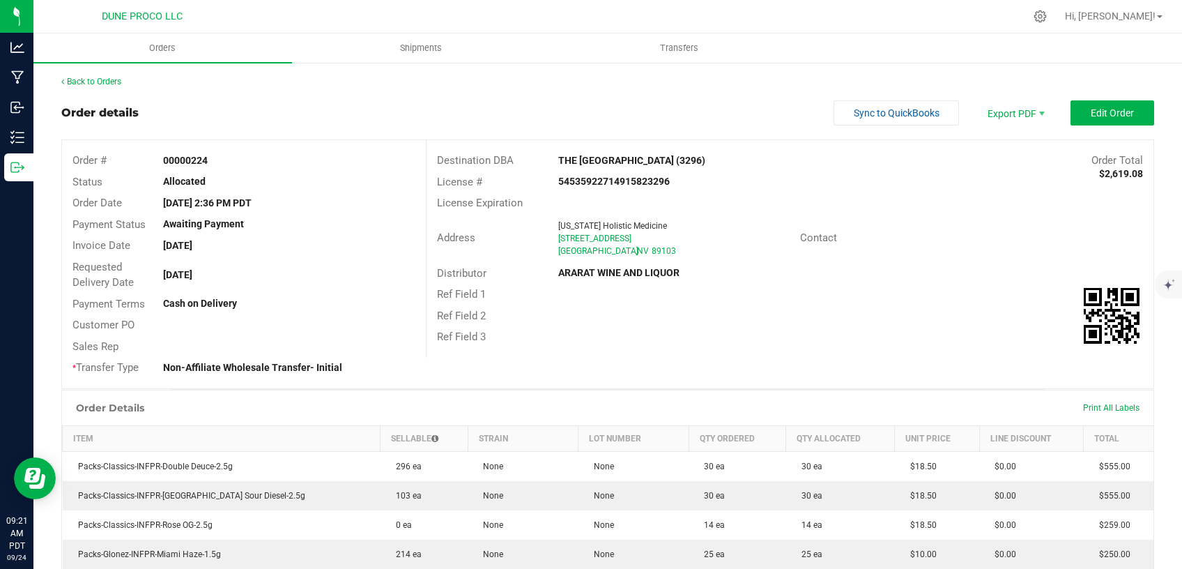
click at [98, 76] on div "Back to Orders" at bounding box center [607, 81] width 1093 height 13
click at [98, 79] on link "Back to Orders" at bounding box center [91, 82] width 60 height 10
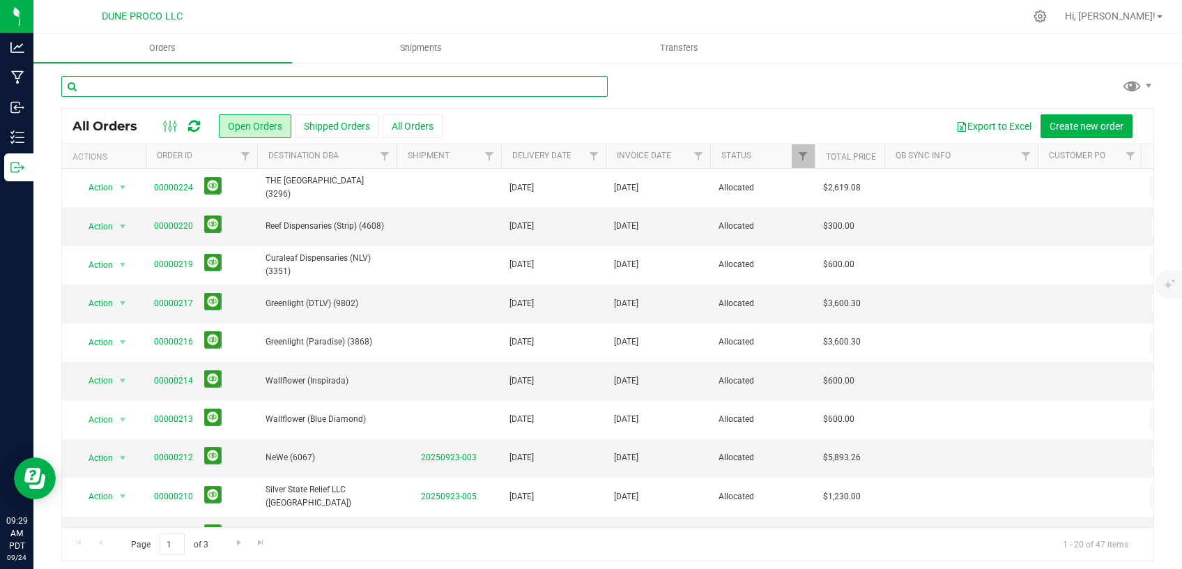
click at [140, 78] on input "text" at bounding box center [334, 86] width 546 height 21
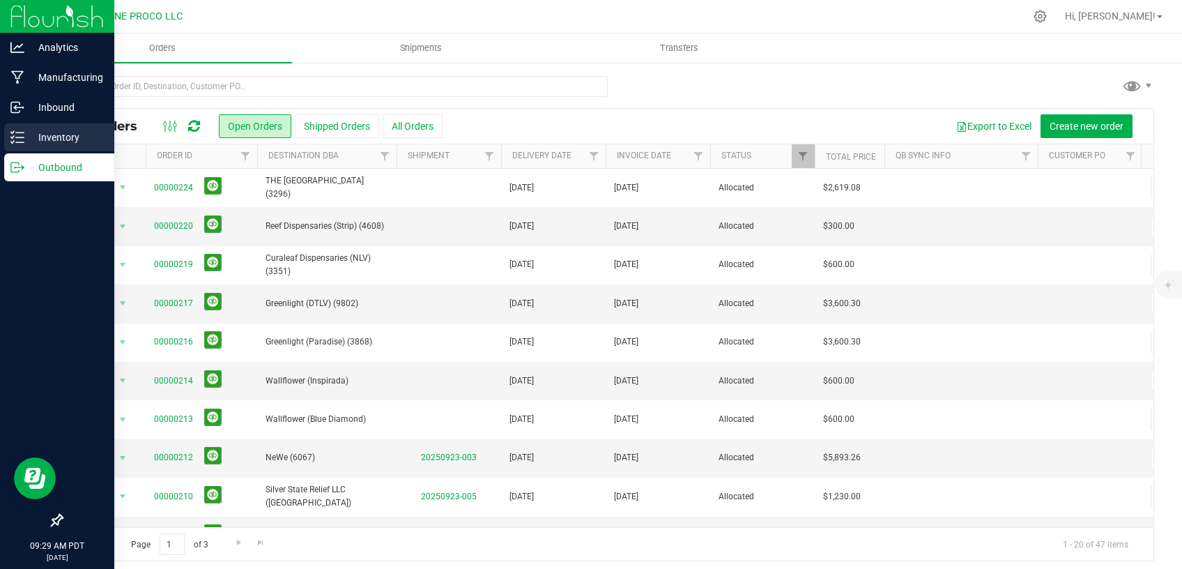
click at [25, 133] on p "Inventory" at bounding box center [66, 137] width 84 height 17
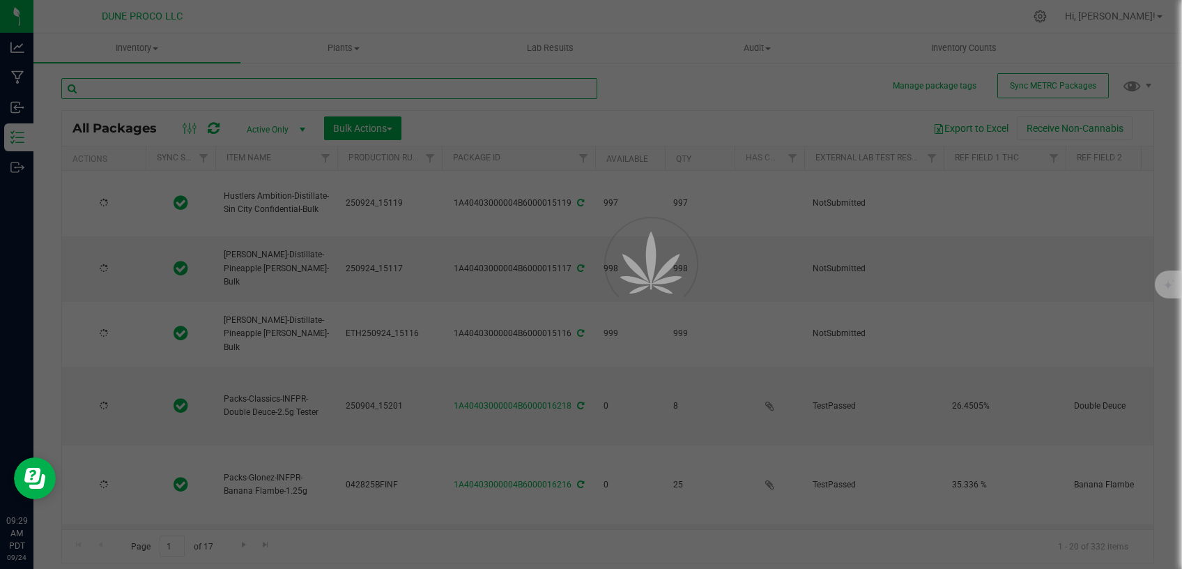
click at [206, 87] on input "text" at bounding box center [329, 88] width 536 height 21
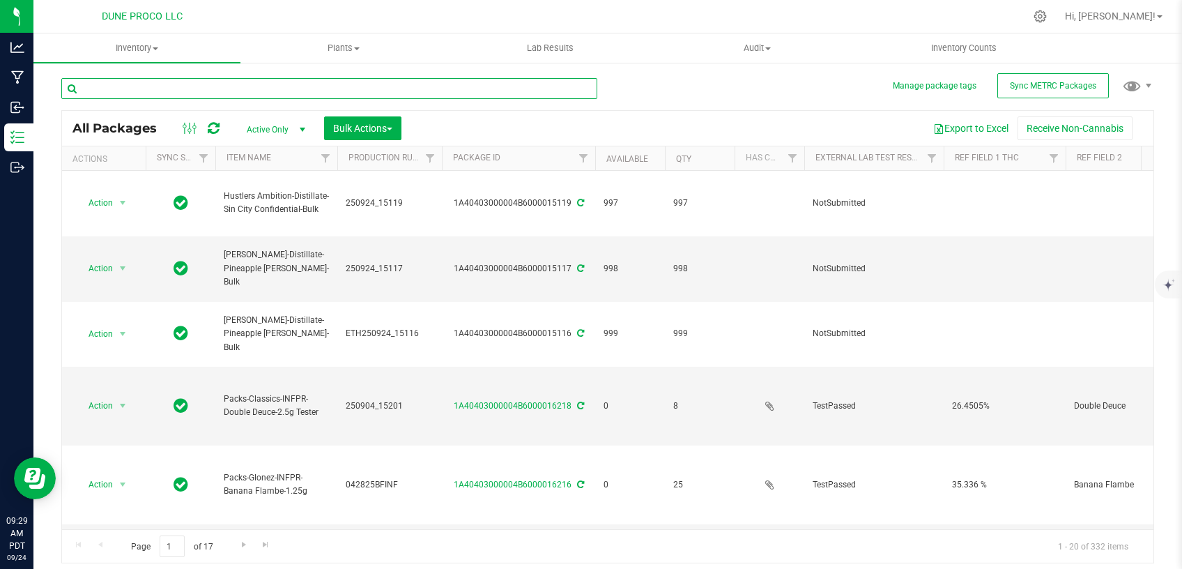
type input "2025-09-04"
type input "2025-04-28"
type input "2025-08-07"
type input "2025-04-28"
type input "2025-07-15"
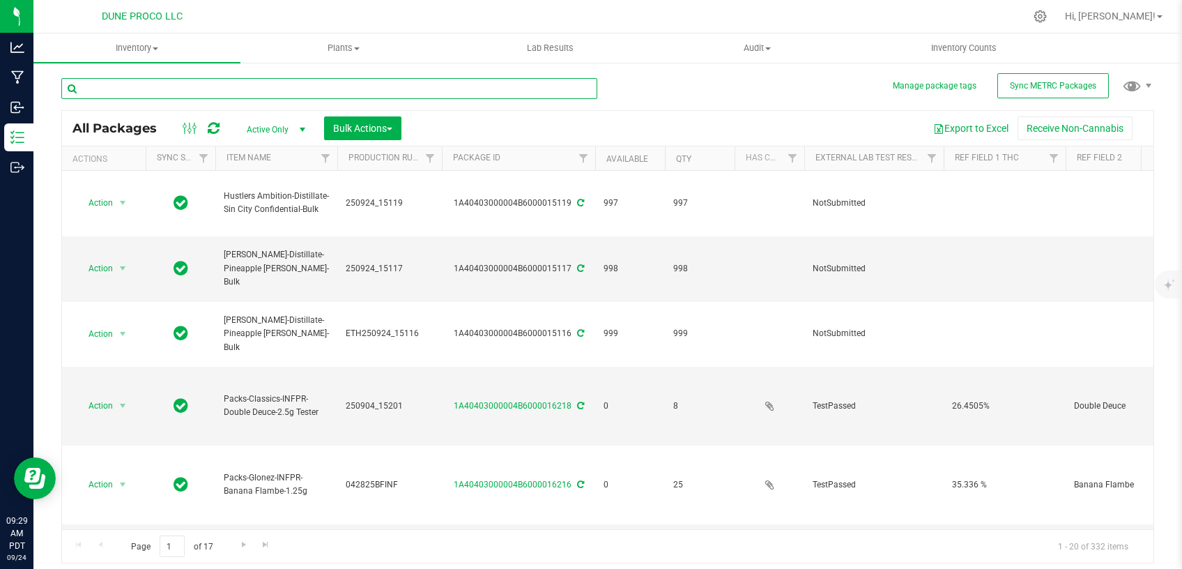
type input "2025-08-12"
type input "2025-07-17"
type input "2025-07-24"
type input "2025-09-04"
type input "2025-08-08"
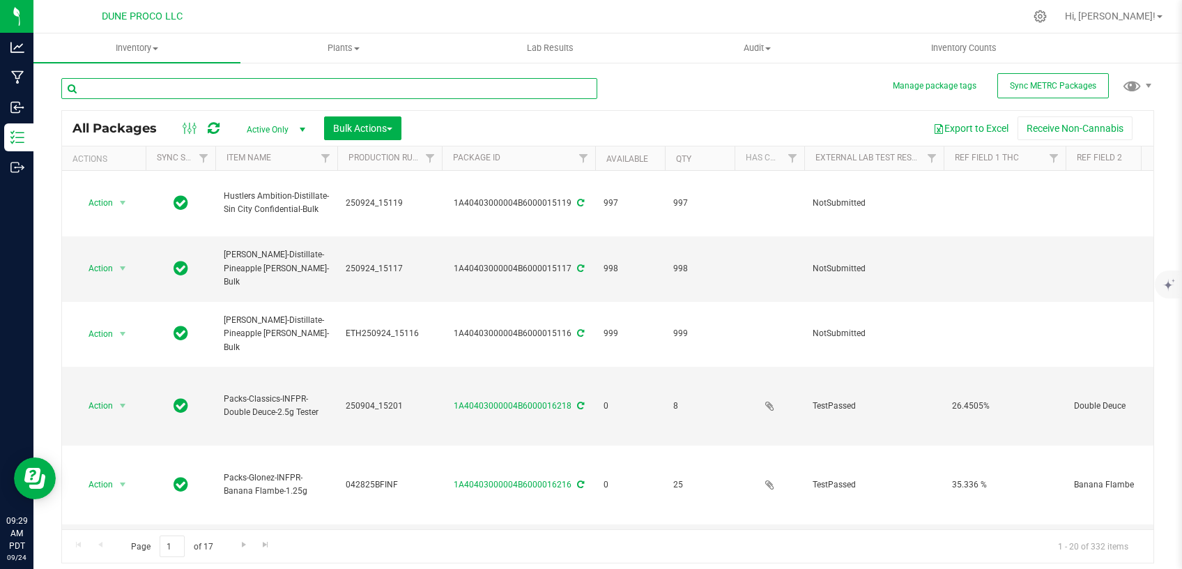
type input "2025-08-07"
type input "2025-08-08"
type input "2025-08-07"
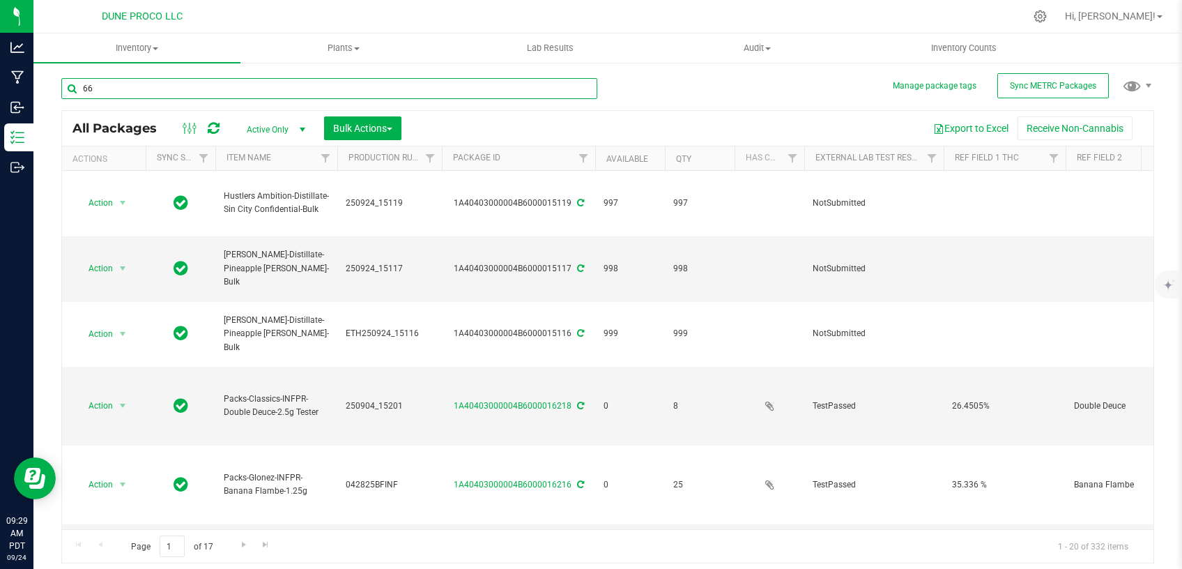
type input "6"
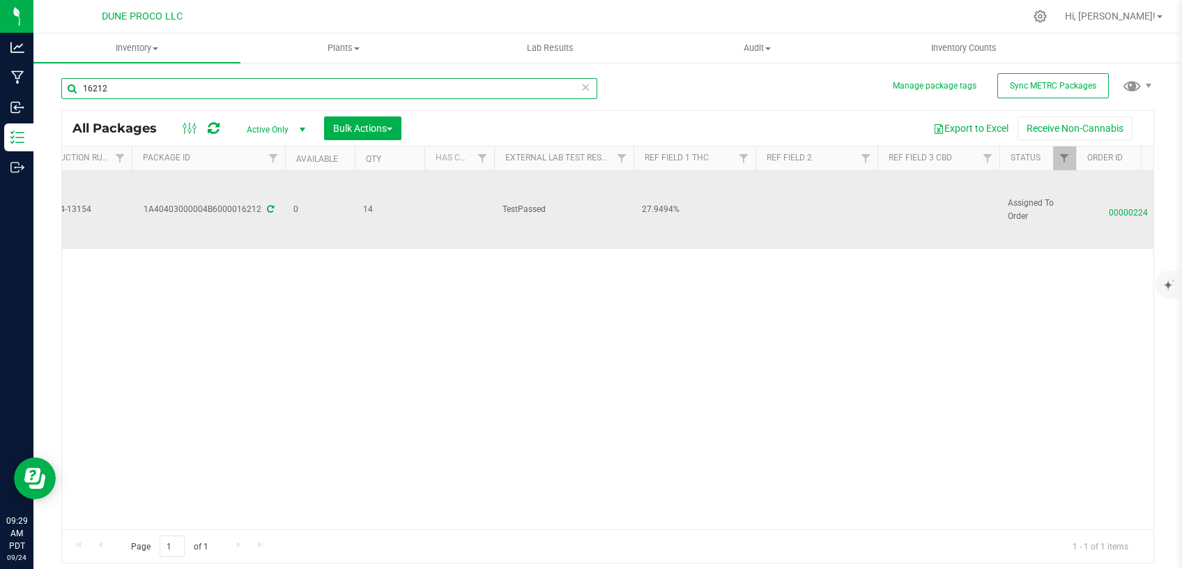
scroll to position [0, 465]
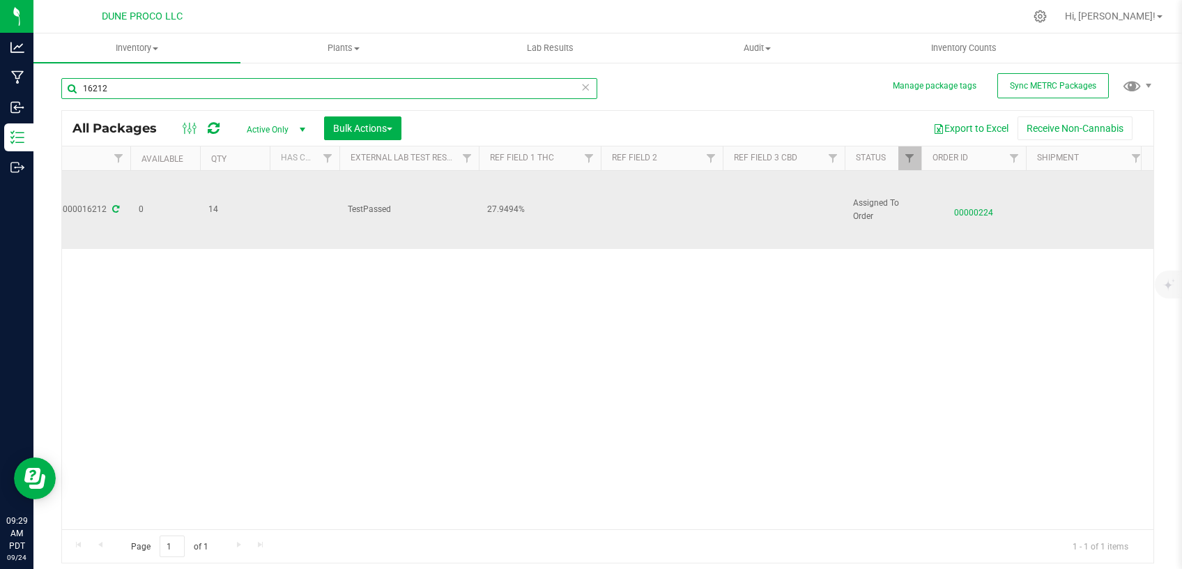
type input "16212"
click at [955, 199] on span "00000224" at bounding box center [974, 209] width 88 height 20
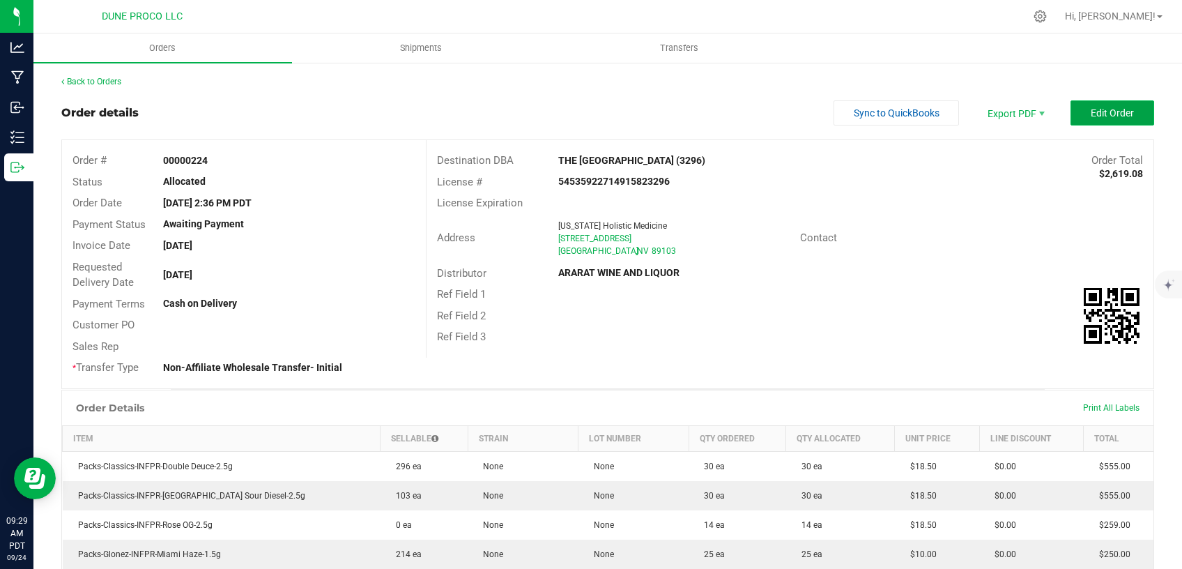
click at [1110, 114] on span "Edit Order" at bounding box center [1112, 112] width 43 height 11
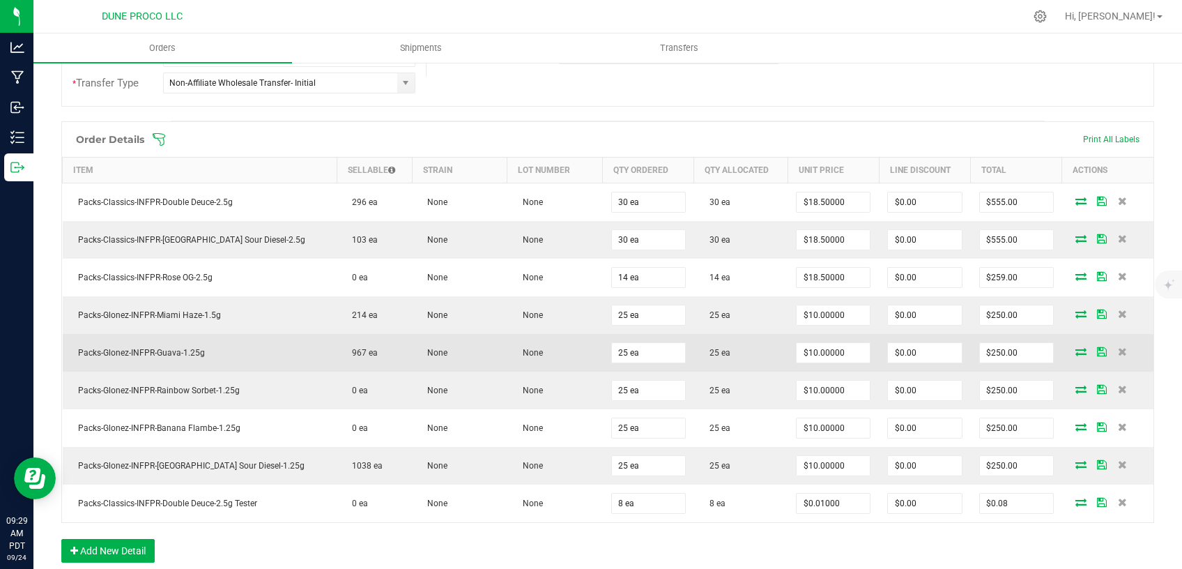
scroll to position [295, 0]
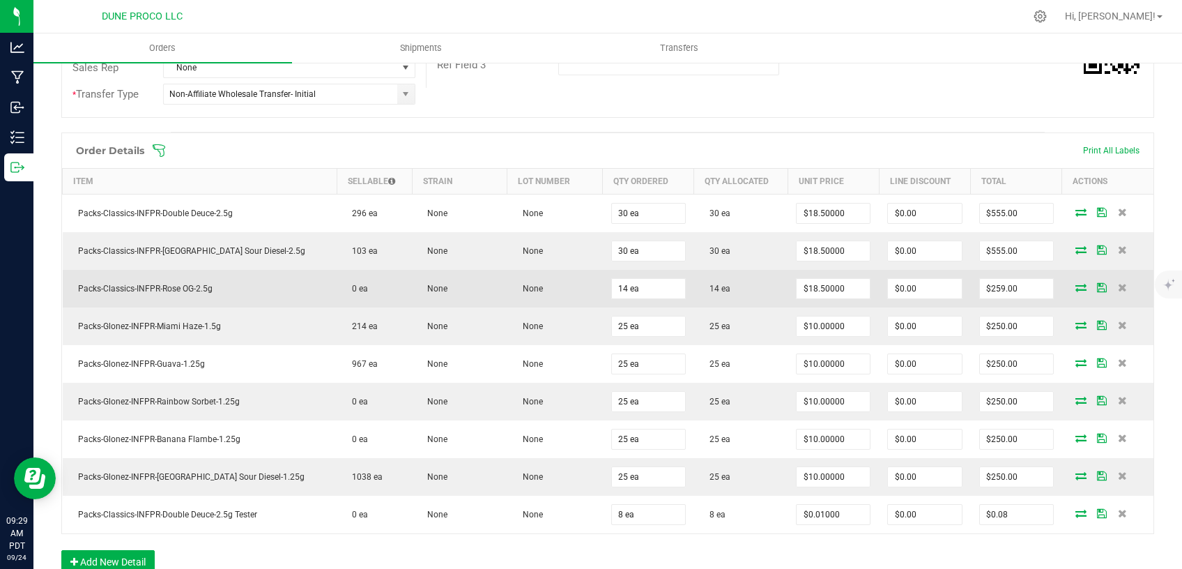
click at [1075, 284] on icon at bounding box center [1080, 287] width 11 height 8
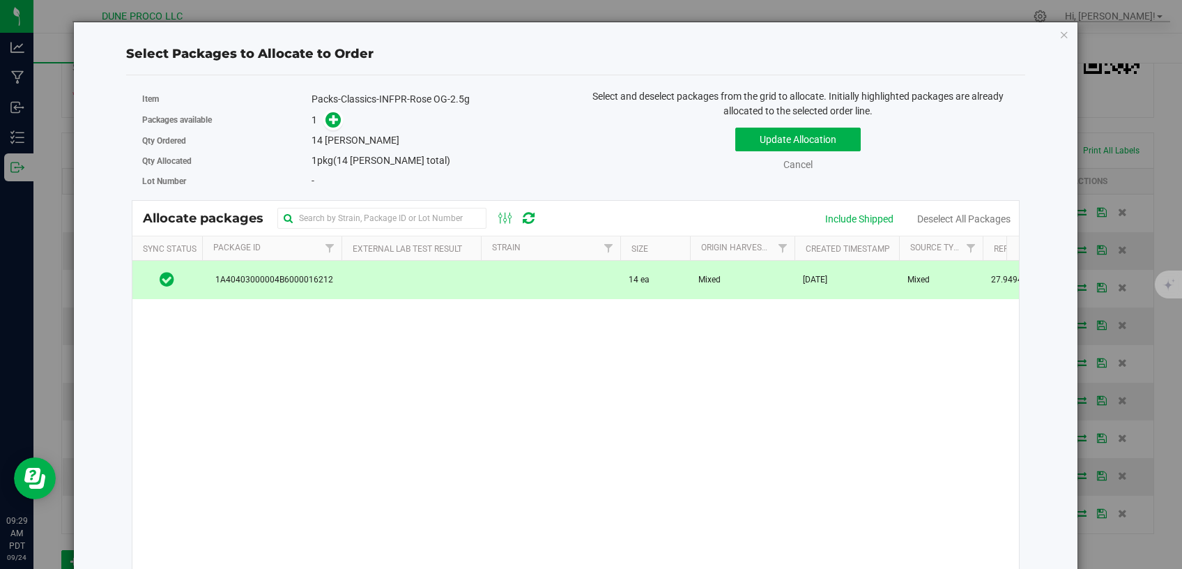
click at [702, 277] on span "Mixed" at bounding box center [709, 279] width 22 height 13
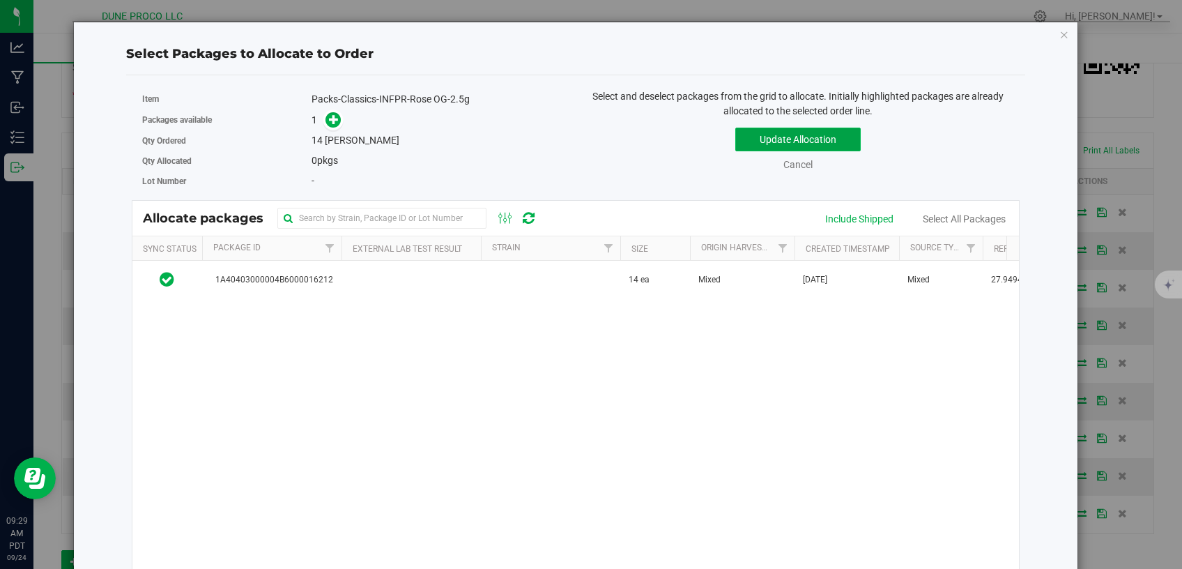
click at [764, 139] on button "Update Allocation" at bounding box center [797, 140] width 125 height 24
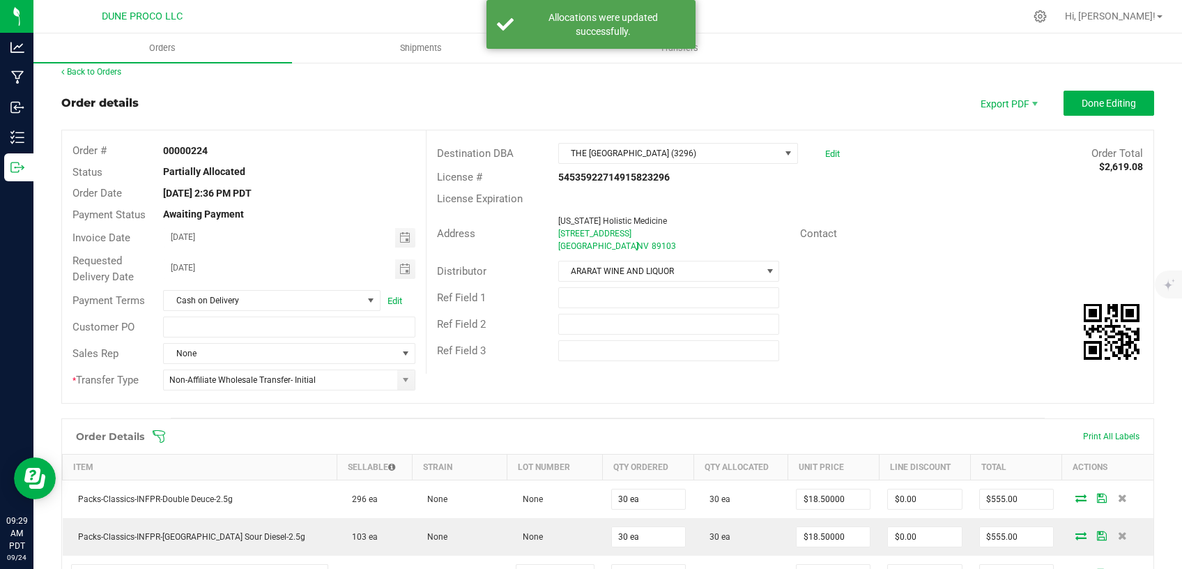
scroll to position [0, 0]
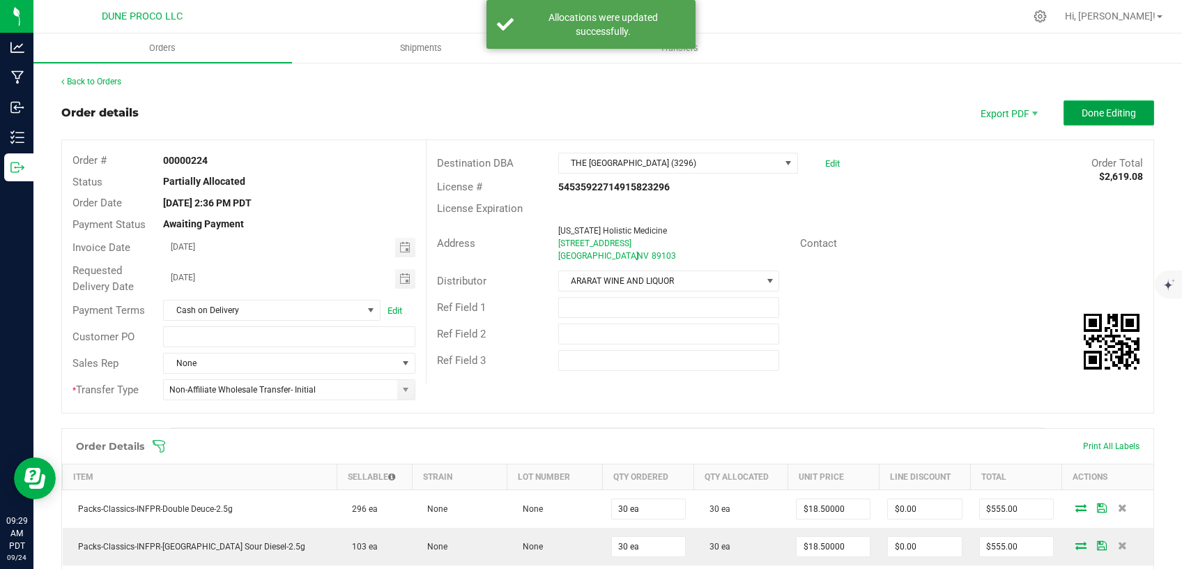
click at [1082, 111] on span "Done Editing" at bounding box center [1109, 112] width 54 height 11
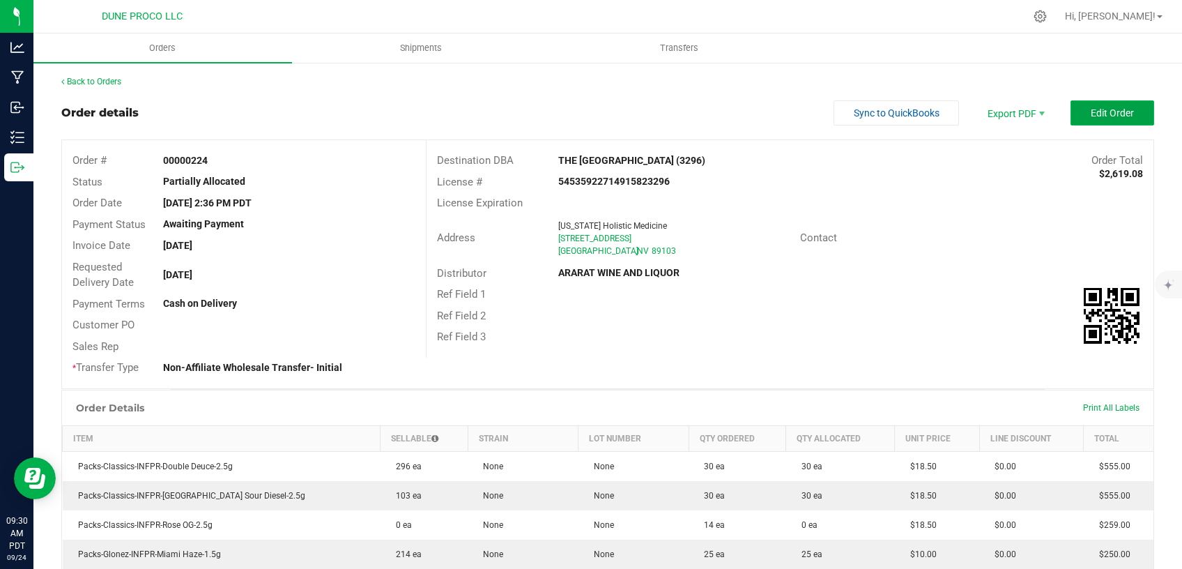
click at [1115, 118] on button "Edit Order" at bounding box center [1112, 112] width 84 height 25
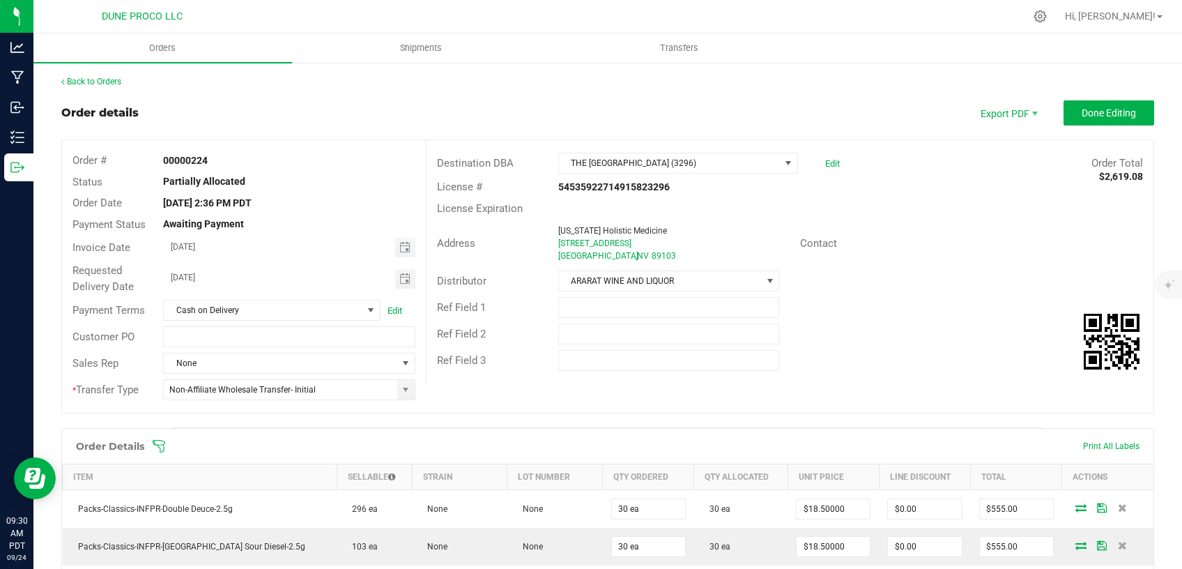
scroll to position [236, 0]
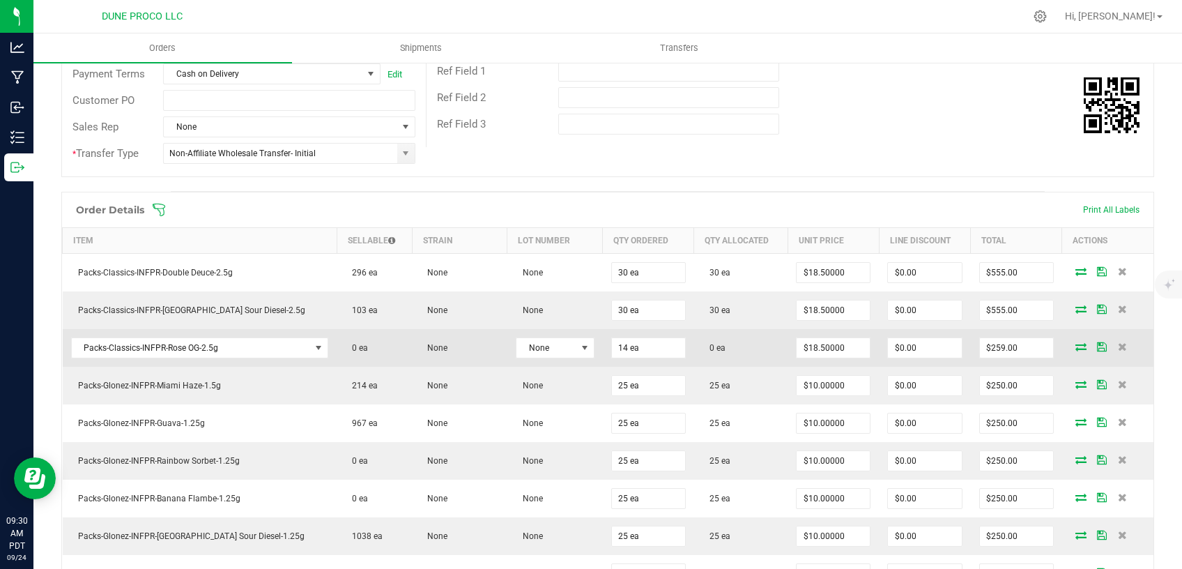
click at [1075, 346] on icon at bounding box center [1080, 346] width 11 height 8
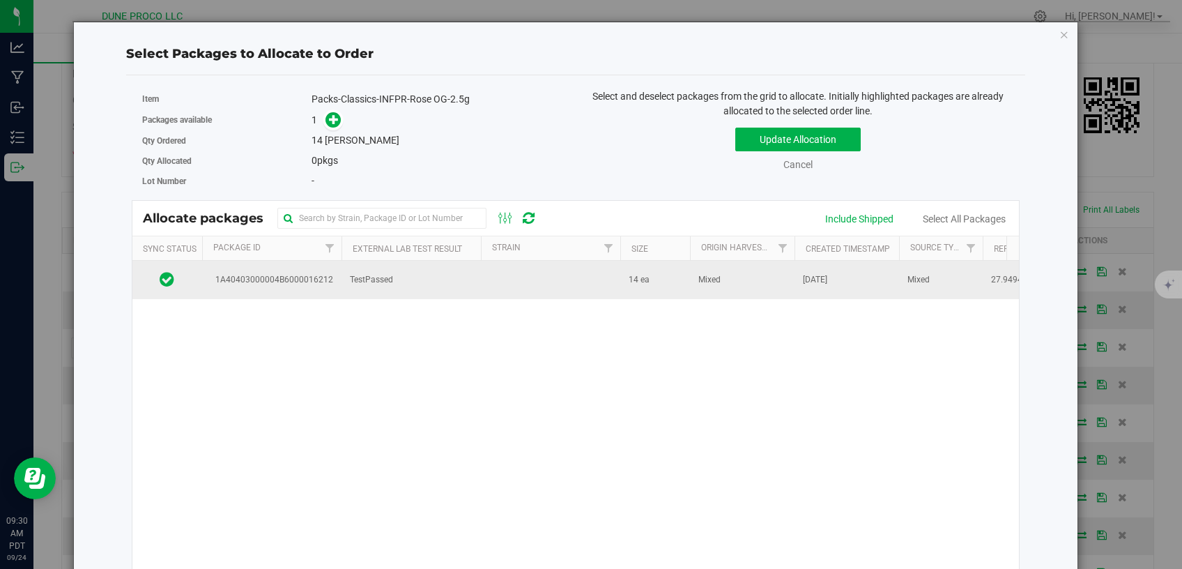
click at [411, 281] on td "TestPassed" at bounding box center [410, 280] width 139 height 38
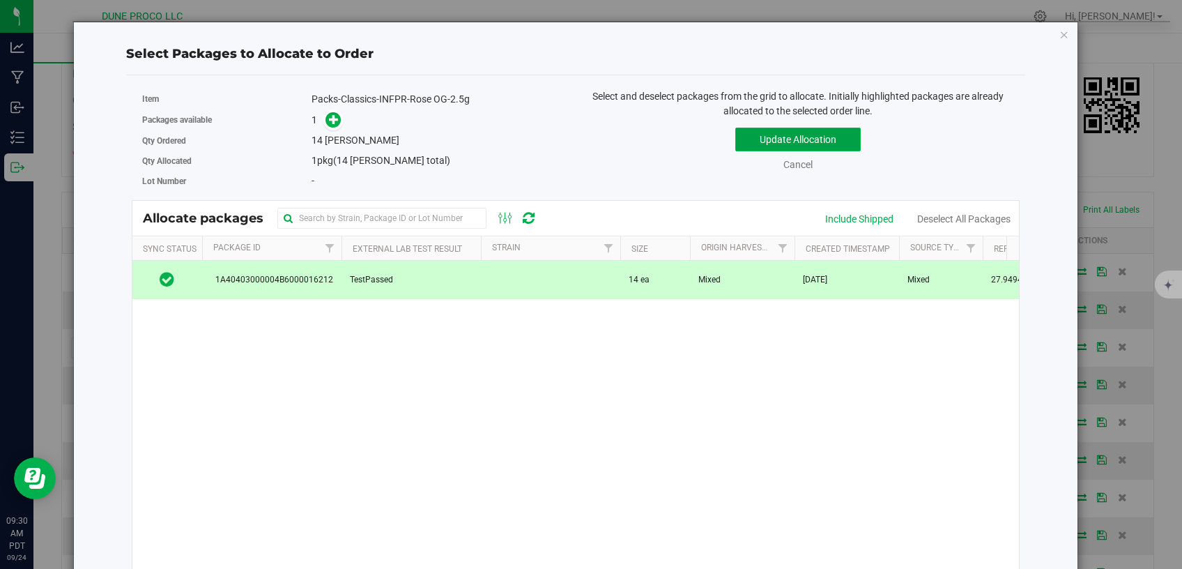
click at [779, 134] on button "Update Allocation" at bounding box center [797, 140] width 125 height 24
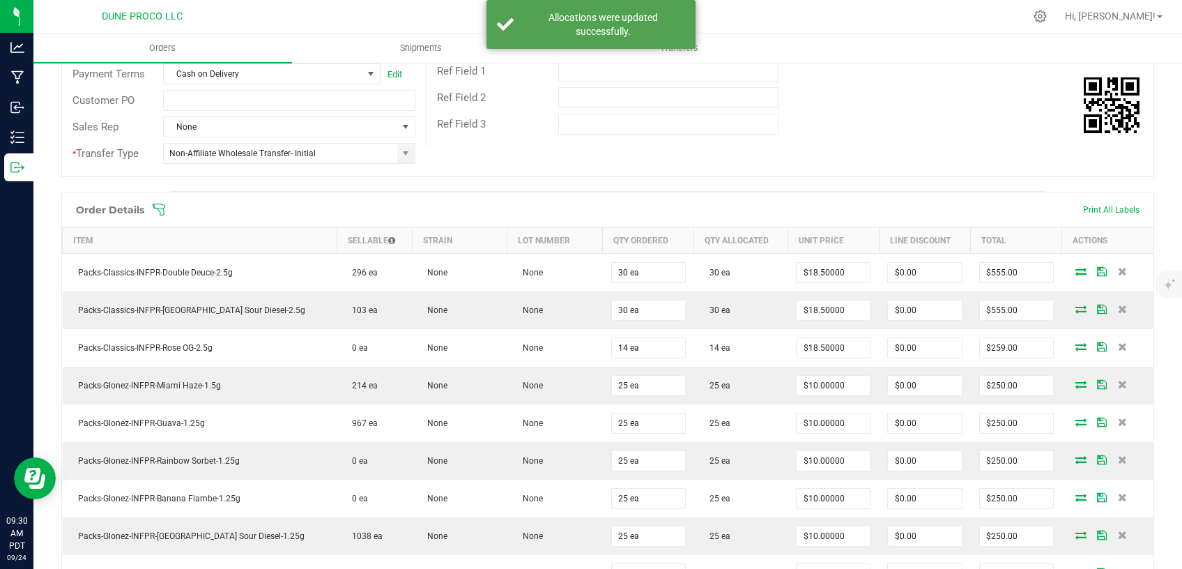
scroll to position [0, 0]
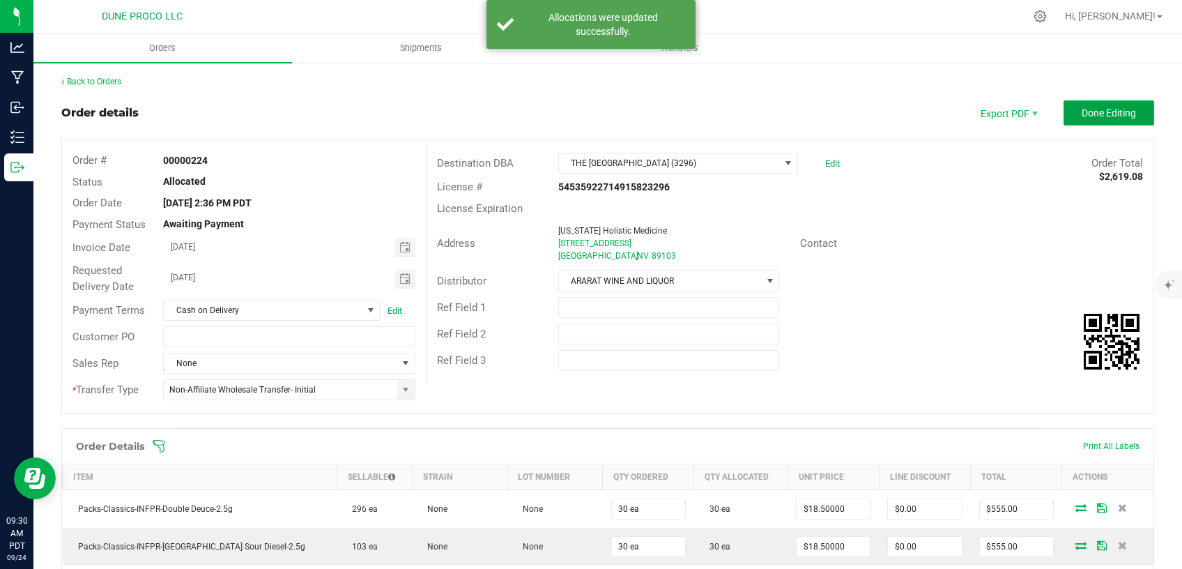
click at [1082, 120] on button "Done Editing" at bounding box center [1108, 112] width 91 height 25
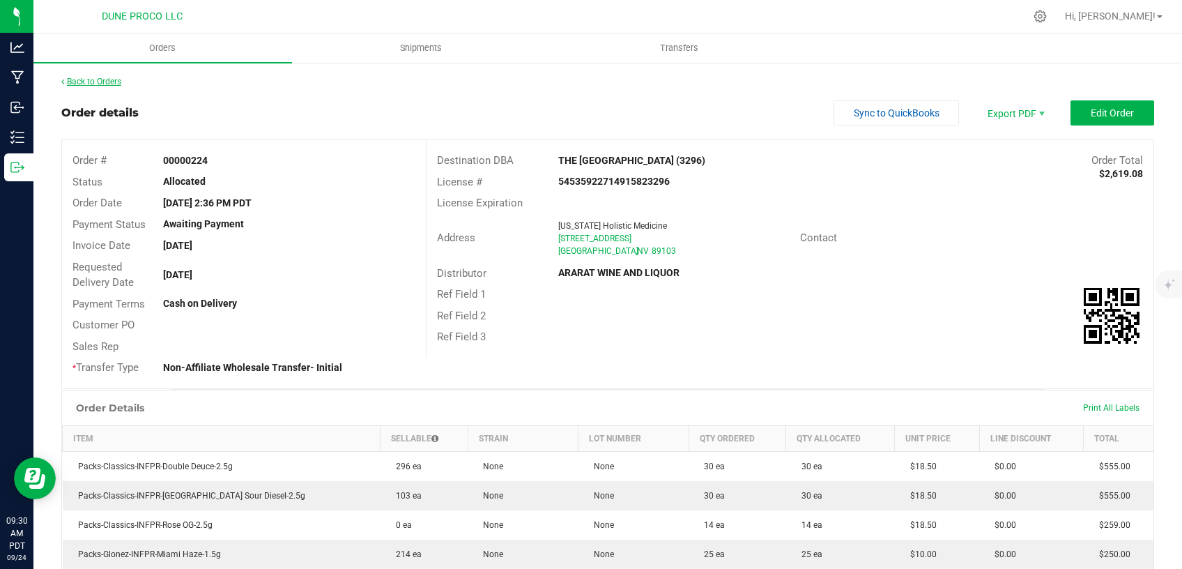
click at [110, 77] on link "Back to Orders" at bounding box center [91, 82] width 60 height 10
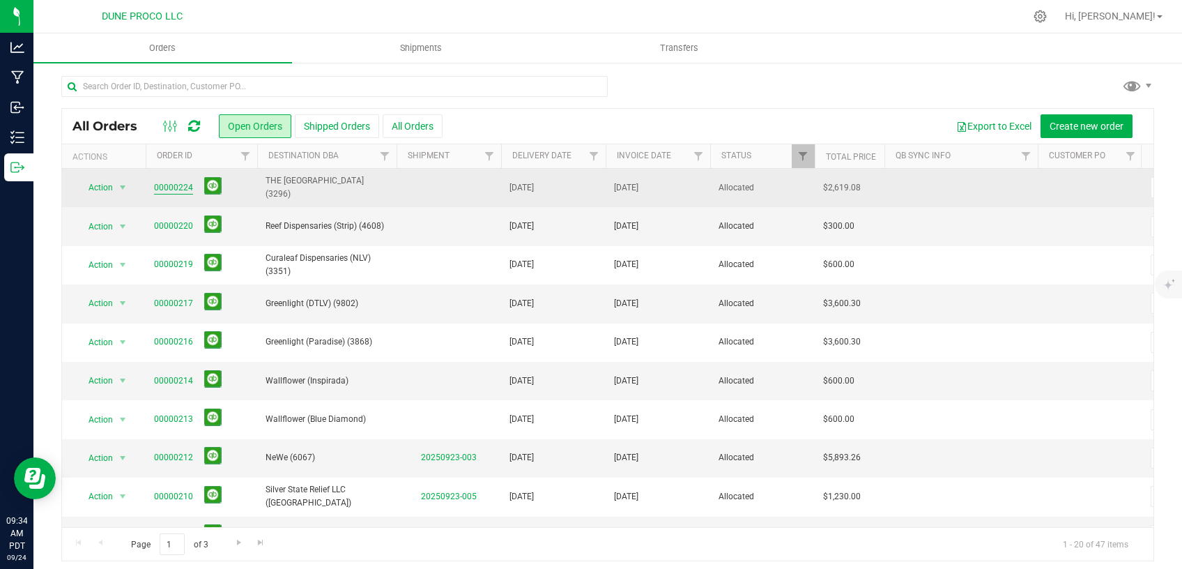
click at [164, 186] on link "00000224" at bounding box center [173, 187] width 39 height 13
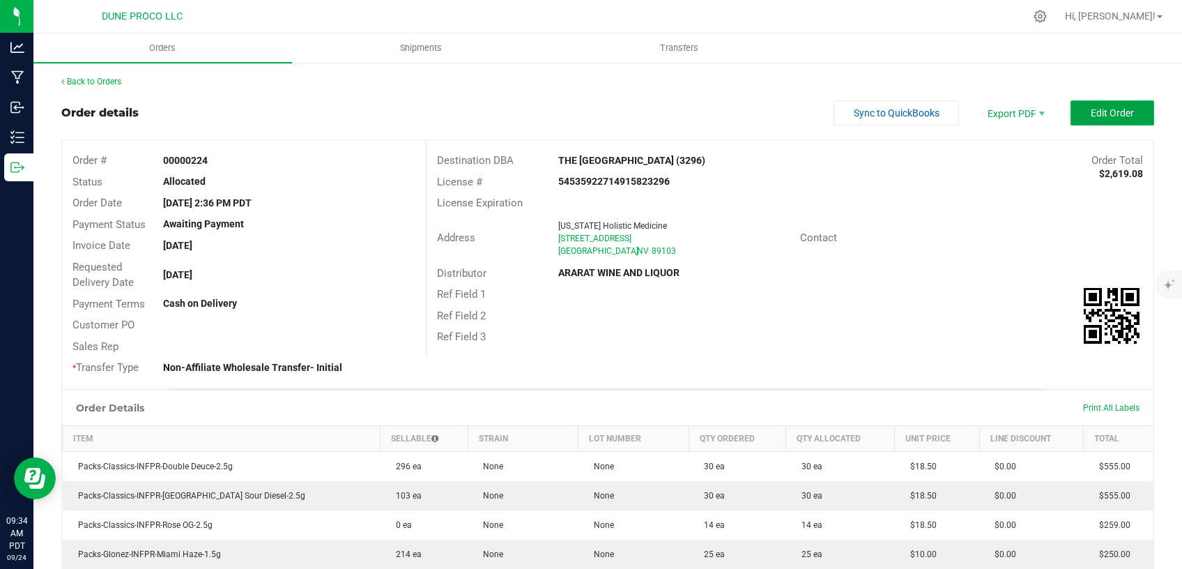
click at [1091, 109] on span "Edit Order" at bounding box center [1112, 112] width 43 height 11
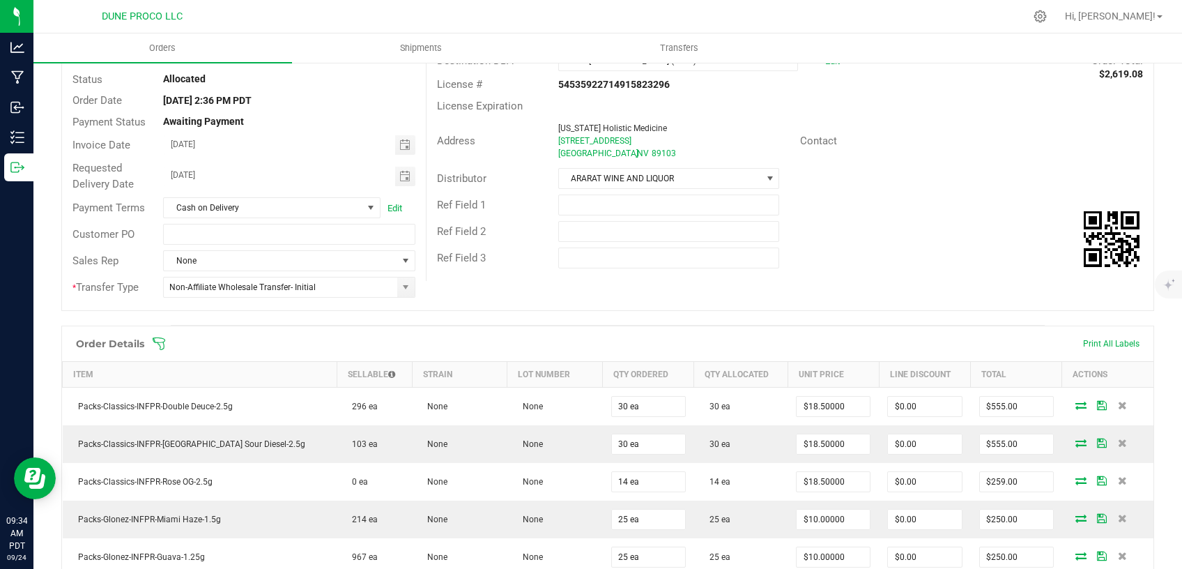
scroll to position [236, 0]
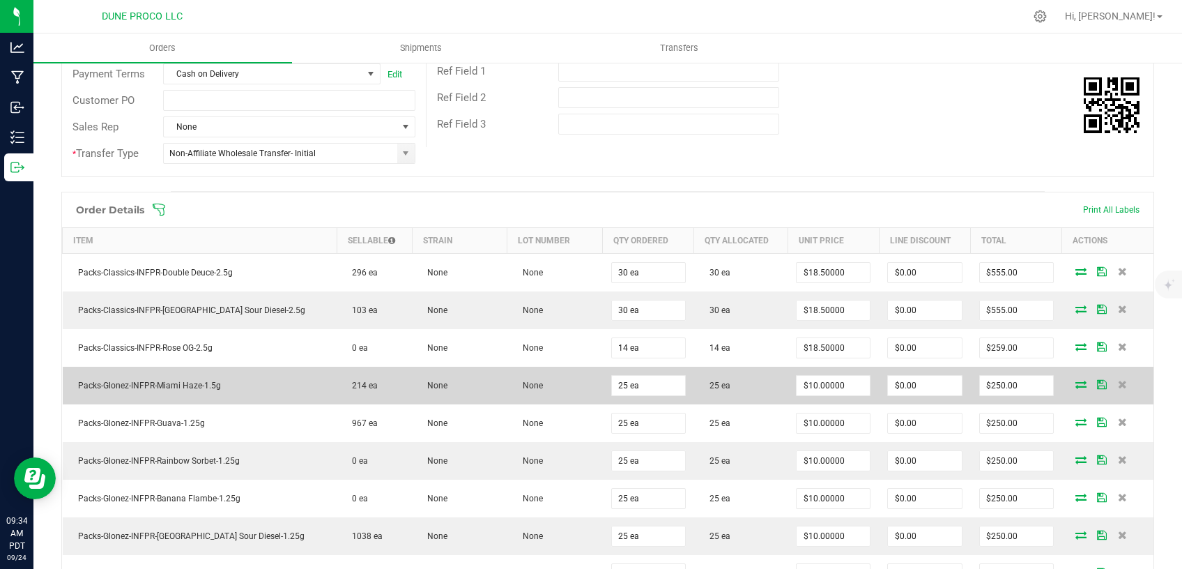
click at [1075, 383] on icon at bounding box center [1080, 384] width 11 height 8
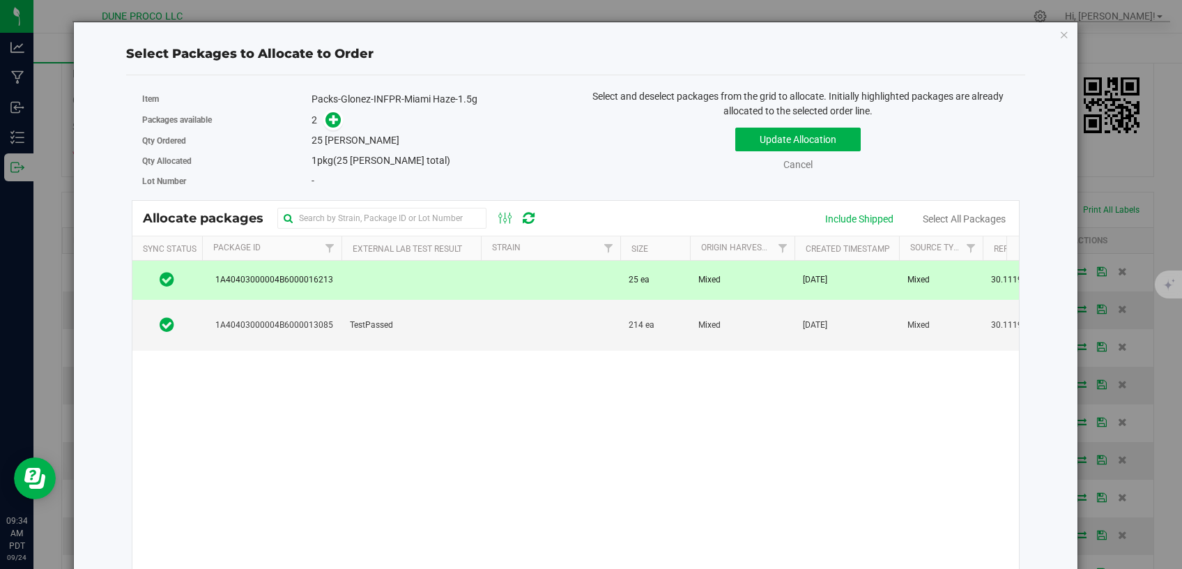
click at [544, 278] on td at bounding box center [550, 280] width 139 height 38
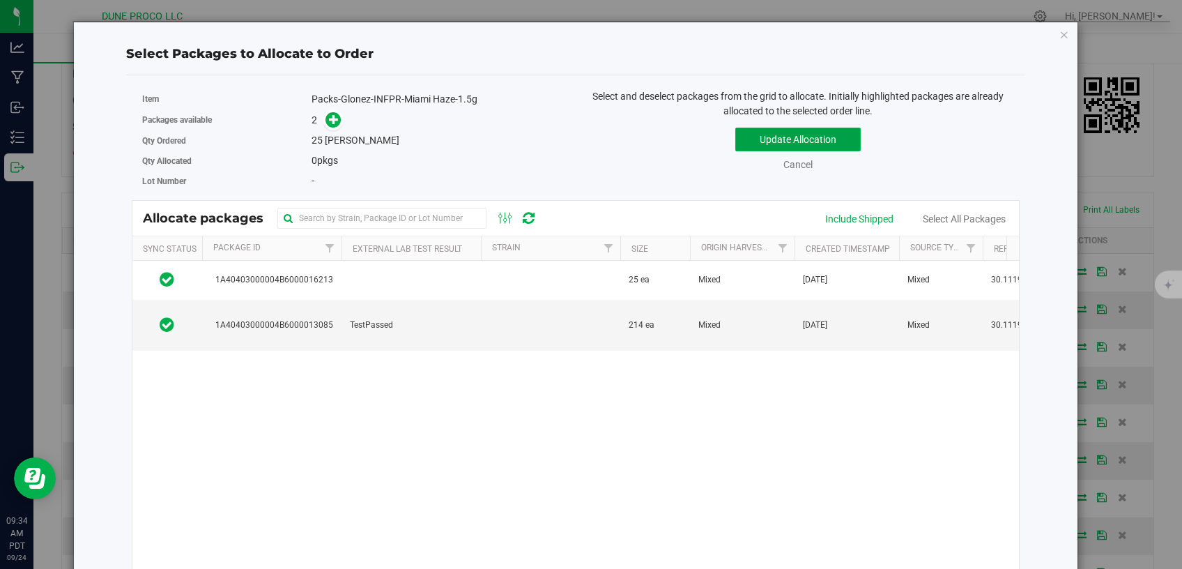
click at [744, 134] on button "Update Allocation" at bounding box center [797, 140] width 125 height 24
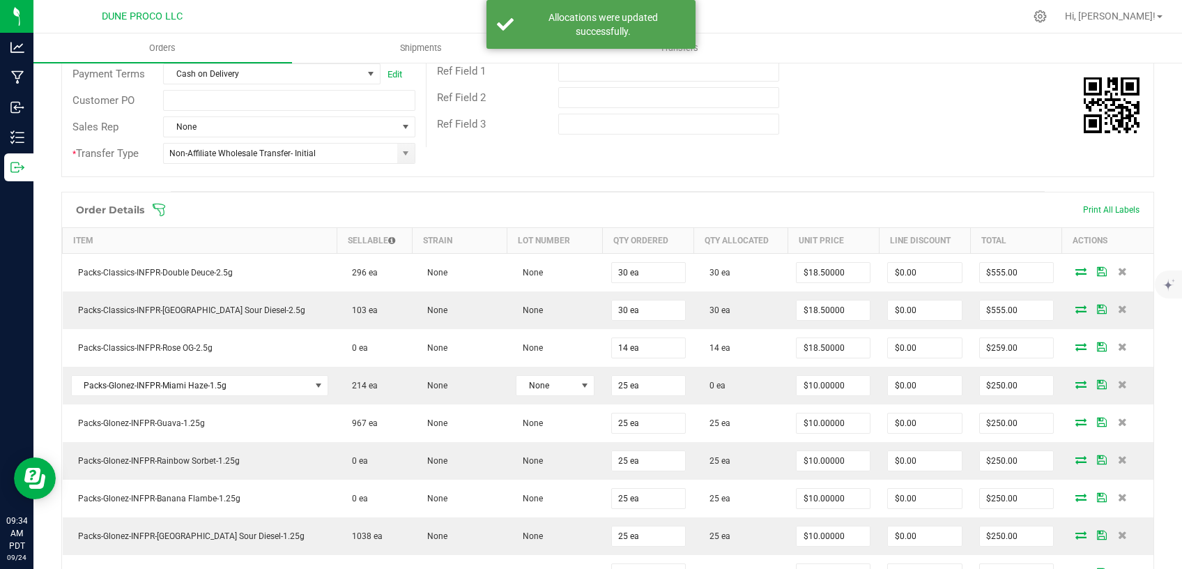
scroll to position [0, 0]
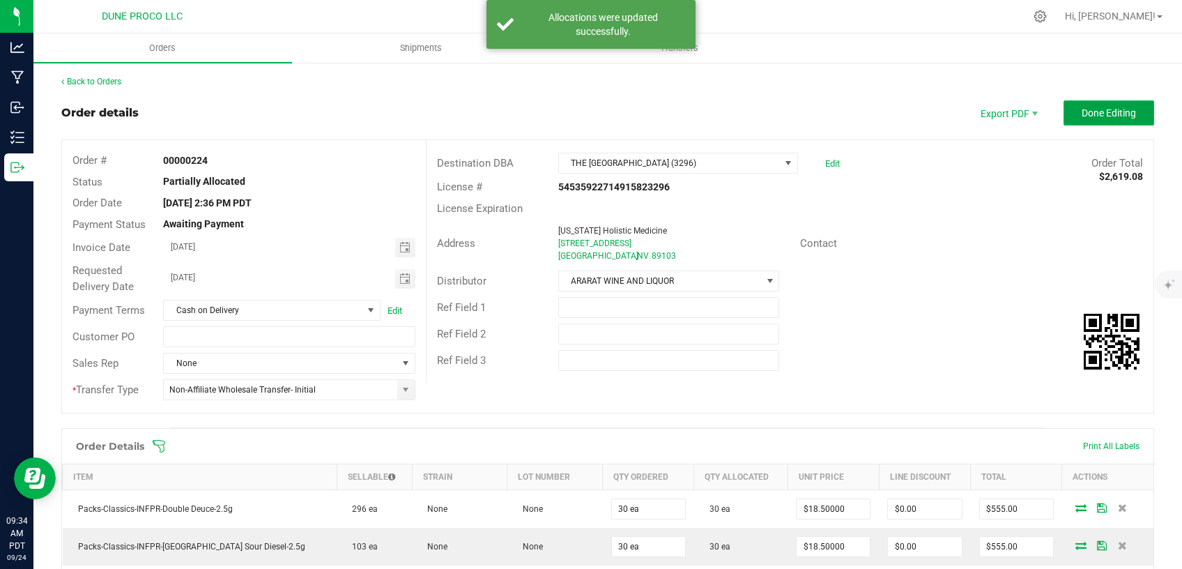
click at [1089, 121] on button "Done Editing" at bounding box center [1108, 112] width 91 height 25
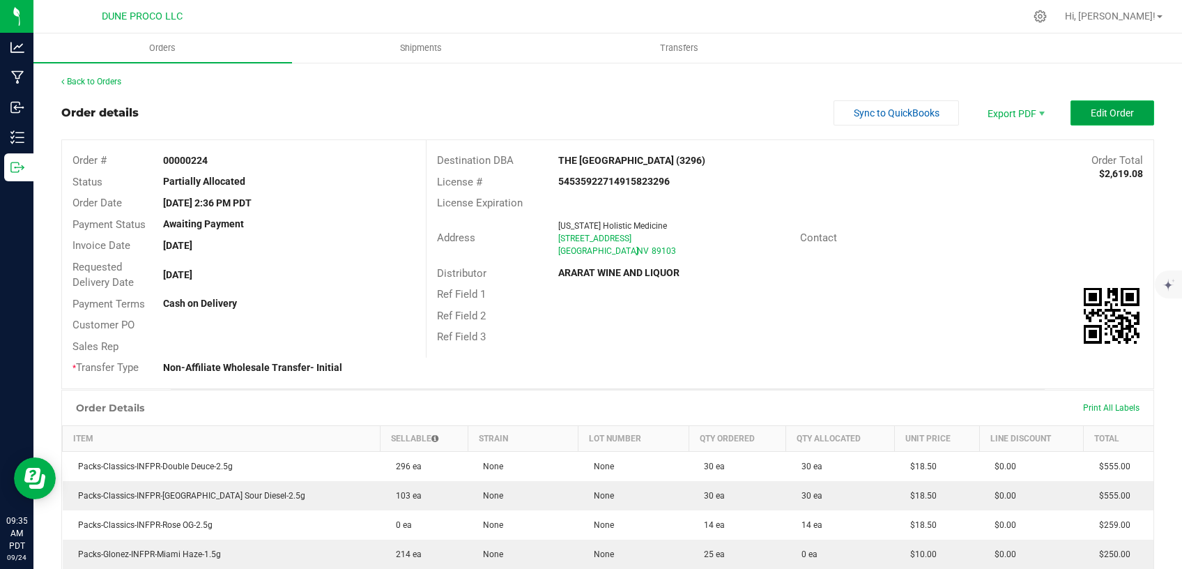
click at [1094, 103] on button "Edit Order" at bounding box center [1112, 112] width 84 height 25
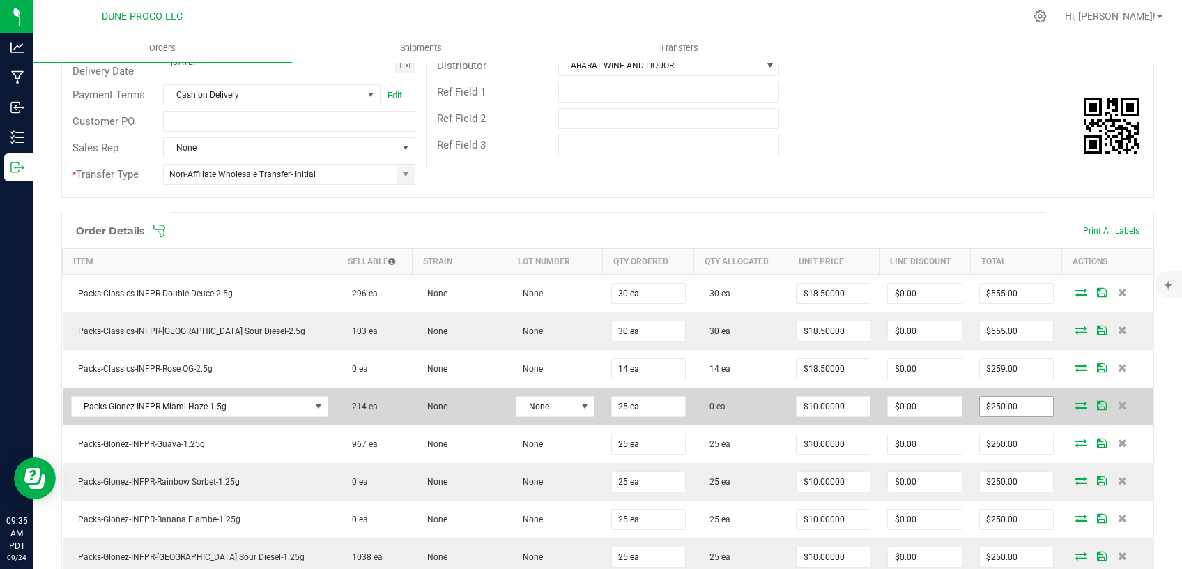
scroll to position [236, 0]
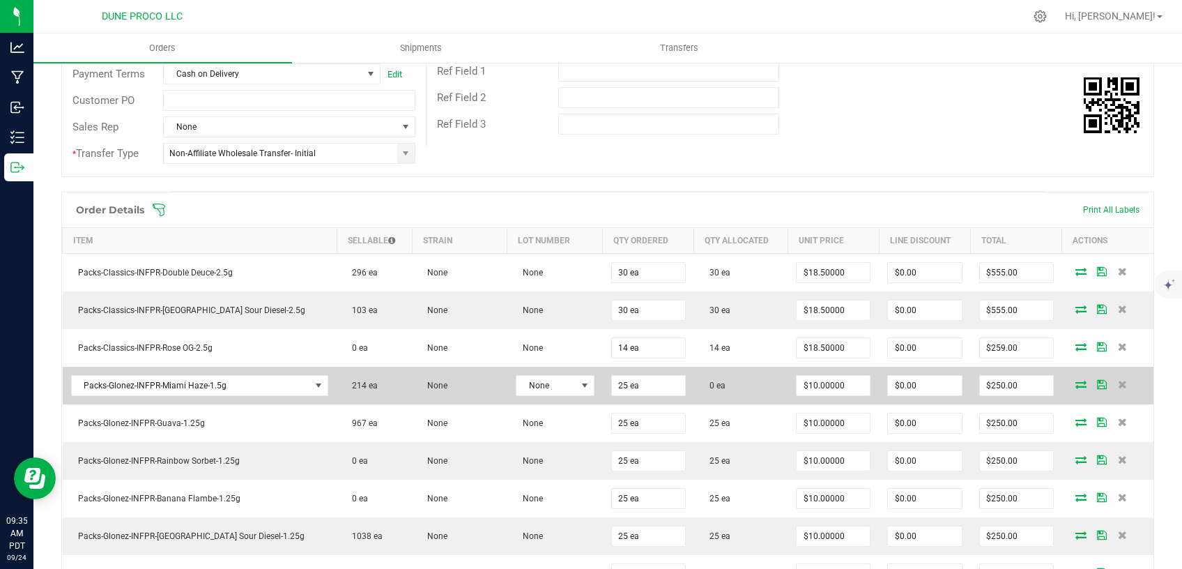
click at [1070, 383] on span at bounding box center [1080, 384] width 21 height 8
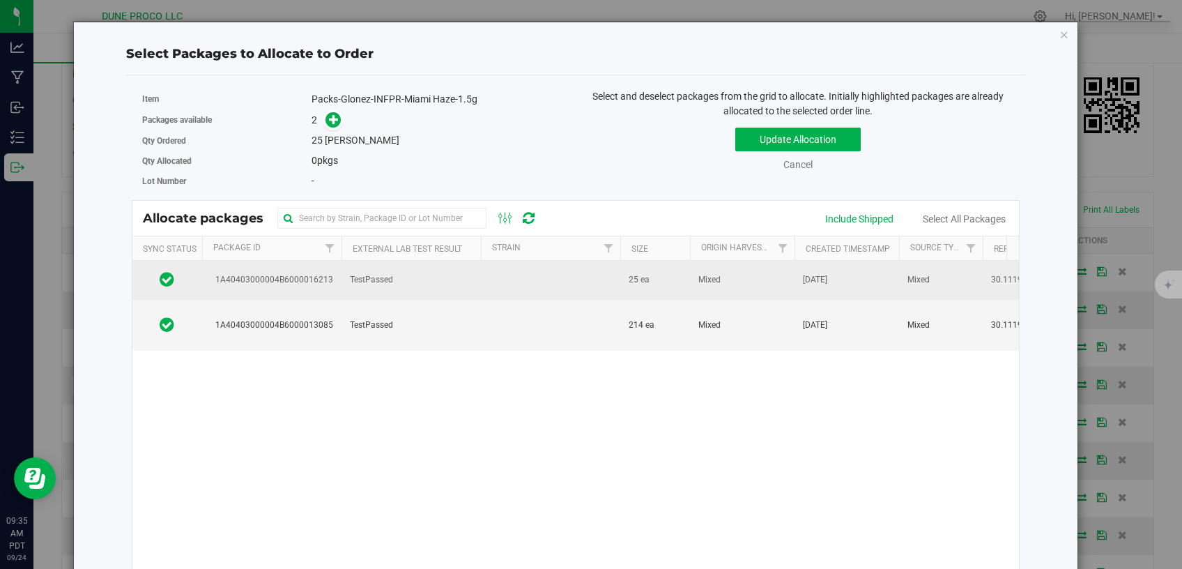
click at [553, 272] on td at bounding box center [550, 280] width 139 height 38
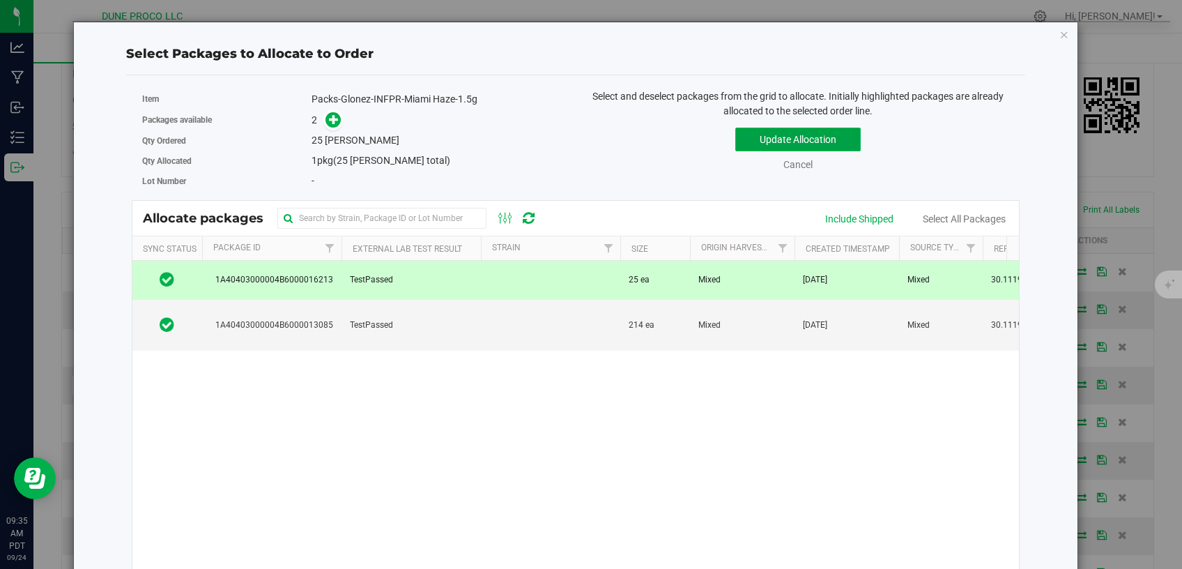
click at [744, 140] on button "Update Allocation" at bounding box center [797, 140] width 125 height 24
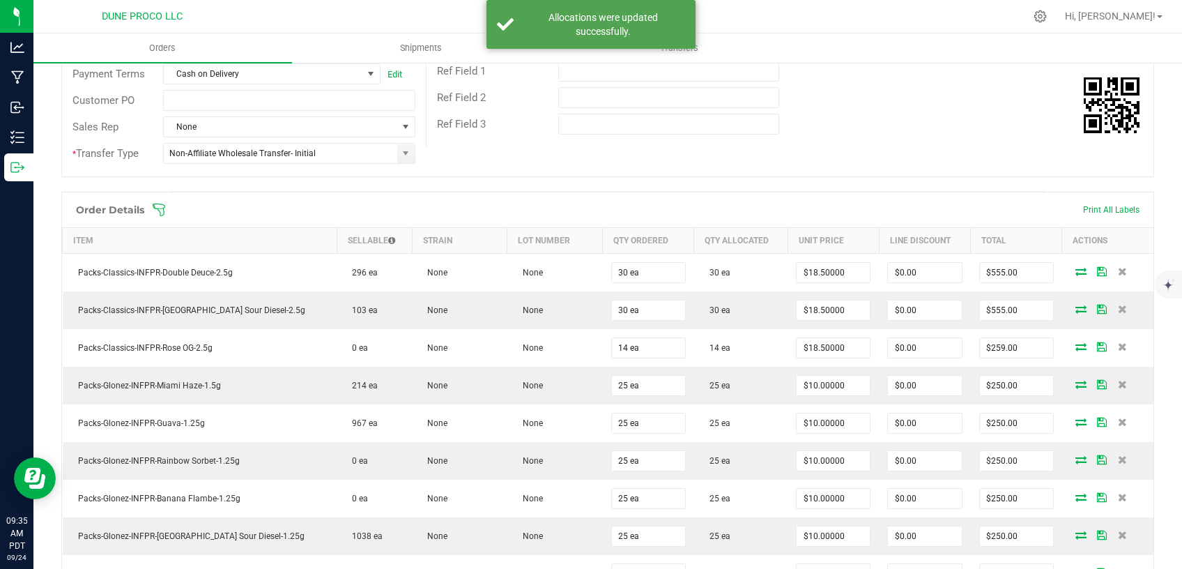
scroll to position [0, 0]
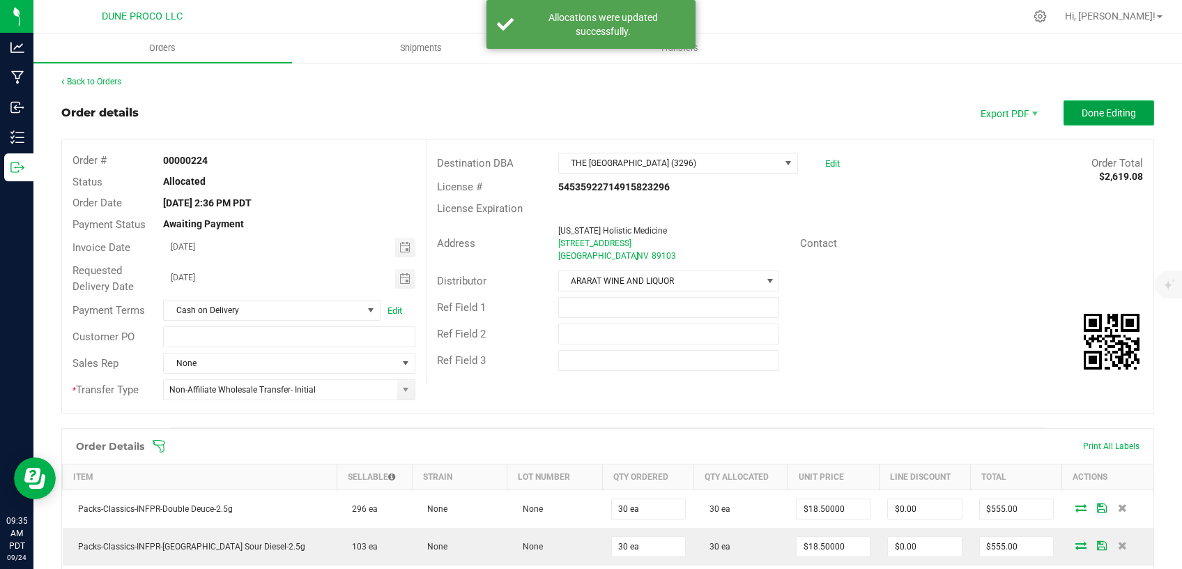
click at [1091, 109] on span "Done Editing" at bounding box center [1109, 112] width 54 height 11
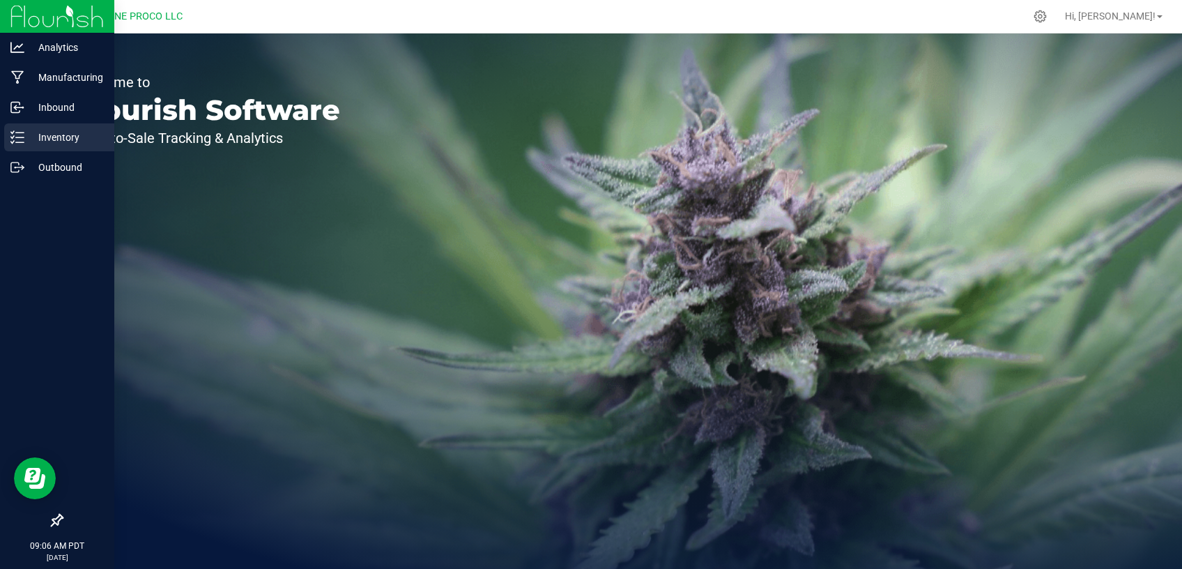
click at [28, 131] on p "Inventory" at bounding box center [66, 137] width 84 height 17
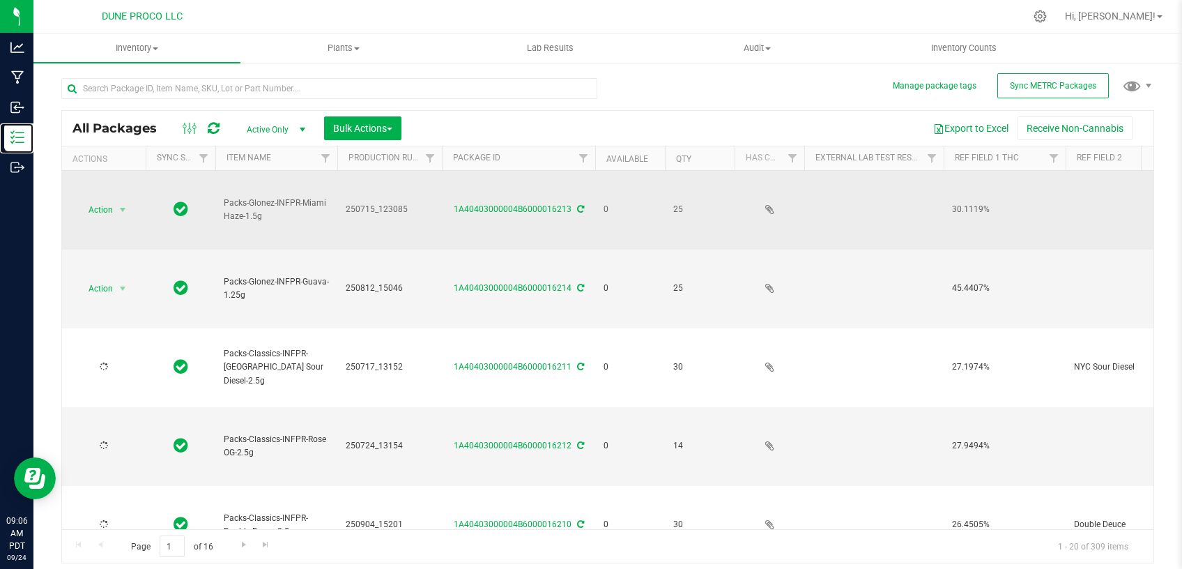
type input "[DATE]"
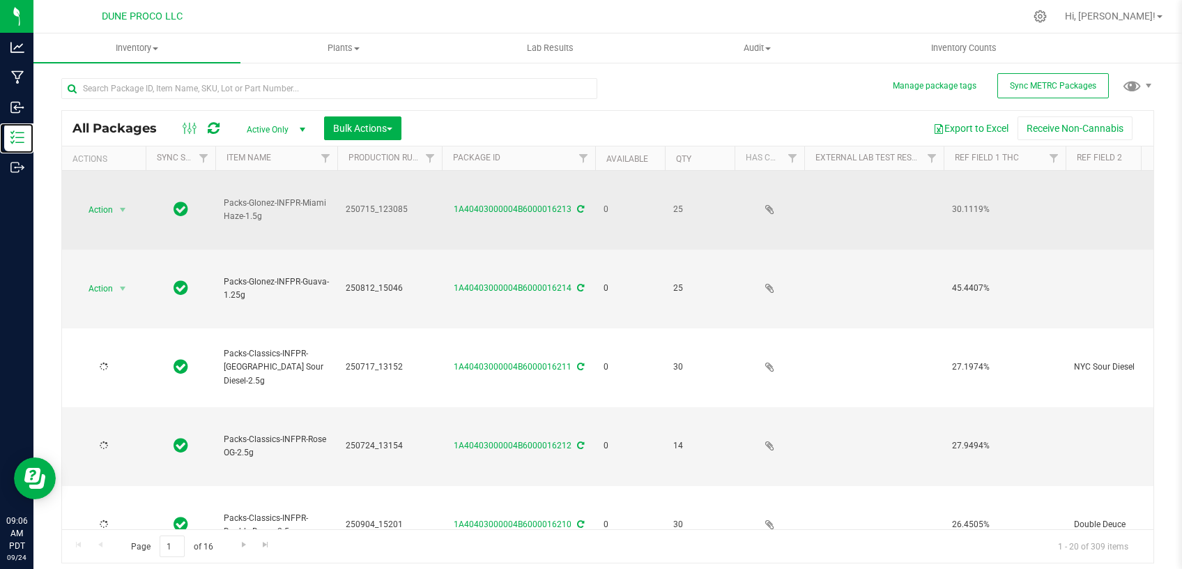
type input "[DATE]"
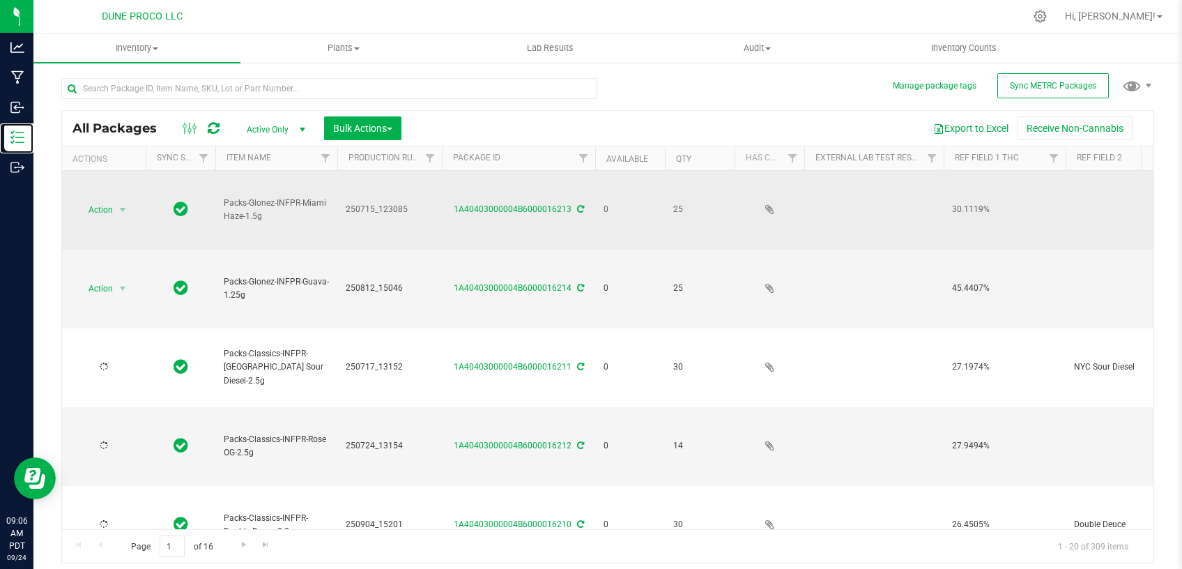
type input "[DATE]"
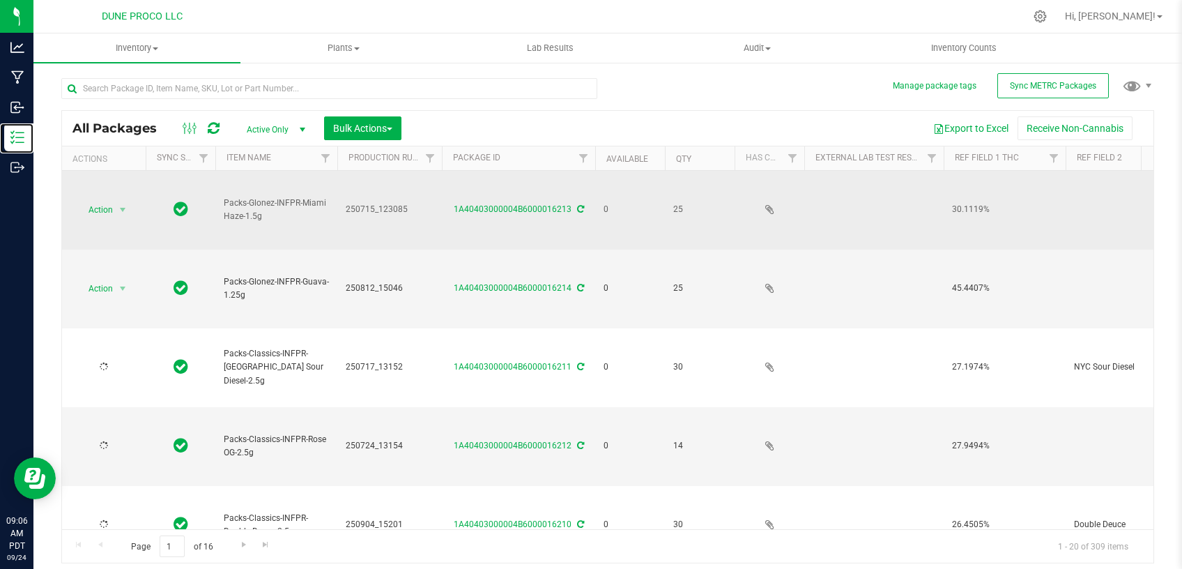
type input "[DATE]"
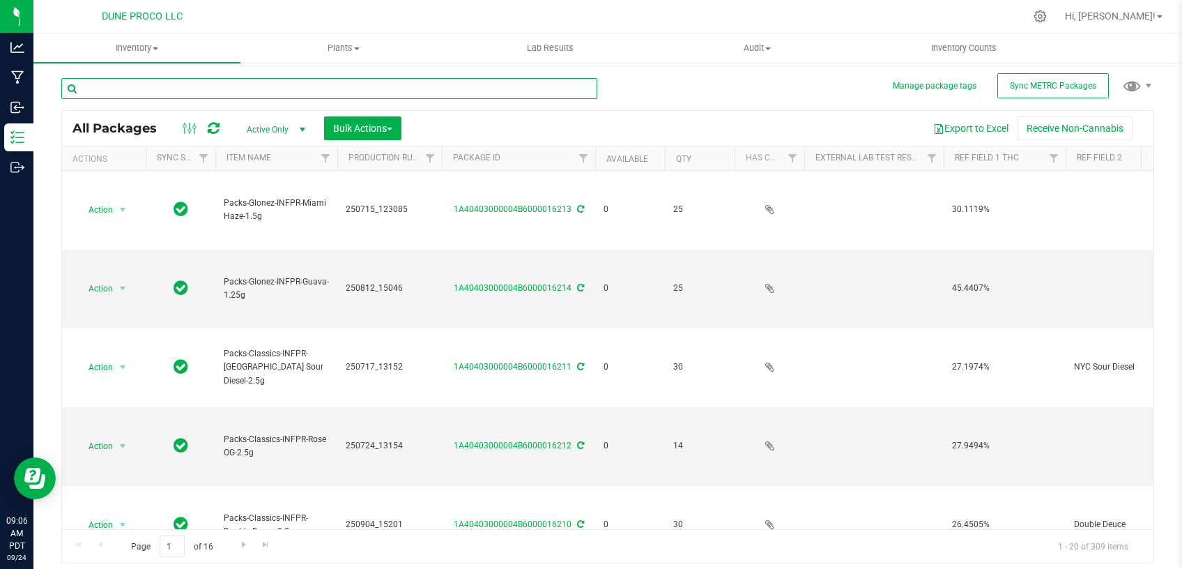
click at [269, 96] on input "text" at bounding box center [329, 88] width 536 height 21
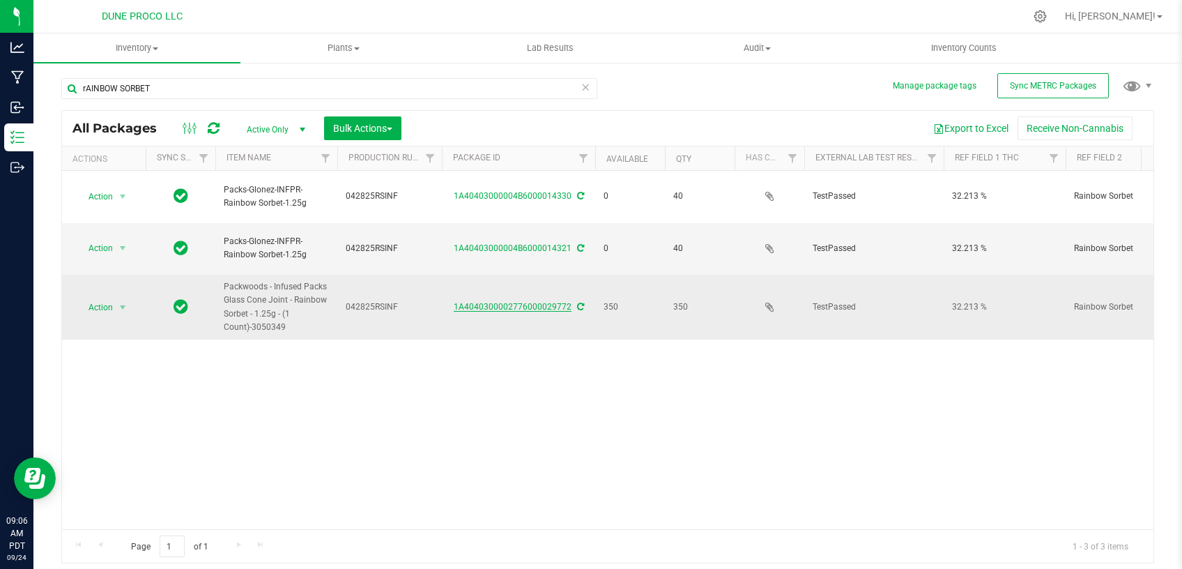
drag, startPoint x: 453, startPoint y: 281, endPoint x: 569, endPoint y: 278, distance: 116.4
click at [569, 300] on div "1A4040300002776000029772" at bounding box center [518, 306] width 157 height 13
copy link "1A4040300002776000029772"
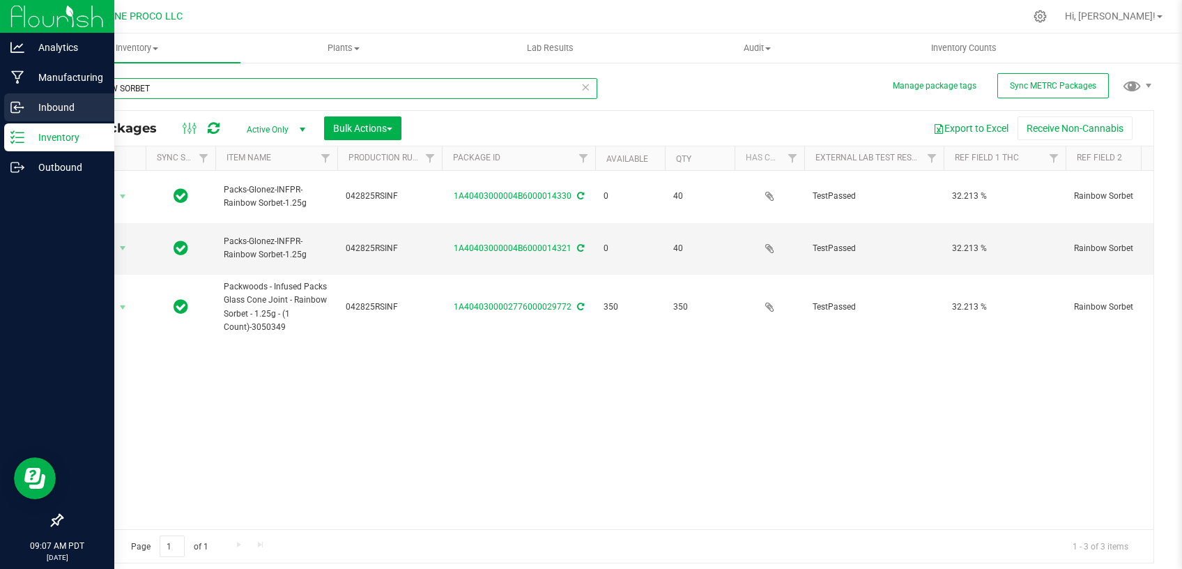
drag, startPoint x: 208, startPoint y: 86, endPoint x: 3, endPoint y: 97, distance: 205.1
click at [61, 97] on input "rAINBOW SORBET" at bounding box center [329, 88] width 536 height 21
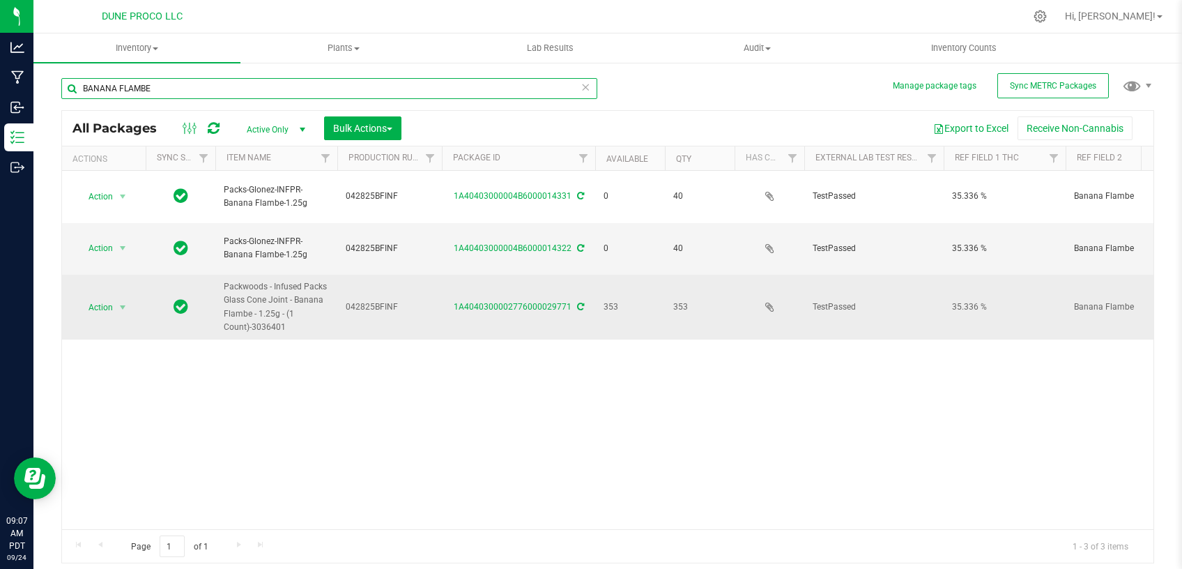
type input "BANANA FLAMBE"
drag, startPoint x: 445, startPoint y: 278, endPoint x: 568, endPoint y: 284, distance: 123.5
click at [568, 300] on div "1A4040300002776000029771" at bounding box center [518, 306] width 157 height 13
copy link "1A4040300002776000029771"
